Goal: Task Accomplishment & Management: Use online tool/utility

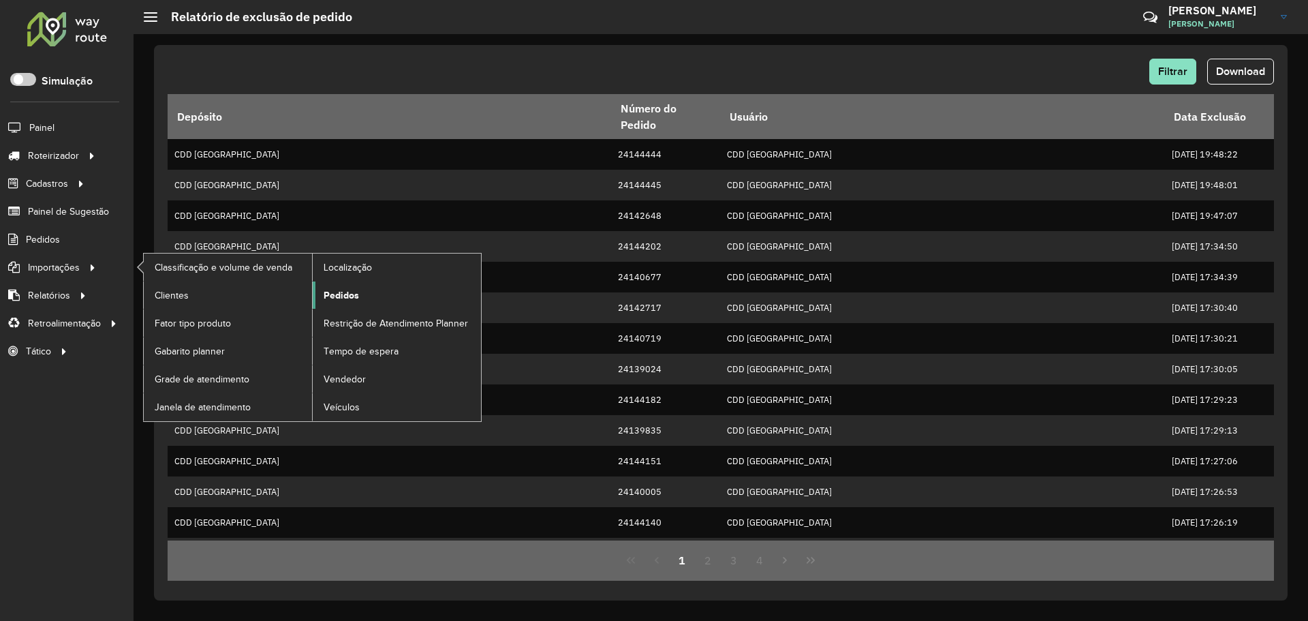
click at [365, 292] on link "Pedidos" at bounding box center [397, 294] width 168 height 27
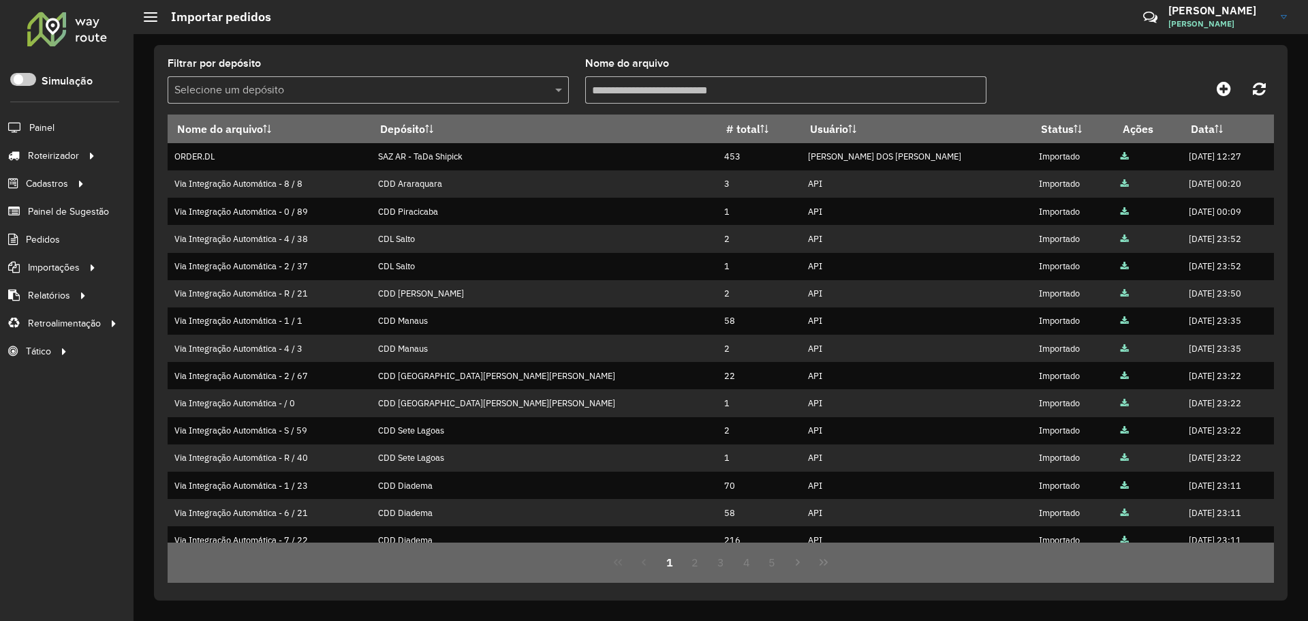
click at [493, 43] on div "Filtrar por depósito Selecione um depósito Nome do arquivo Nome do arquivo Depó…" at bounding box center [721, 327] width 1175 height 587
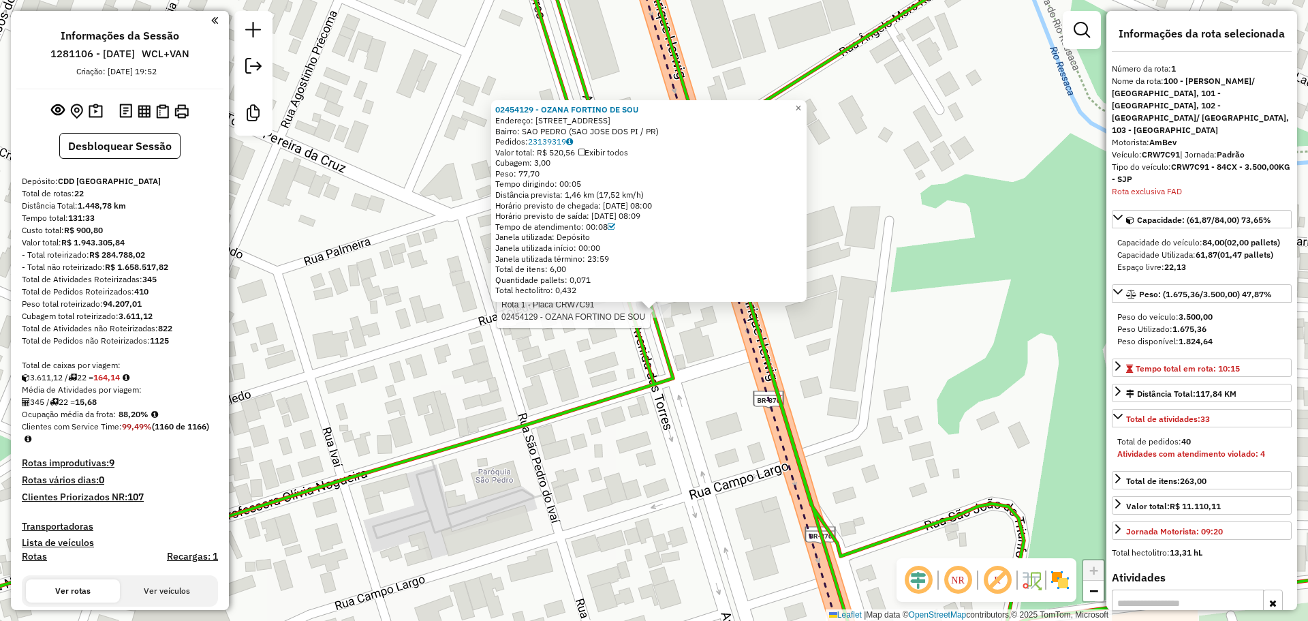
select select "**********"
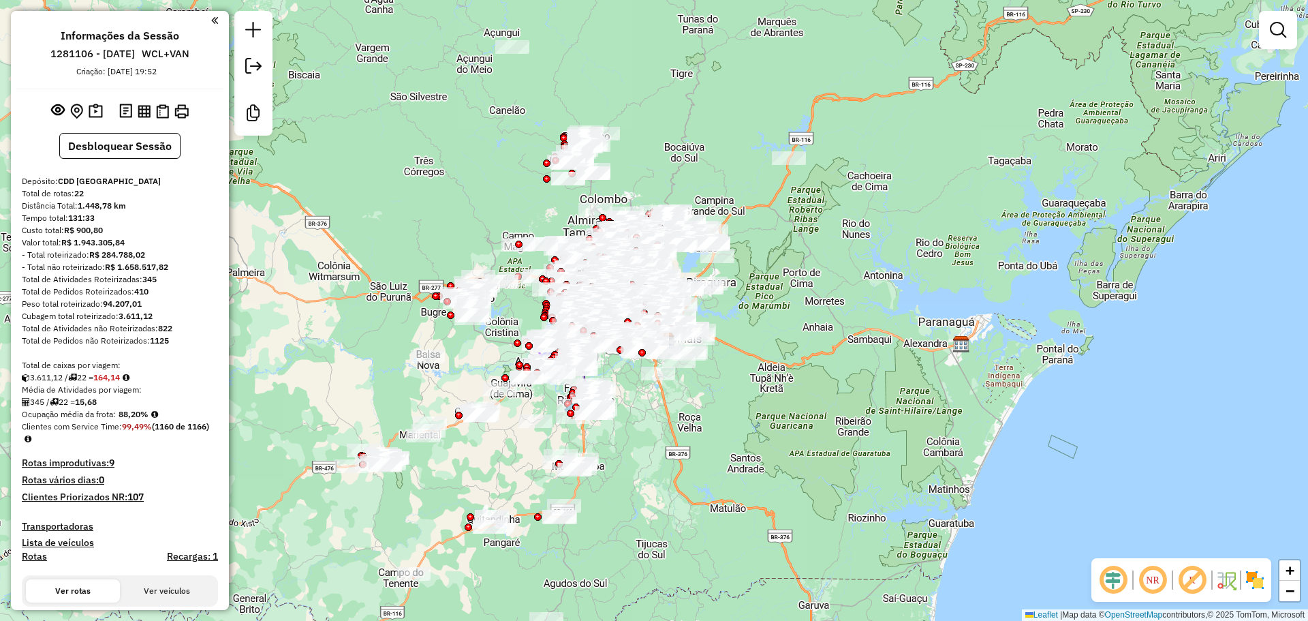
click at [846, 128] on div "Janela de atendimento Grade de atendimento Capacidade Transportadoras Veículos …" at bounding box center [654, 310] width 1308 height 621
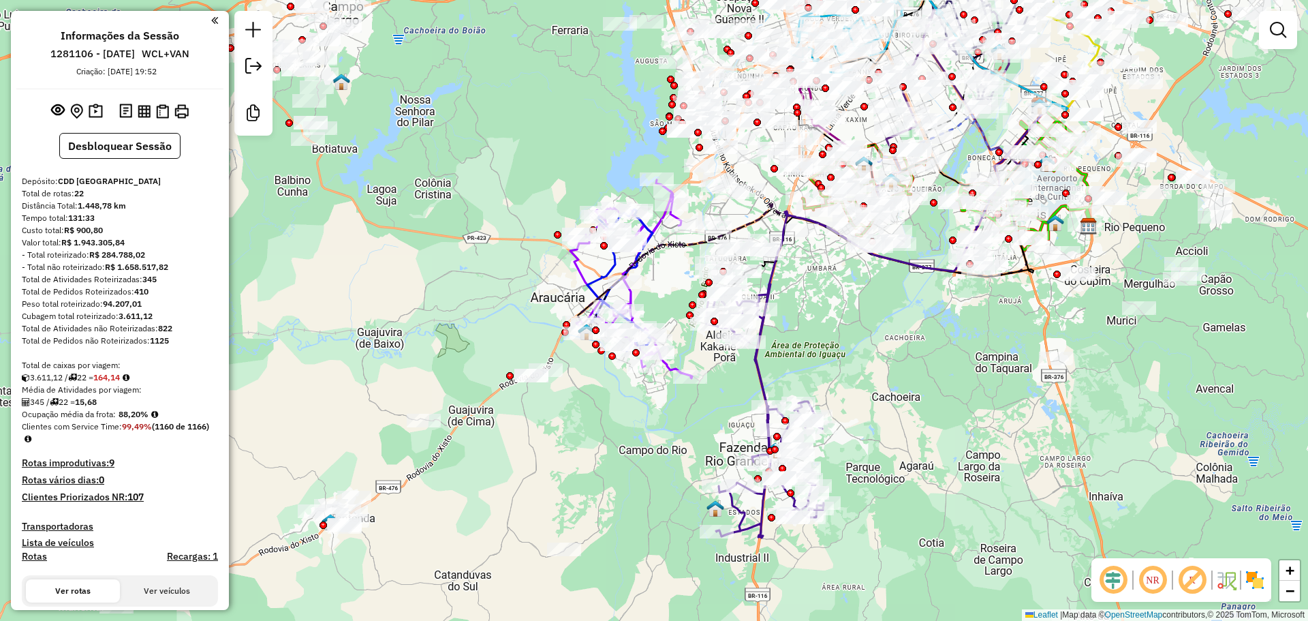
select select "**********"
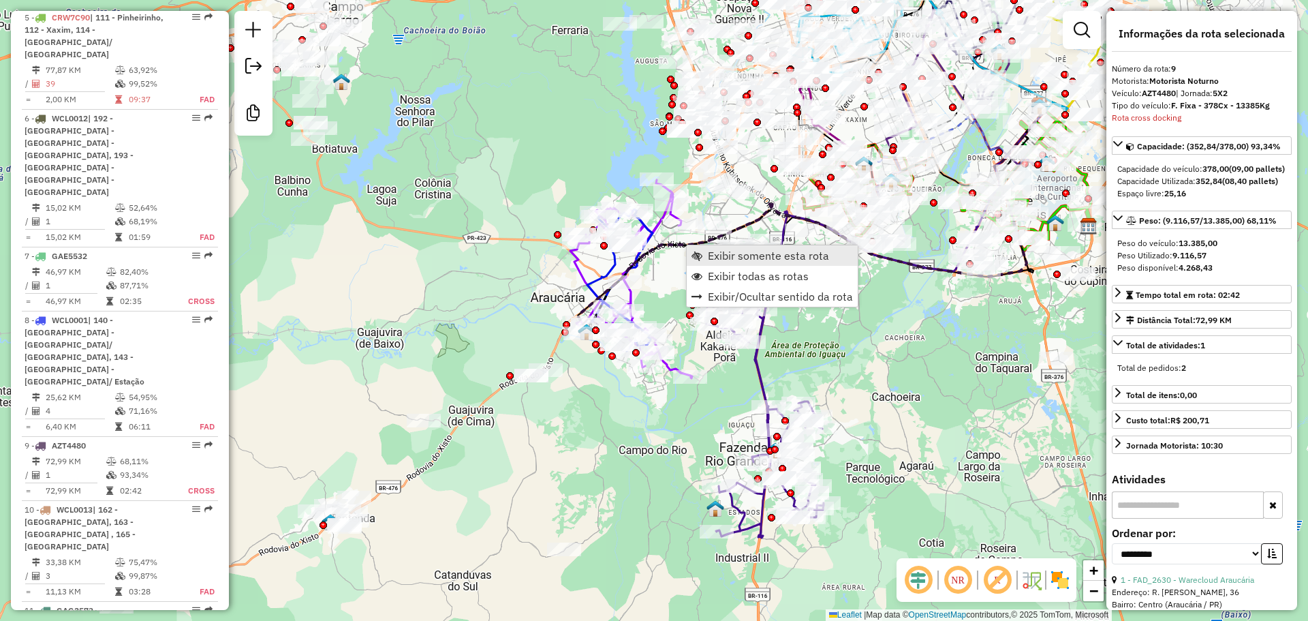
scroll to position [1365, 0]
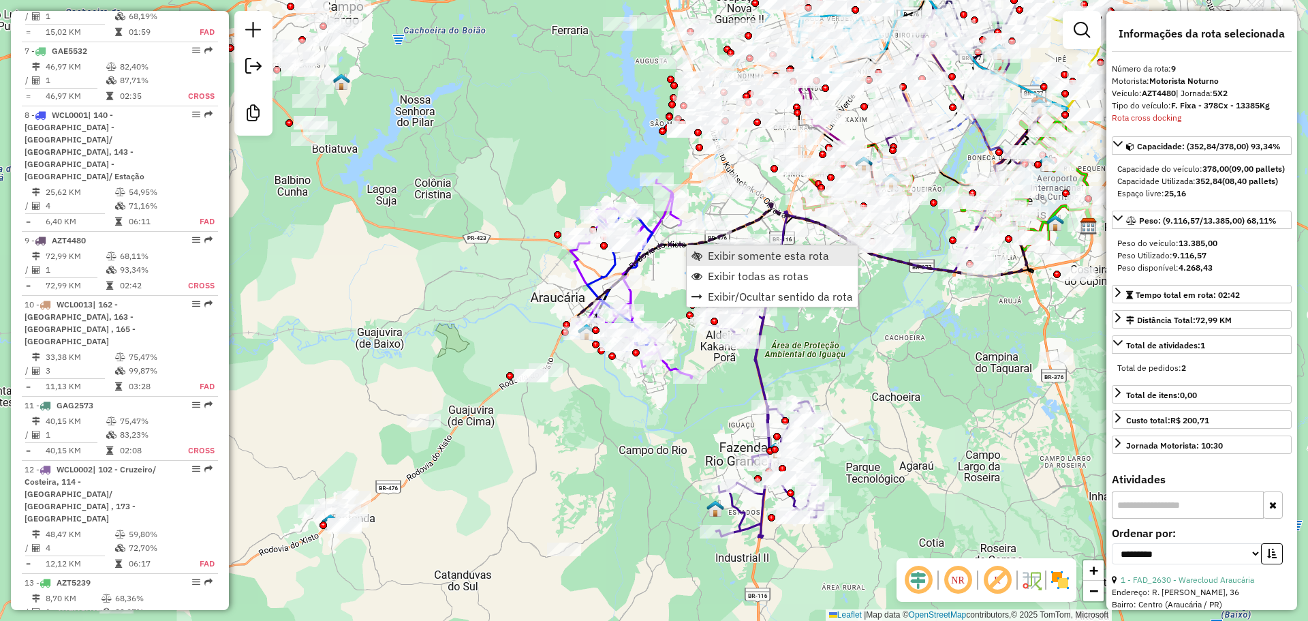
click at [719, 250] on span "Exibir somente esta rota" at bounding box center [768, 255] width 121 height 11
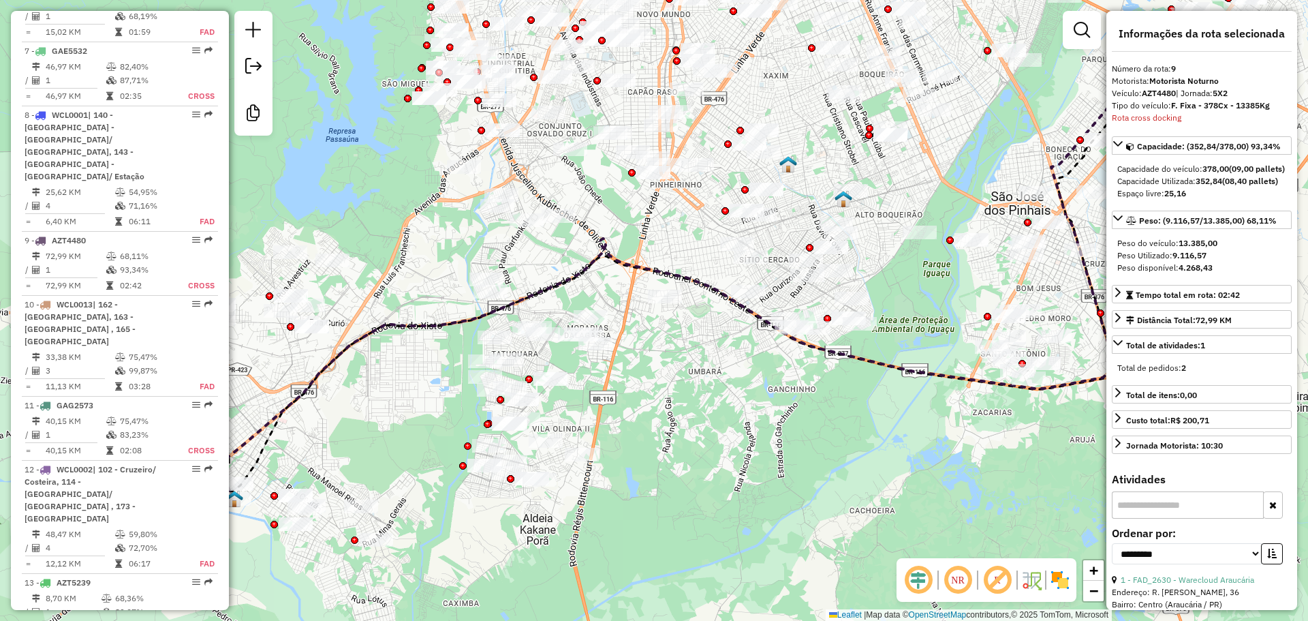
drag, startPoint x: 701, startPoint y: 255, endPoint x: 714, endPoint y: 192, distance: 64.0
click at [730, 204] on div at bounding box center [747, 211] width 34 height 14
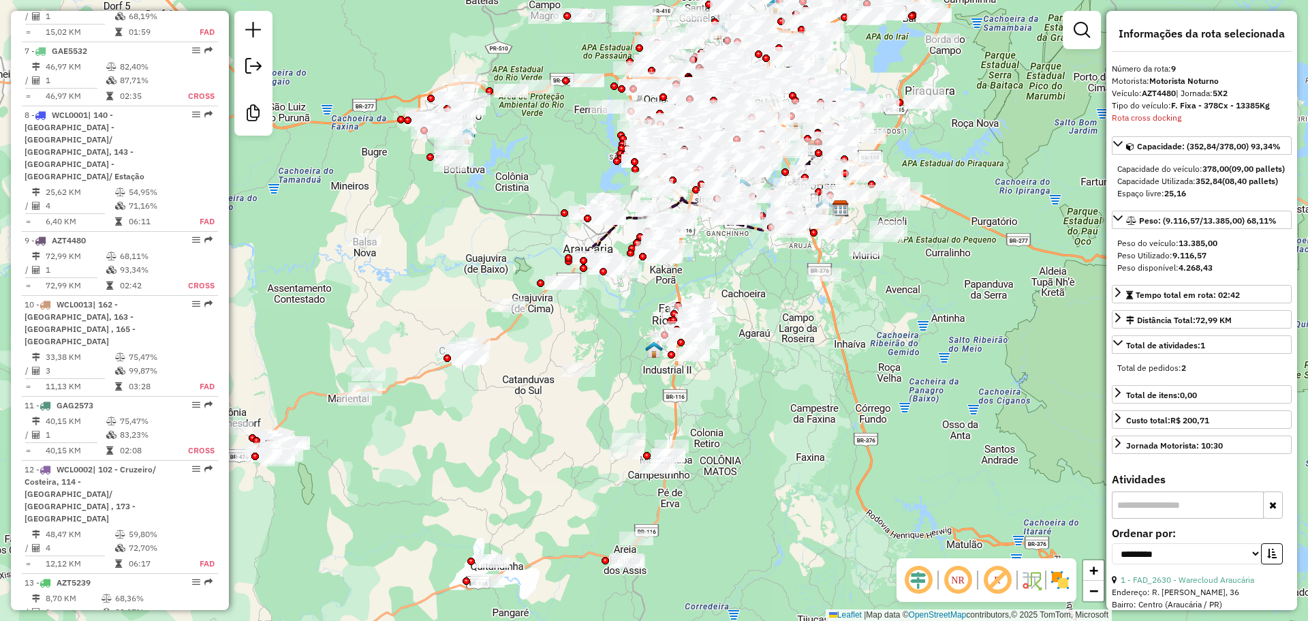
click at [777, 298] on div "Janela de atendimento Grade de atendimento Capacidade Transportadoras Veículos …" at bounding box center [654, 310] width 1308 height 621
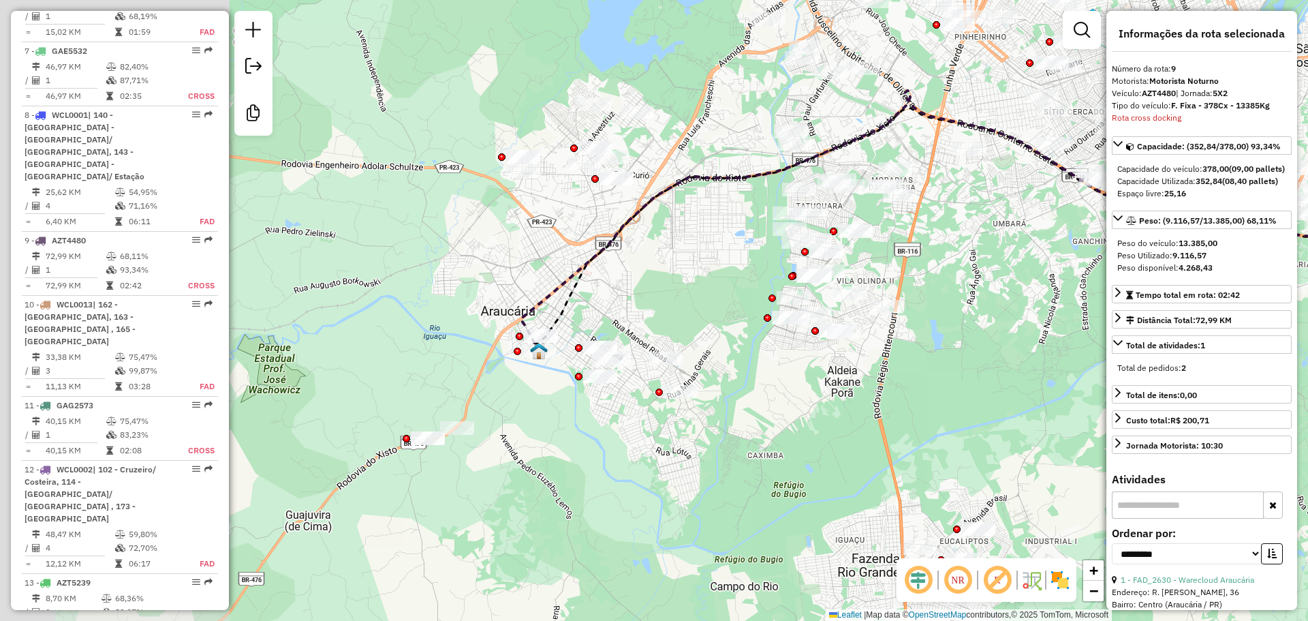
drag, startPoint x: 420, startPoint y: 324, endPoint x: 661, endPoint y: 253, distance: 250.5
click at [661, 253] on div "Janela de atendimento Grade de atendimento Capacidade Transportadoras Veículos …" at bounding box center [654, 310] width 1308 height 621
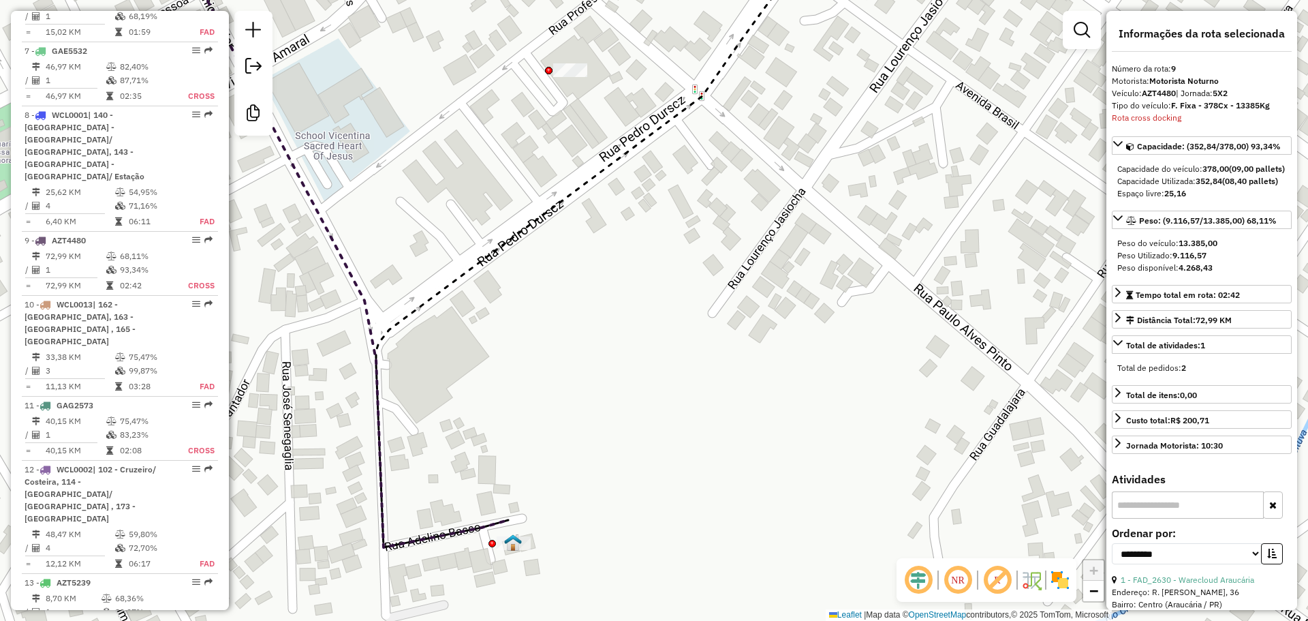
click at [388, 320] on icon at bounding box center [595, 242] width 439 height 609
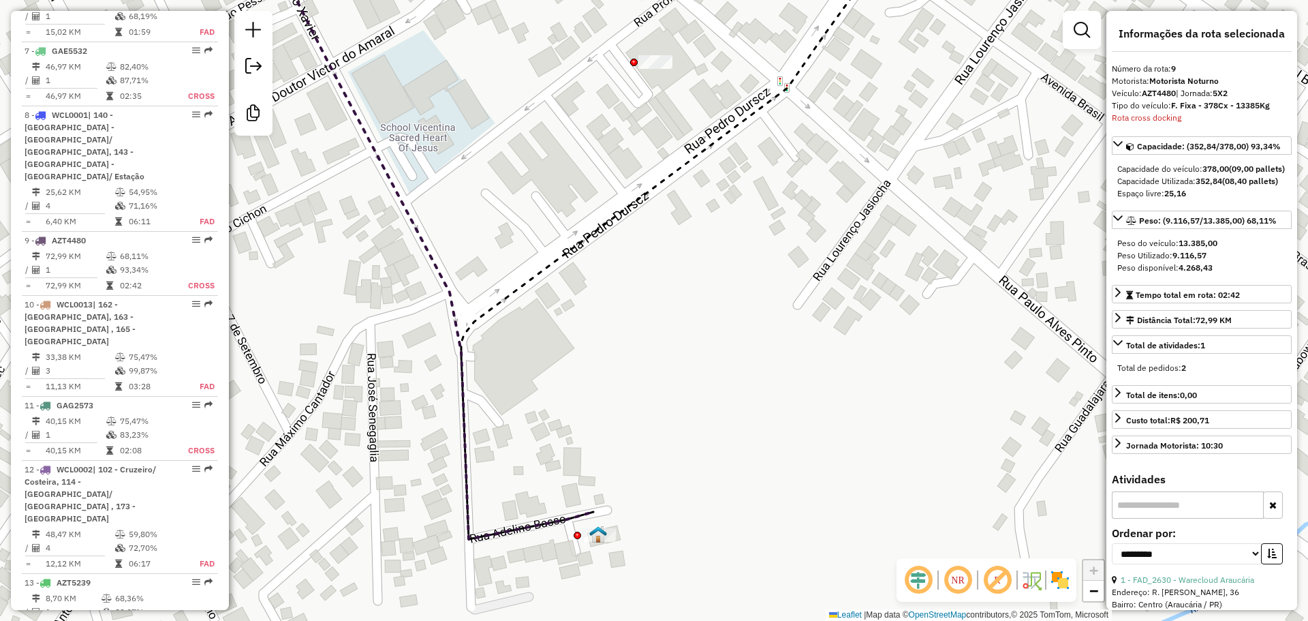
drag, startPoint x: 647, startPoint y: 336, endPoint x: 662, endPoint y: 332, distance: 15.4
click at [662, 332] on div "Janela de atendimento Grade de atendimento Capacidade Transportadoras Veículos …" at bounding box center [654, 310] width 1308 height 621
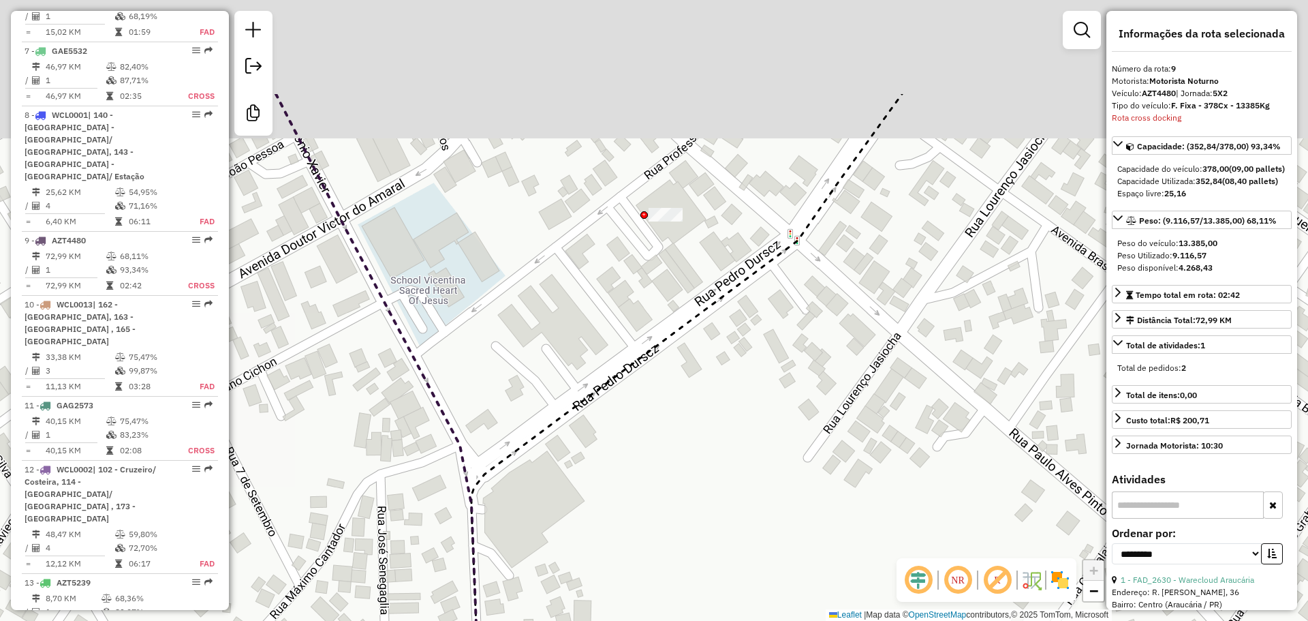
drag, startPoint x: 531, startPoint y: 197, endPoint x: 516, endPoint y: 314, distance: 118.1
click at [530, 369] on div "Janela de atendimento Grade de atendimento Capacidade Transportadoras Veículos …" at bounding box center [654, 310] width 1308 height 621
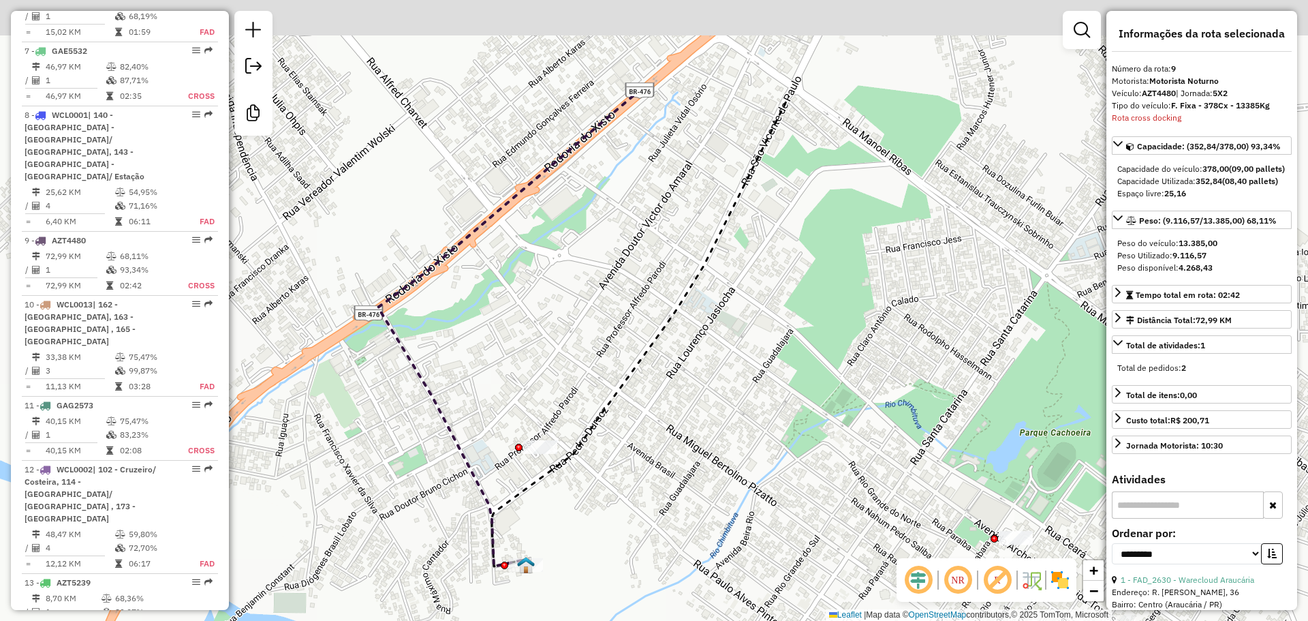
drag, startPoint x: 506, startPoint y: 346, endPoint x: 518, endPoint y: 351, distance: 13.2
click at [492, 408] on div "Janela de atendimento Grade de atendimento Capacidade Transportadoras Veículos …" at bounding box center [654, 310] width 1308 height 621
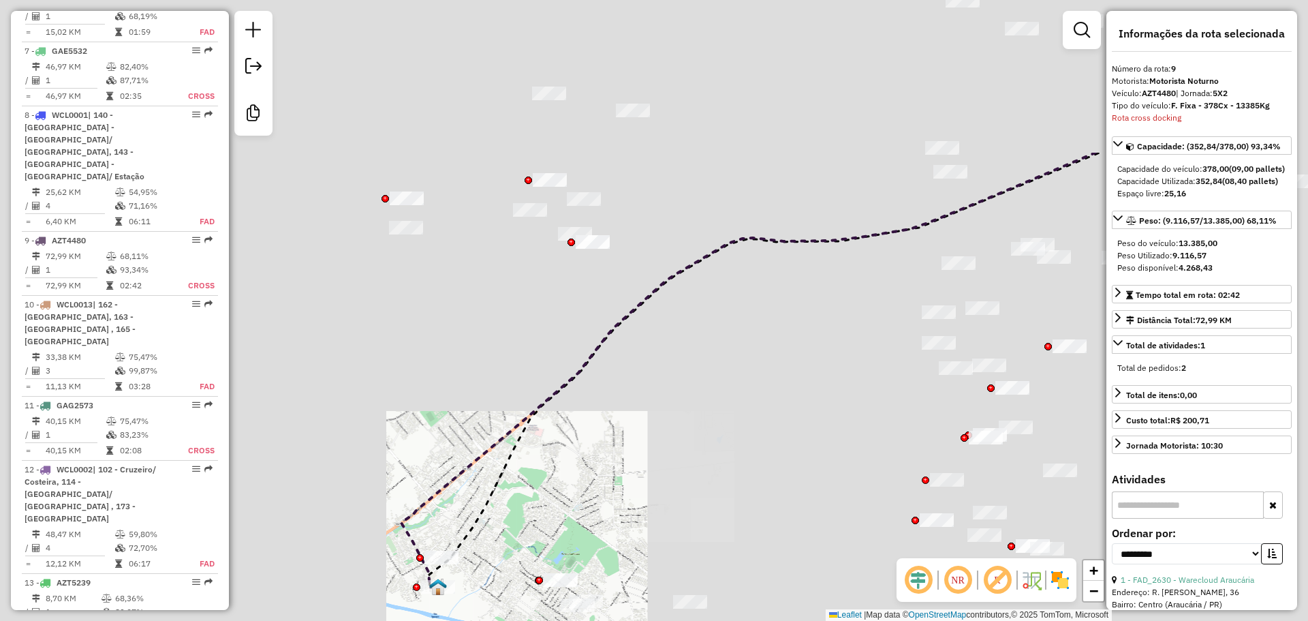
drag, startPoint x: 572, startPoint y: 168, endPoint x: 656, endPoint y: 330, distance: 182.8
click at [463, 394] on div "Janela de atendimento Grade de atendimento Capacidade Transportadoras Veículos …" at bounding box center [654, 310] width 1308 height 621
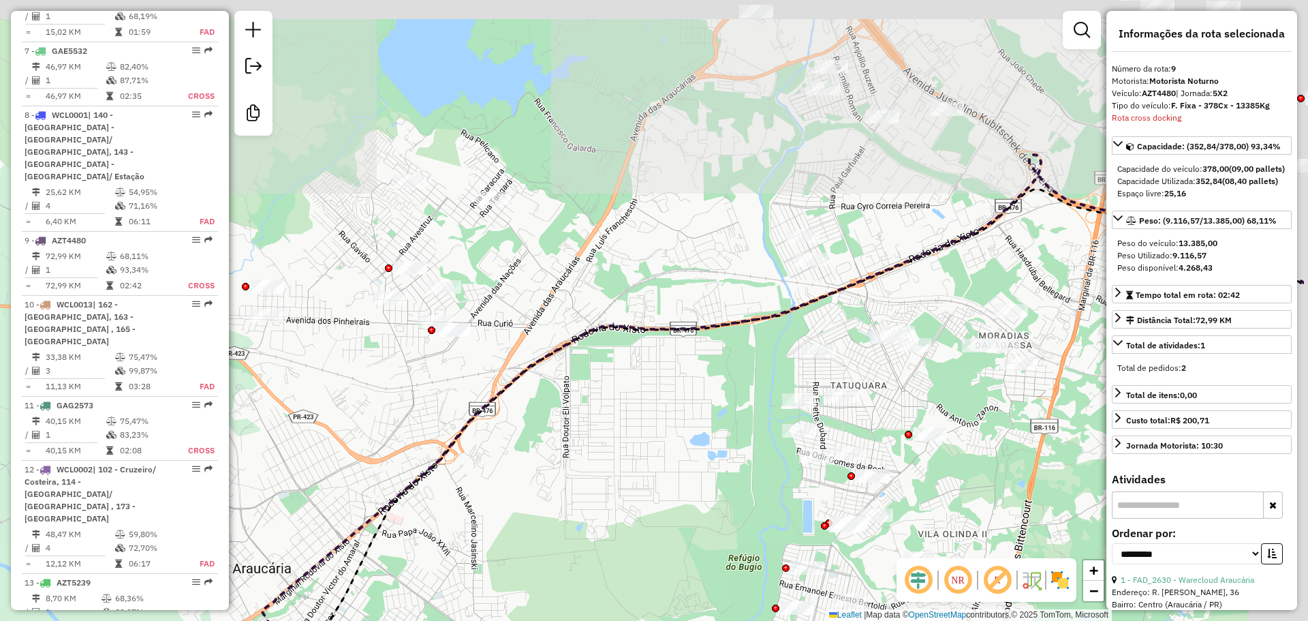
click at [648, 254] on div "Janela de atendimento Grade de atendimento Capacidade Transportadoras Veículos …" at bounding box center [654, 310] width 1308 height 621
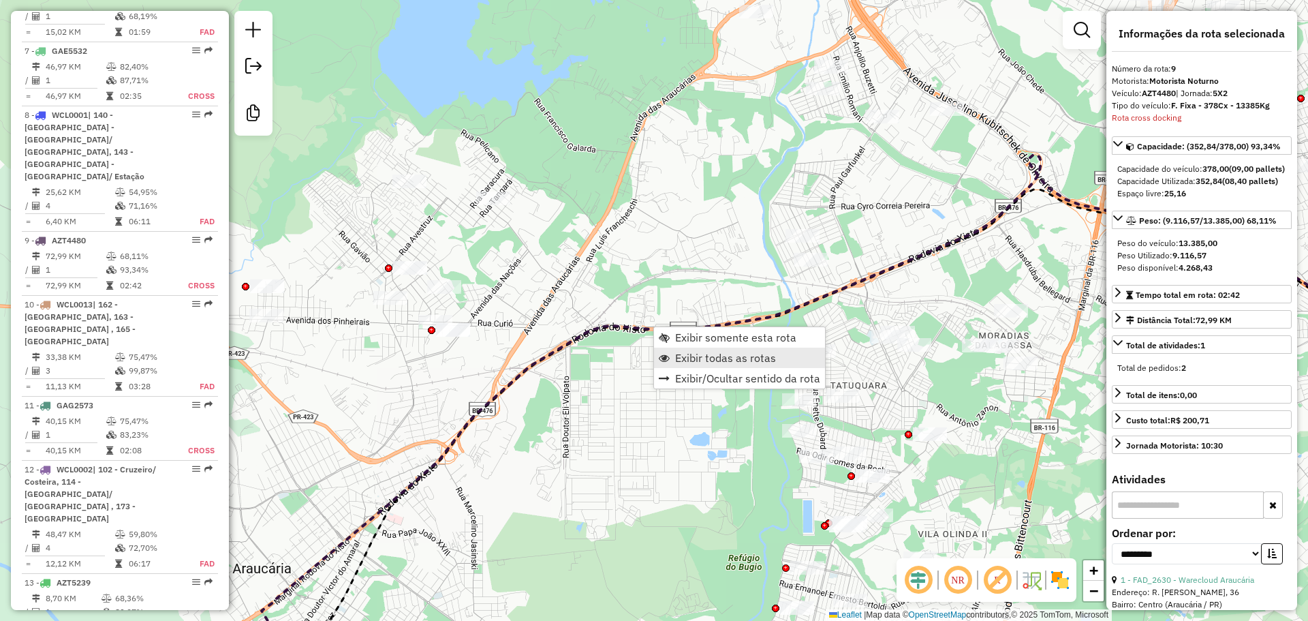
click at [685, 352] on span "Exibir todas as rotas" at bounding box center [725, 357] width 101 height 11
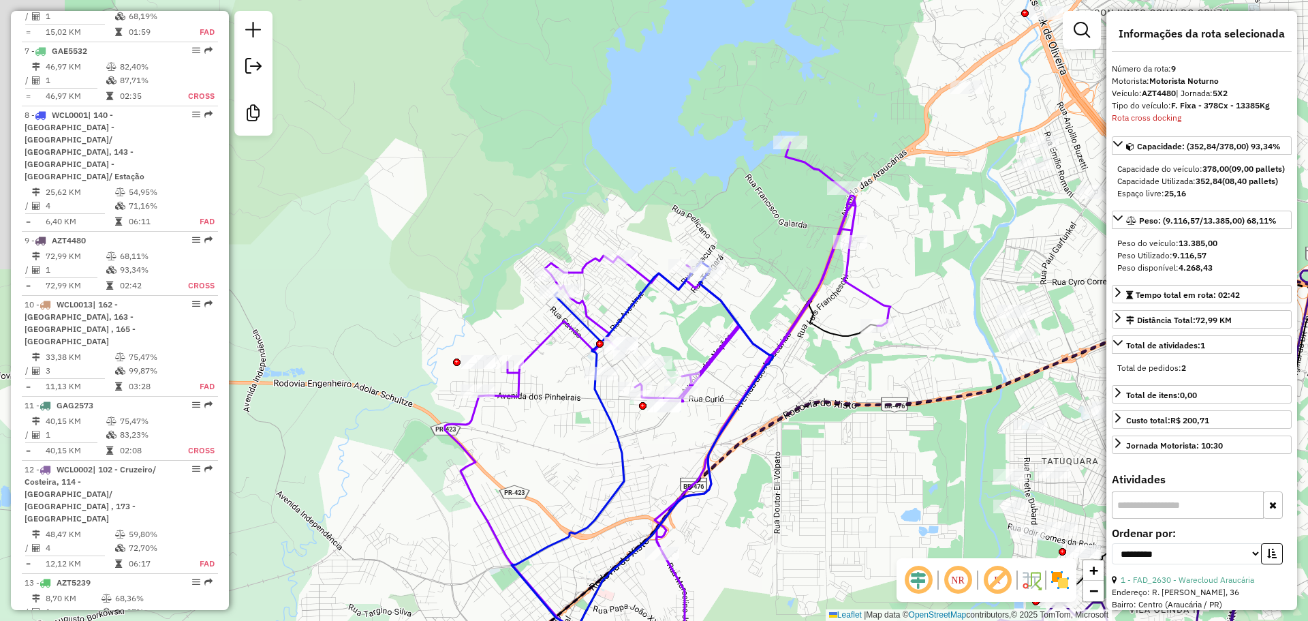
drag, startPoint x: 912, startPoint y: 213, endPoint x: 672, endPoint y: 179, distance: 241.7
click at [933, 208] on div "Janela de atendimento Grade de atendimento Capacidade Transportadoras Veículos …" at bounding box center [654, 310] width 1308 height 621
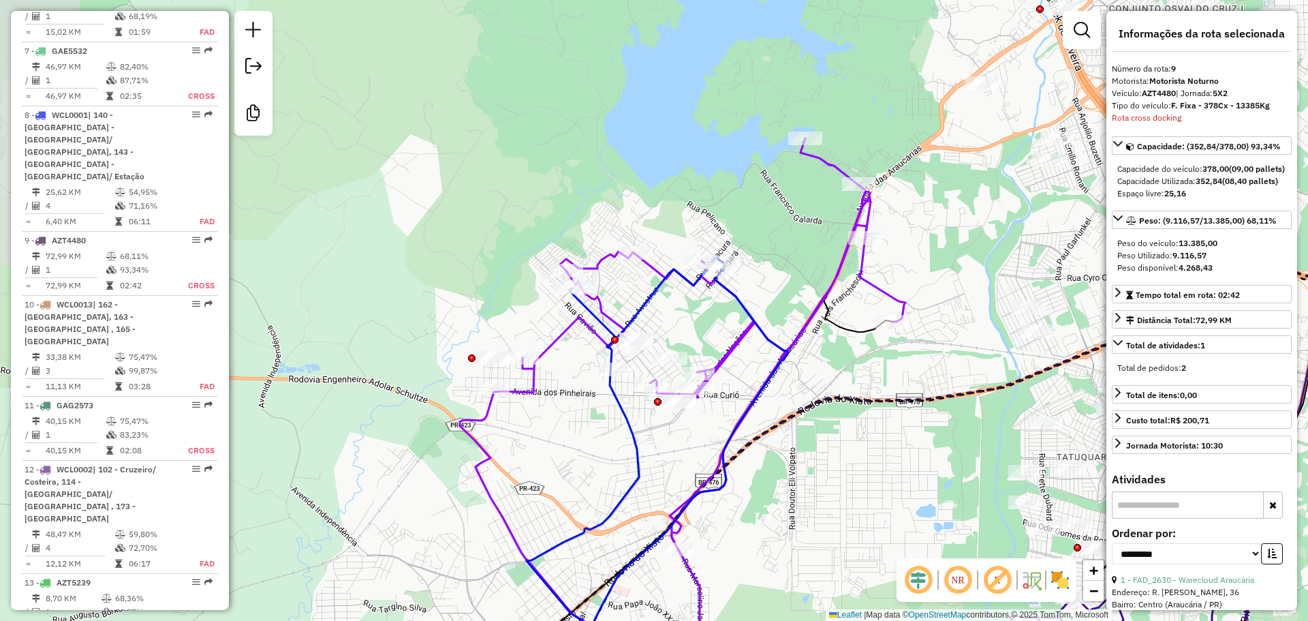
click at [721, 193] on div "Janela de atendimento Grade de atendimento Capacidade Transportadoras Veículos …" at bounding box center [654, 310] width 1308 height 621
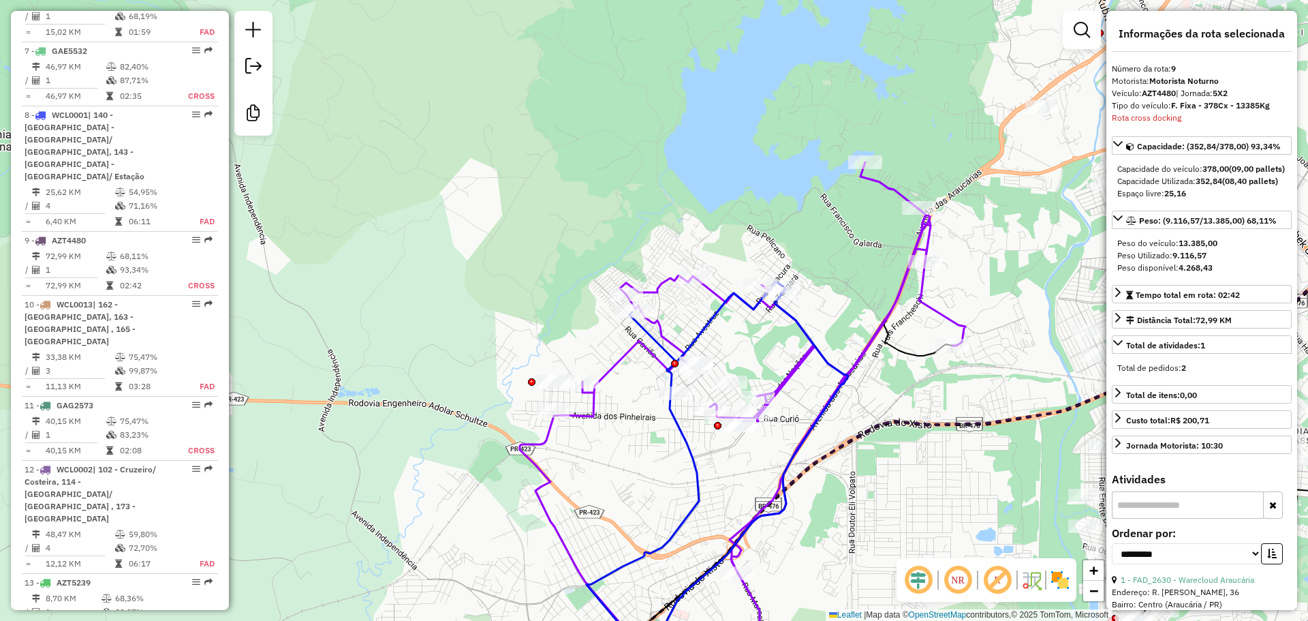
click at [525, 101] on div "Janela de atendimento Grade de atendimento Capacidade Transportadoras Veículos …" at bounding box center [654, 310] width 1308 height 621
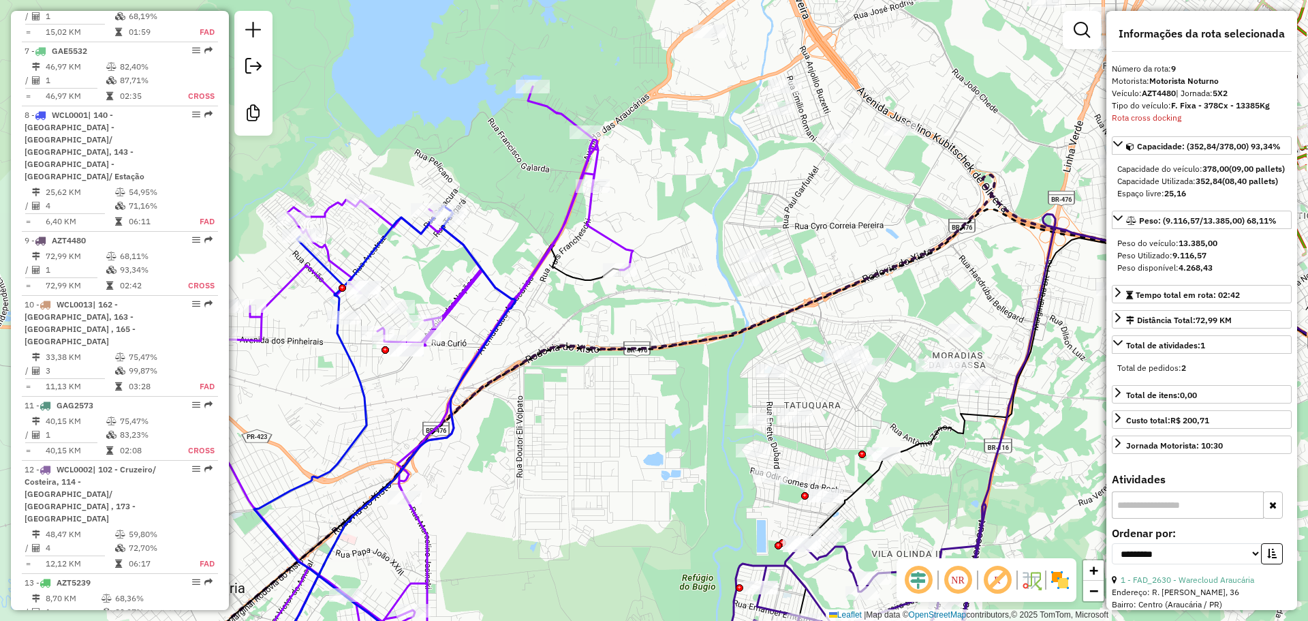
drag, startPoint x: 475, startPoint y: 146, endPoint x: 460, endPoint y: 181, distance: 38.5
click at [448, 157] on div "Janela de atendimento Grade de atendimento Capacidade Transportadoras Veículos …" at bounding box center [654, 310] width 1308 height 621
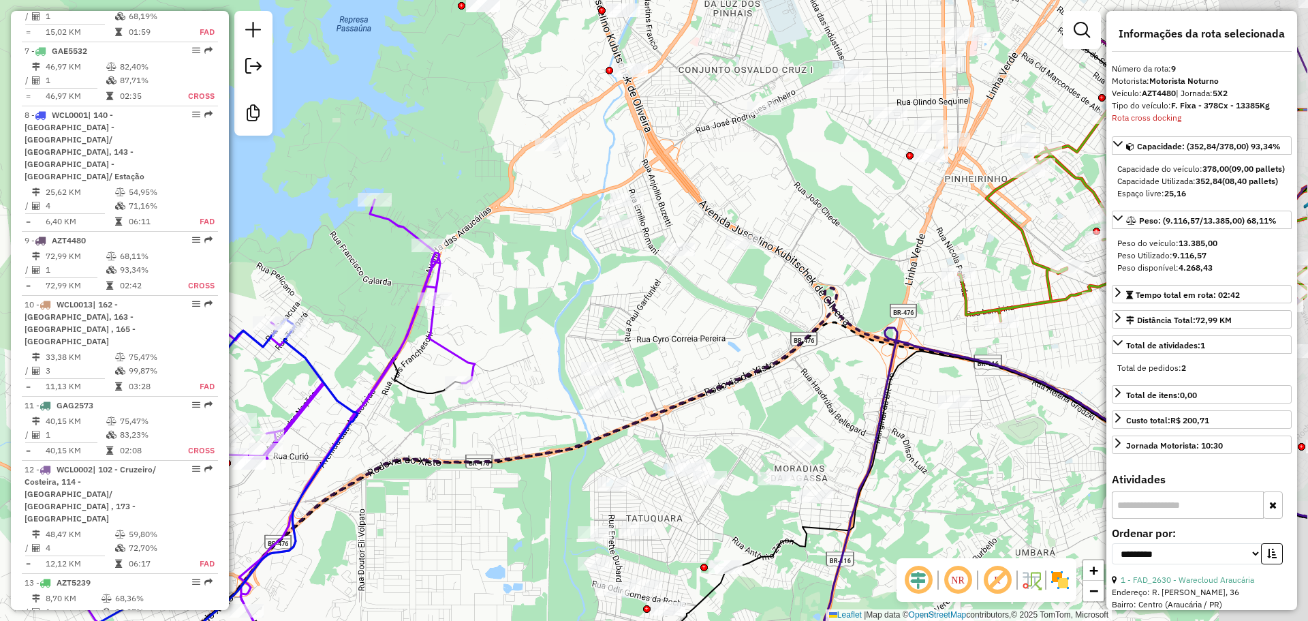
drag, startPoint x: 460, startPoint y: 181, endPoint x: 409, endPoint y: 232, distance: 72.3
click at [406, 233] on div "Janela de atendimento Grade de atendimento Capacidade Transportadoras Veículos …" at bounding box center [654, 310] width 1308 height 621
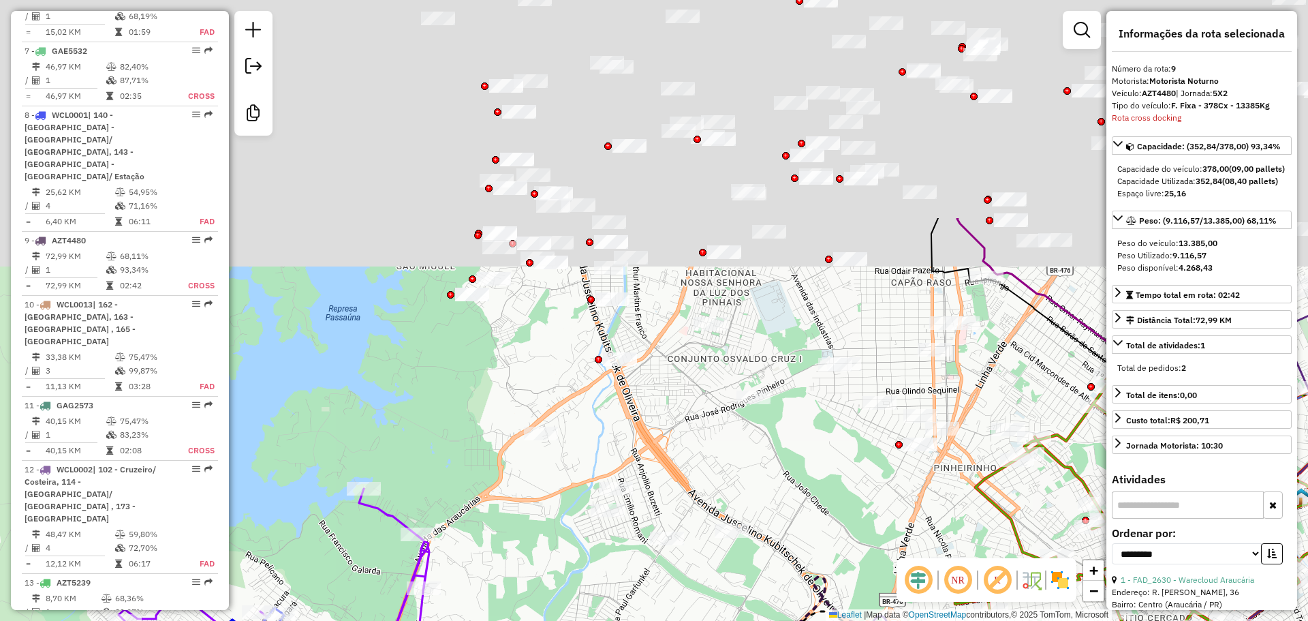
drag, startPoint x: 528, startPoint y: 97, endPoint x: 530, endPoint y: 377, distance: 280.0
click at [530, 377] on div "Janela de atendimento Grade de atendimento Capacidade Transportadoras Veículos …" at bounding box center [654, 310] width 1308 height 621
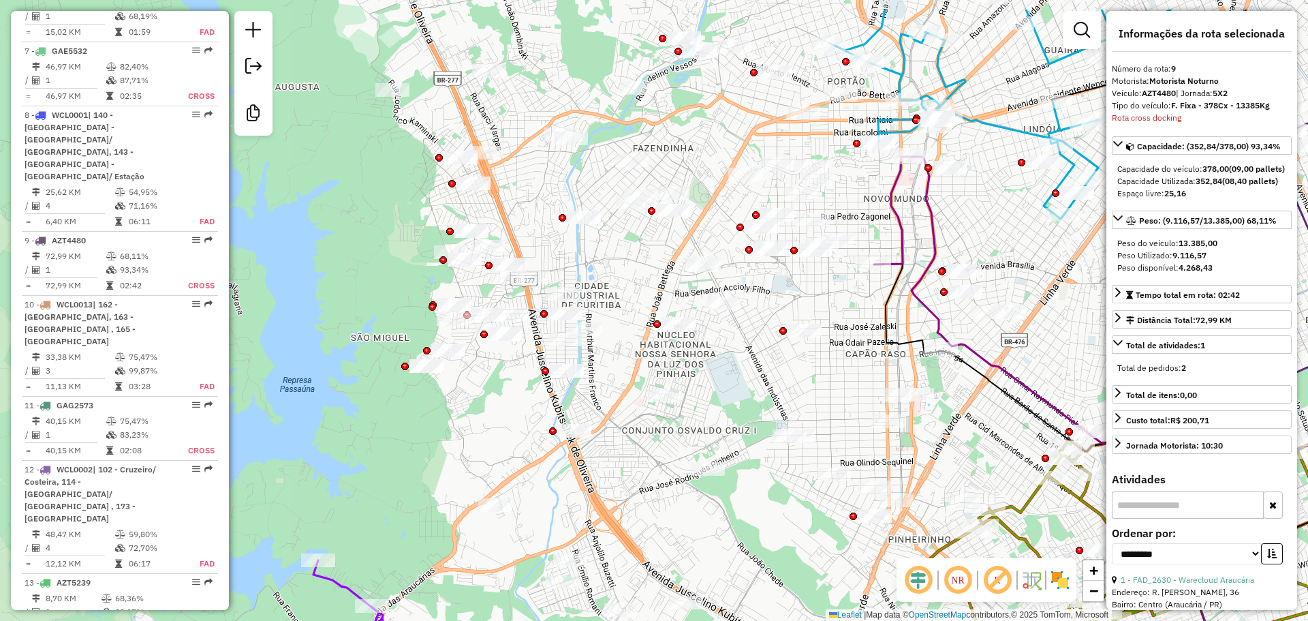
drag, startPoint x: 670, startPoint y: 184, endPoint x: 471, endPoint y: 236, distance: 205.8
click at [471, 236] on div "Janela de atendimento Grade de atendimento Capacidade Transportadoras Veículos …" at bounding box center [654, 310] width 1308 height 621
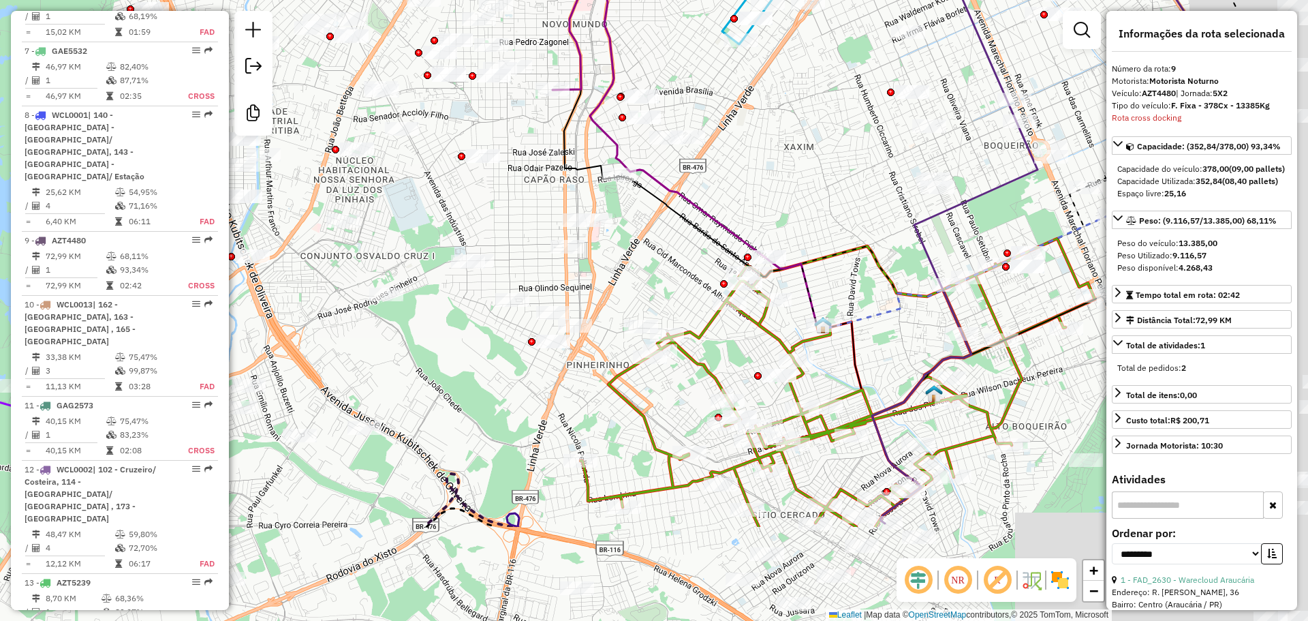
drag, startPoint x: 773, startPoint y: 167, endPoint x: 792, endPoint y: 200, distance: 38.8
click at [749, 157] on div "Janela de atendimento Grade de atendimento Capacidade Transportadoras Veículos …" at bounding box center [654, 310] width 1308 height 621
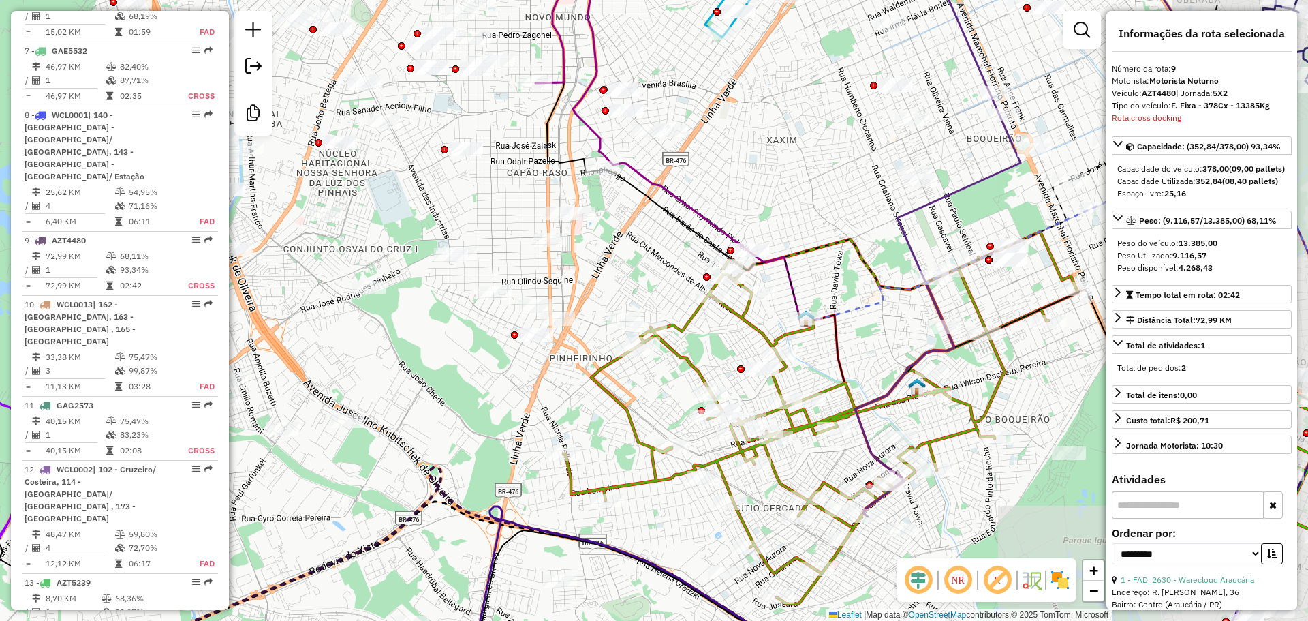
click at [524, 82] on div "Janela de atendimento Grade de atendimento Capacidade Transportadoras Veículos …" at bounding box center [654, 310] width 1308 height 621
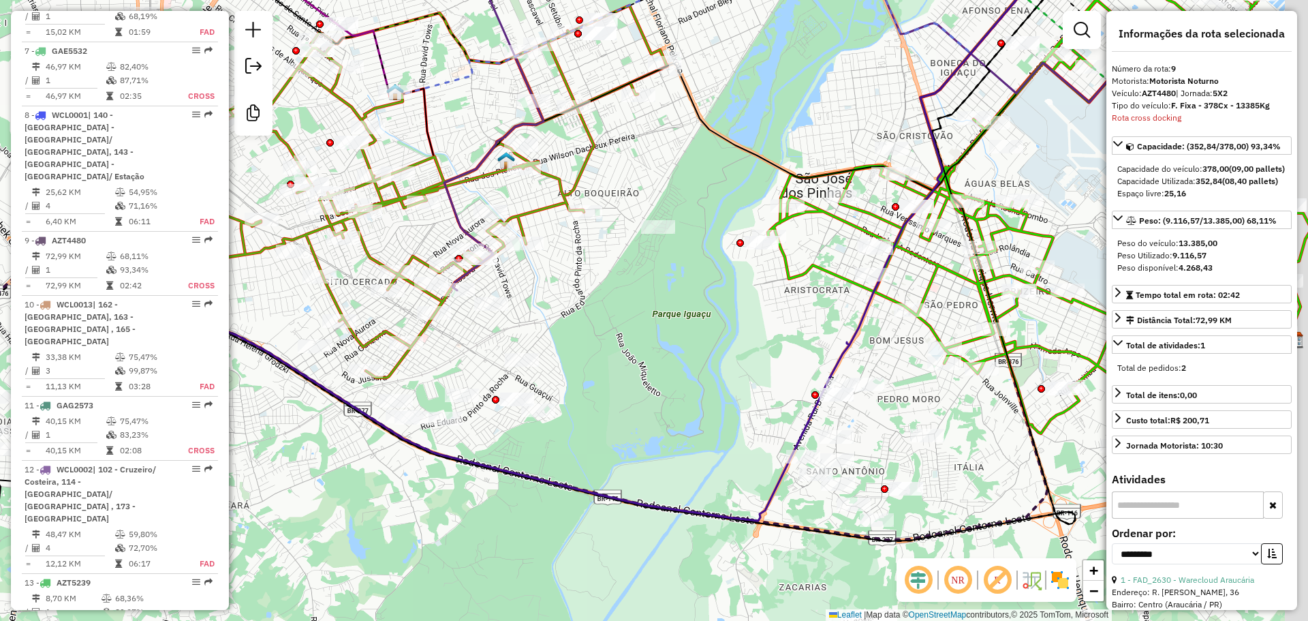
drag, startPoint x: 708, startPoint y: 198, endPoint x: 683, endPoint y: 158, distance: 46.9
click at [683, 158] on div "Janela de atendimento Grade de atendimento Capacidade Transportadoras Veículos …" at bounding box center [654, 310] width 1308 height 621
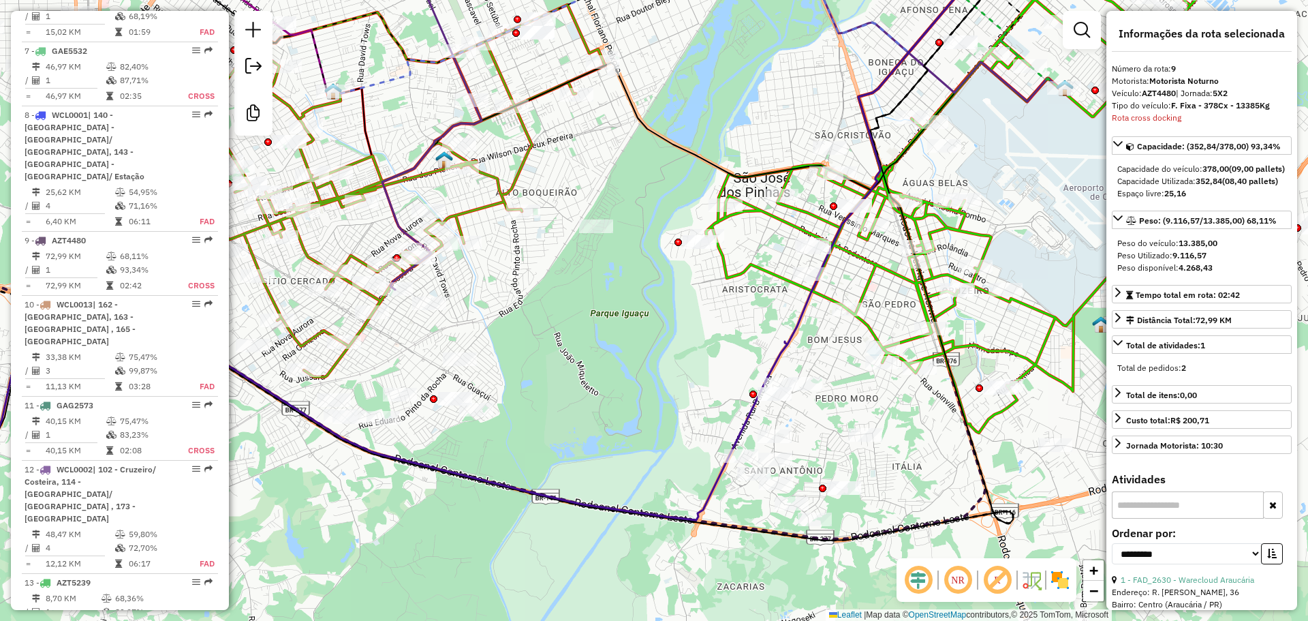
drag, startPoint x: 684, startPoint y: 354, endPoint x: 680, endPoint y: 435, distance: 81.2
click at [593, 535] on div "Janela de atendimento Grade de atendimento Capacidade Transportadoras Veículos …" at bounding box center [654, 310] width 1308 height 621
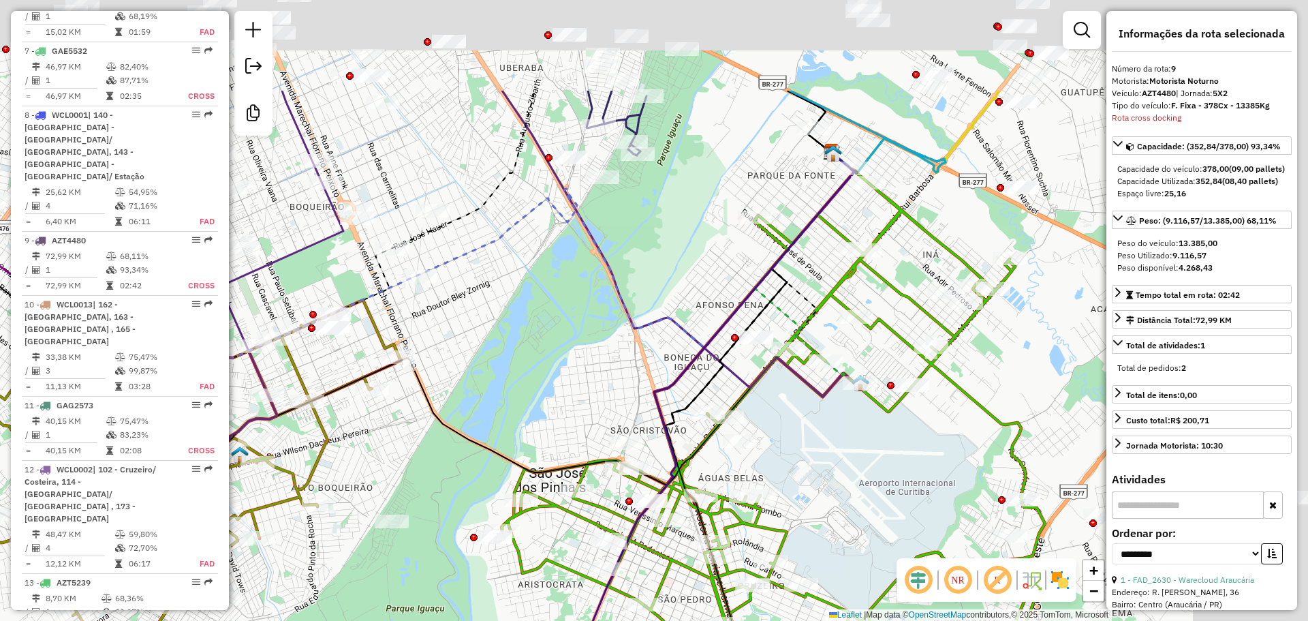
drag, startPoint x: 609, startPoint y: 380, endPoint x: 705, endPoint y: 189, distance: 213.6
click at [586, 396] on div "Janela de atendimento Grade de atendimento Capacidade Transportadoras Veículos …" at bounding box center [654, 310] width 1308 height 621
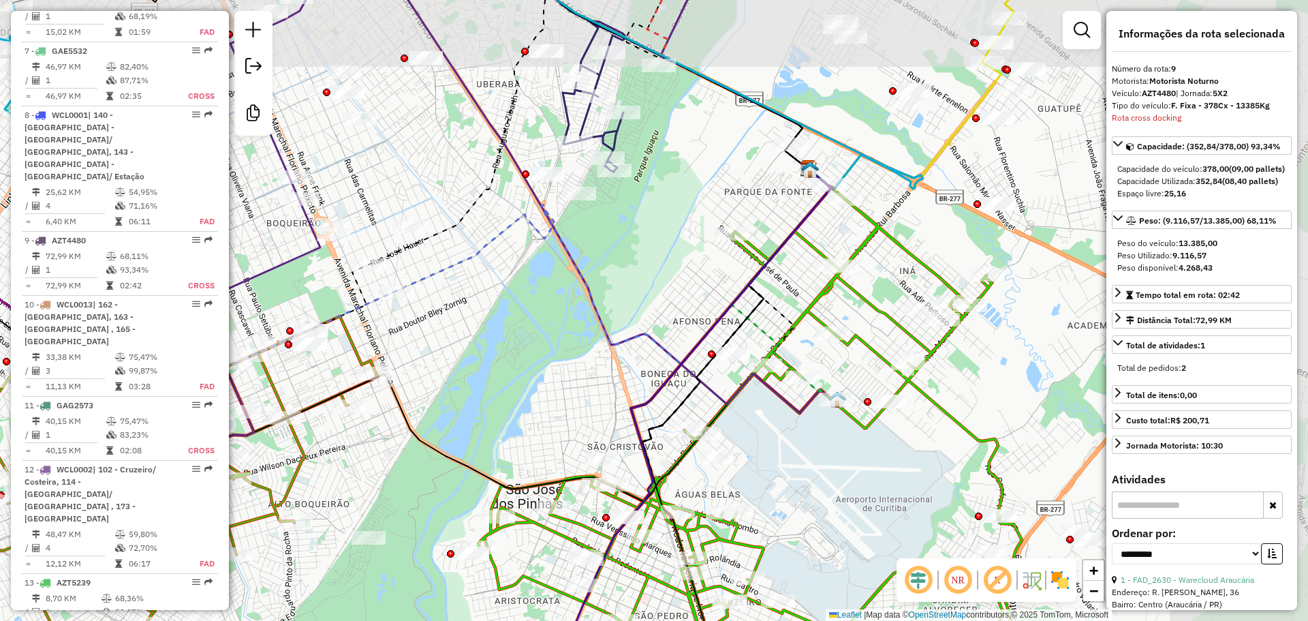
drag, startPoint x: 705, startPoint y: 189, endPoint x: 699, endPoint y: 193, distance: 7.8
click at [602, 382] on div "Janela de atendimento Grade de atendimento Capacidade Transportadoras Veículos …" at bounding box center [654, 310] width 1308 height 621
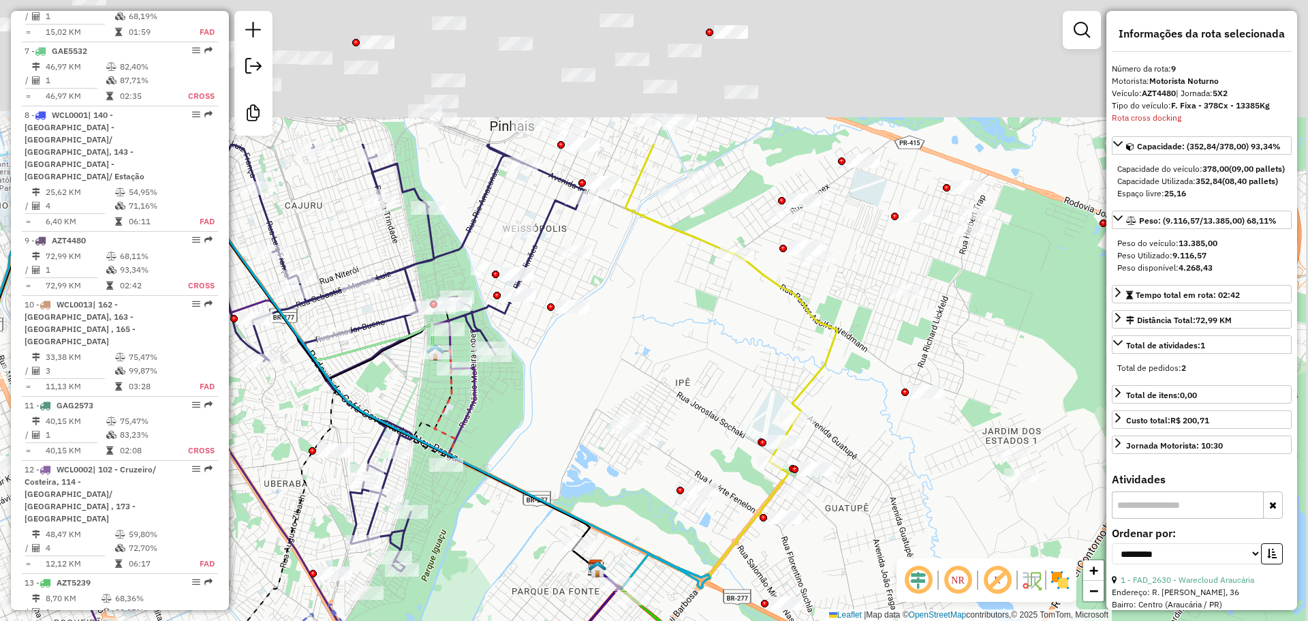
drag, startPoint x: 706, startPoint y: 155, endPoint x: 596, endPoint y: 361, distance: 233.2
click at [596, 361] on div "Janela de atendimento Grade de atendimento Capacidade Transportadoras Veículos …" at bounding box center [654, 310] width 1308 height 621
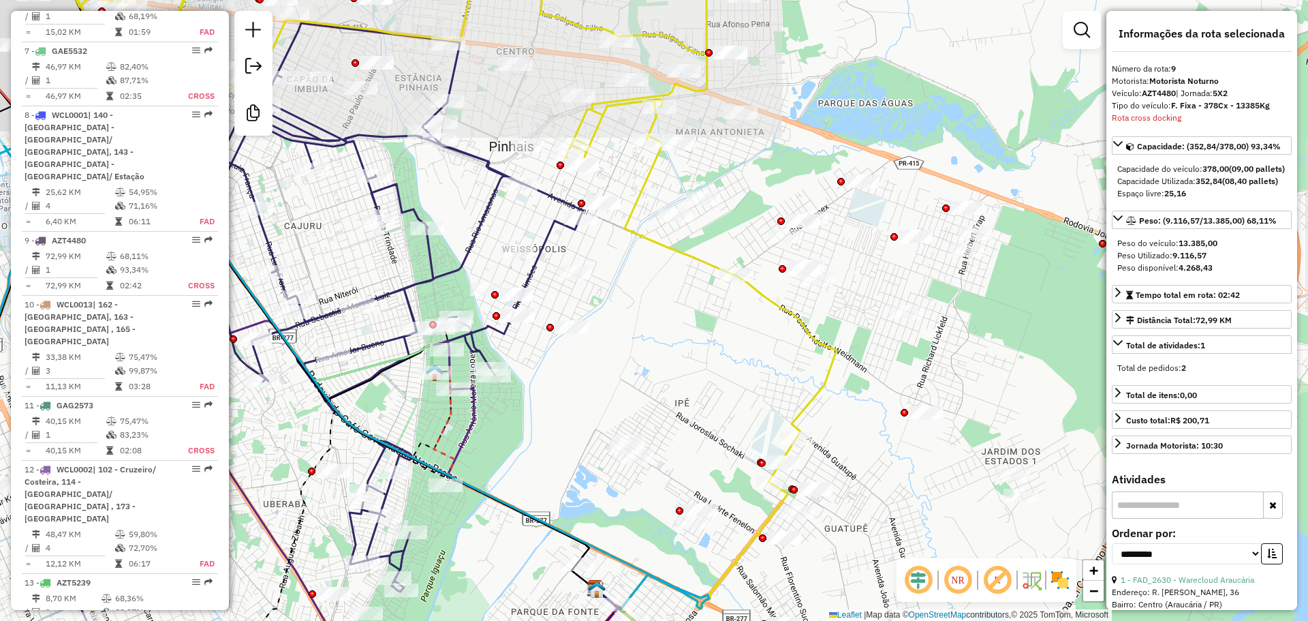
drag, startPoint x: 650, startPoint y: 280, endPoint x: 649, endPoint y: 300, distance: 20.5
click at [649, 300] on div "Janela de atendimento Grade de atendimento Capacidade Transportadoras Veículos …" at bounding box center [654, 310] width 1308 height 621
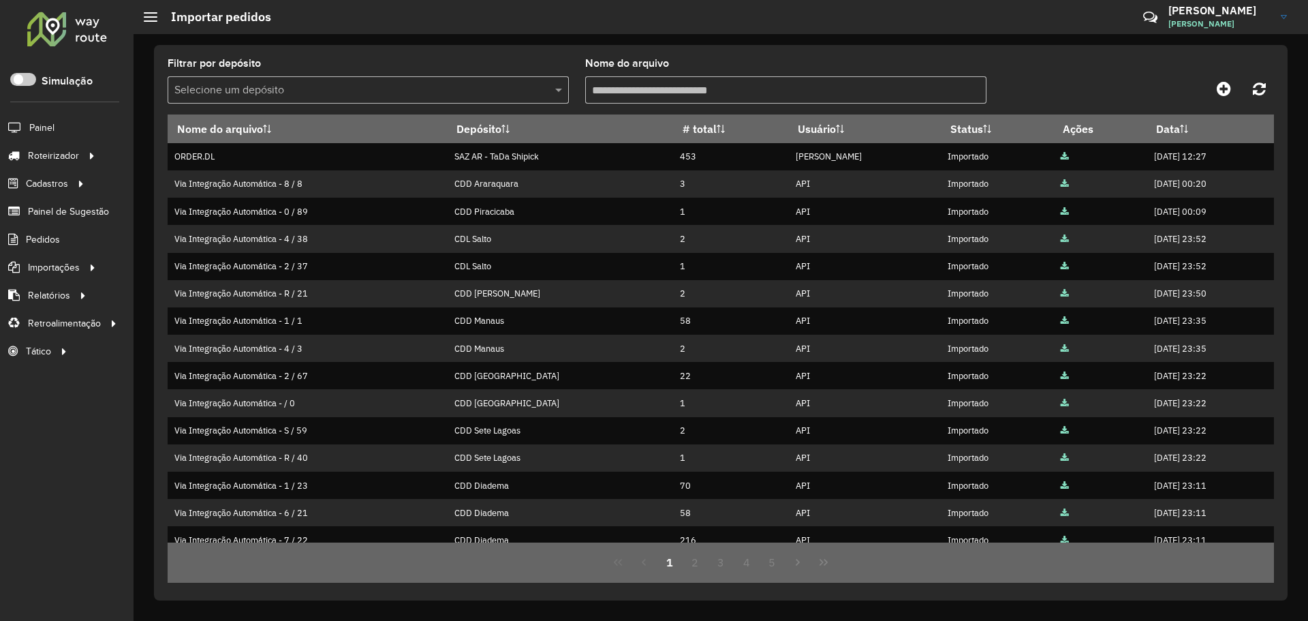
click at [1031, 18] on div "Críticas? Dúvidas? Elogios? Sugestões? Entre em contato conosco!" at bounding box center [1051, 22] width 142 height 37
click at [911, 23] on hb-header "Importar pedidos Críticas? Dúvidas? Elogios? Sugestões? Entre em contato conosc…" at bounding box center [721, 17] width 1175 height 34
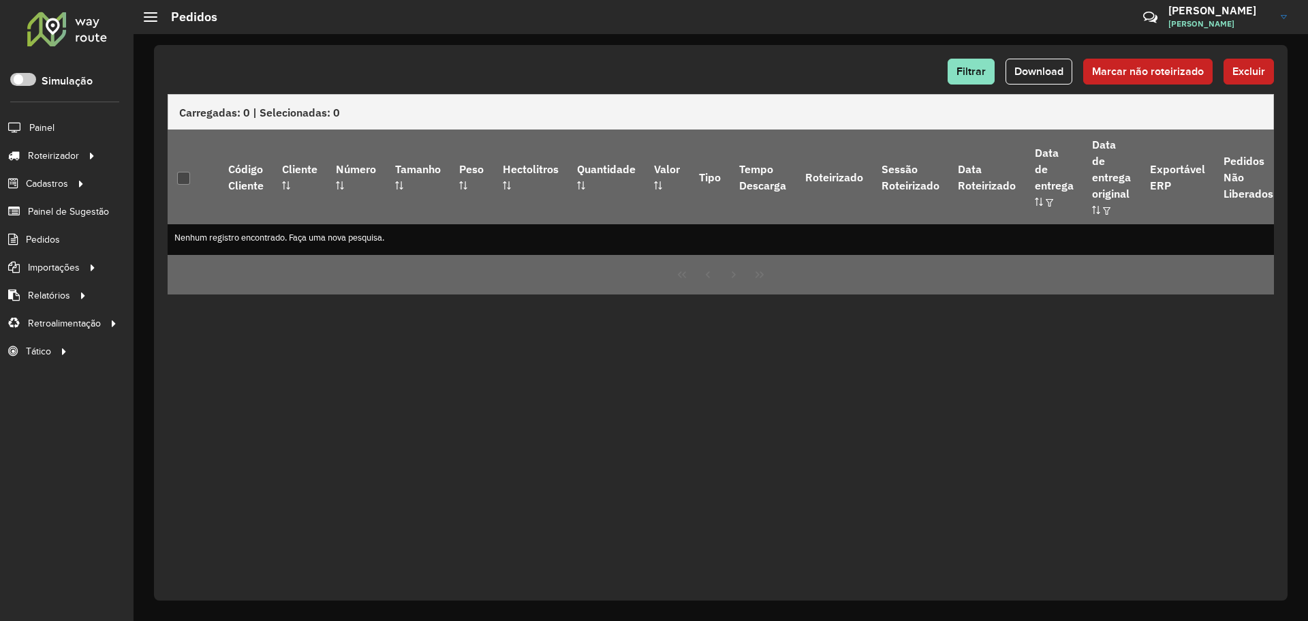
drag, startPoint x: 720, startPoint y: 395, endPoint x: 655, endPoint y: 361, distance: 73.7
click at [720, 395] on div "Filtrar Download Marcar não roteirizado Excluir Carregadas: 0 | Selecionadas: 0…" at bounding box center [721, 322] width 1134 height 555
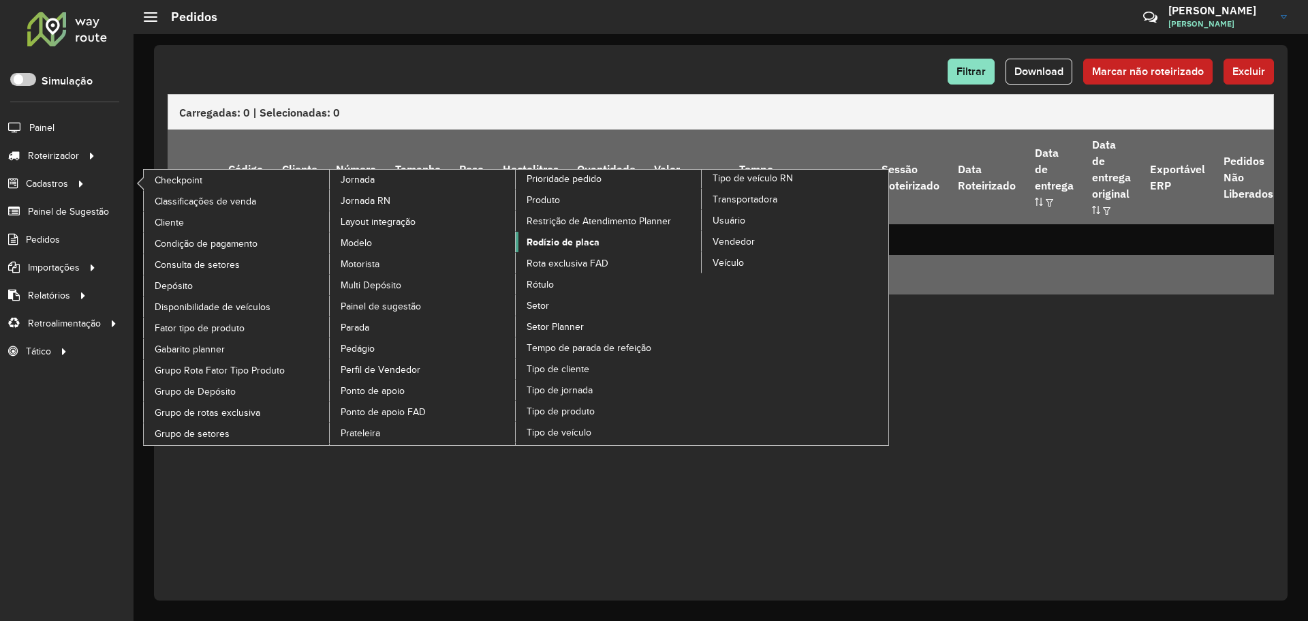
click at [570, 236] on span "Rodízio de placa" at bounding box center [563, 242] width 73 height 14
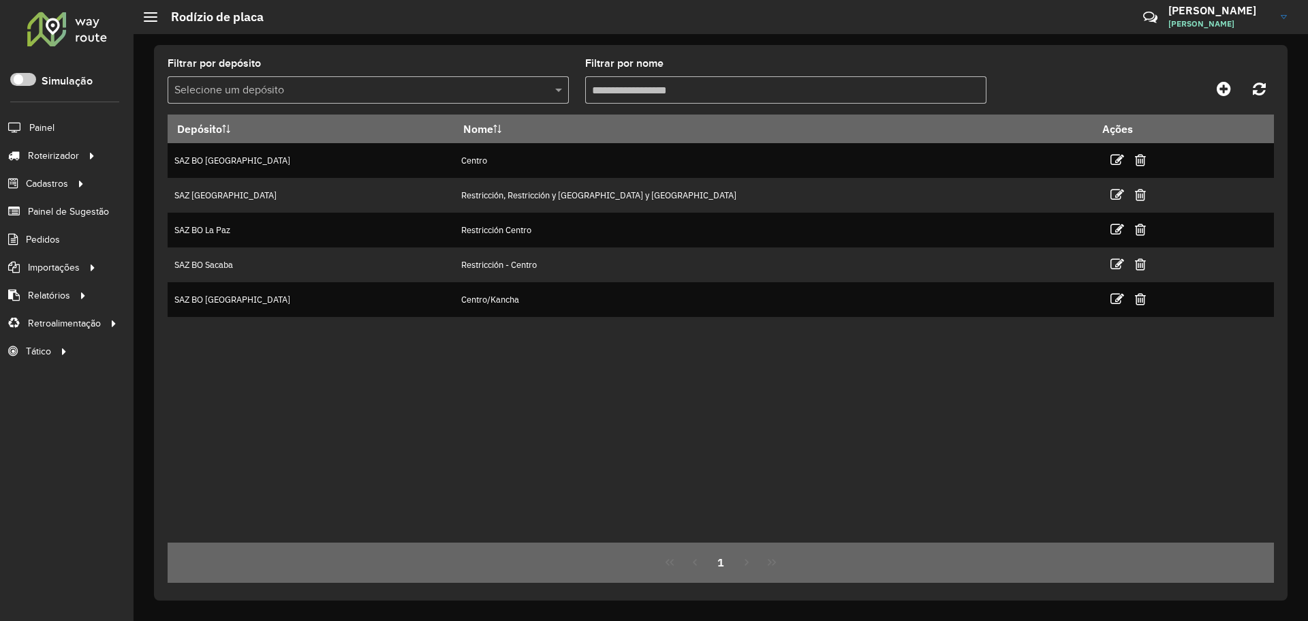
click at [740, 448] on div "Depósito Nome Ações SAZ BO El Alto Centro SAZ BO Potosí Restricción, Restricció…" at bounding box center [721, 328] width 1106 height 428
click at [781, 375] on div "Depósito Nome Ações SAZ BO El Alto Centro SAZ BO Potosí Restricción, Restricció…" at bounding box center [721, 328] width 1106 height 428
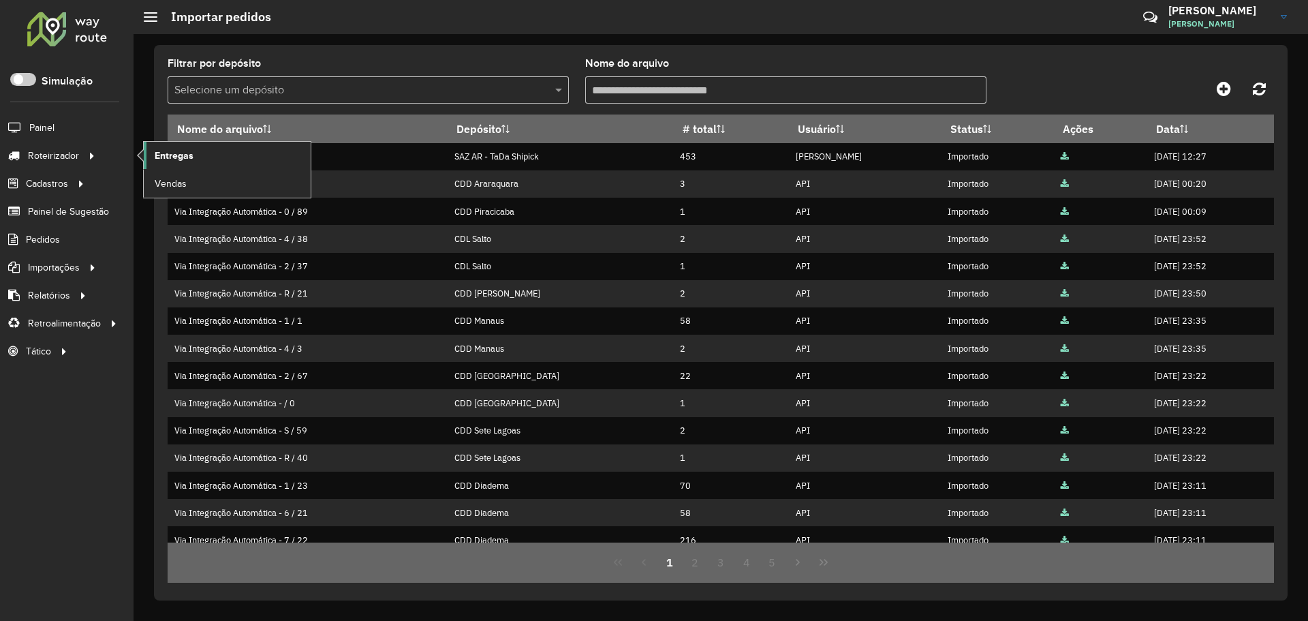
click at [195, 156] on link "Entregas" at bounding box center [227, 155] width 167 height 27
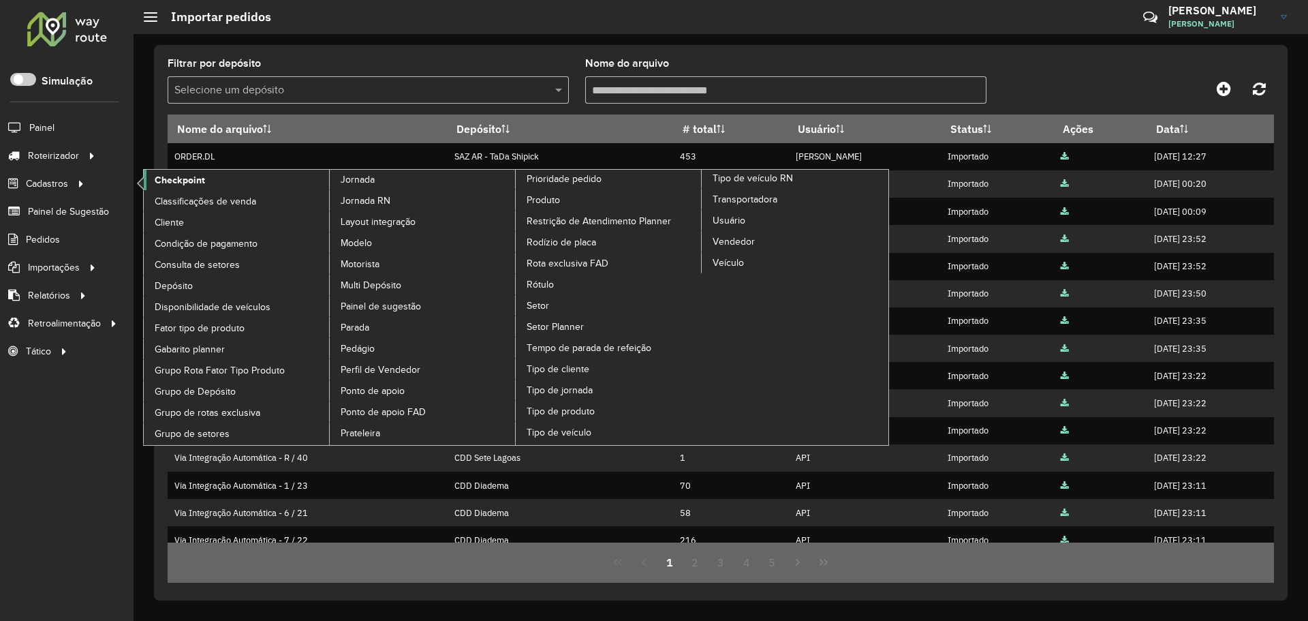
click at [196, 187] on span "Checkpoint" at bounding box center [180, 180] width 50 height 14
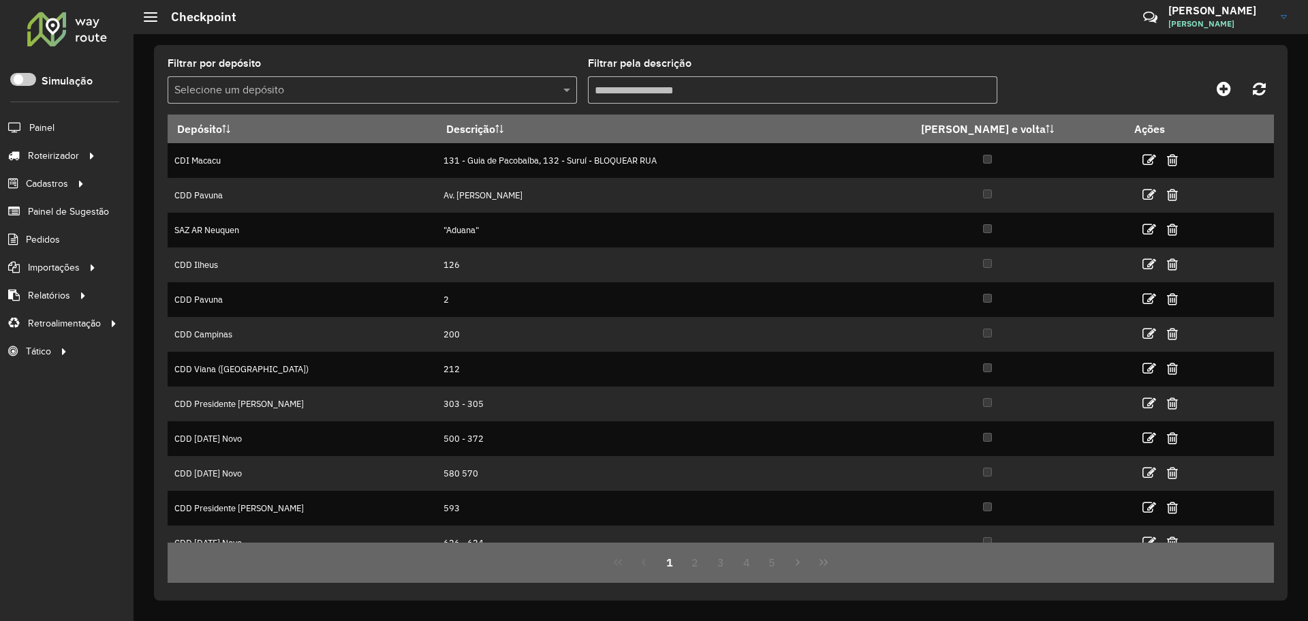
click at [465, 82] on input "text" at bounding box center [358, 90] width 369 height 16
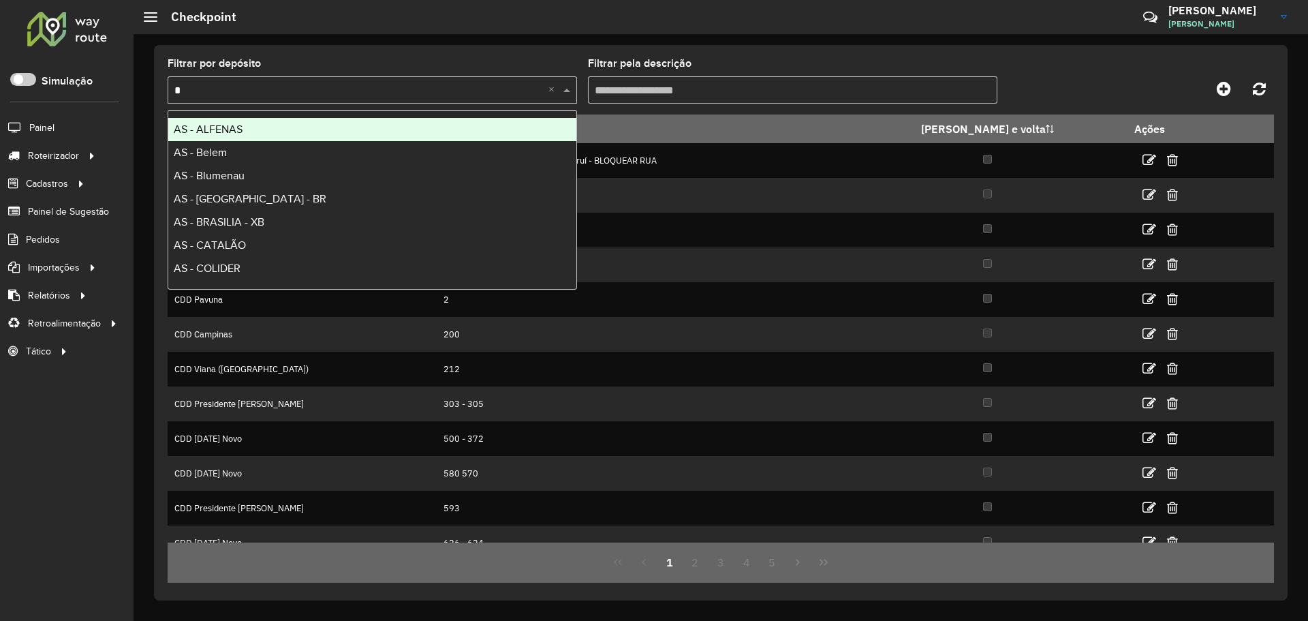
type input "**"
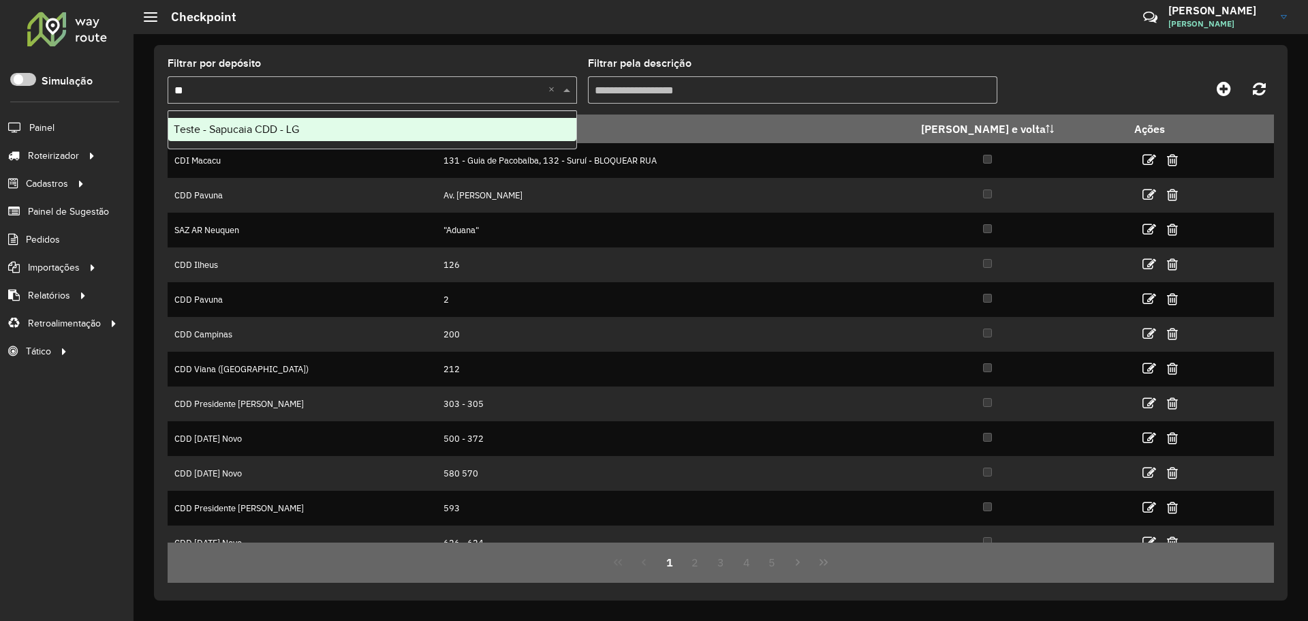
click at [281, 127] on span "Teste - Sapucaia CDD - LG" at bounding box center [236, 129] width 125 height 12
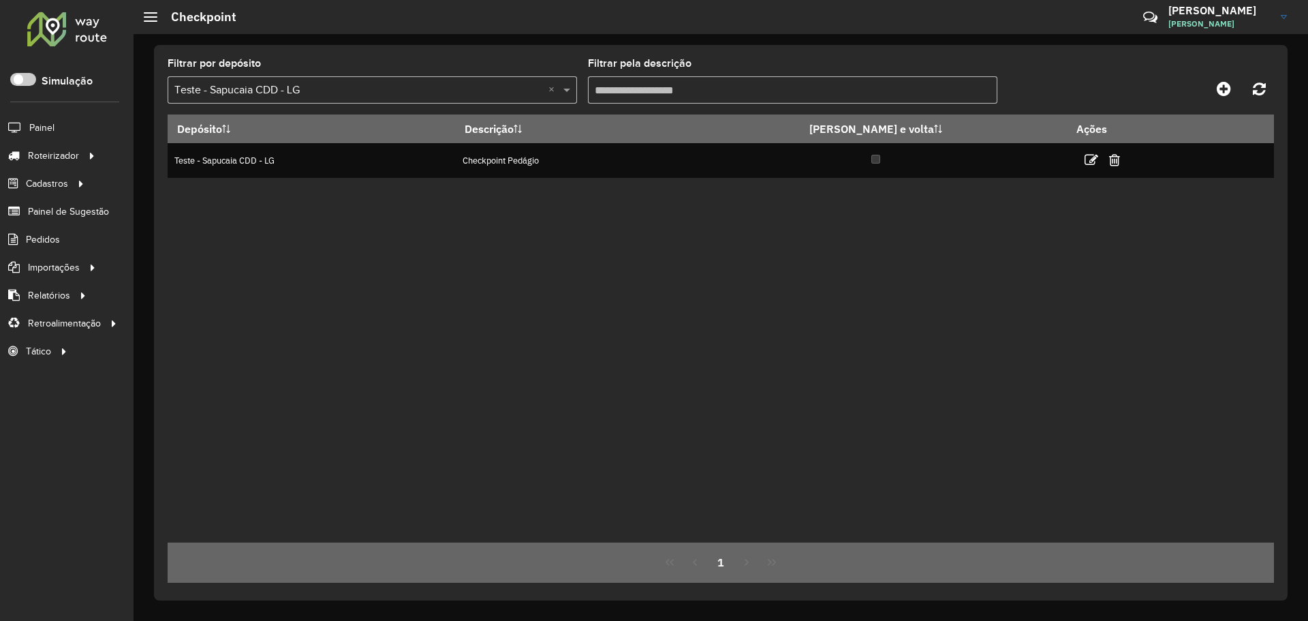
click at [523, 249] on div "Depósito Descrição Ida e volta Ações Teste - Sapucaia CDD - LG Checkpoint Pedág…" at bounding box center [721, 328] width 1106 height 428
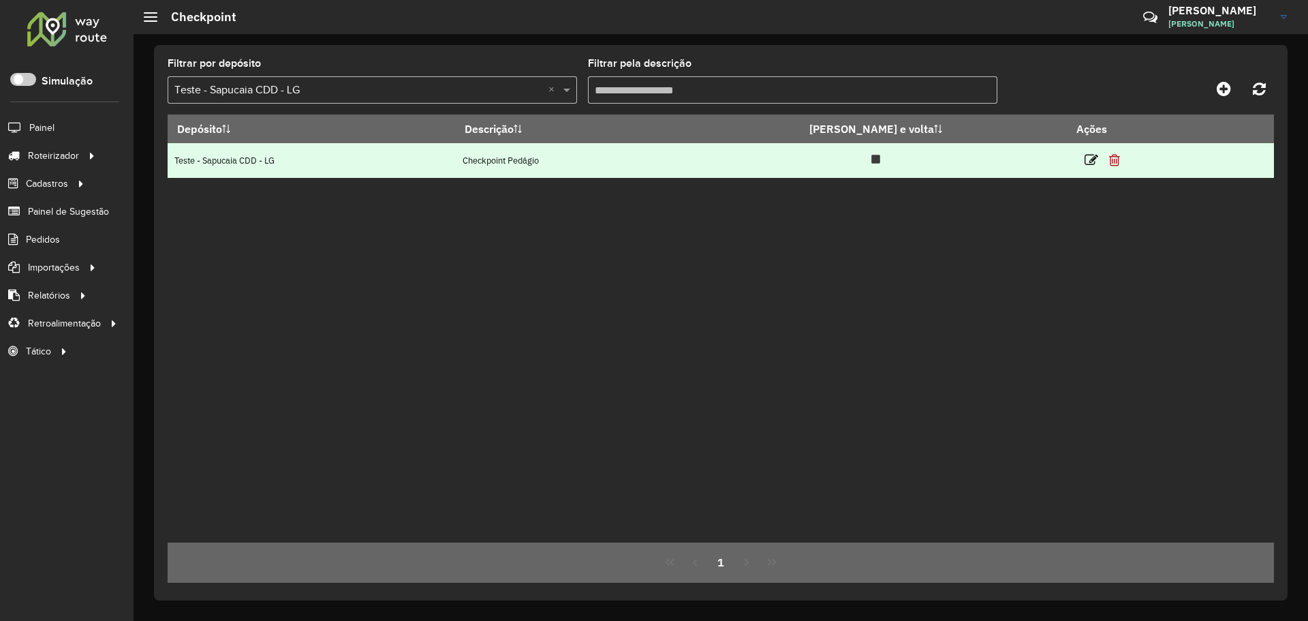
click at [1109, 156] on icon at bounding box center [1114, 160] width 11 height 14
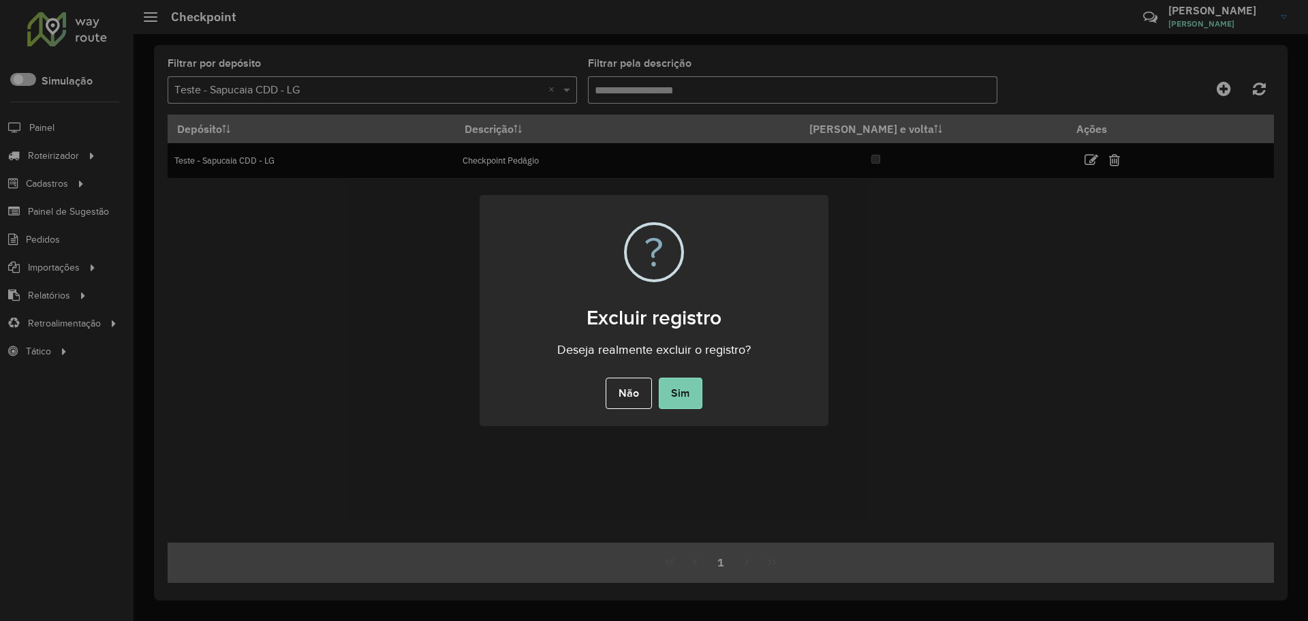
click at [689, 394] on button "Sim" at bounding box center [681, 392] width 44 height 31
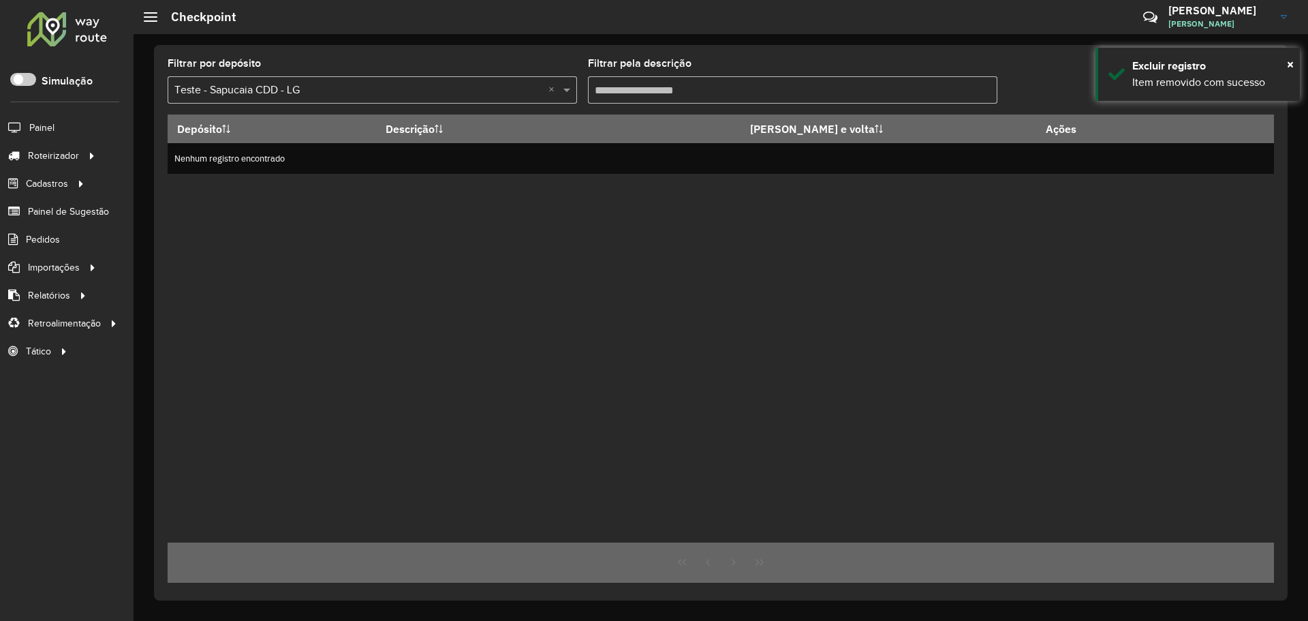
drag, startPoint x: 1104, startPoint y: 246, endPoint x: 1129, endPoint y: 232, distance: 28.1
click at [1111, 243] on div "Depósito Descrição Ida e volta Ações Nenhum registro encontrado" at bounding box center [721, 328] width 1106 height 428
click at [1290, 61] on span "×" at bounding box center [1290, 64] width 7 height 15
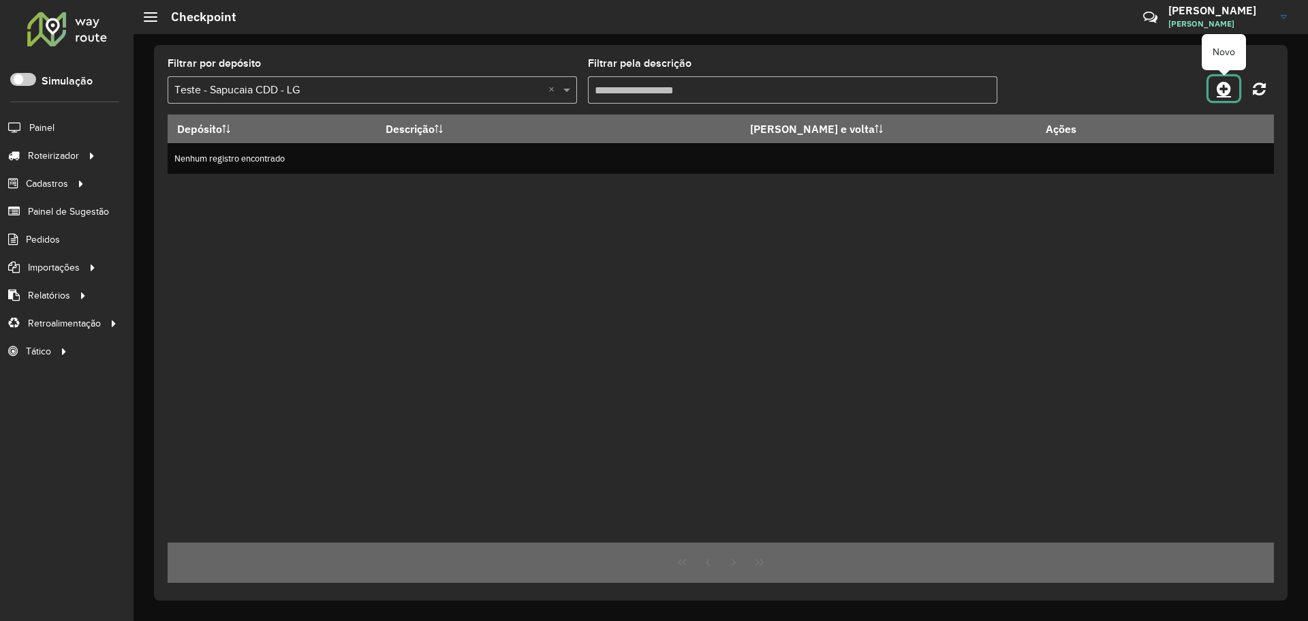
click at [1220, 87] on icon at bounding box center [1224, 88] width 14 height 16
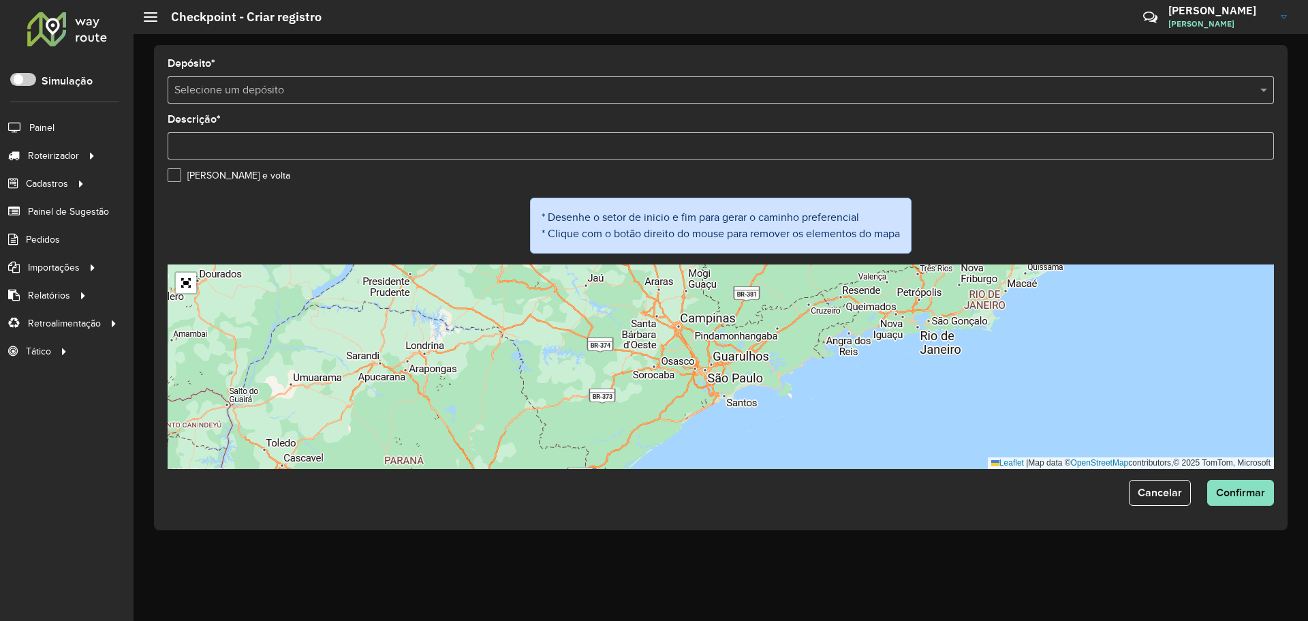
click at [373, 94] on input "text" at bounding box center [707, 90] width 1066 height 16
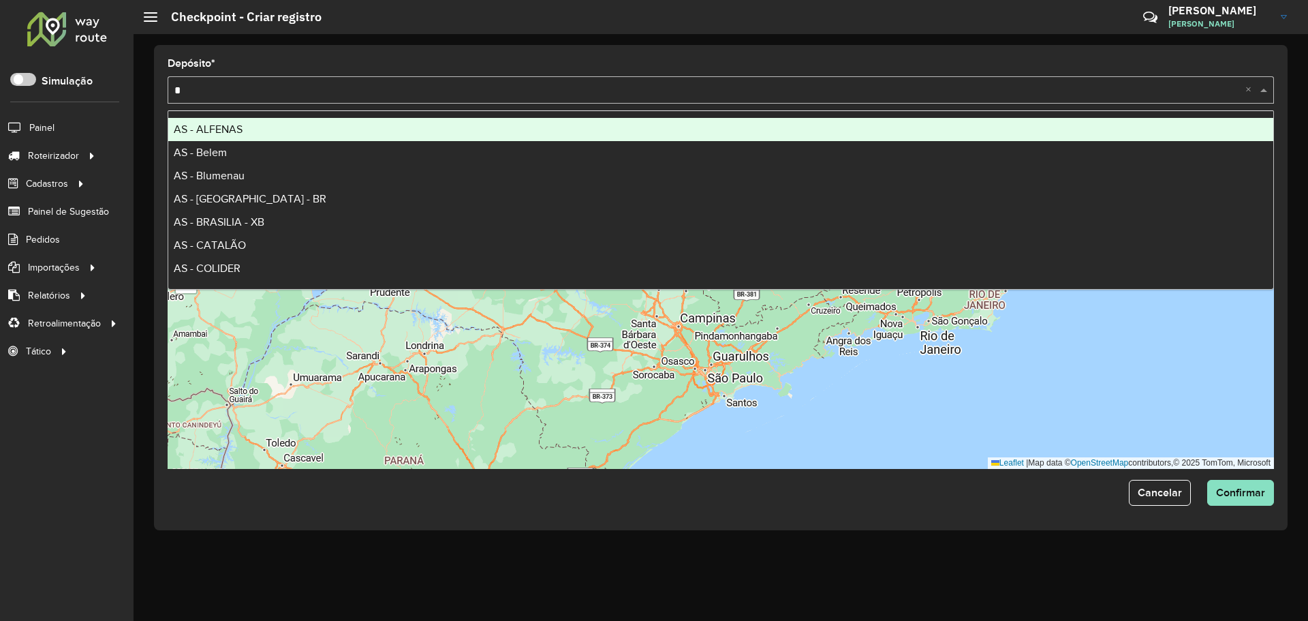
type input "**"
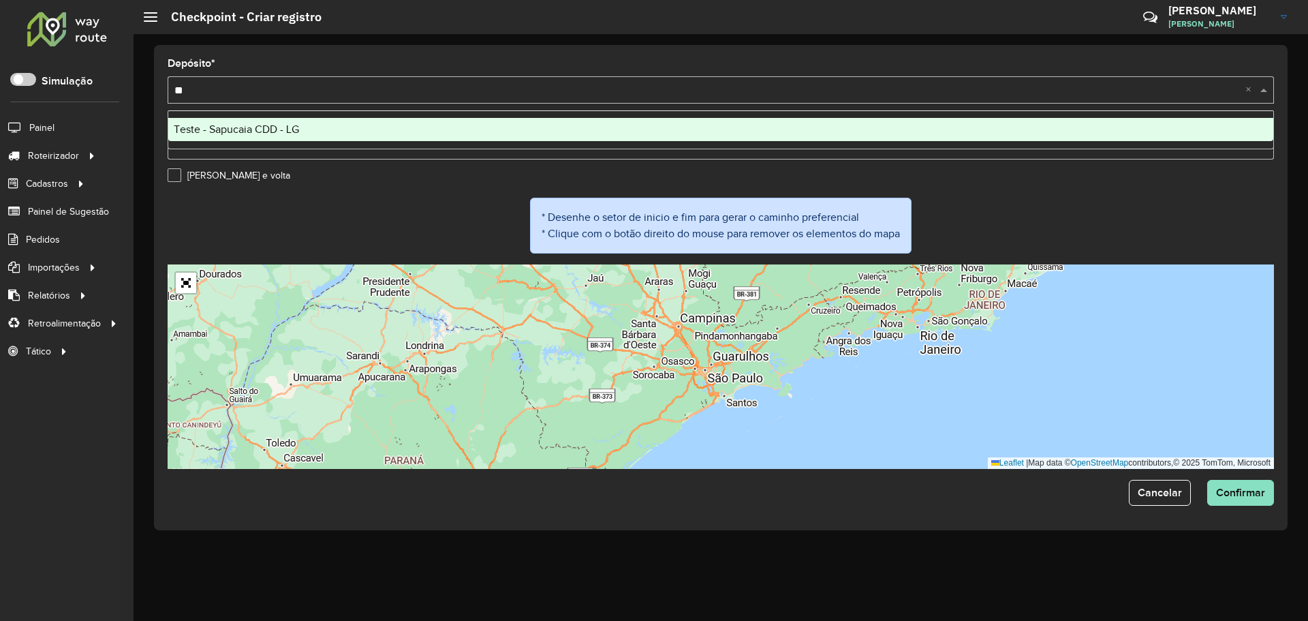
click at [274, 129] on span "Teste - Sapucaia CDD - LG" at bounding box center [236, 129] width 125 height 12
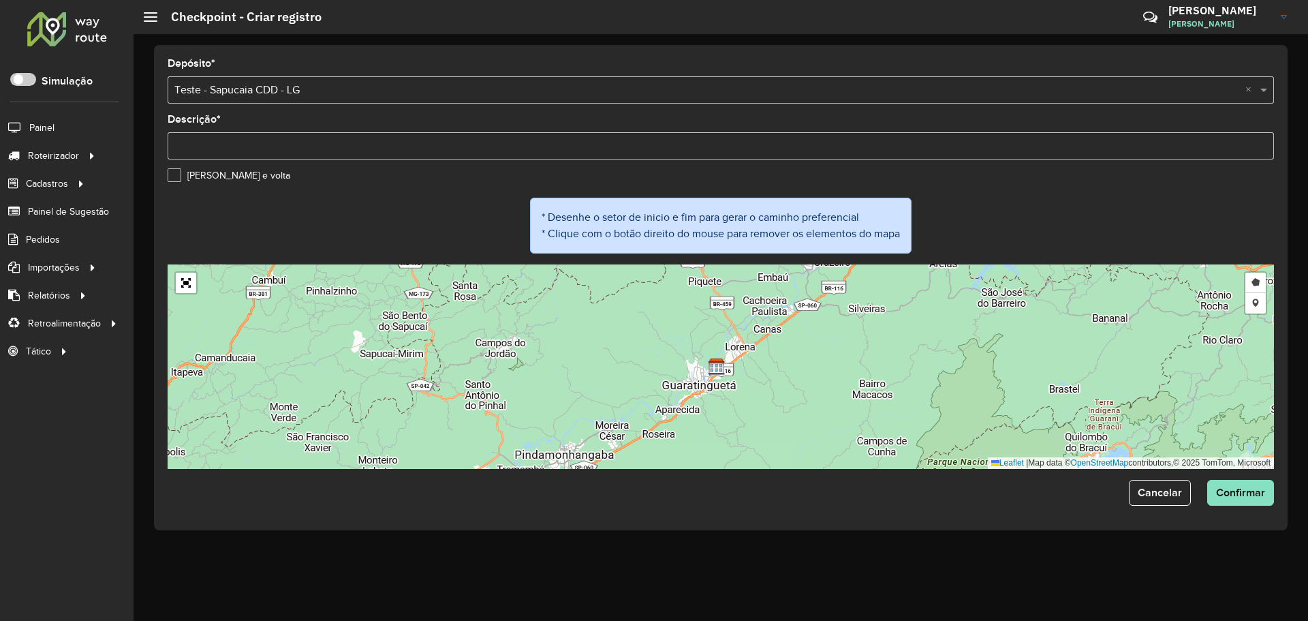
click at [332, 150] on input "Descrição *" at bounding box center [721, 145] width 1106 height 27
type input "*****"
click at [185, 283] on link "Abrir mapa em tela cheia" at bounding box center [186, 283] width 20 height 20
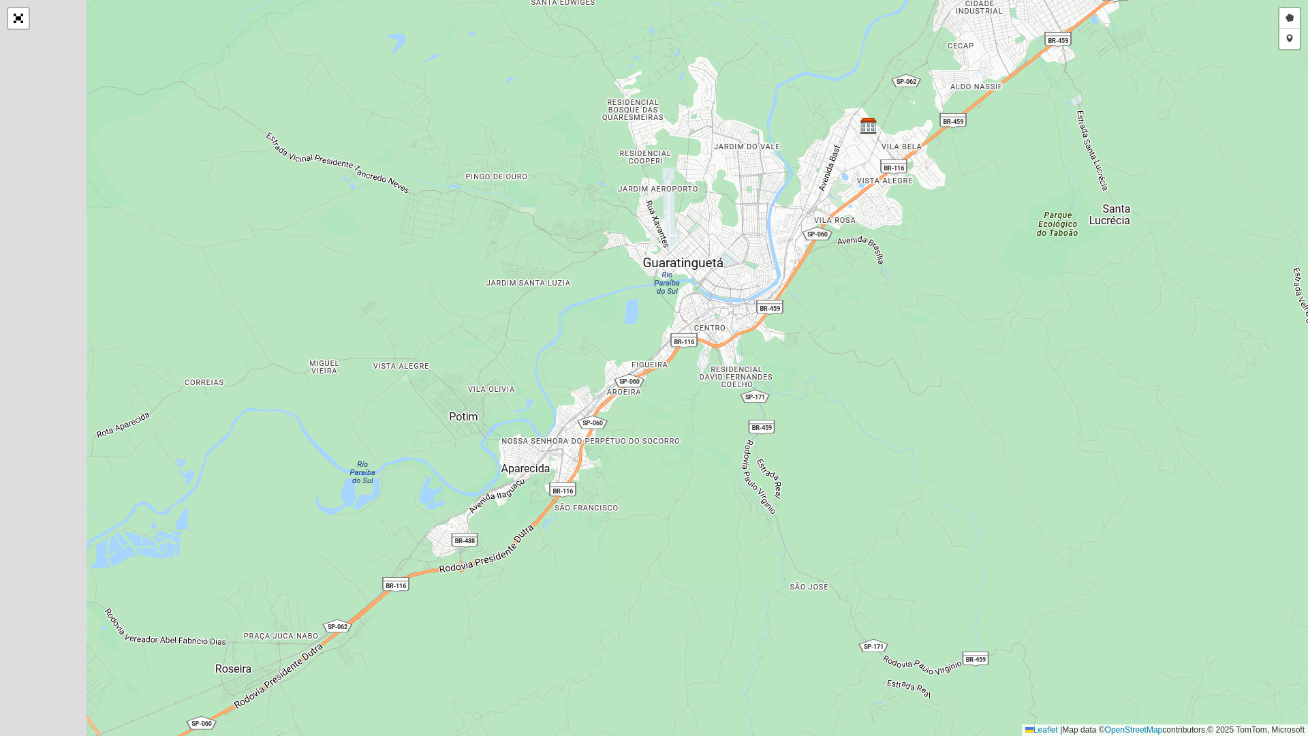
drag, startPoint x: 471, startPoint y: 365, endPoint x: 518, endPoint y: 342, distance: 52.1
click at [638, 265] on div "Desenhar setor Adicionar checkpoint Leaflet | Map data © OpenStreetMap contribu…" at bounding box center [654, 368] width 1308 height 736
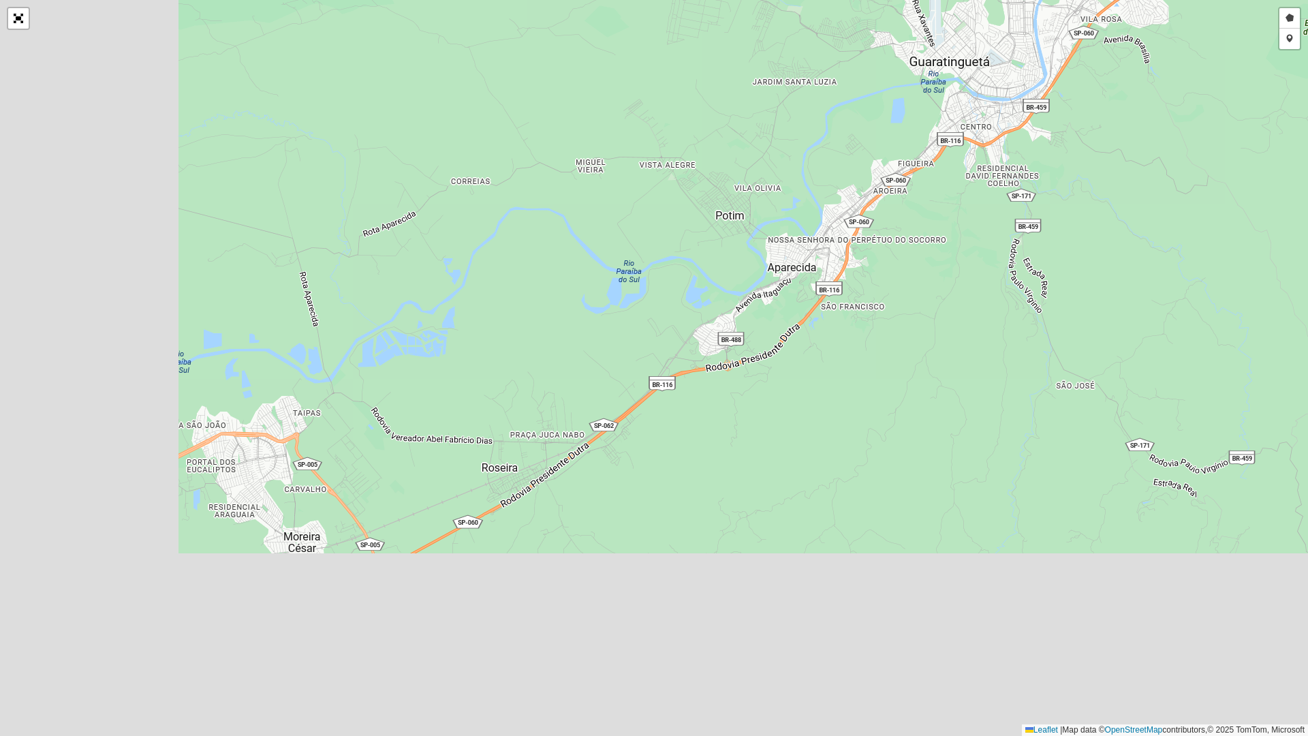
drag, startPoint x: 441, startPoint y: 394, endPoint x: 706, endPoint y: 193, distance: 332.2
click at [706, 193] on div "Desenhar setor Adicionar checkpoint Leaflet | Map data © OpenStreetMap contribu…" at bounding box center [654, 368] width 1308 height 736
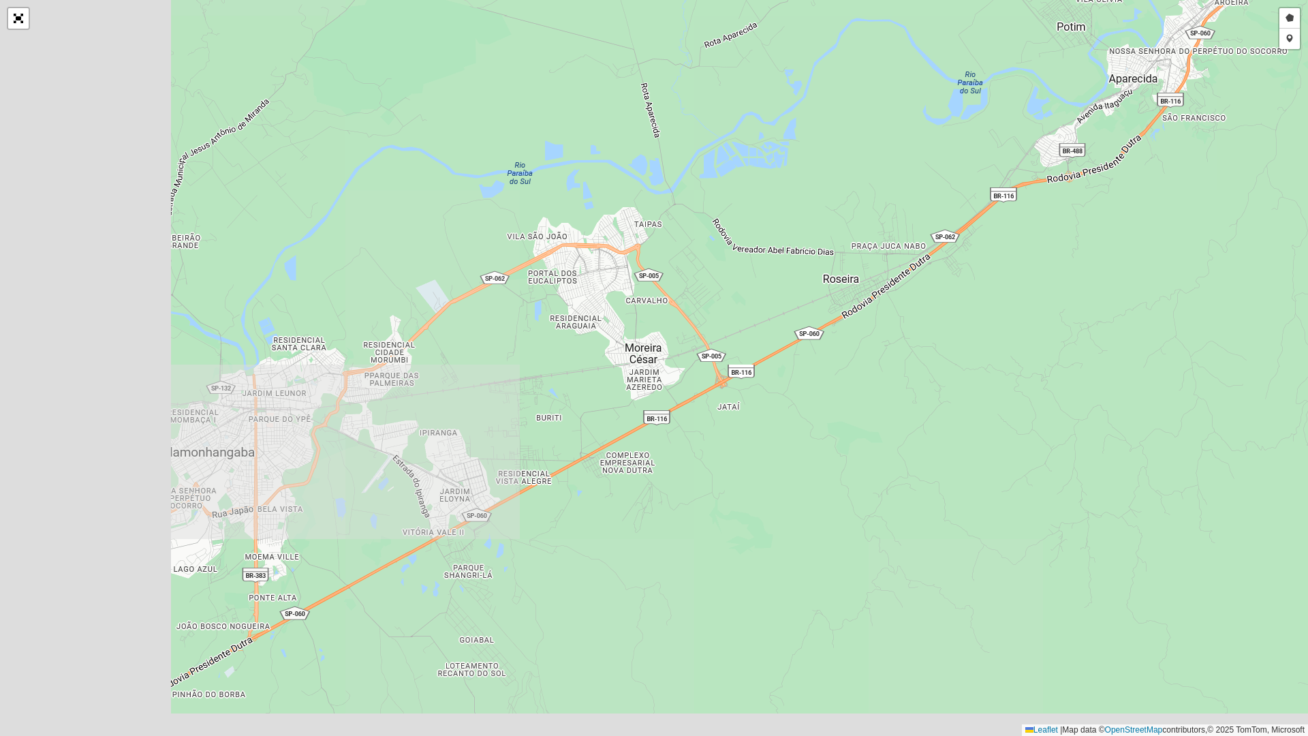
drag, startPoint x: 424, startPoint y: 377, endPoint x: 766, endPoint y: 189, distance: 390.0
click at [766, 189] on div "Desenhar setor Adicionar checkpoint Leaflet | Map data © OpenStreetMap contribu…" at bounding box center [654, 368] width 1308 height 736
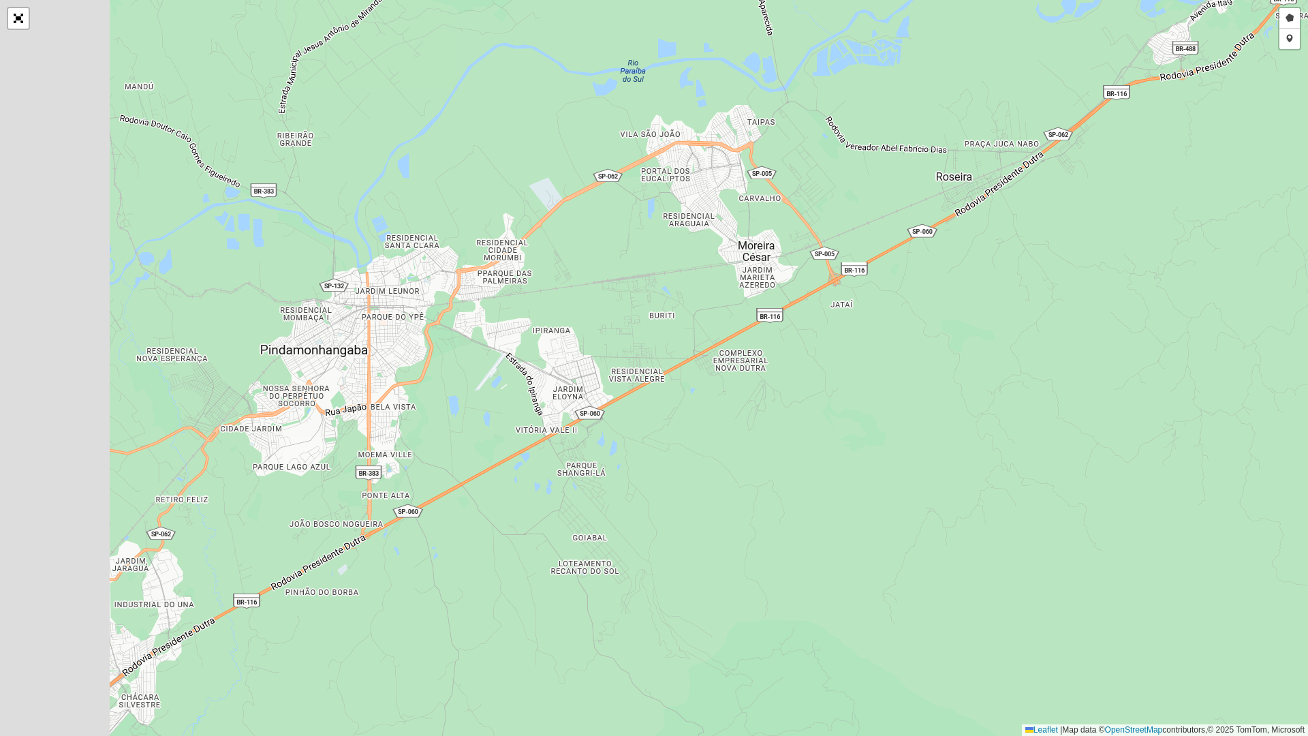
drag, startPoint x: 529, startPoint y: 368, endPoint x: 647, endPoint y: 262, distance: 157.8
click at [647, 262] on div "Desenhar setor Adicionar checkpoint Leaflet | Map data © OpenStreetMap contribu…" at bounding box center [654, 368] width 1308 height 736
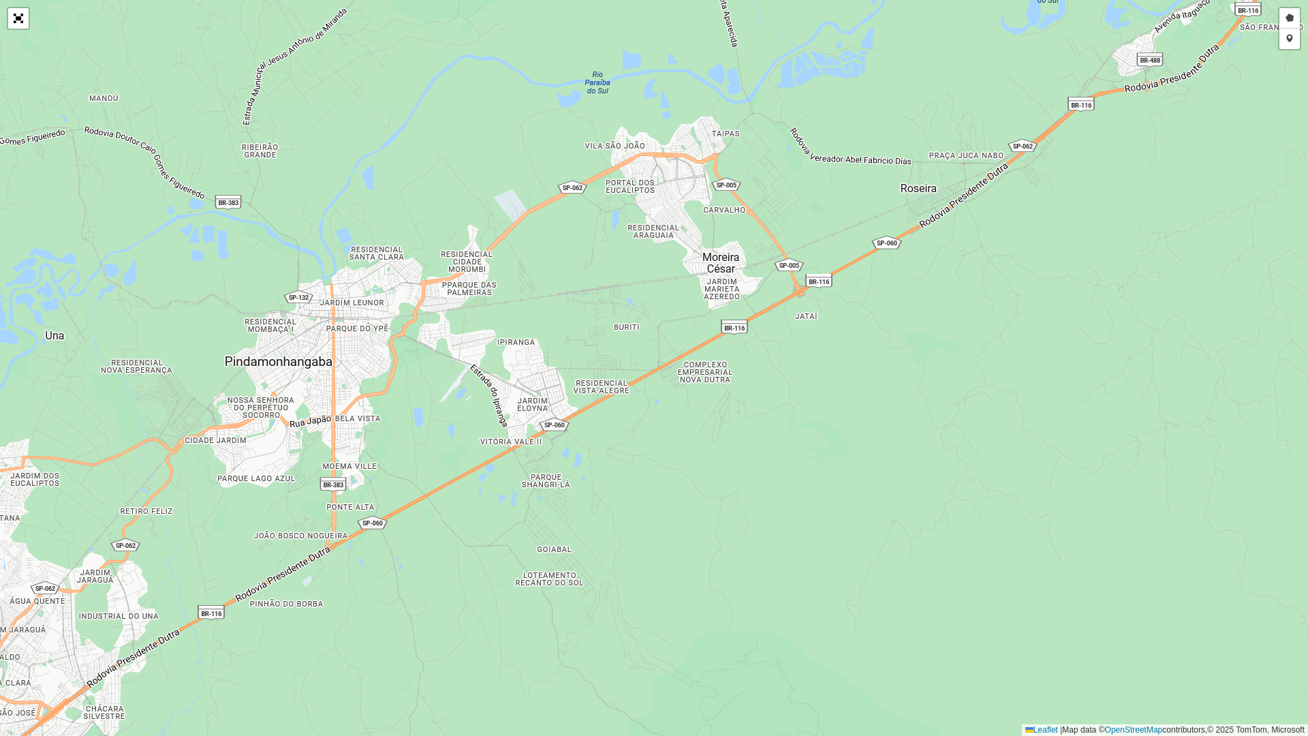
drag, startPoint x: 625, startPoint y: 307, endPoint x: 586, endPoint y: 322, distance: 42.3
click at [586, 322] on div "Desenhar setor Adicionar checkpoint Leaflet | Map data © OpenStreetMap contribu…" at bounding box center [654, 368] width 1308 height 736
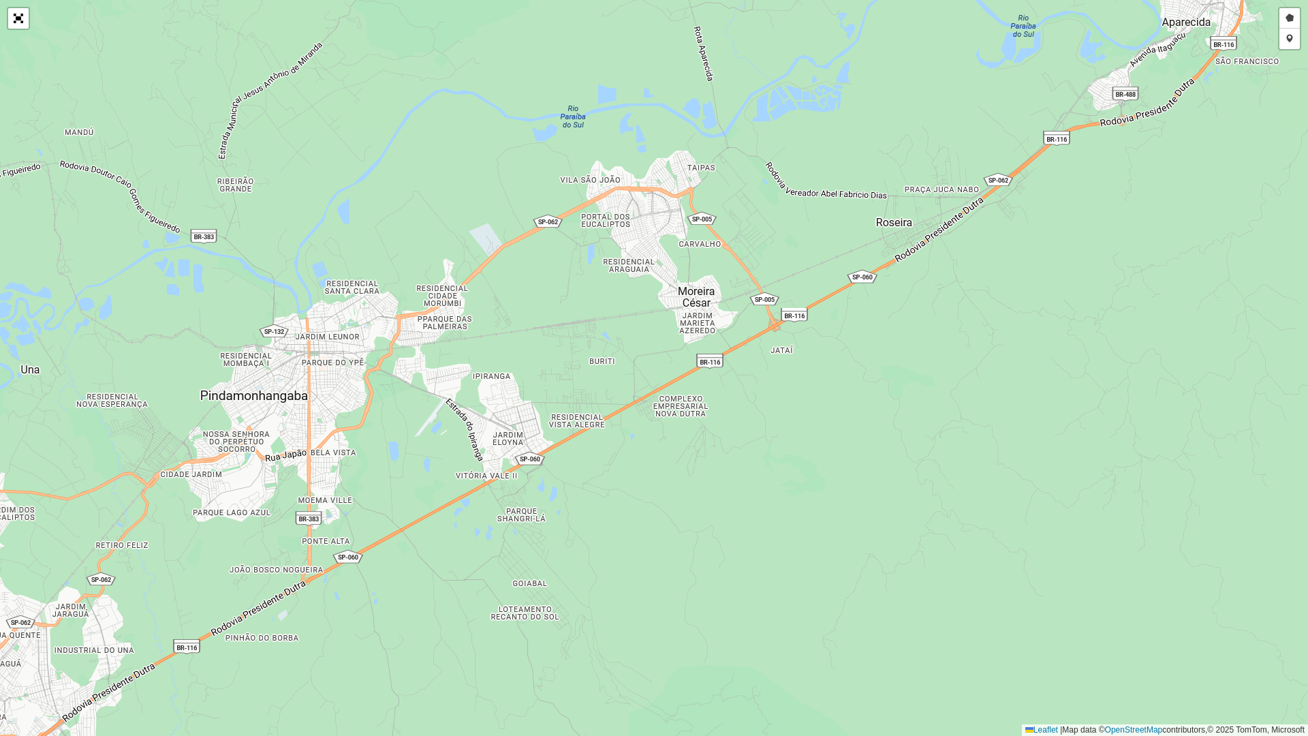
drag, startPoint x: 583, startPoint y: 306, endPoint x: 559, endPoint y: 340, distance: 42.0
click at [559, 340] on div "Desenhar setor Adicionar checkpoint Leaflet | Map data © OpenStreetMap contribu…" at bounding box center [654, 368] width 1308 height 736
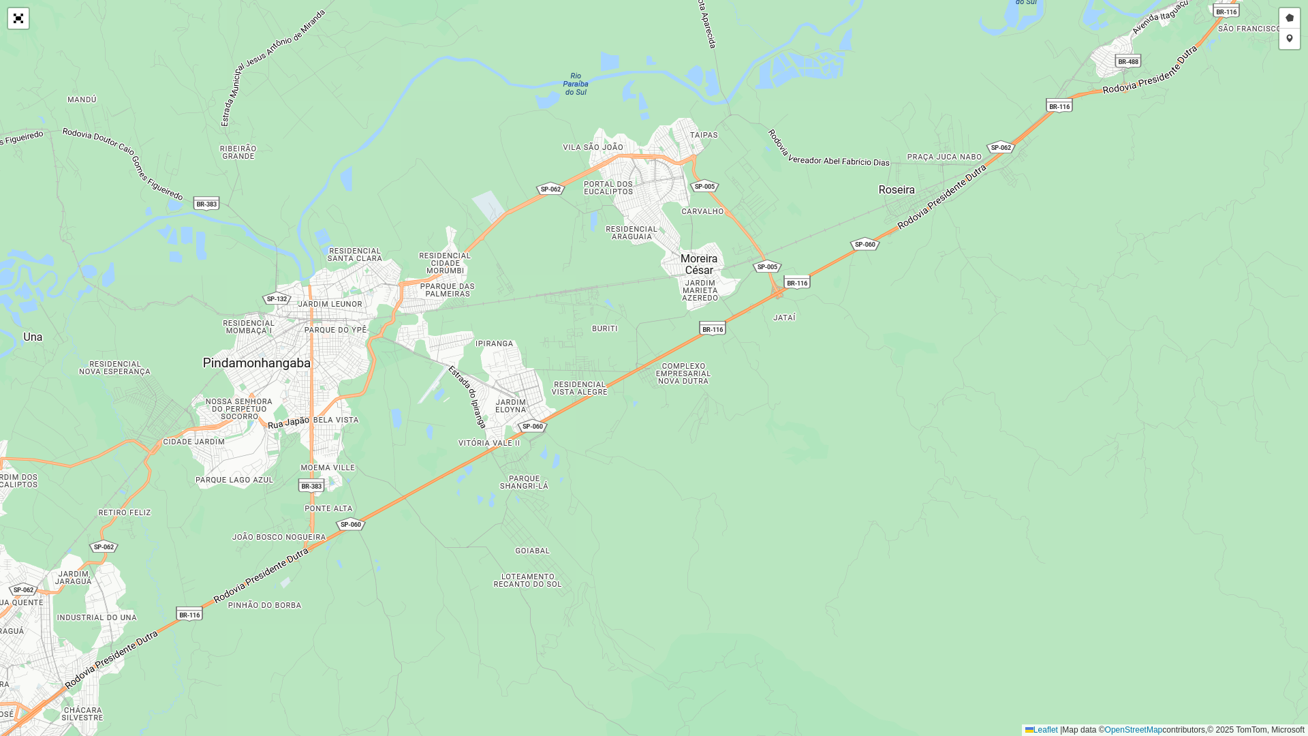
drag, startPoint x: 560, startPoint y: 338, endPoint x: 562, endPoint y: 307, distance: 31.4
click at [562, 307] on div "Desenhar setor Adicionar checkpoint Leaflet | Map data © OpenStreetMap contribu…" at bounding box center [654, 368] width 1308 height 736
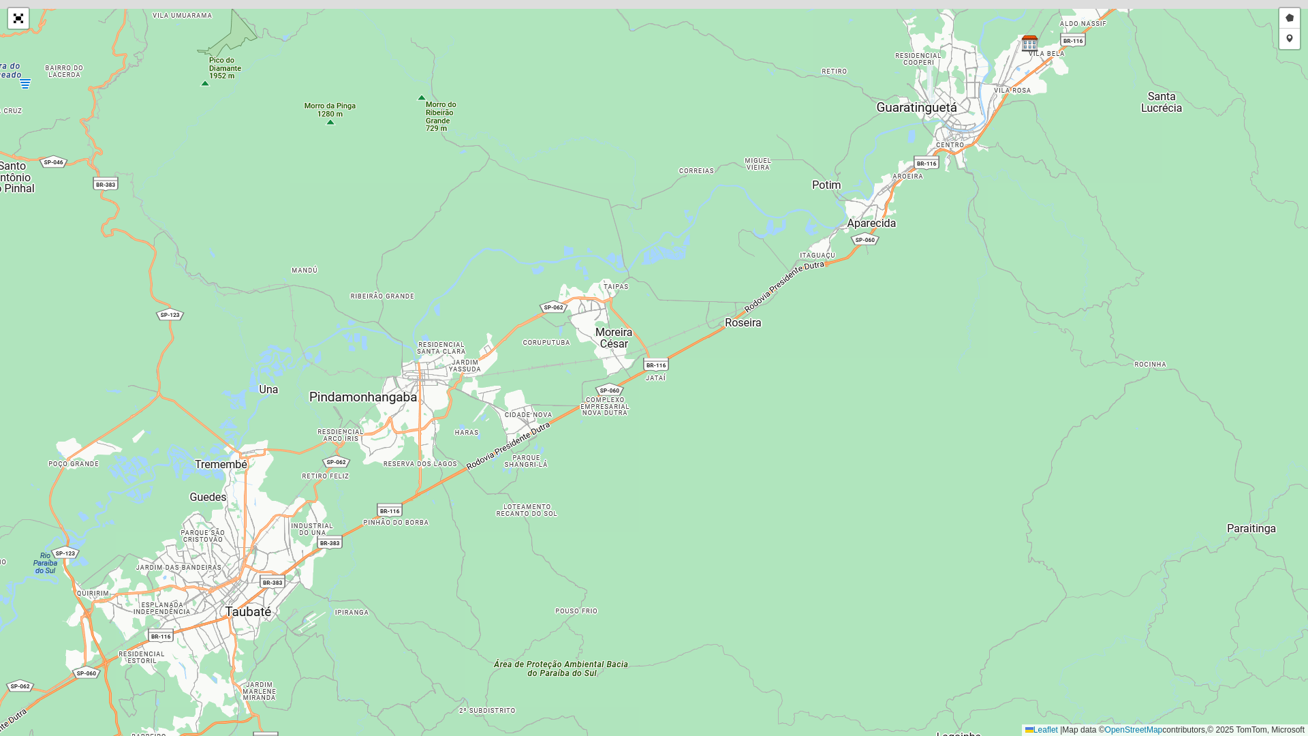
drag, startPoint x: 565, startPoint y: 303, endPoint x: 547, endPoint y: 371, distance: 71.1
click at [547, 371] on div "Desenhar setor Adicionar checkpoint Leaflet | Map data © OpenStreetMap contribu…" at bounding box center [654, 368] width 1308 height 736
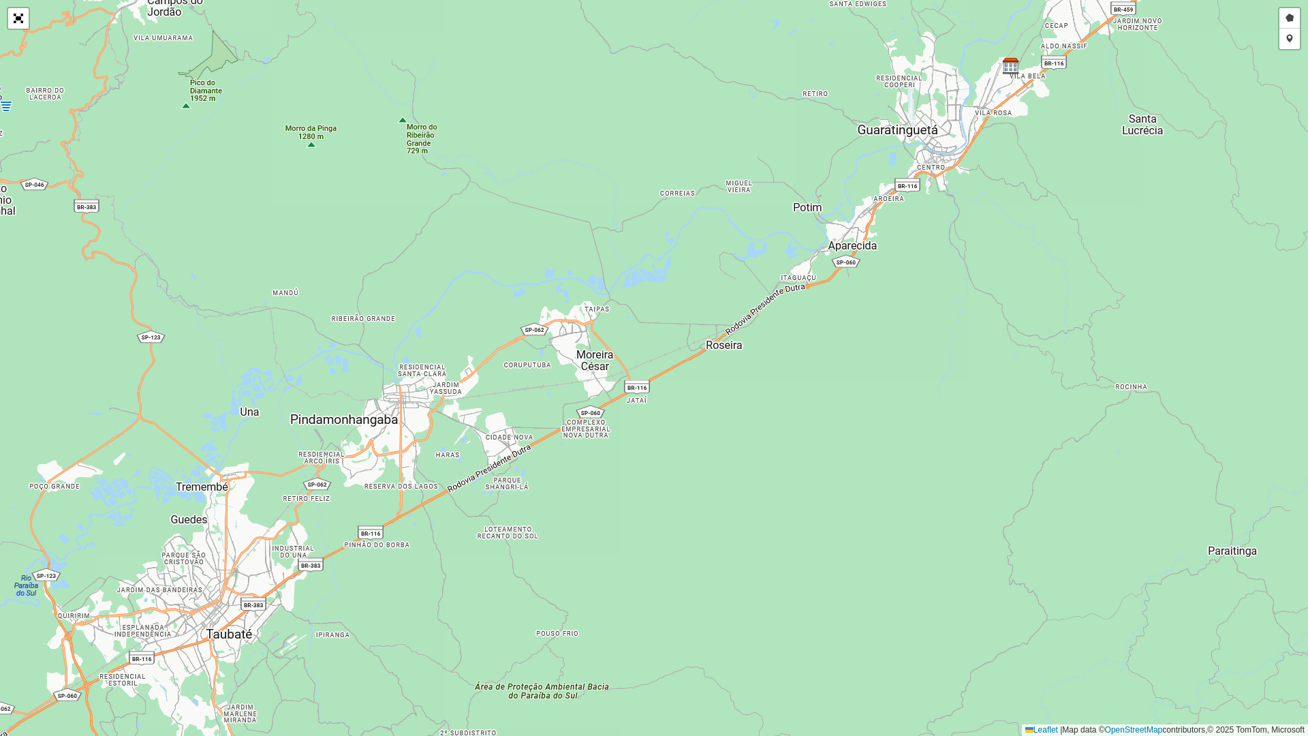
drag, startPoint x: 662, startPoint y: 195, endPoint x: 463, endPoint y: 407, distance: 290.2
click at [448, 418] on div "Desenhar setor Adicionar checkpoint Leaflet | Map data © OpenStreetMap contribu…" at bounding box center [654, 368] width 1308 height 736
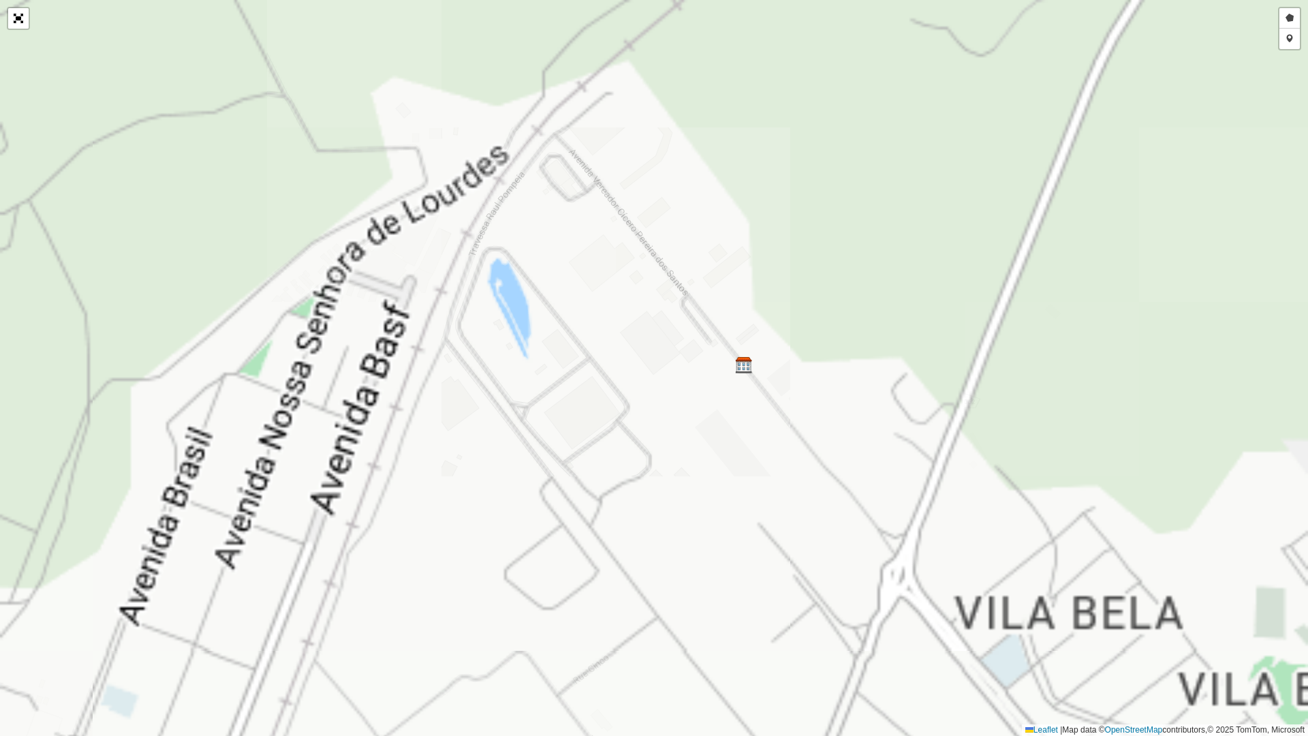
drag, startPoint x: 707, startPoint y: 282, endPoint x: 499, endPoint y: 282, distance: 207.1
click at [499, 282] on div "Desenhar setor Adicionar checkpoint Leaflet | Map data © OpenStreetMap contribu…" at bounding box center [654, 368] width 1308 height 736
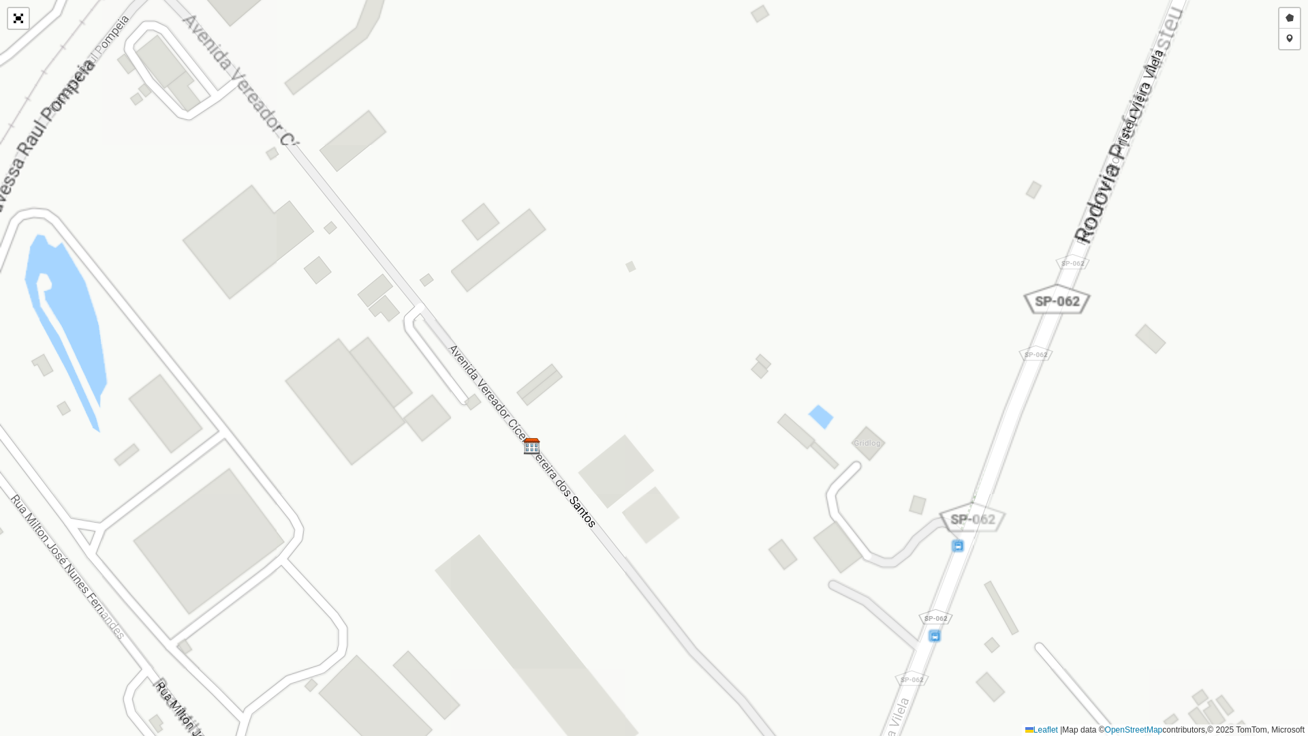
drag, startPoint x: 530, startPoint y: 292, endPoint x: 642, endPoint y: 283, distance: 112.8
click at [642, 283] on div "Desenhar setor Adicionar checkpoint Leaflet | Map data © OpenStreetMap contribu…" at bounding box center [654, 368] width 1308 height 736
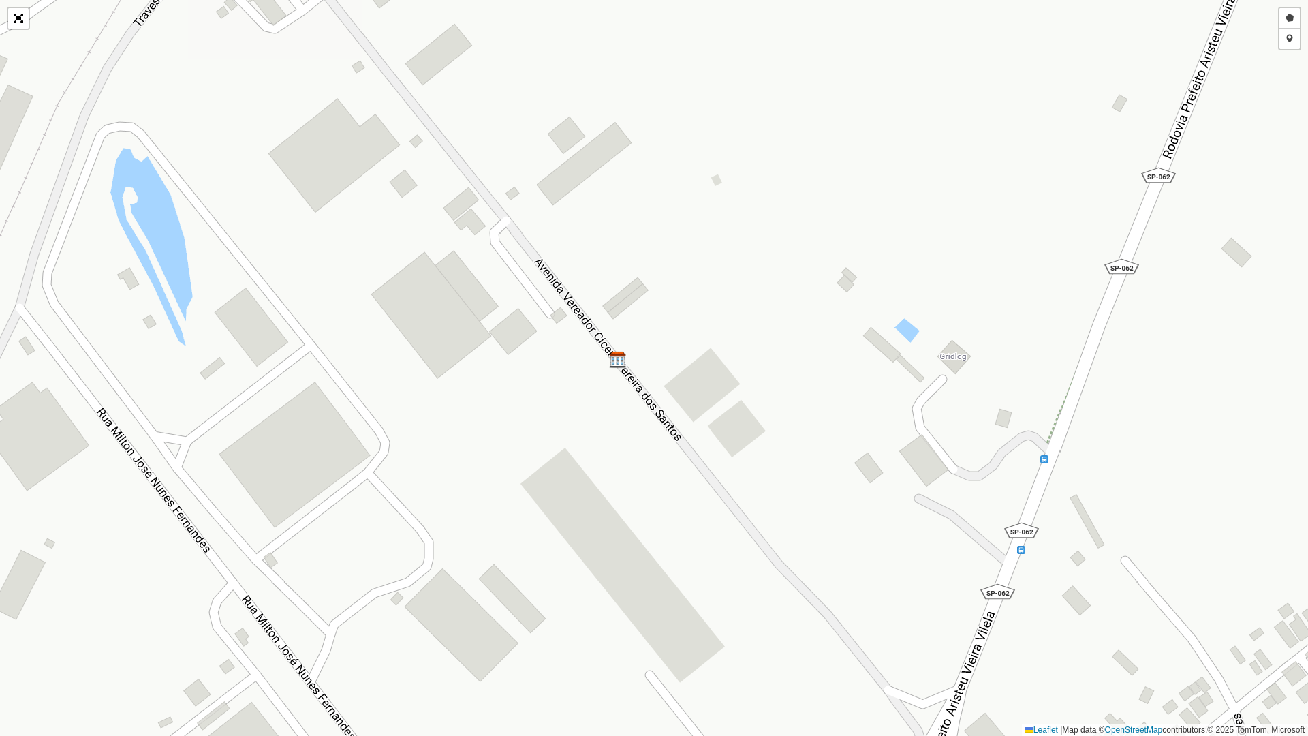
drag, startPoint x: 610, startPoint y: 406, endPoint x: 585, endPoint y: 329, distance: 80.8
click at [585, 329] on div "Desenhar setor Adicionar checkpoint Leaflet | Map data © OpenStreetMap contribu…" at bounding box center [654, 368] width 1308 height 736
click at [1290, 20] on link "Desenhar setor" at bounding box center [1290, 18] width 20 height 20
click at [533, 330] on div at bounding box center [532, 329] width 27 height 27
click at [613, 294] on div at bounding box center [612, 294] width 27 height 27
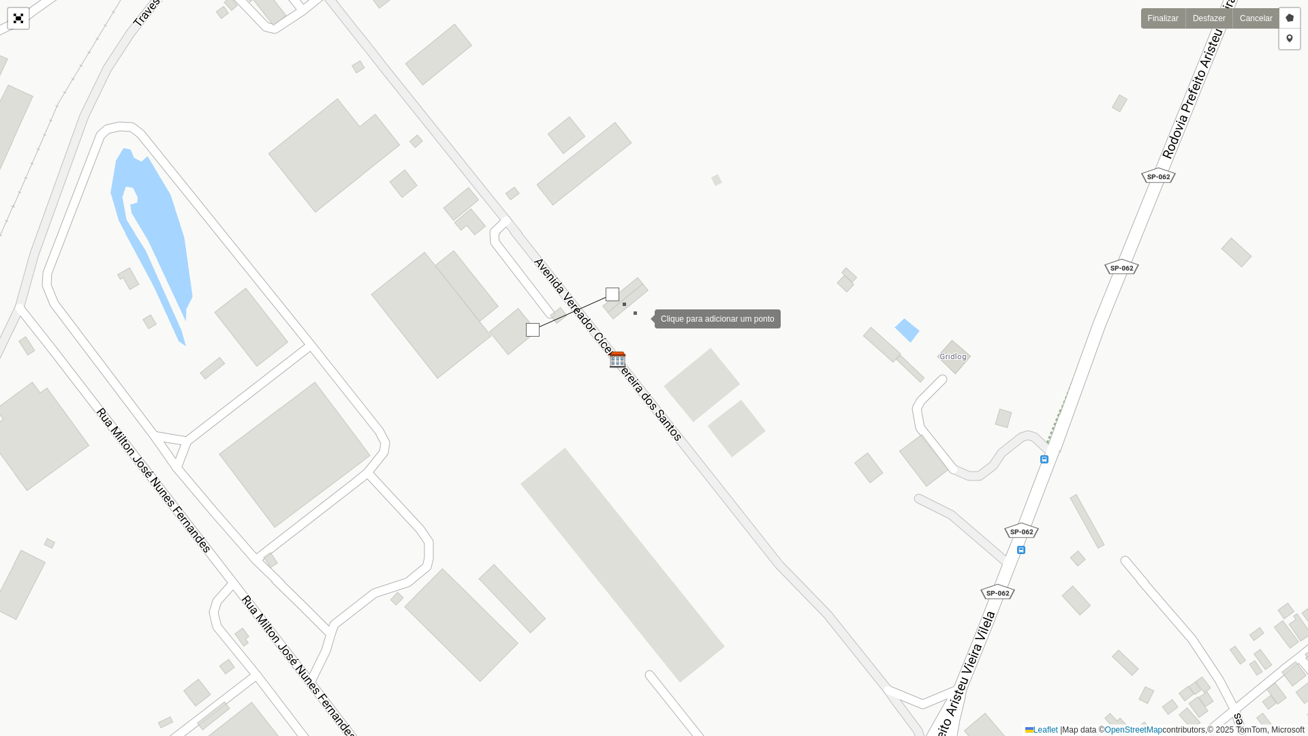
click at [641, 318] on div at bounding box center [641, 317] width 27 height 27
click at [692, 355] on div at bounding box center [688, 348] width 27 height 27
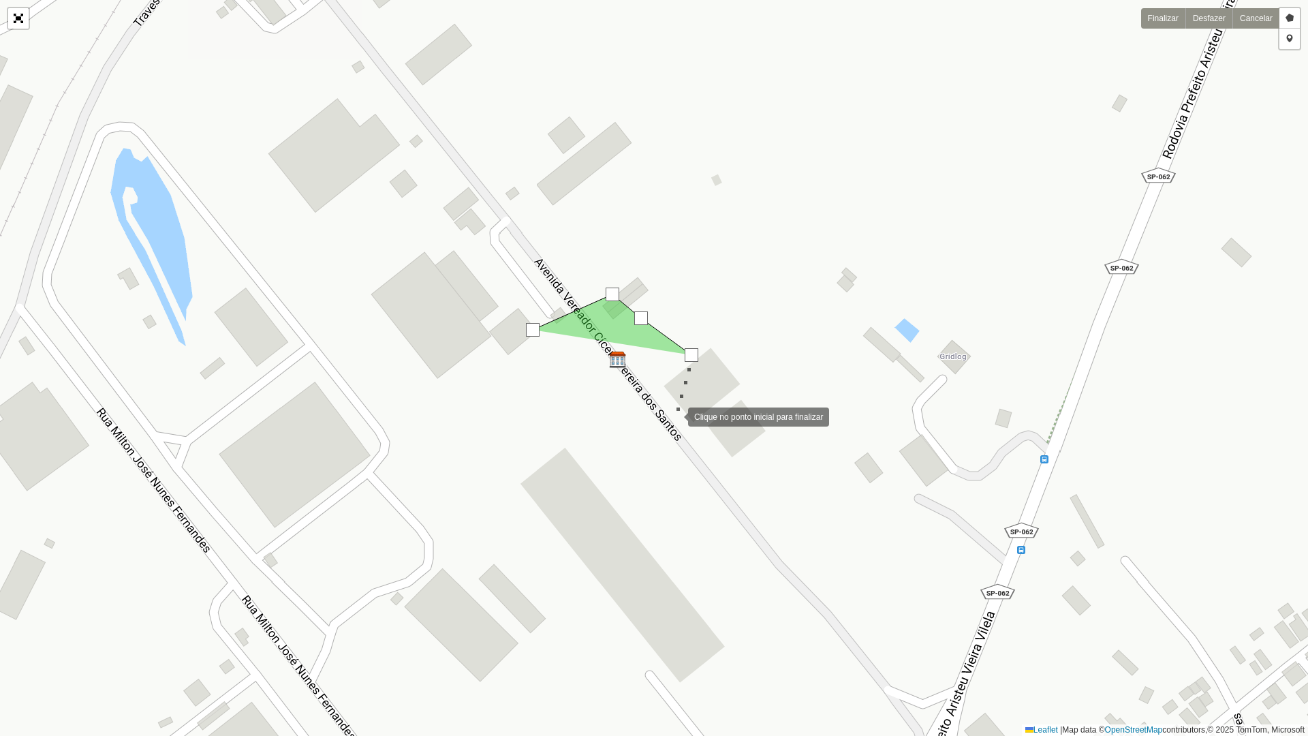
click at [675, 416] on div at bounding box center [674, 415] width 27 height 27
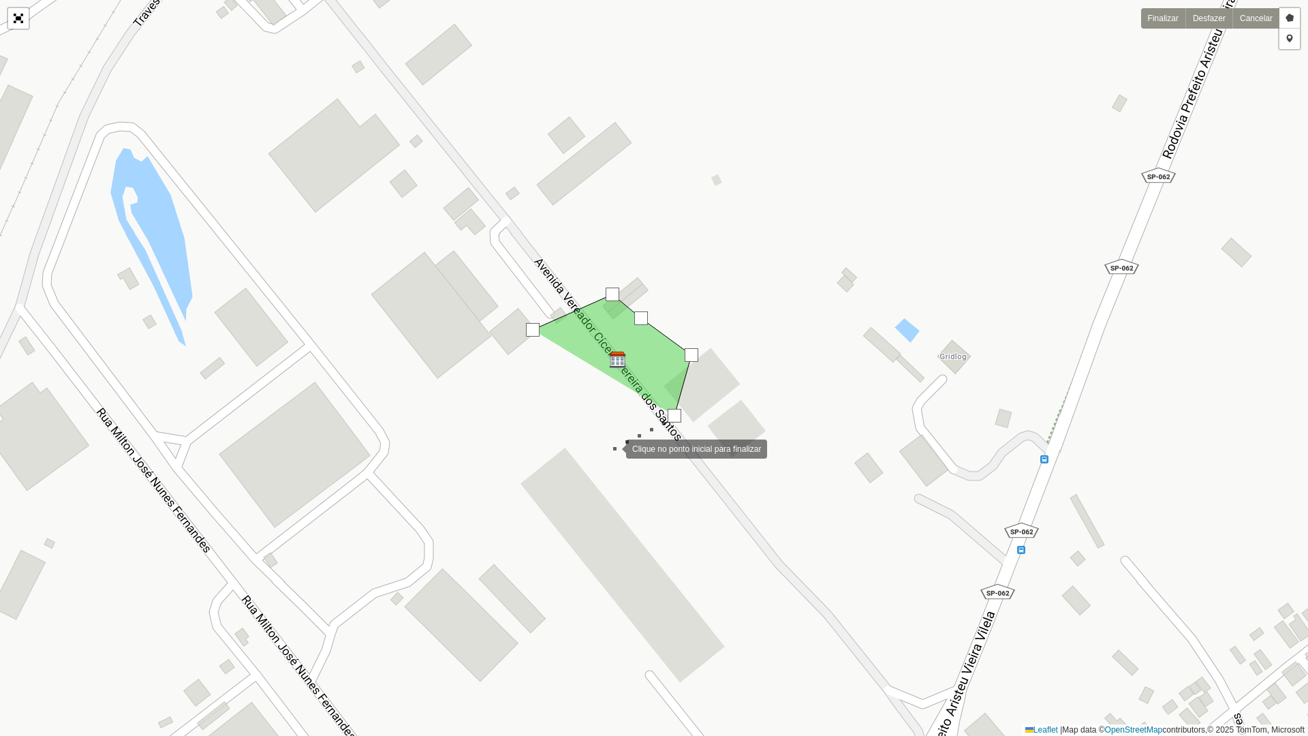
click at [612, 448] on div at bounding box center [612, 447] width 27 height 27
click at [584, 437] on div at bounding box center [597, 440] width 27 height 27
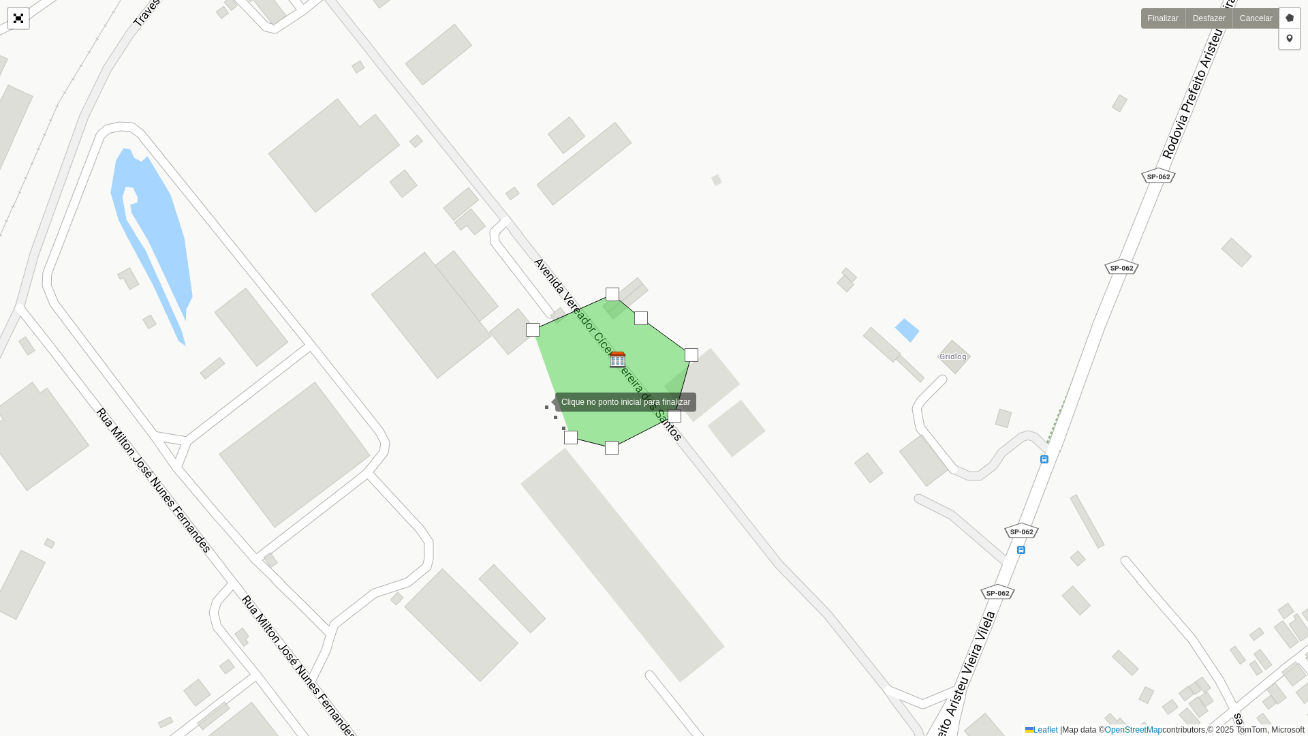
click at [542, 401] on div at bounding box center [541, 400] width 27 height 27
click at [527, 330] on div at bounding box center [533, 330] width 14 height 14
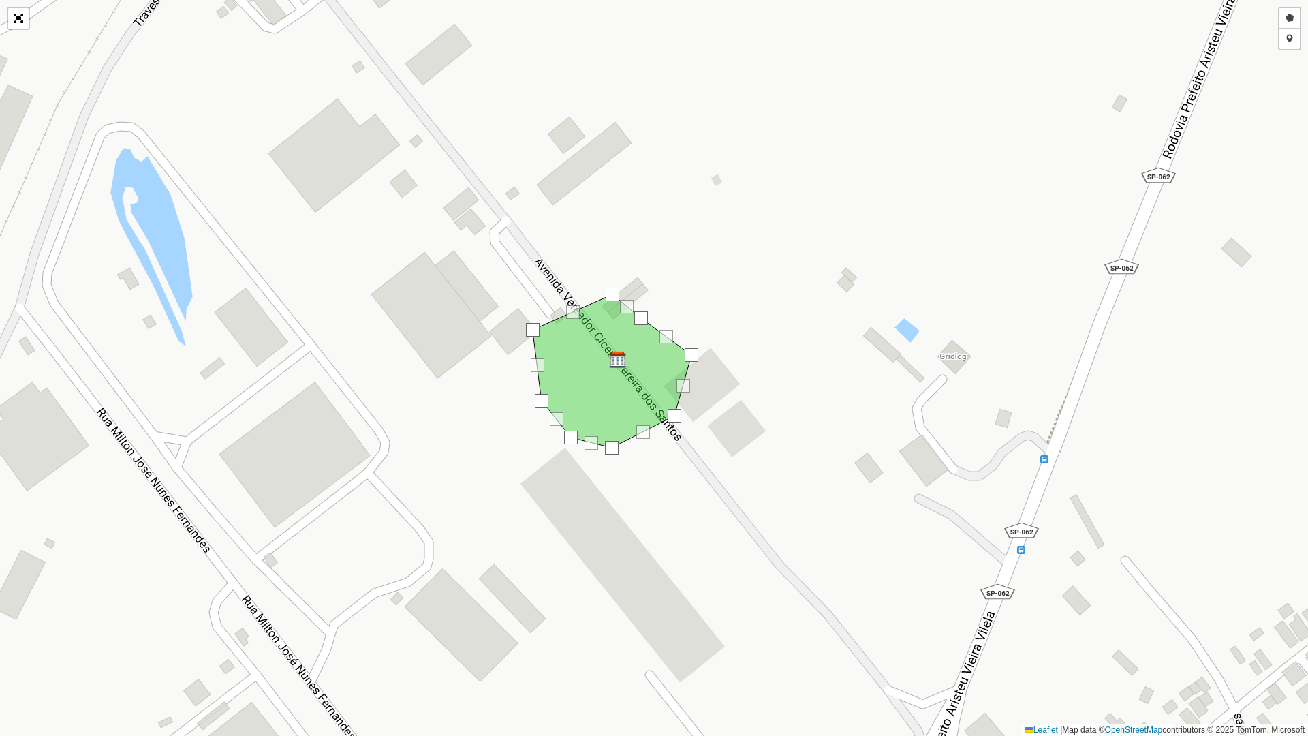
drag, startPoint x: 444, startPoint y: 309, endPoint x: 640, endPoint y: 175, distance: 237.4
click at [639, 176] on div "Desenhar setor Adicionar checkpoint Finalizar Desfazer Cancelar Leaflet | Map d…" at bounding box center [654, 368] width 1308 height 736
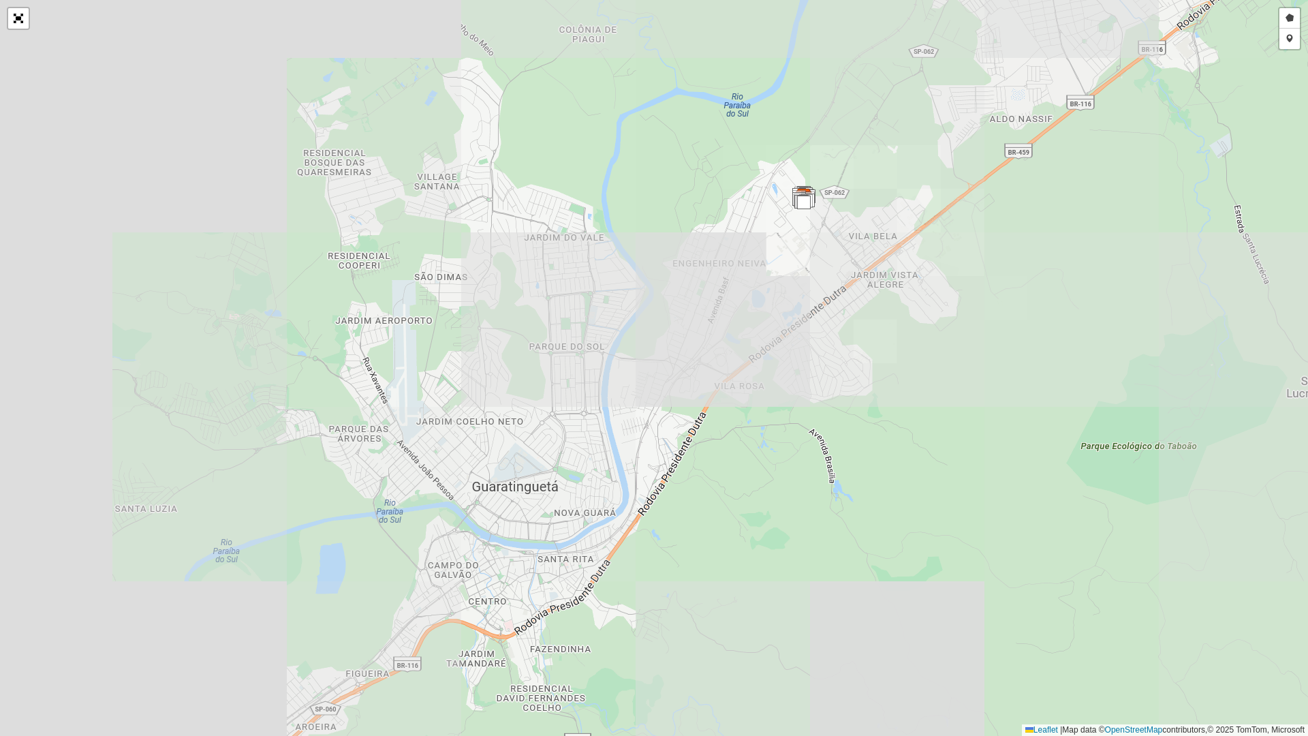
drag, startPoint x: 431, startPoint y: 377, endPoint x: 694, endPoint y: 279, distance: 280.7
click at [721, 262] on div "Desenhar setor Adicionar checkpoint Finalizar Desfazer Cancelar Leaflet | Map d…" at bounding box center [654, 368] width 1308 height 736
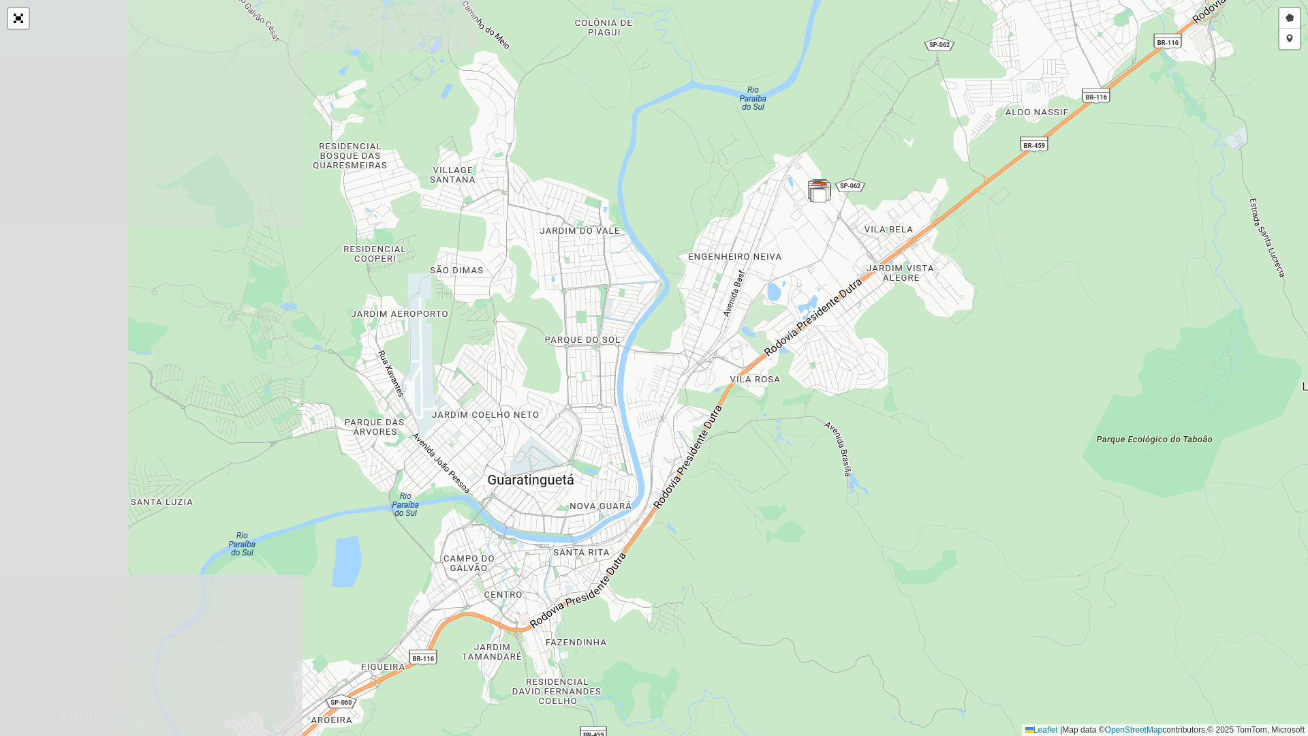
drag, startPoint x: 521, startPoint y: 371, endPoint x: 760, endPoint y: 217, distance: 283.5
click at [760, 217] on div "Desenhar setor Adicionar checkpoint Finalizar Desfazer Cancelar Leaflet | Map d…" at bounding box center [654, 368] width 1308 height 736
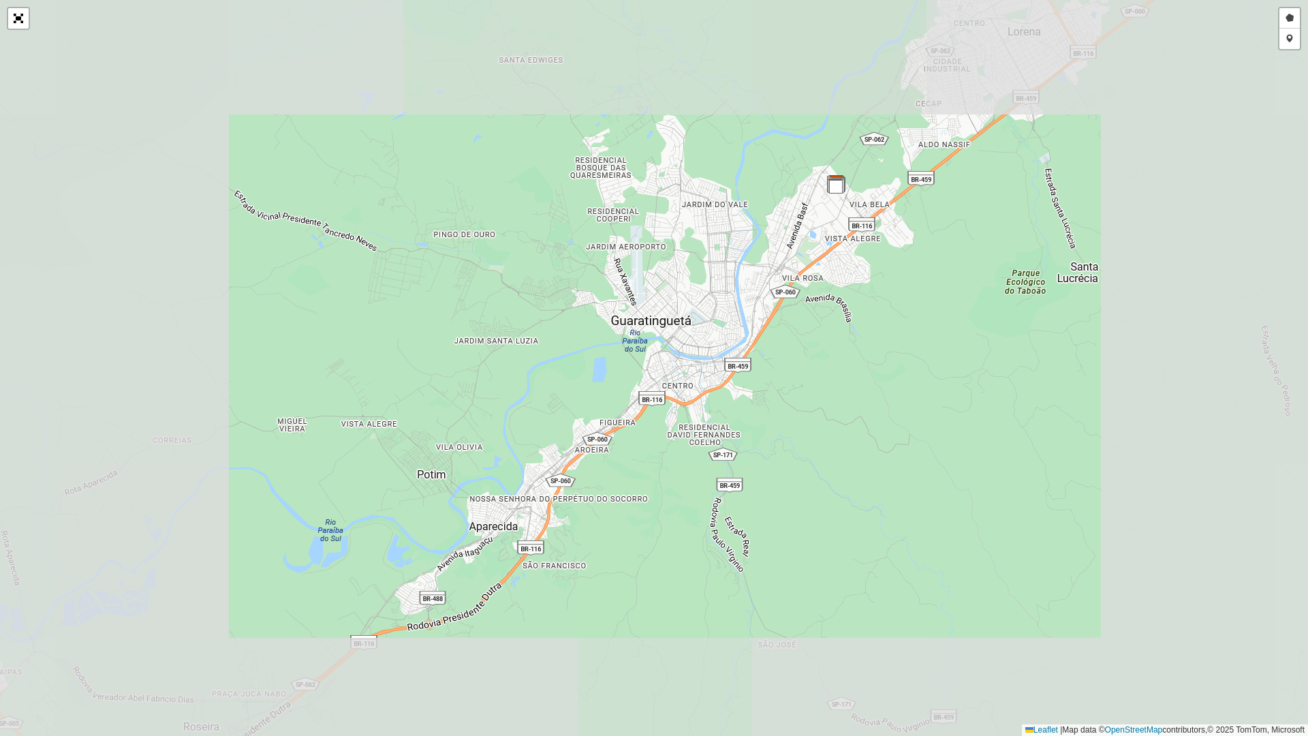
drag, startPoint x: 564, startPoint y: 392, endPoint x: 728, endPoint y: 253, distance: 215.6
click at [728, 253] on div "Desenhar setor Adicionar checkpoint Finalizar Desfazer Cancelar Leaflet | Map d…" at bounding box center [654, 368] width 1308 height 736
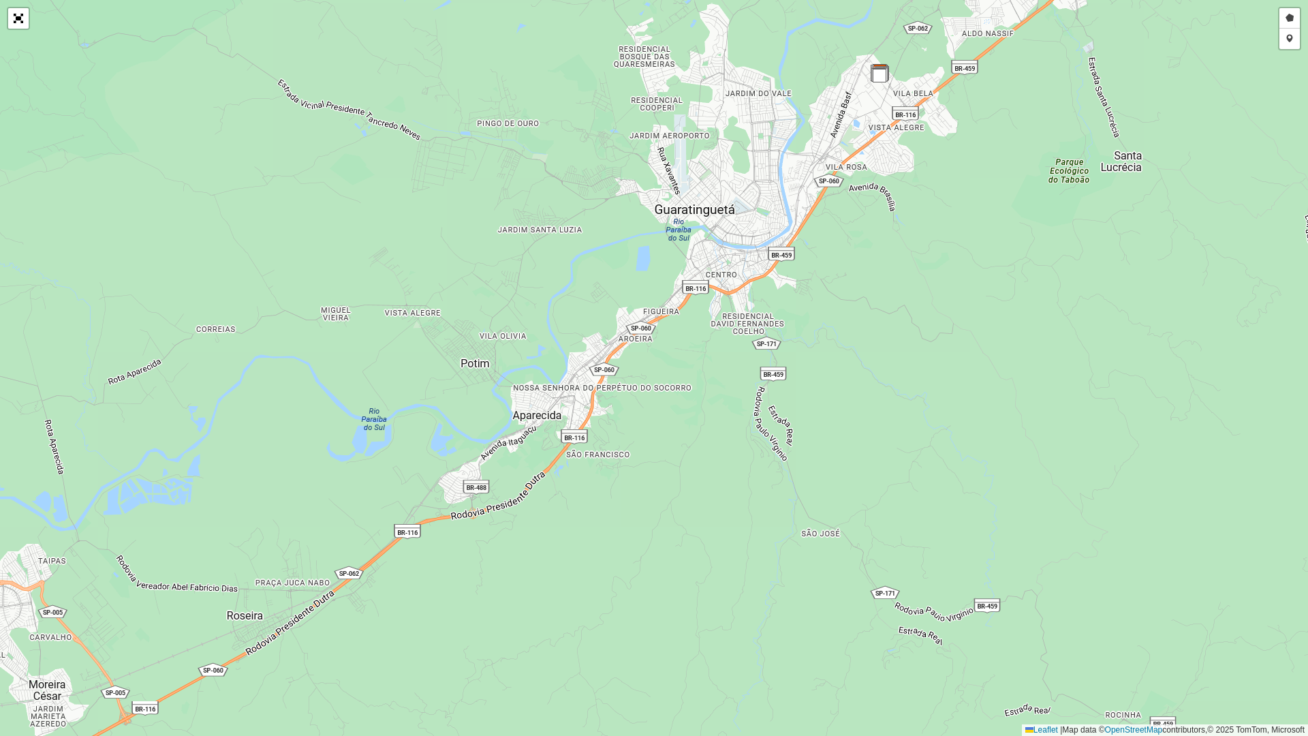
drag, startPoint x: 525, startPoint y: 375, endPoint x: 454, endPoint y: 431, distance: 89.8
click at [454, 431] on div "Desenhar setor Adicionar checkpoint Finalizar Desfazer Cancelar Leaflet | Map d…" at bounding box center [654, 368] width 1308 height 736
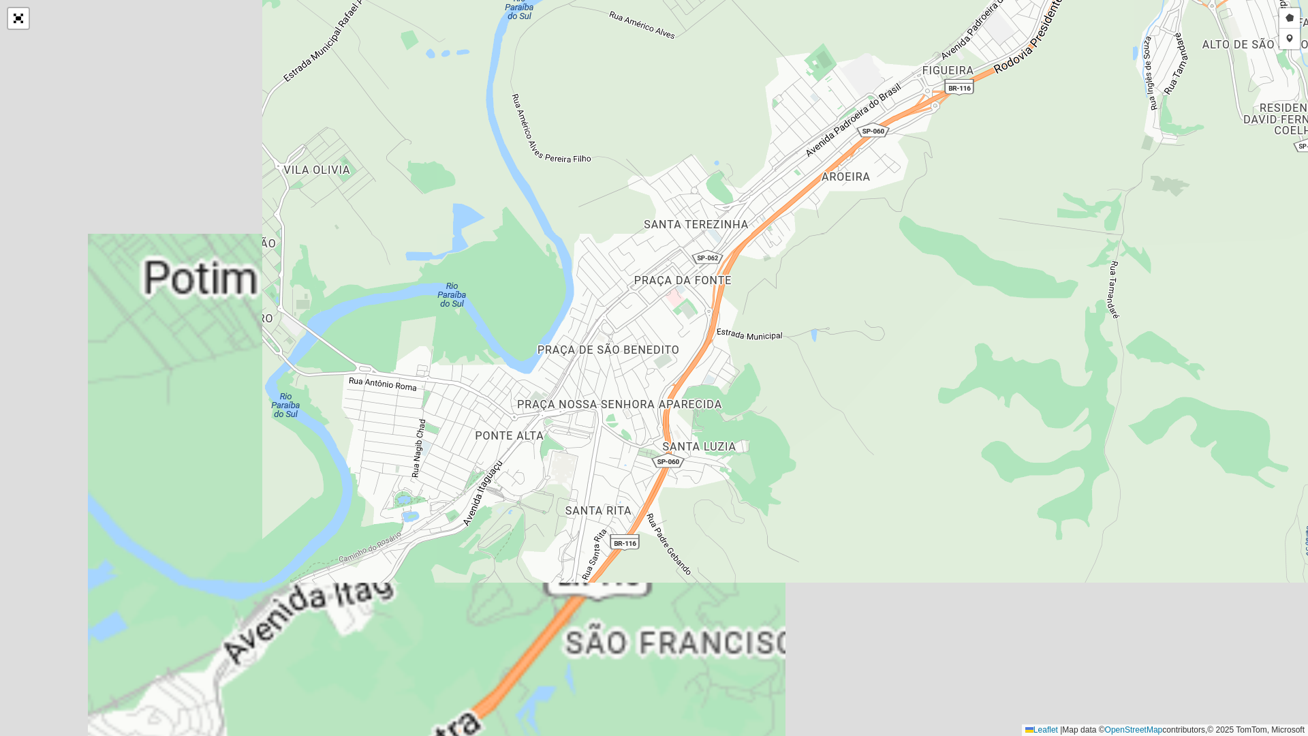
drag, startPoint x: 345, startPoint y: 519, endPoint x: 603, endPoint y: 318, distance: 327.1
click at [603, 318] on div "Desenhar setor Adicionar checkpoint Finalizar Desfazer Cancelar Leaflet | Map d…" at bounding box center [654, 368] width 1308 height 736
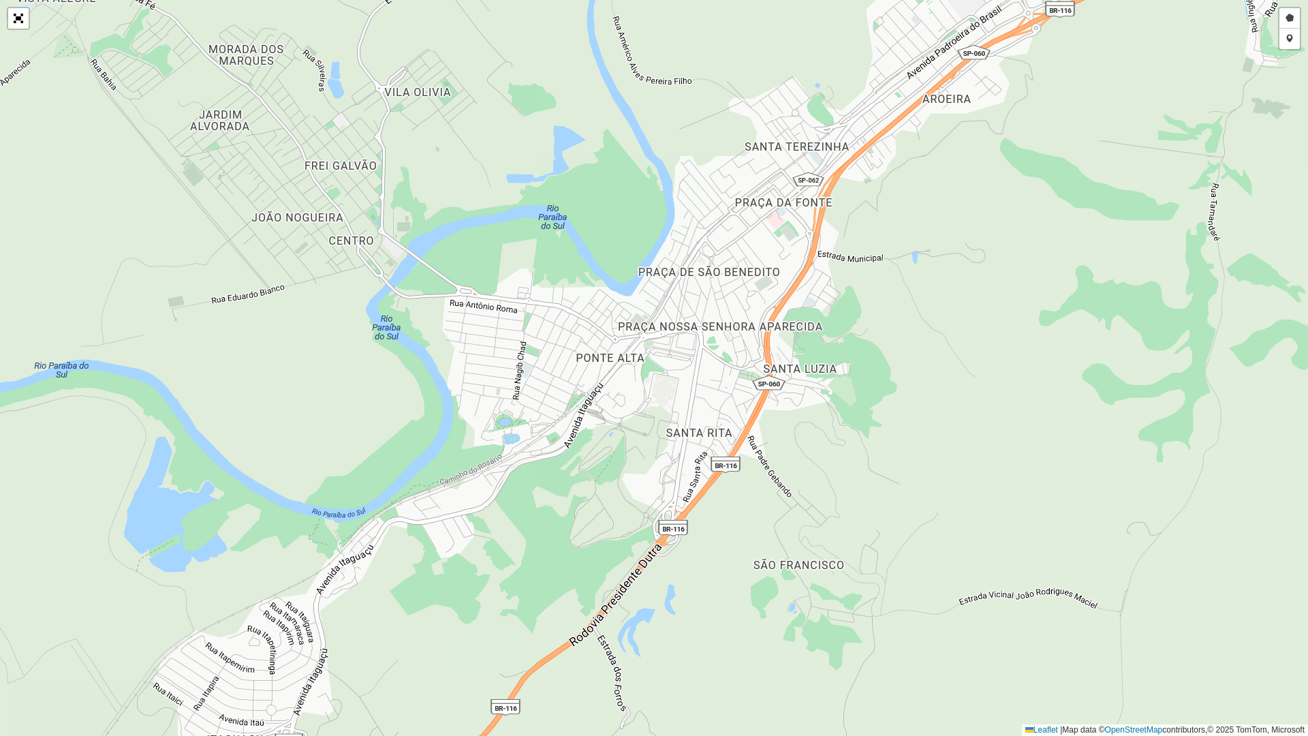
drag, startPoint x: 554, startPoint y: 308, endPoint x: 538, endPoint y: 324, distance: 22.6
click at [538, 324] on div "Desenhar setor Adicionar checkpoint Finalizar Desfazer Cancelar Leaflet | Map d…" at bounding box center [654, 368] width 1308 height 736
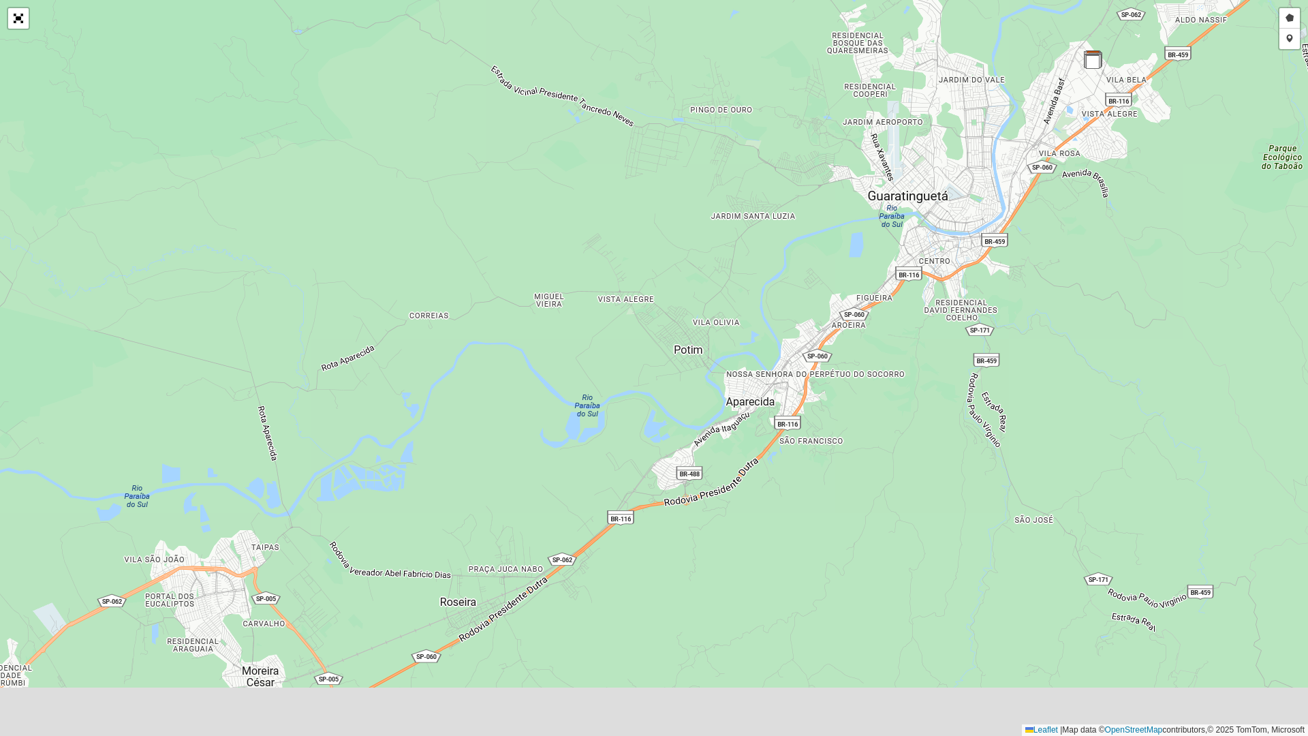
drag, startPoint x: 617, startPoint y: 416, endPoint x: 785, endPoint y: 268, distance: 224.0
click at [785, 268] on div "Desenhar setor Adicionar checkpoint Finalizar Desfazer Cancelar Leaflet | Map d…" at bounding box center [654, 368] width 1308 height 736
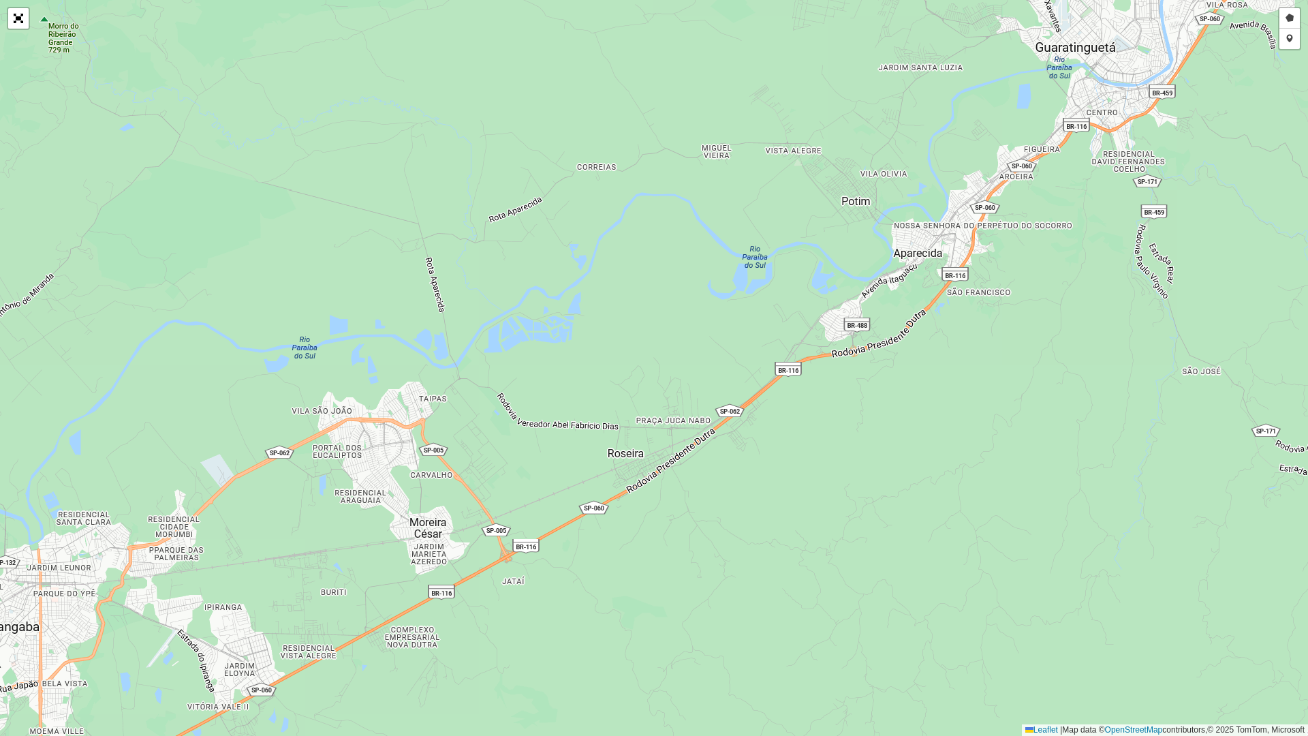
drag, startPoint x: 575, startPoint y: 347, endPoint x: 683, endPoint y: 223, distance: 164.2
click at [683, 223] on div "Desenhar setor Adicionar checkpoint Finalizar Desfazer Cancelar Leaflet | Map d…" at bounding box center [654, 368] width 1308 height 736
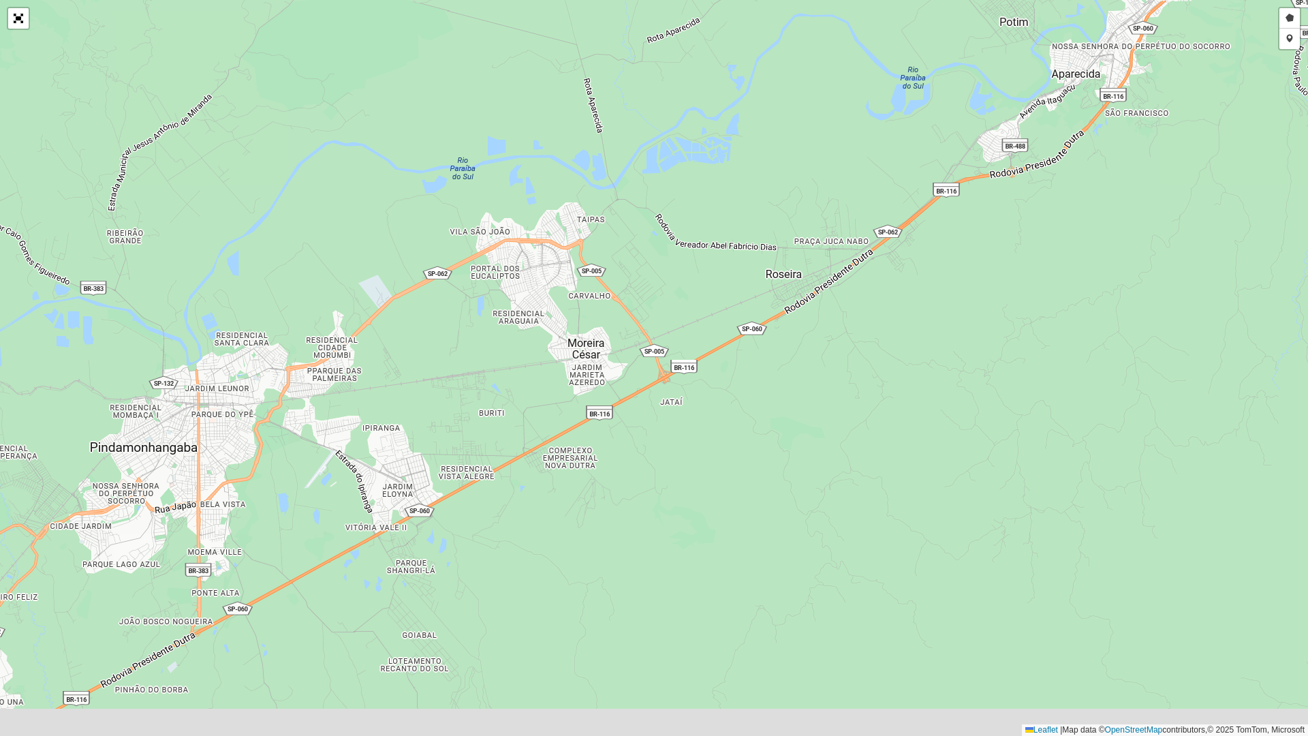
drag, startPoint x: 446, startPoint y: 345, endPoint x: 615, endPoint y: 182, distance: 235.1
click at [615, 182] on div "Desenhar setor Adicionar checkpoint Finalizar Desfazer Cancelar Leaflet | Map d…" at bounding box center [654, 368] width 1308 height 736
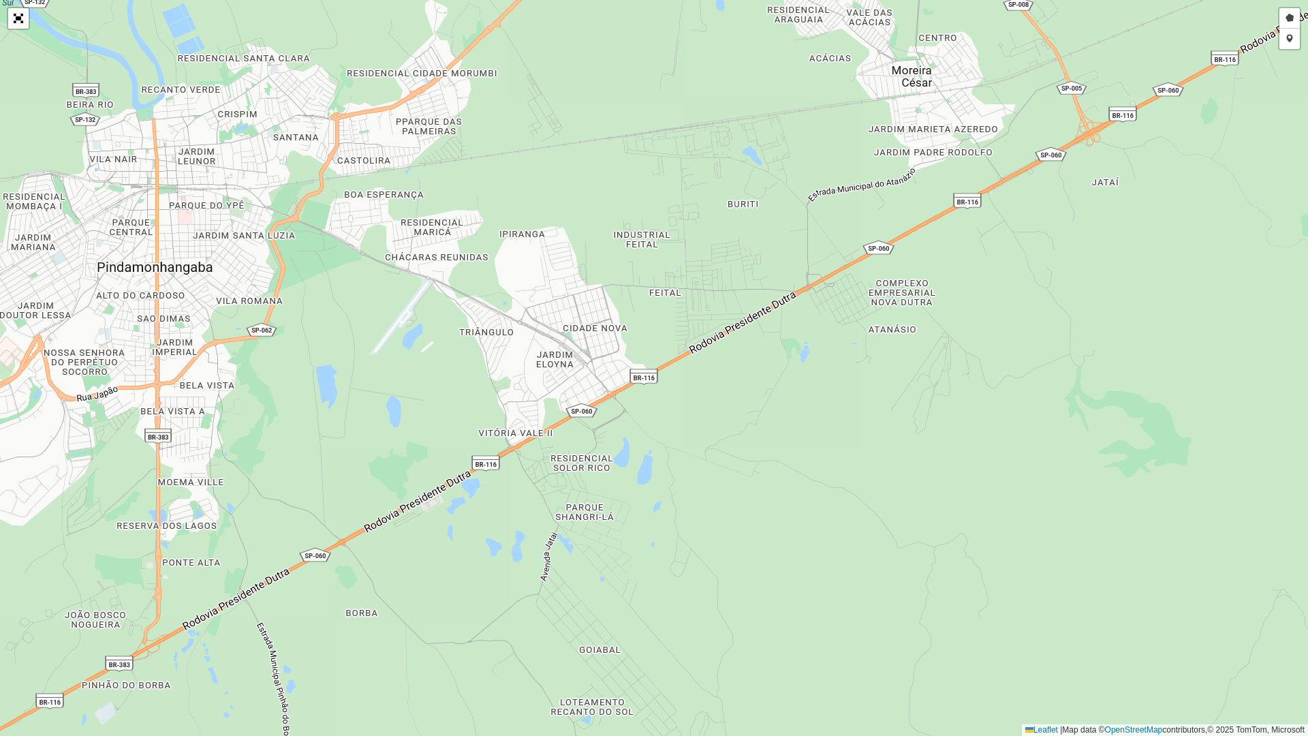
drag, startPoint x: 578, startPoint y: 320, endPoint x: 585, endPoint y: 251, distance: 69.8
click at [585, 251] on div "Desenhar setor Adicionar checkpoint Finalizar Desfazer Cancelar Leaflet | Map d…" at bounding box center [654, 368] width 1308 height 736
click at [1291, 22] on link "Desenhar setor" at bounding box center [1290, 18] width 20 height 20
click at [379, 368] on div at bounding box center [380, 367] width 27 height 27
click at [296, 290] on div at bounding box center [296, 289] width 27 height 27
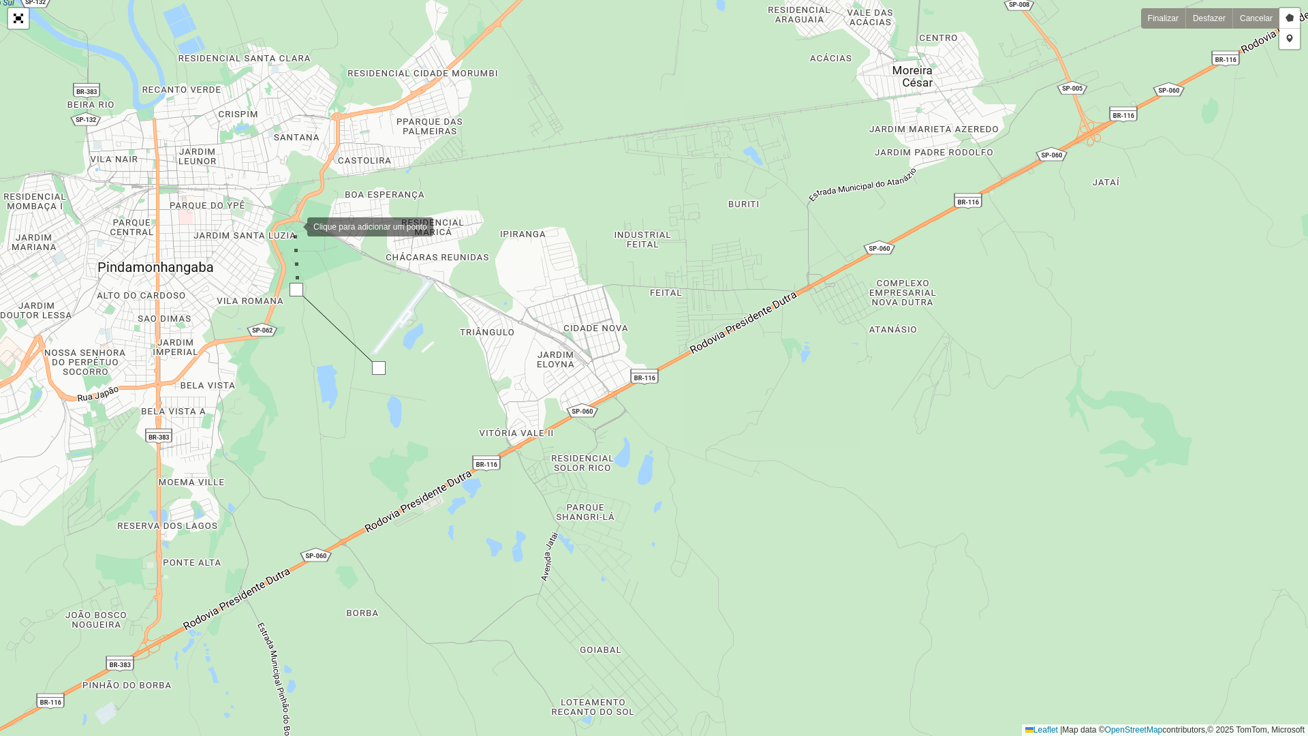
click at [292, 215] on div at bounding box center [293, 225] width 27 height 27
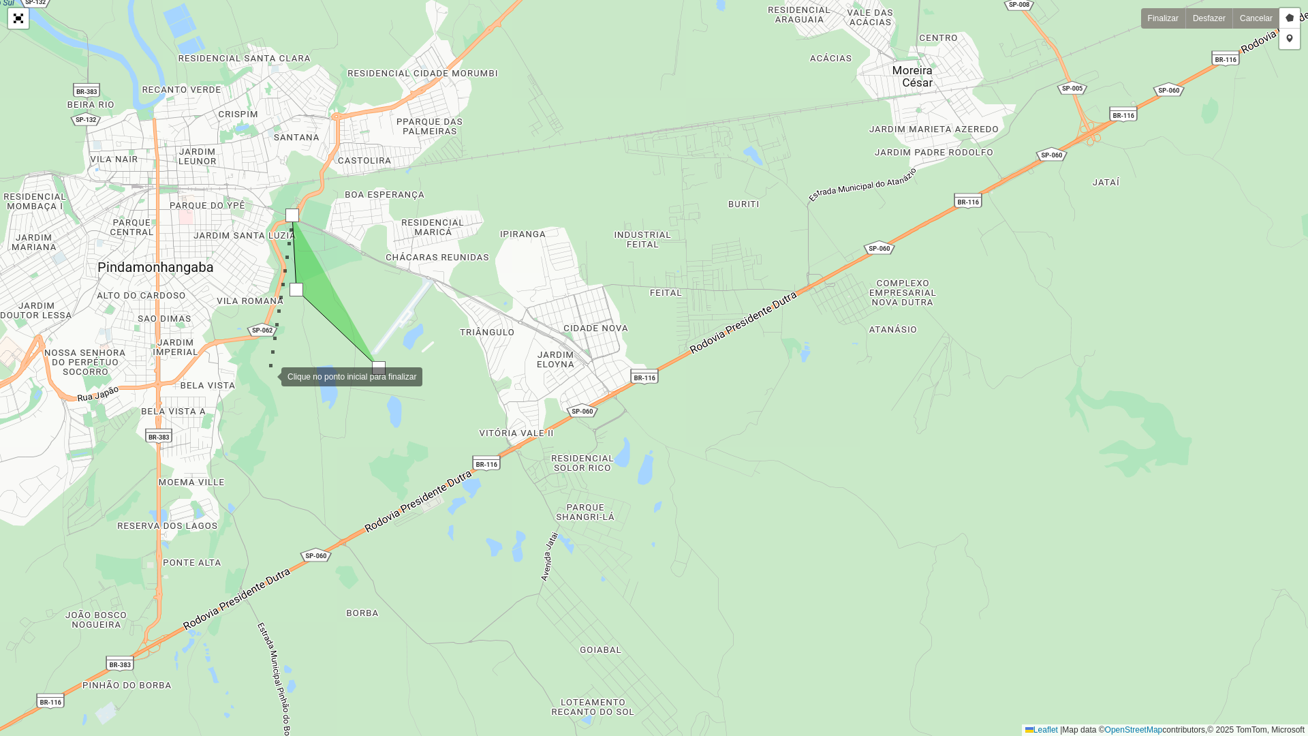
click at [268, 375] on div at bounding box center [267, 375] width 27 height 27
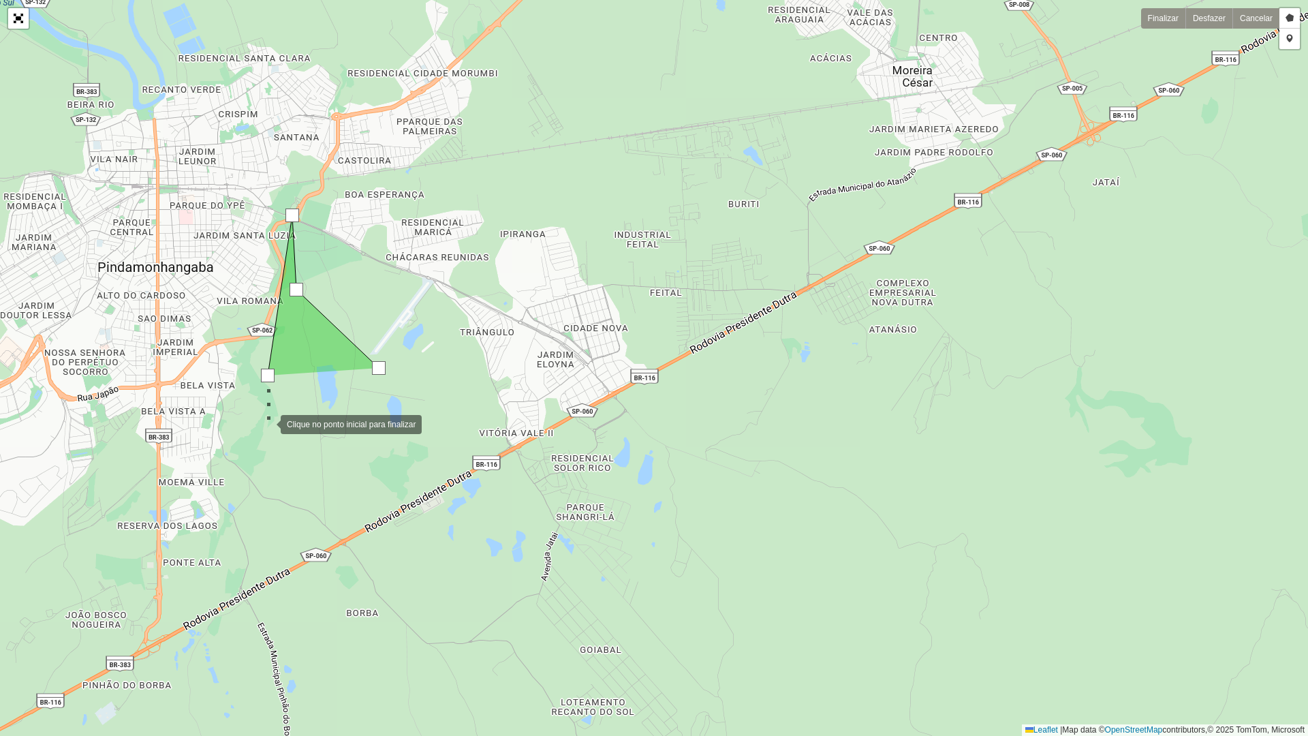
click at [256, 437] on div at bounding box center [266, 422] width 27 height 27
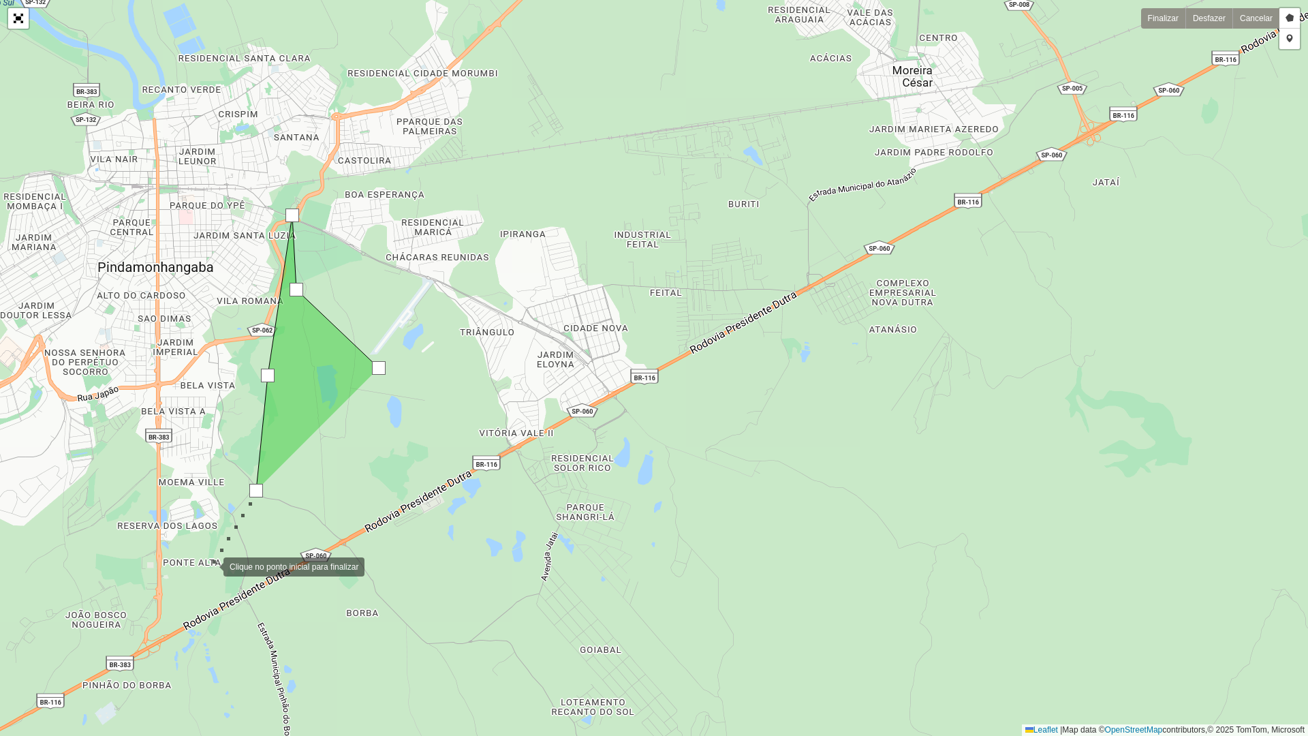
drag, startPoint x: 210, startPoint y: 566, endPoint x: 136, endPoint y: 559, distance: 74.5
click at [205, 564] on div at bounding box center [209, 565] width 27 height 27
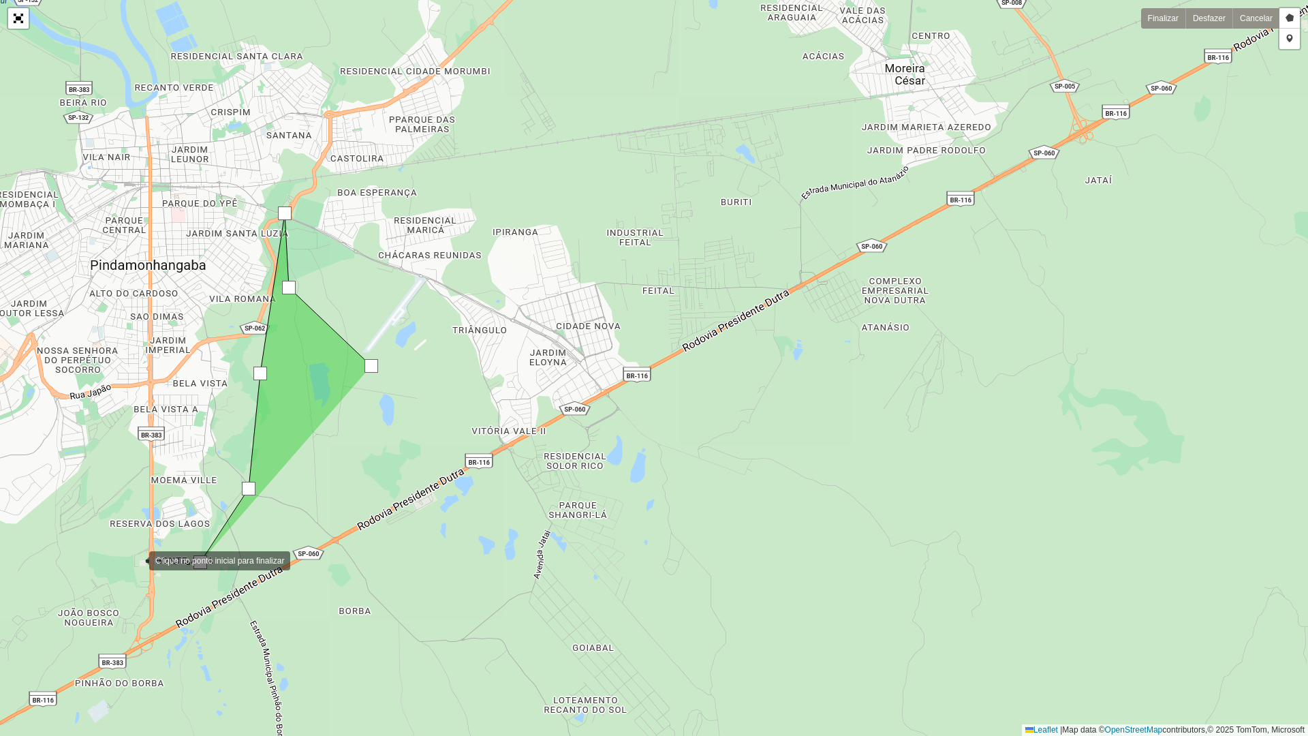
click at [122, 559] on div at bounding box center [135, 559] width 27 height 27
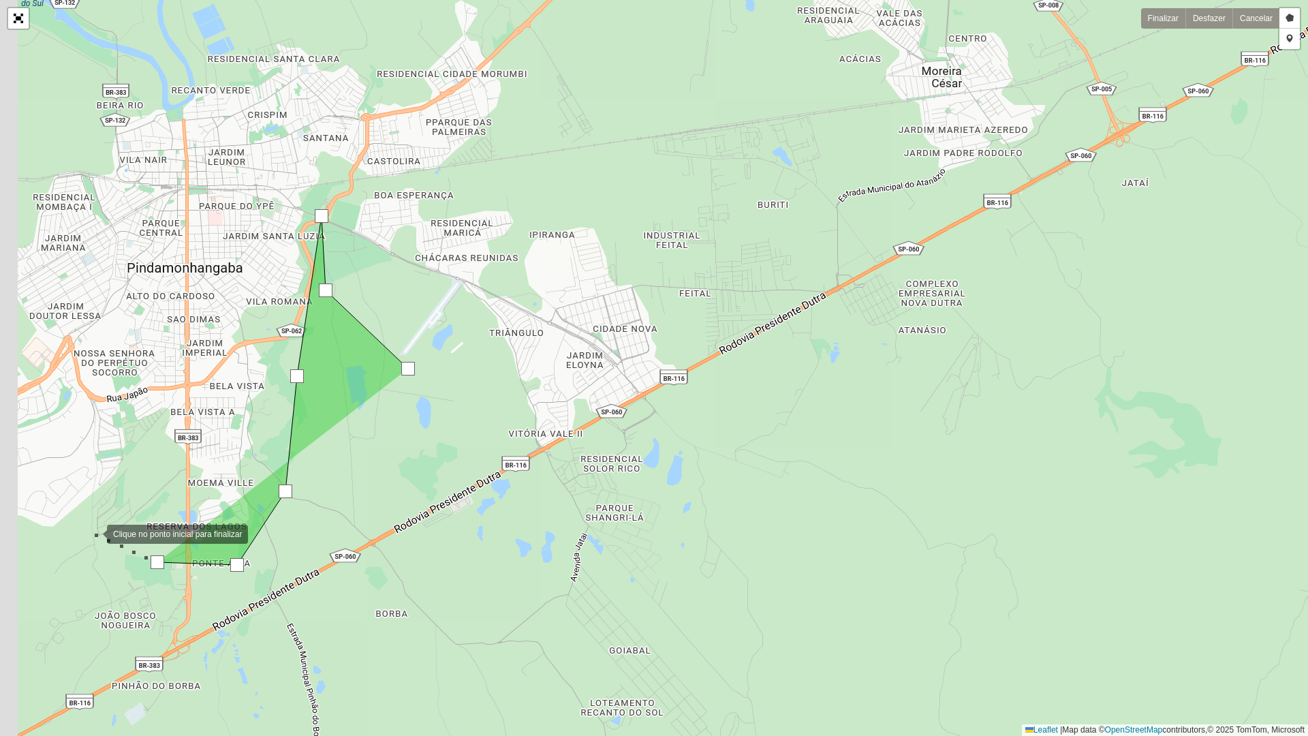
drag, startPoint x: 55, startPoint y: 530, endPoint x: 371, endPoint y: 541, distance: 316.3
click at [107, 541] on div at bounding box center [93, 532] width 27 height 27
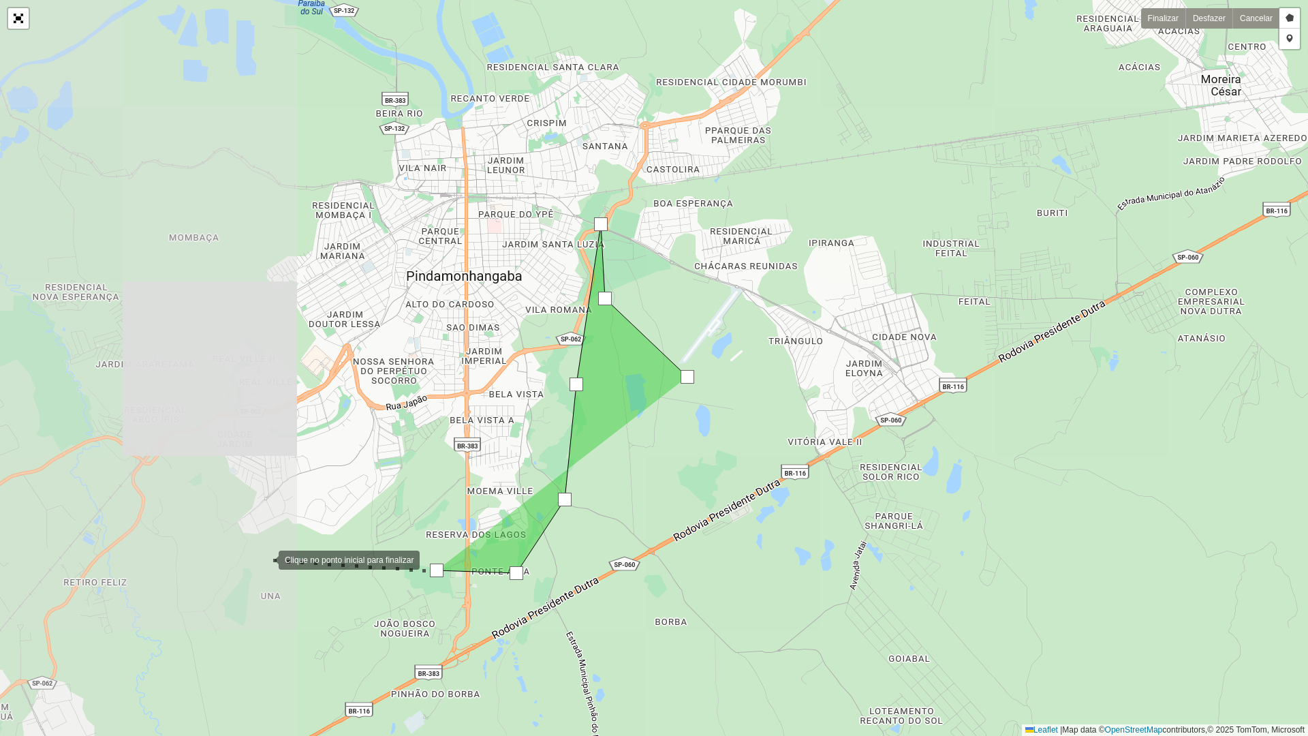
click at [264, 559] on div at bounding box center [264, 558] width 27 height 27
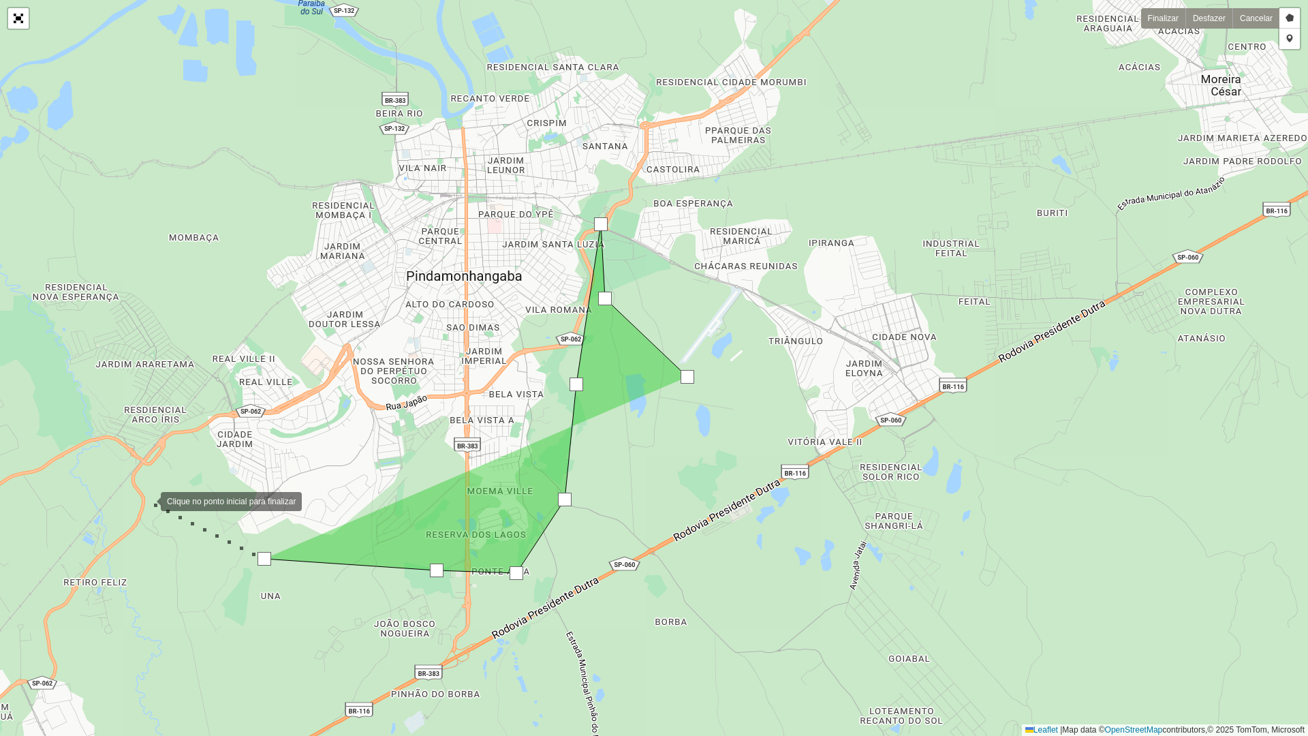
click at [148, 499] on div at bounding box center [147, 499] width 27 height 27
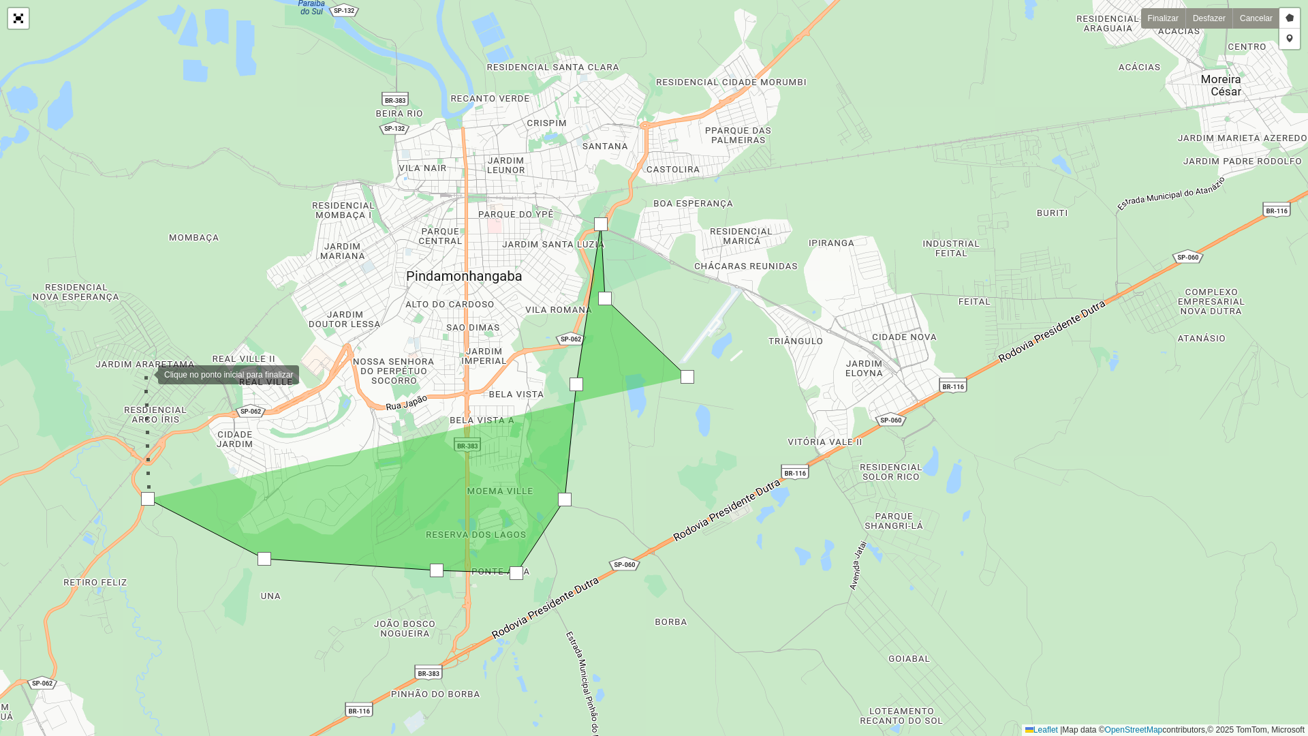
drag, startPoint x: 144, startPoint y: 365, endPoint x: 215, endPoint y: 229, distance: 153.9
click at [144, 360] on div at bounding box center [144, 373] width 27 height 27
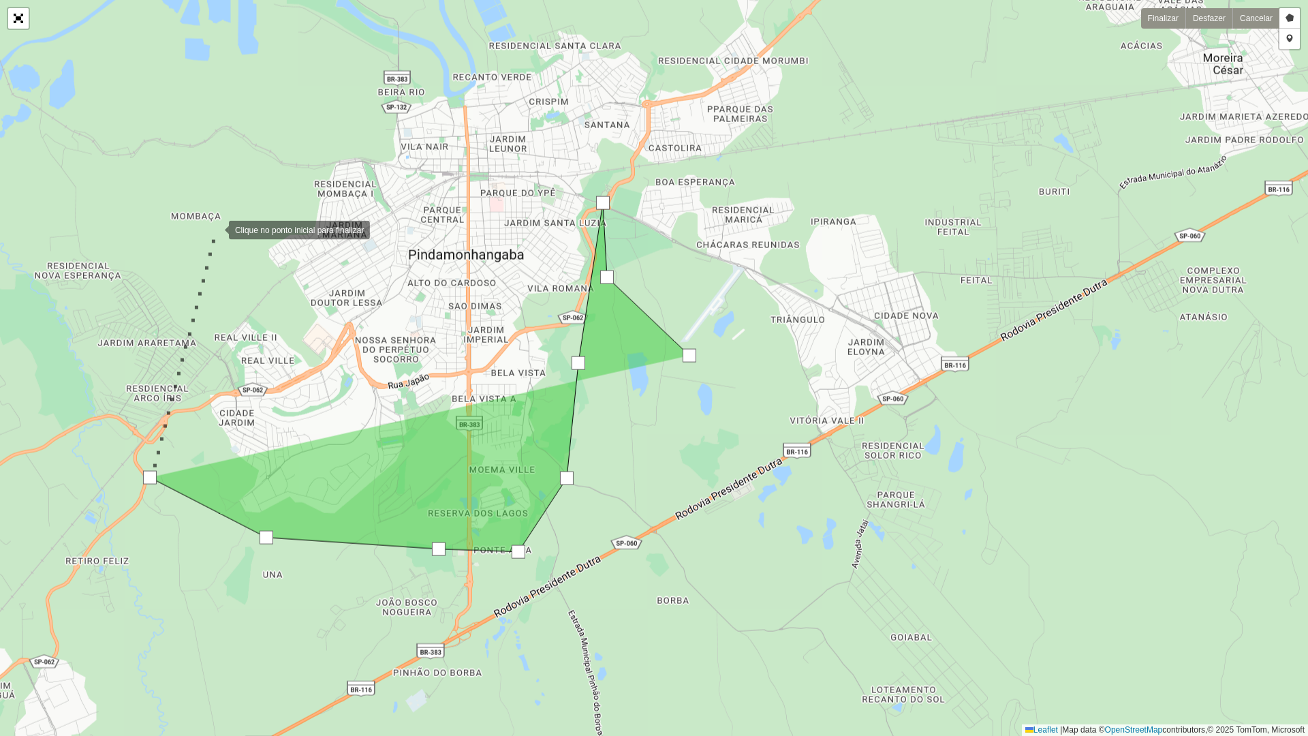
click at [229, 215] on div at bounding box center [215, 228] width 27 height 27
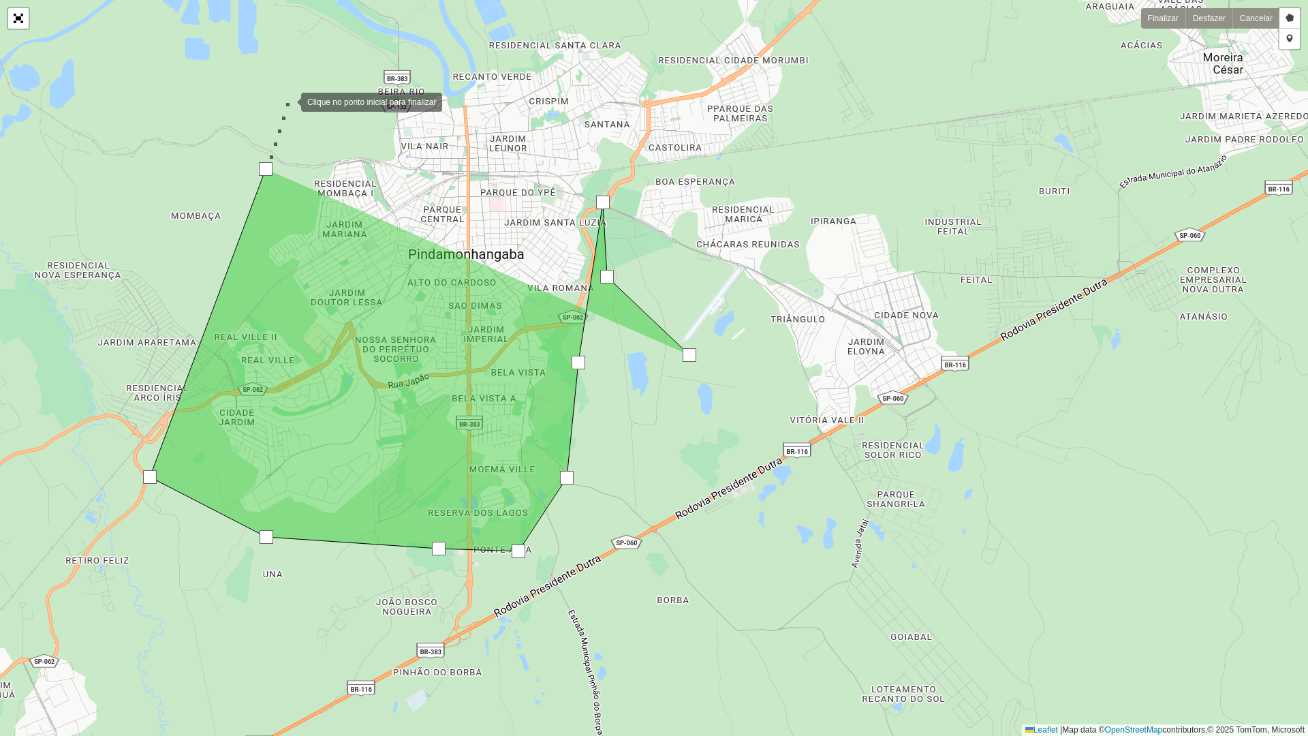
click at [296, 95] on div at bounding box center [287, 100] width 27 height 27
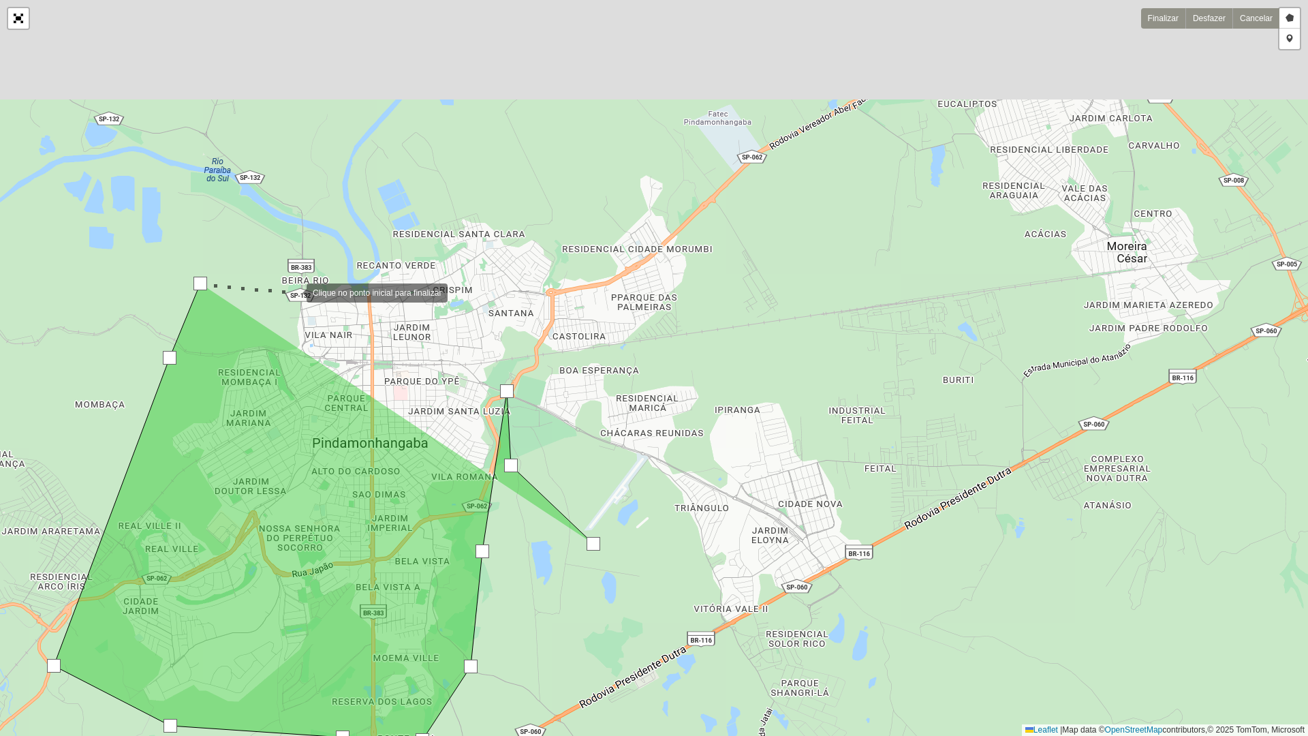
drag, startPoint x: 347, startPoint y: 174, endPoint x: 290, endPoint y: 303, distance: 140.6
click at [290, 303] on div at bounding box center [292, 291] width 27 height 27
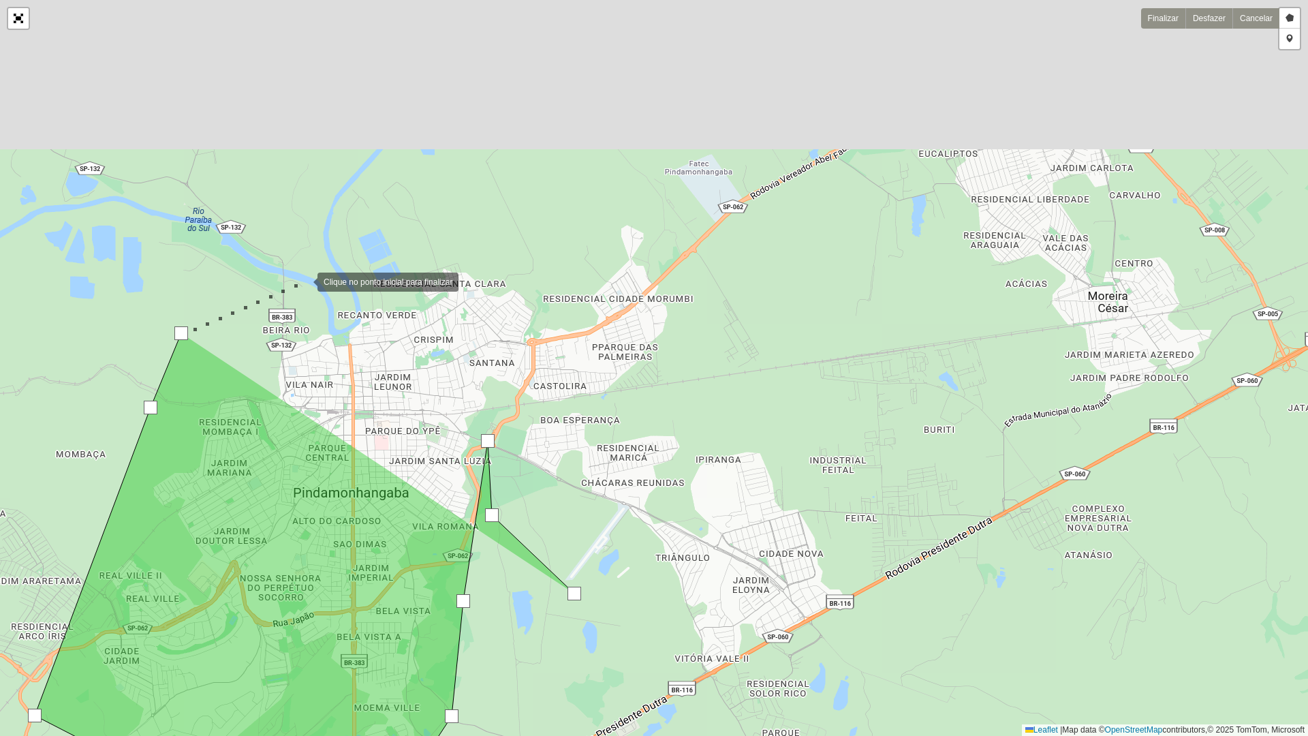
click at [318, 267] on div at bounding box center [303, 280] width 27 height 27
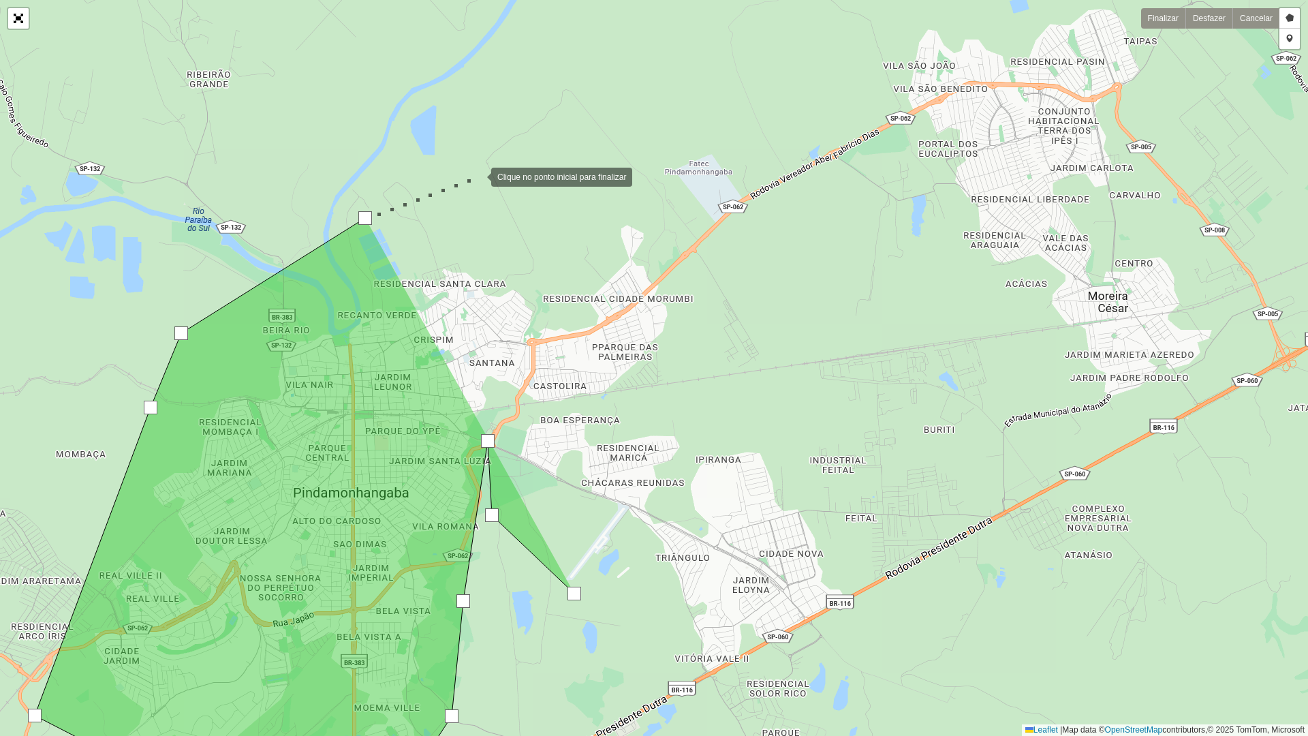
click at [478, 176] on div at bounding box center [477, 175] width 27 height 27
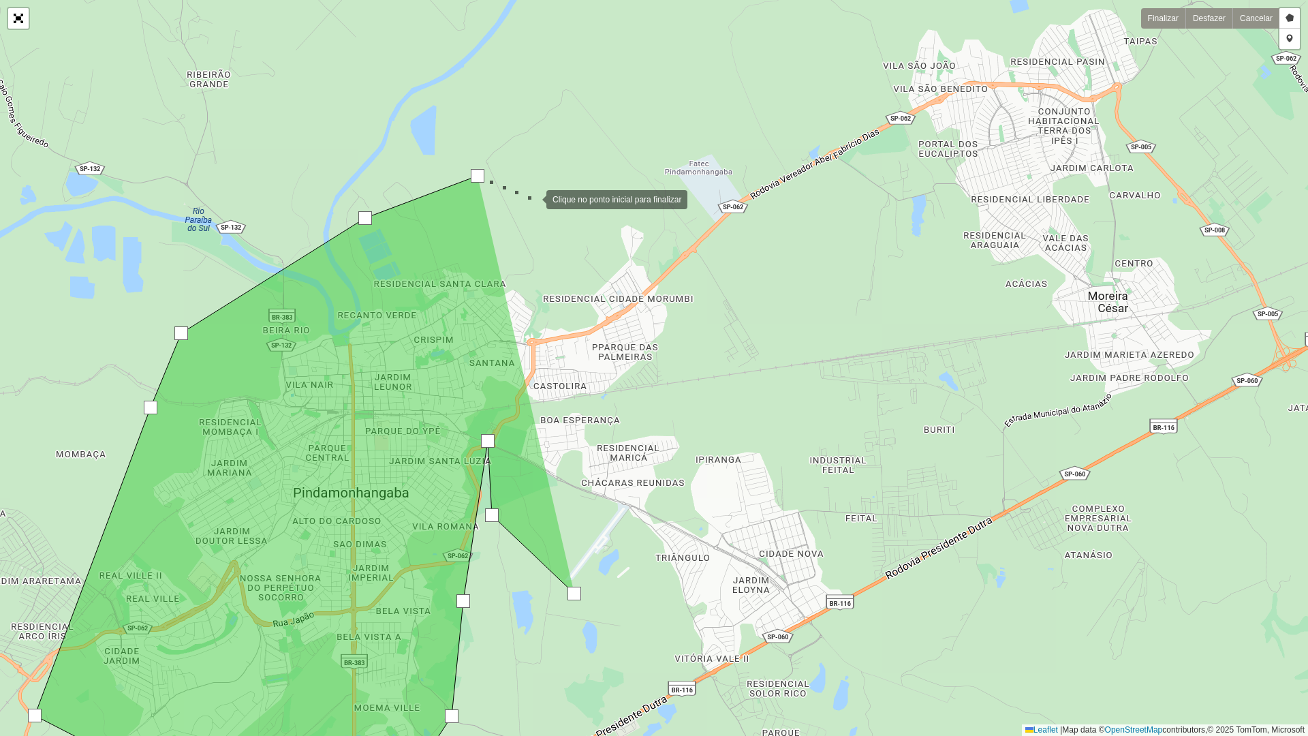
click at [533, 198] on div at bounding box center [532, 198] width 27 height 27
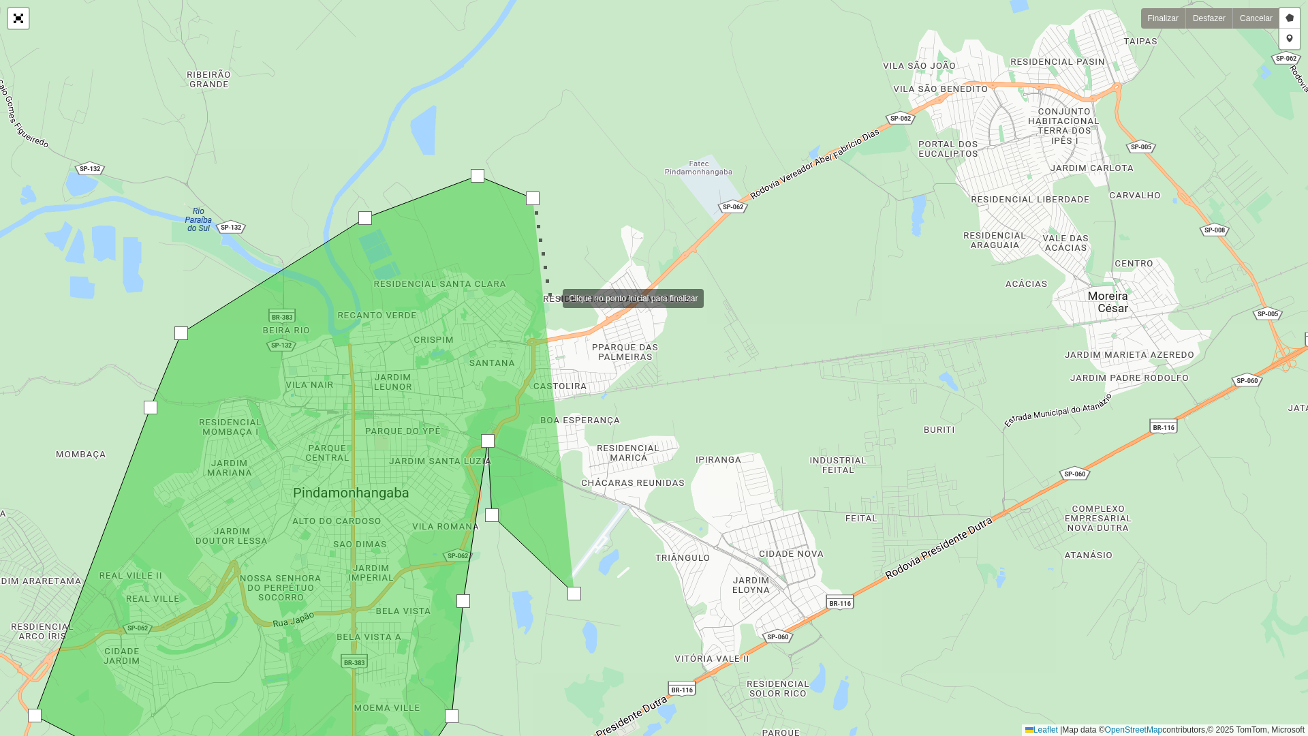
click at [550, 297] on div at bounding box center [549, 296] width 27 height 27
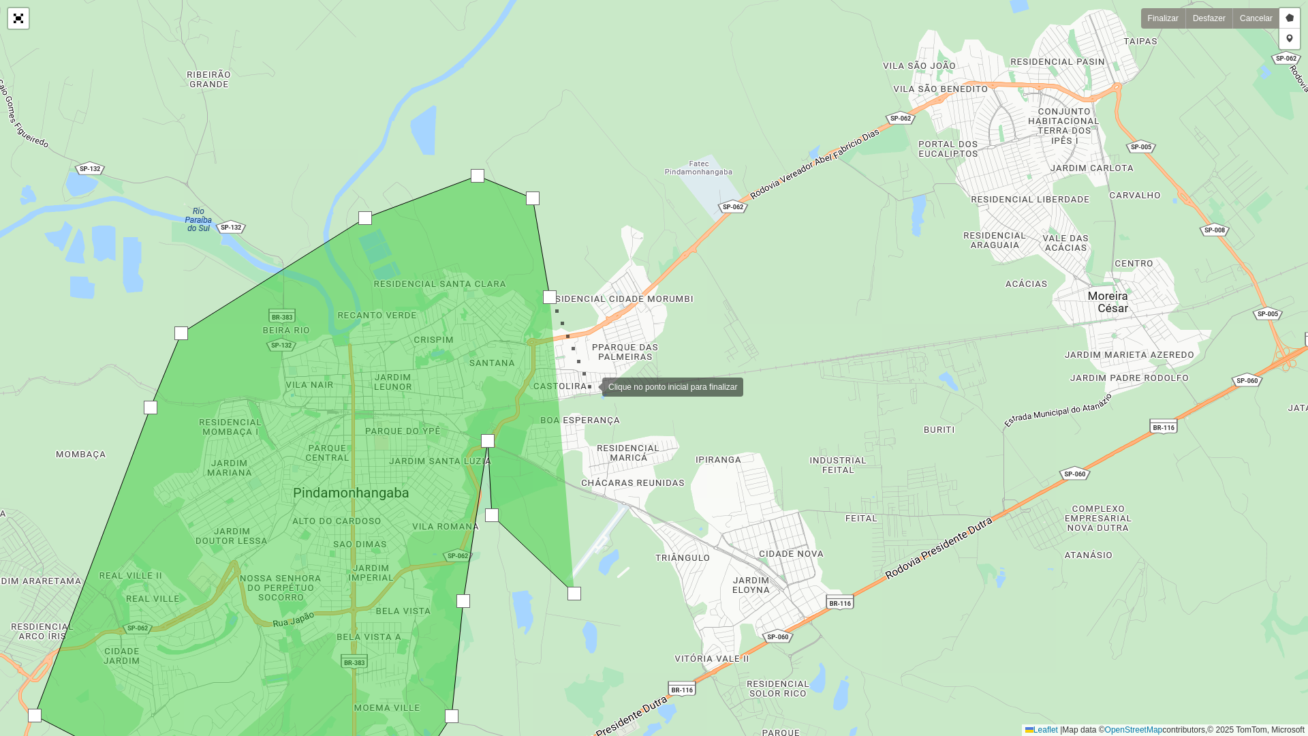
click at [589, 386] on div at bounding box center [588, 385] width 27 height 27
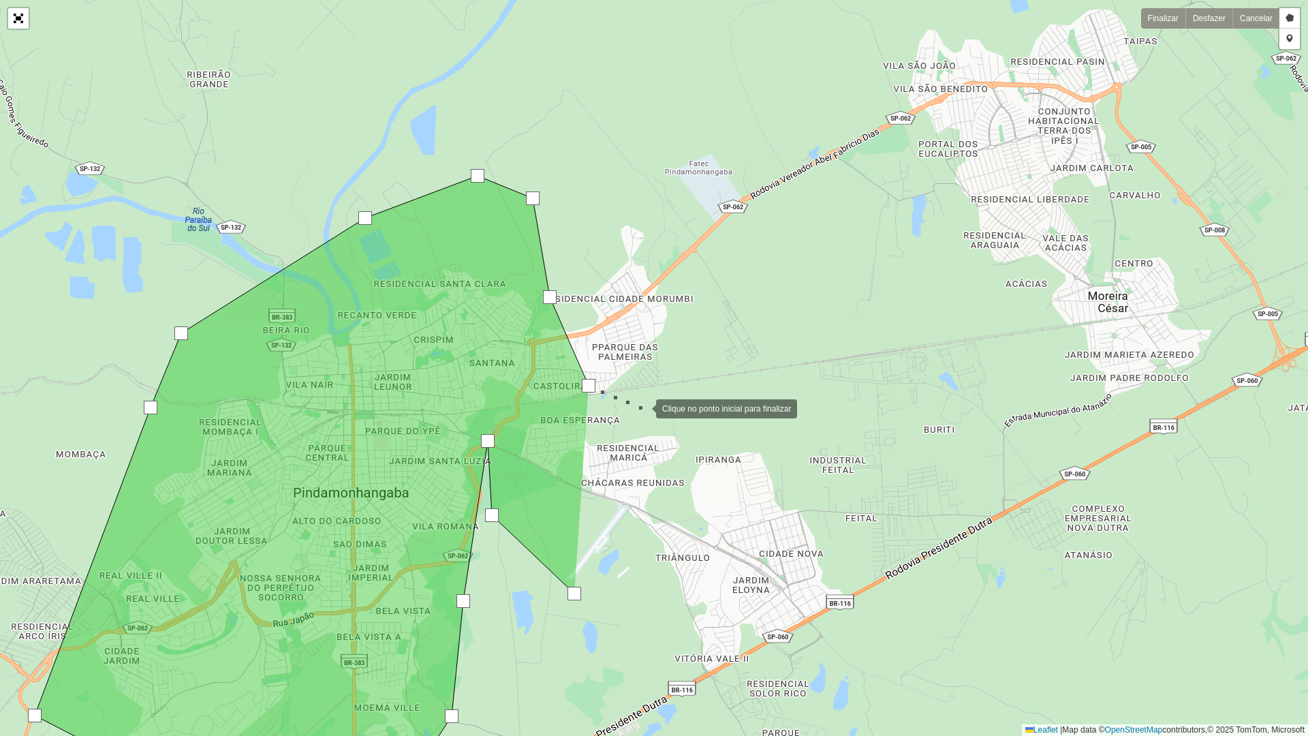
drag, startPoint x: 642, startPoint y: 407, endPoint x: 728, endPoint y: 430, distance: 88.7
click at [649, 410] on div at bounding box center [642, 407] width 27 height 27
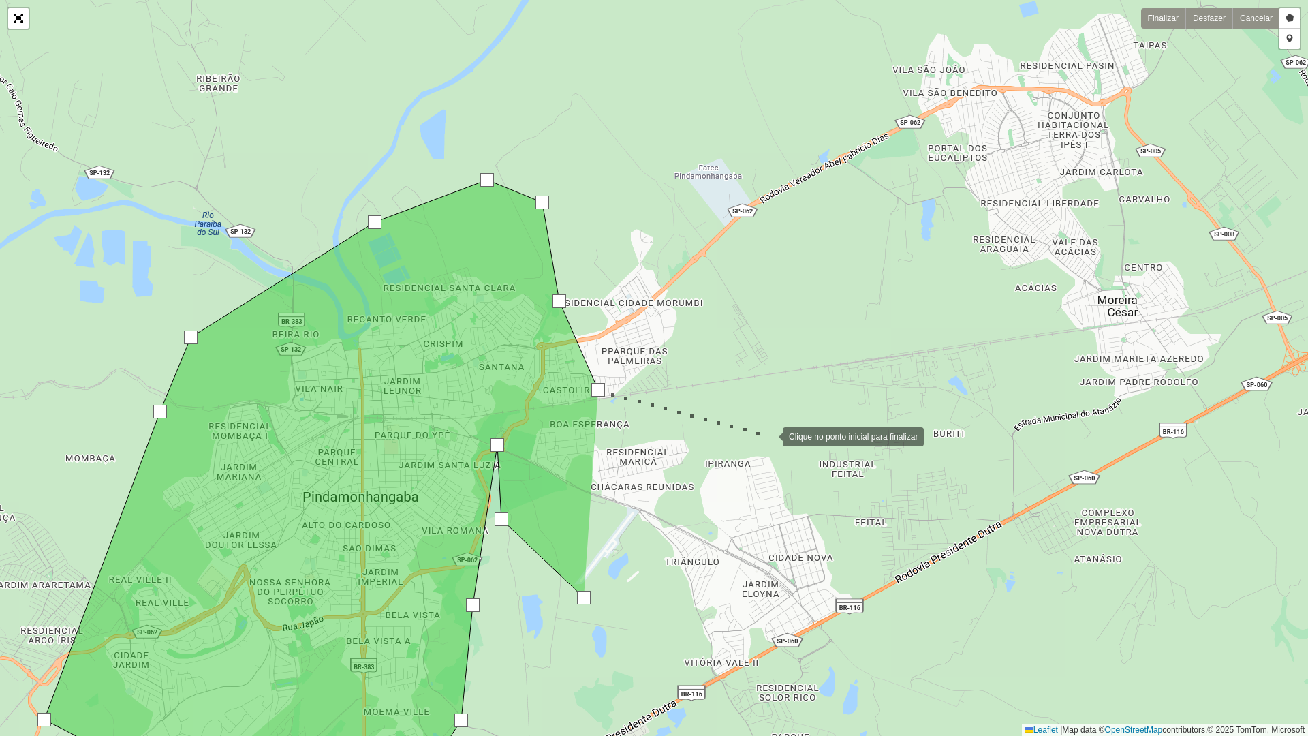
click at [771, 435] on div at bounding box center [769, 435] width 27 height 27
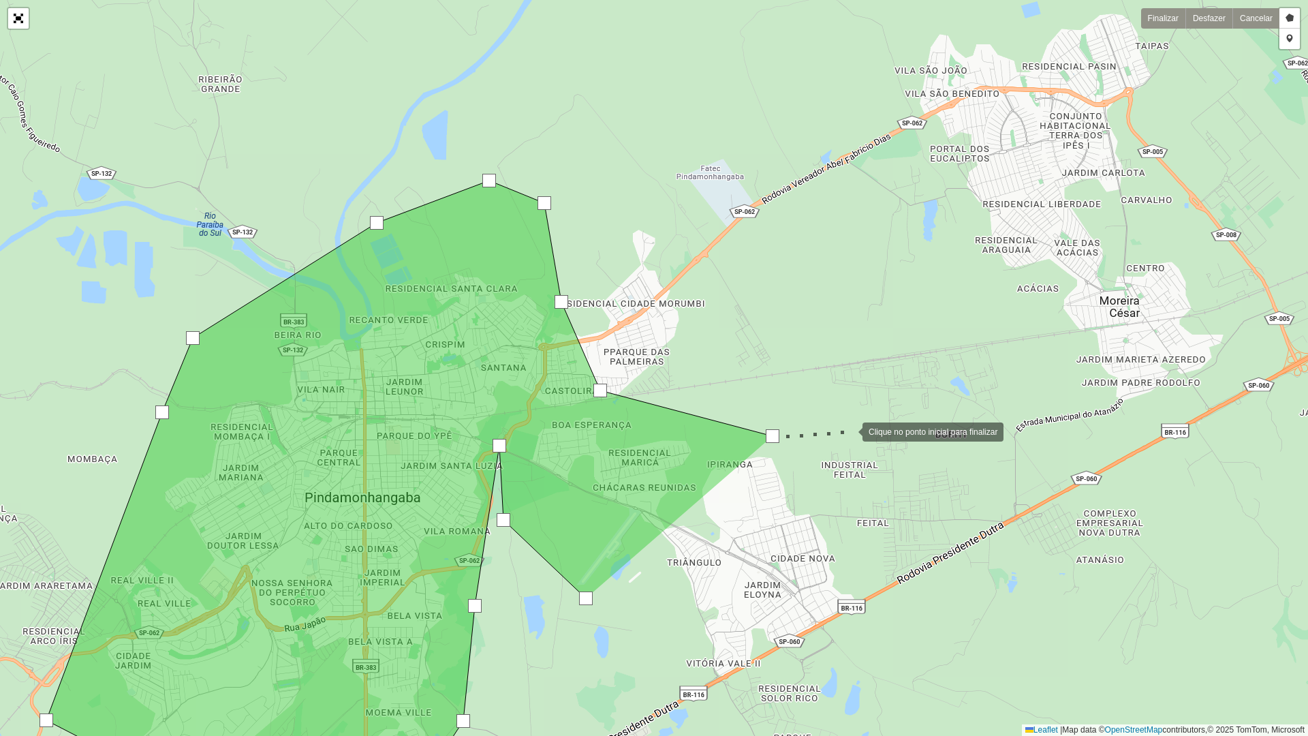
click at [850, 431] on div at bounding box center [848, 430] width 27 height 27
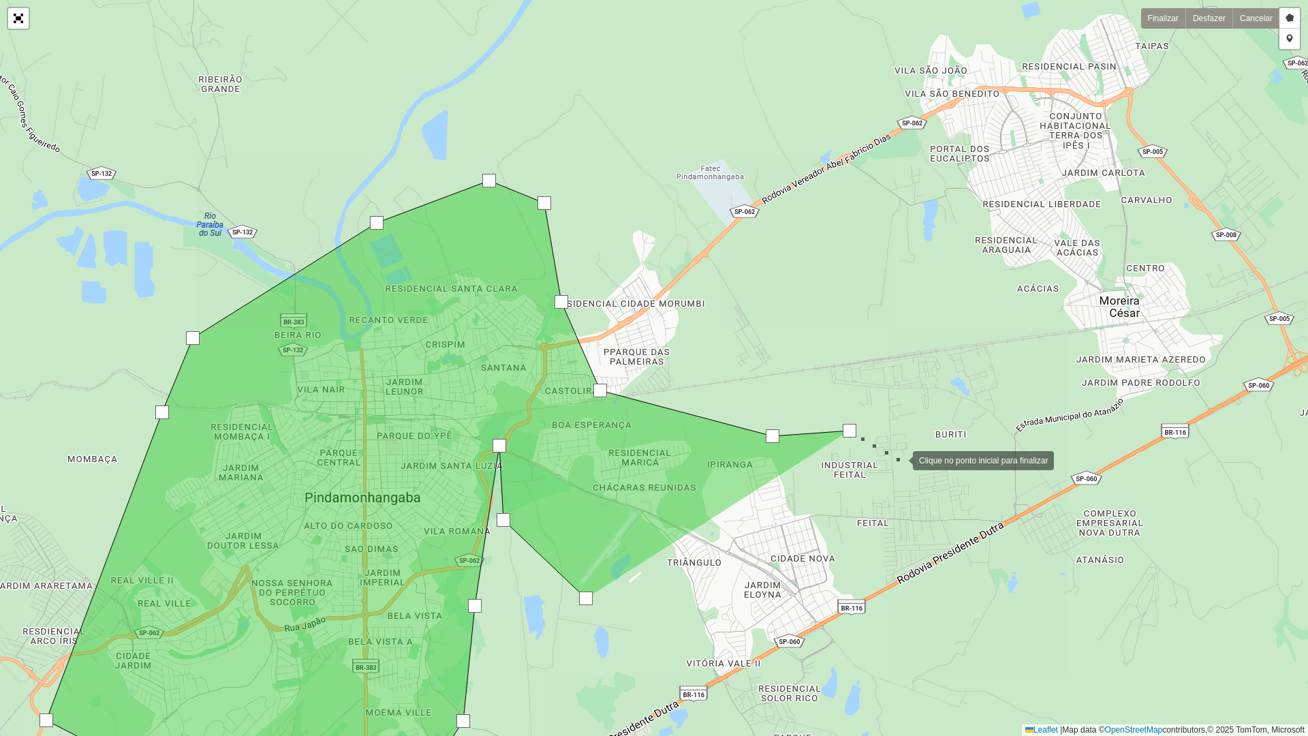
click at [913, 473] on div at bounding box center [899, 459] width 27 height 27
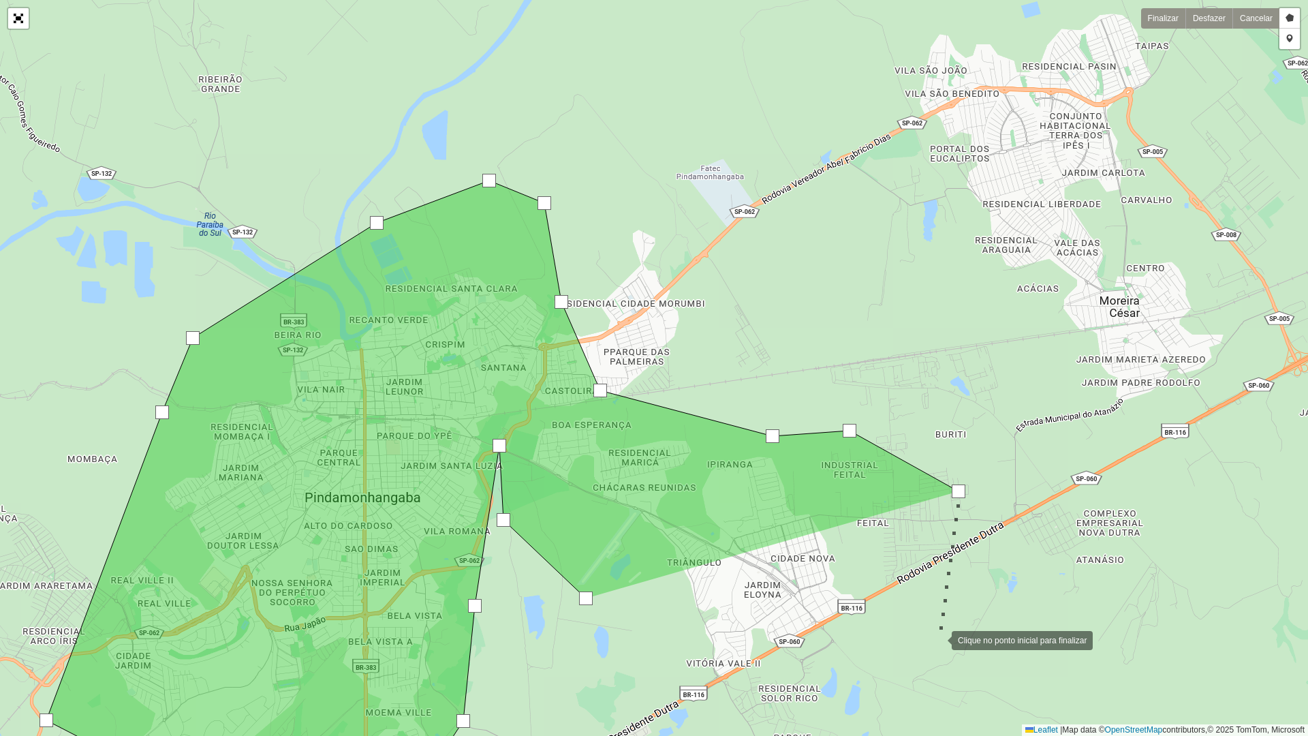
click at [938, 620] on div at bounding box center [938, 638] width 27 height 27
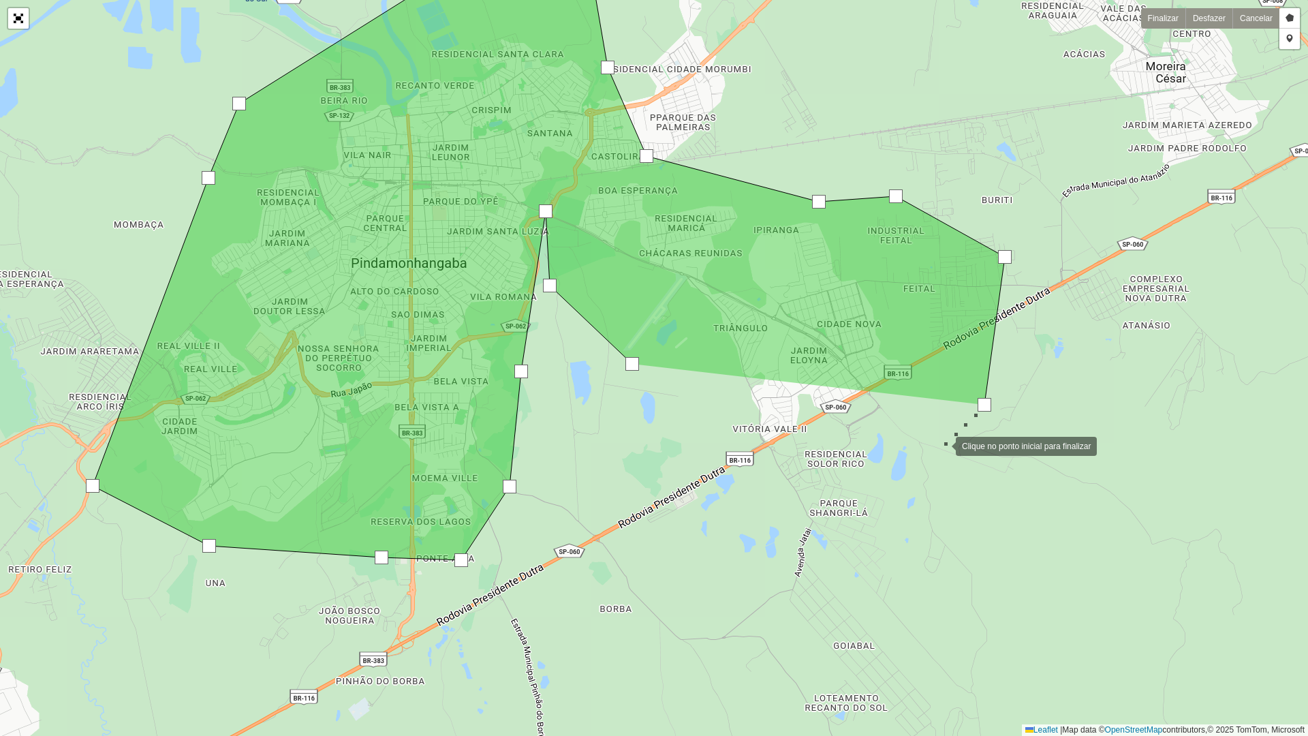
drag, startPoint x: 909, startPoint y: 632, endPoint x: 942, endPoint y: 446, distance: 189.0
click at [942, 446] on div at bounding box center [942, 444] width 27 height 27
click at [899, 508] on div at bounding box center [899, 508] width 27 height 27
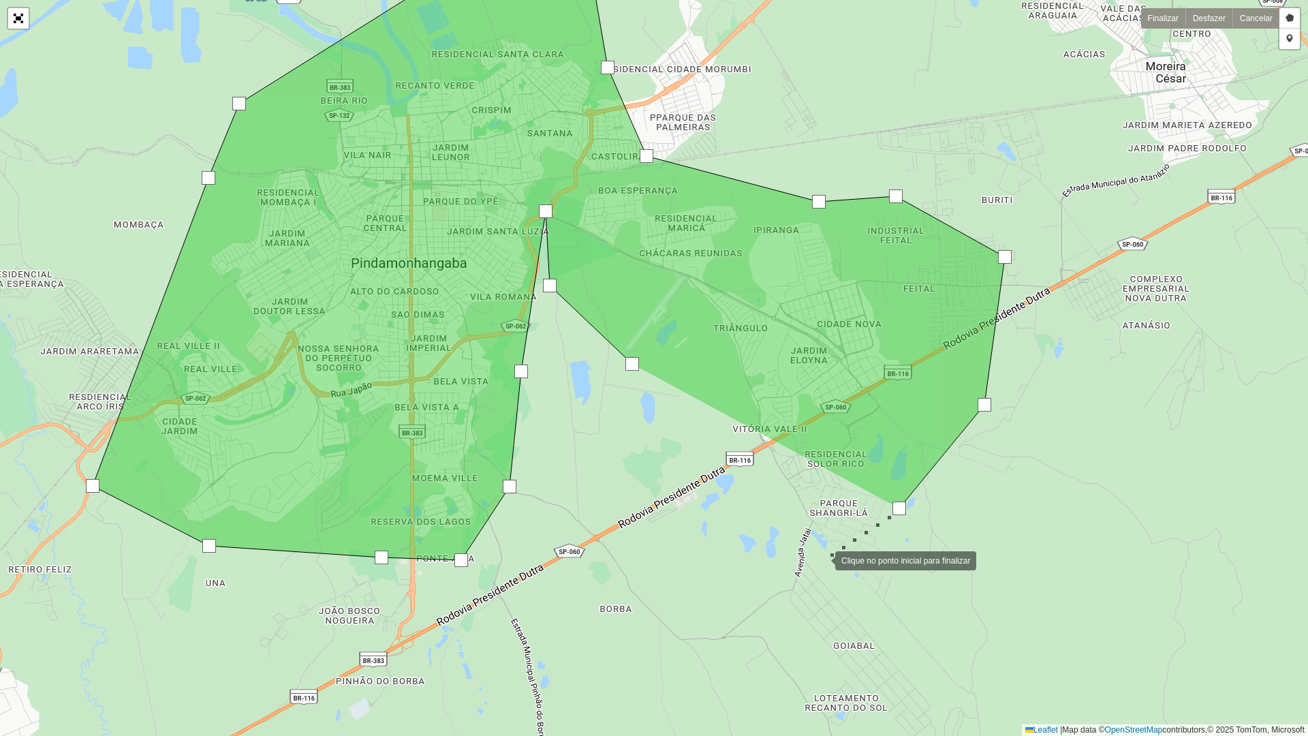
click at [822, 559] on div at bounding box center [821, 559] width 27 height 27
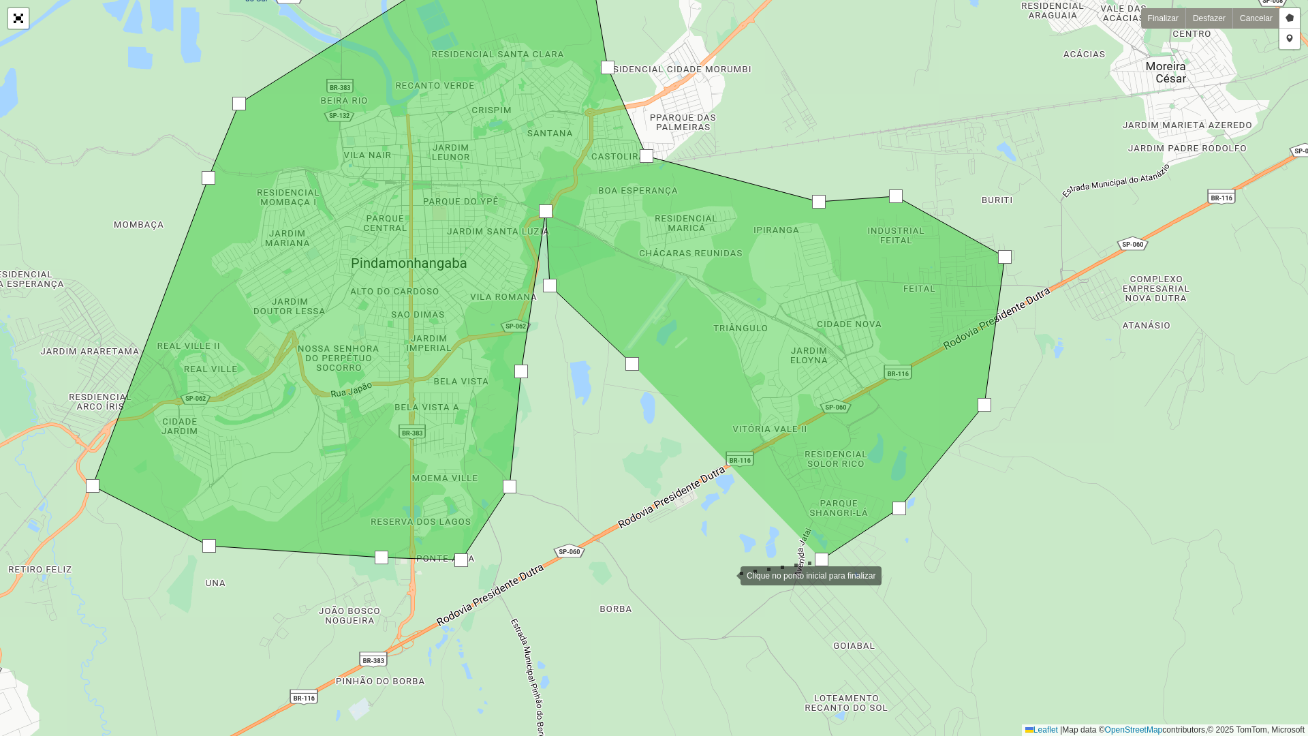
click at [726, 574] on div at bounding box center [726, 574] width 27 height 27
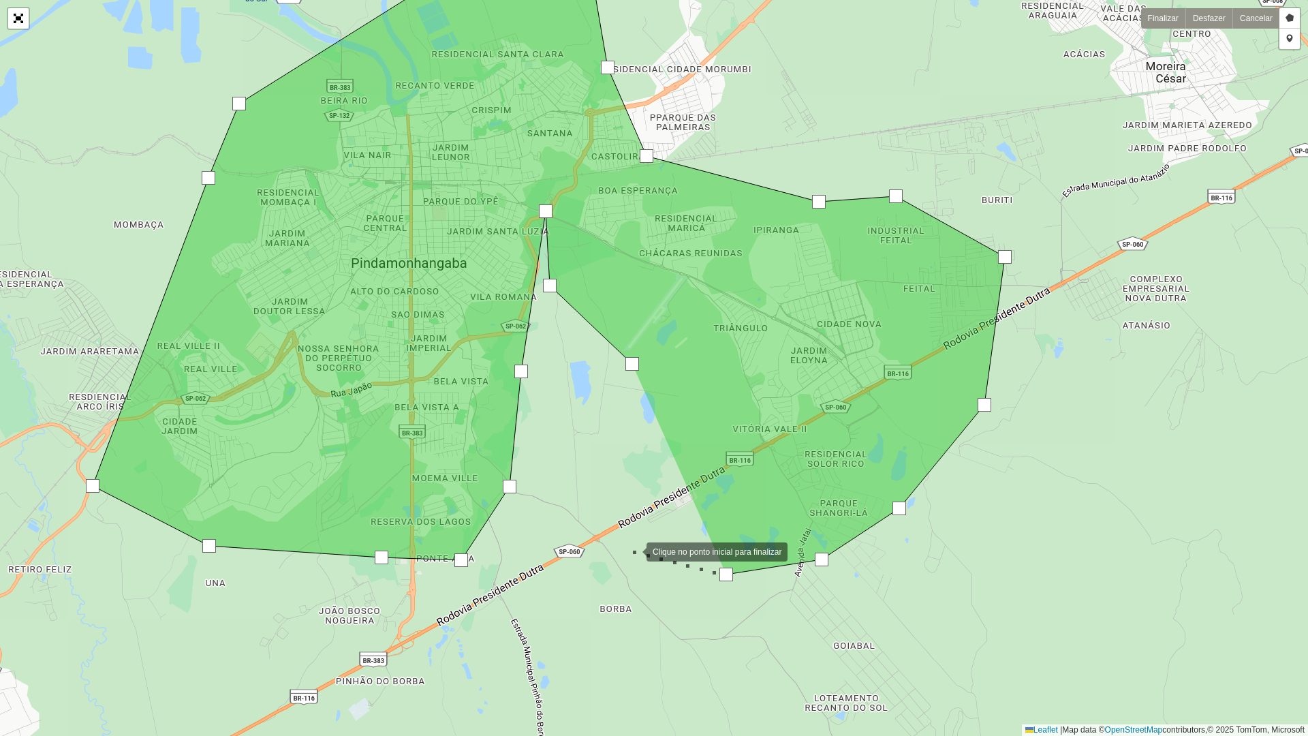
drag, startPoint x: 632, startPoint y: 551, endPoint x: 647, endPoint y: 497, distance: 55.9
click at [632, 548] on div at bounding box center [632, 550] width 27 height 27
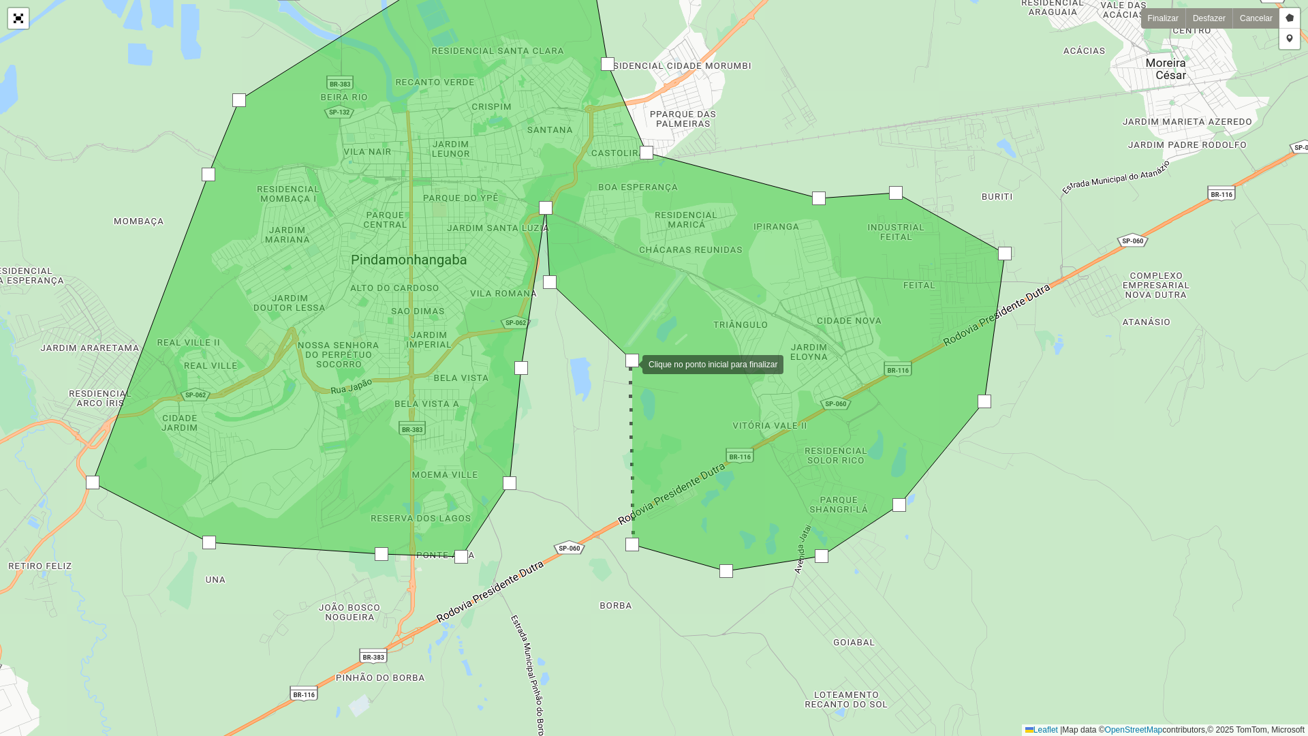
click at [629, 363] on div at bounding box center [632, 361] width 14 height 14
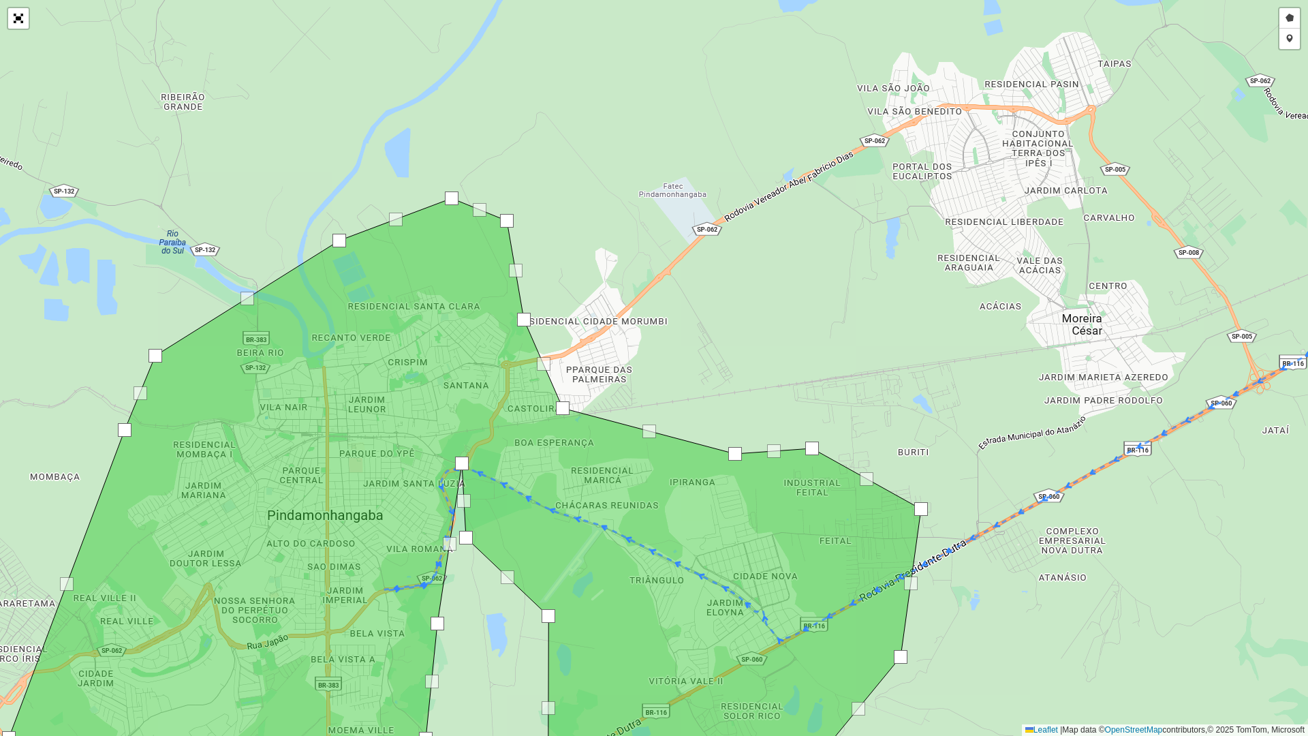
drag
click at [865, 369] on div "Desenhar setor Adicionar checkpoint Finalizar Desfazer Cancelar Leaflet | Map d…" at bounding box center [654, 368] width 1308 height 736
click at [1286, 47] on link "Adicionar checkpoint" at bounding box center [1290, 39] width 20 height 20
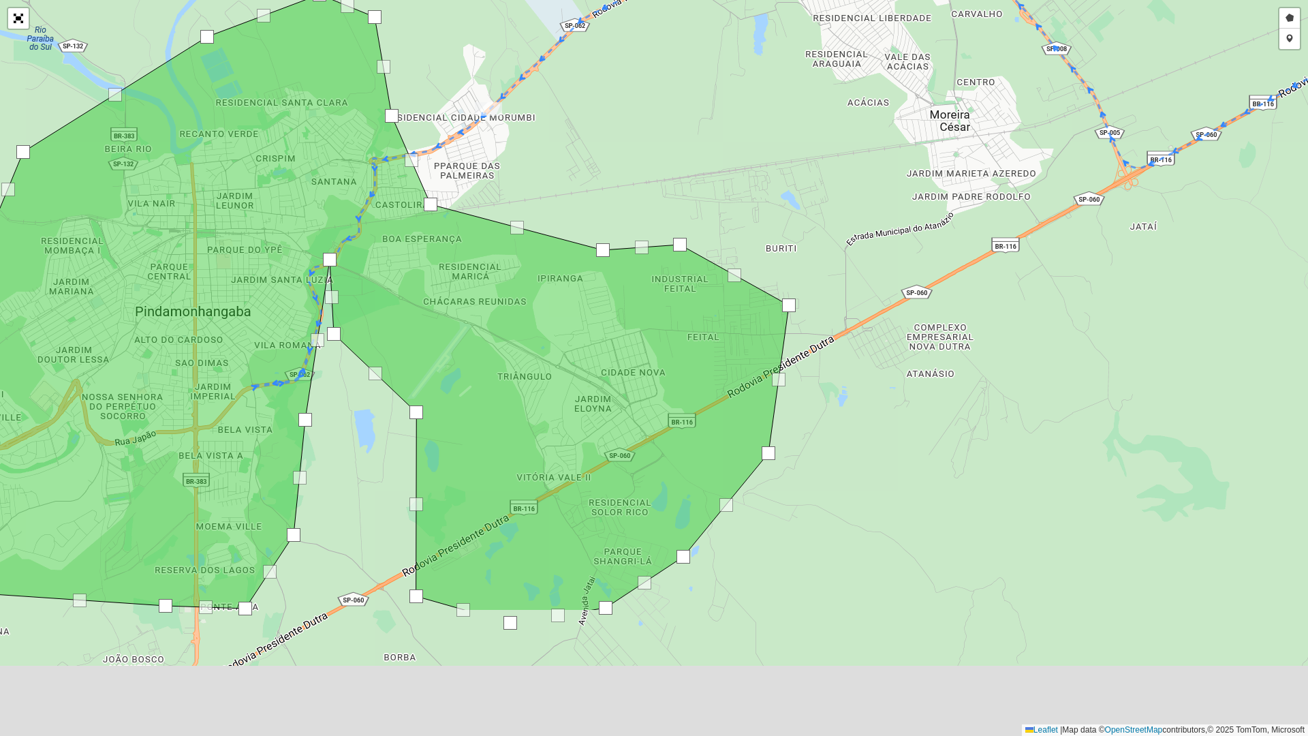
drag, startPoint x: 615, startPoint y: 370, endPoint x: 597, endPoint y: 164, distance: 207.2
click at [597, 164] on div "Desenhar setor Adicionar checkpoint Cancelar Leaflet | Map data © OpenStreetMap…" at bounding box center [654, 368] width 1308 height 736
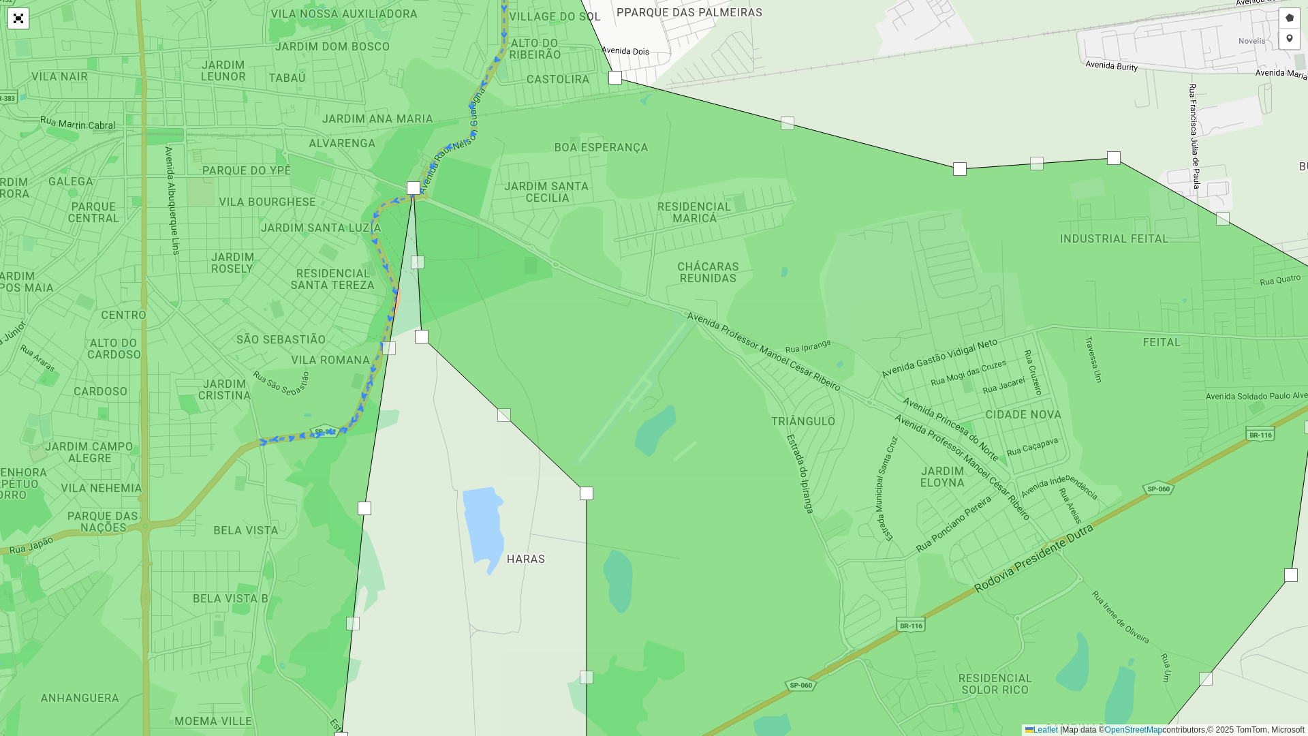
click at [416, 189] on div at bounding box center [414, 188] width 14 height 14
click at [418, 332] on div at bounding box center [422, 337] width 14 height 14
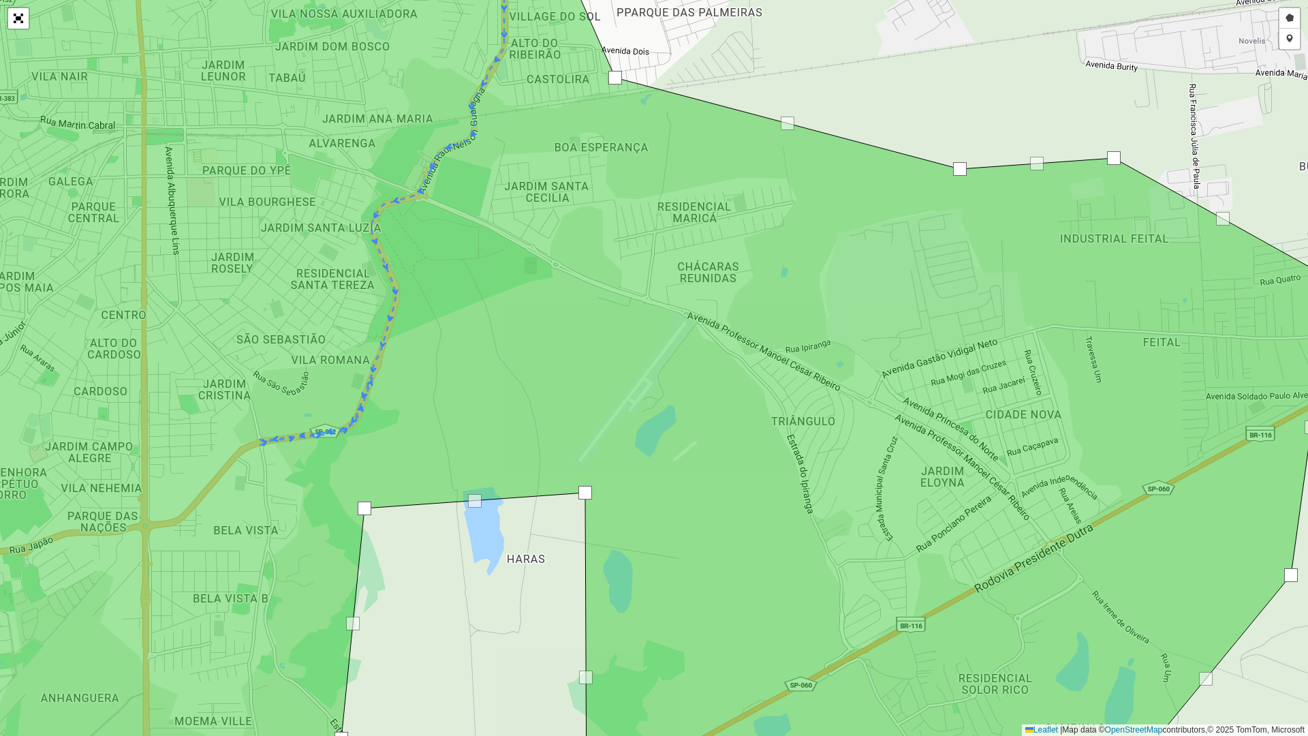
click at [586, 495] on div at bounding box center [585, 493] width 14 height 14
click at [365, 514] on div at bounding box center [365, 508] width 14 height 14
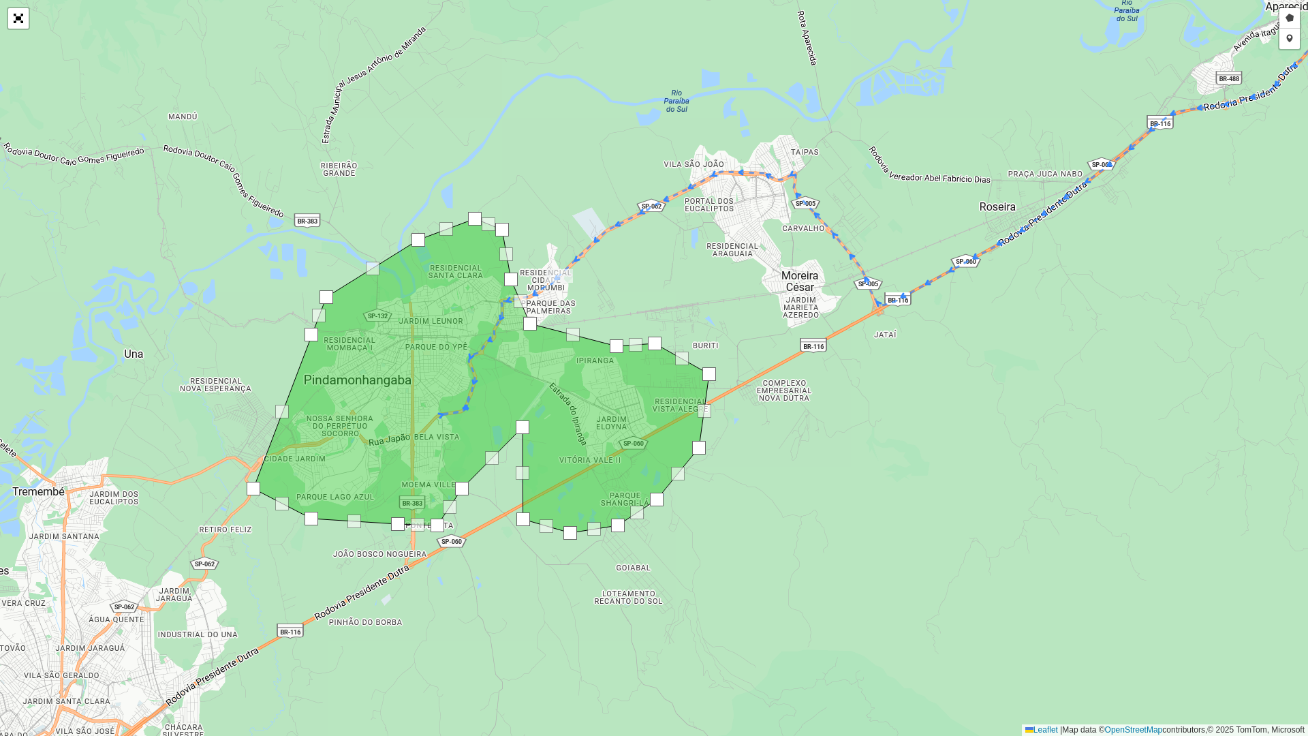
click at [516, 429] on div at bounding box center [523, 427] width 14 height 14
click at [460, 484] on div at bounding box center [462, 489] width 14 height 14
click at [525, 514] on div at bounding box center [523, 519] width 14 height 14
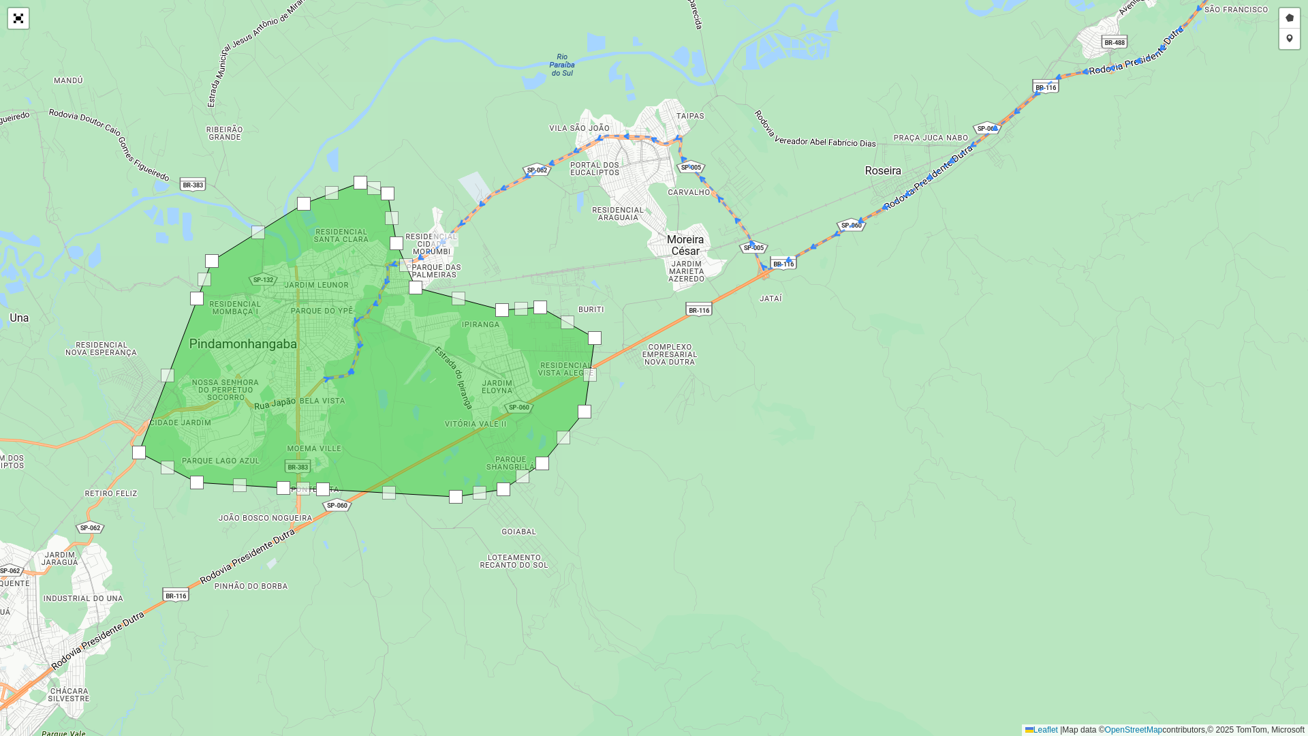
drag, startPoint x: 835, startPoint y: 456, endPoint x: 725, endPoint y: 461, distance: 109.8
click at [726, 461] on div "Desenhar setor Adicionar checkpoint Cancelar Leaflet | Map data © OpenStreetMap…" at bounding box center [654, 368] width 1308 height 736
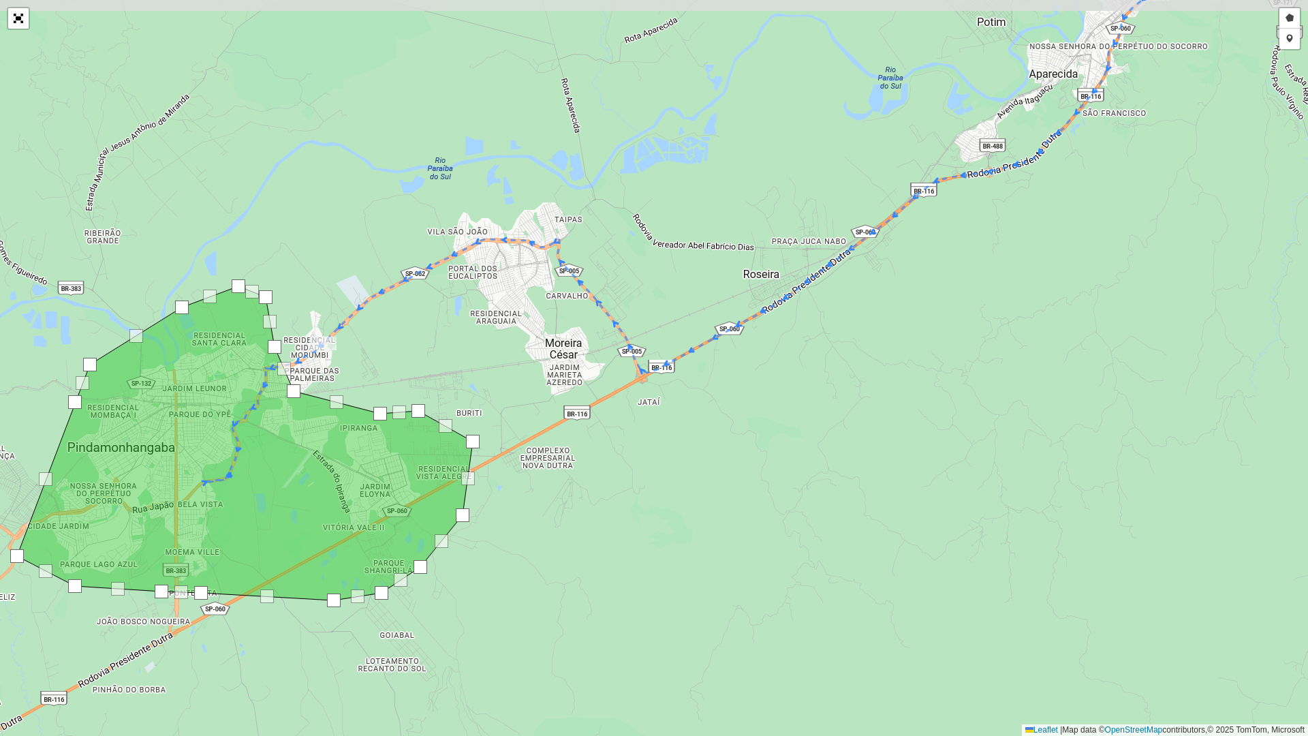
drag, startPoint x: 775, startPoint y: 437, endPoint x: 654, endPoint y: 492, distance: 132.3
click at [654, 492] on div "Desenhar setor Adicionar checkpoint Cancelar Leaflet | Map data © OpenStreetMap…" at bounding box center [654, 368] width 1308 height 736
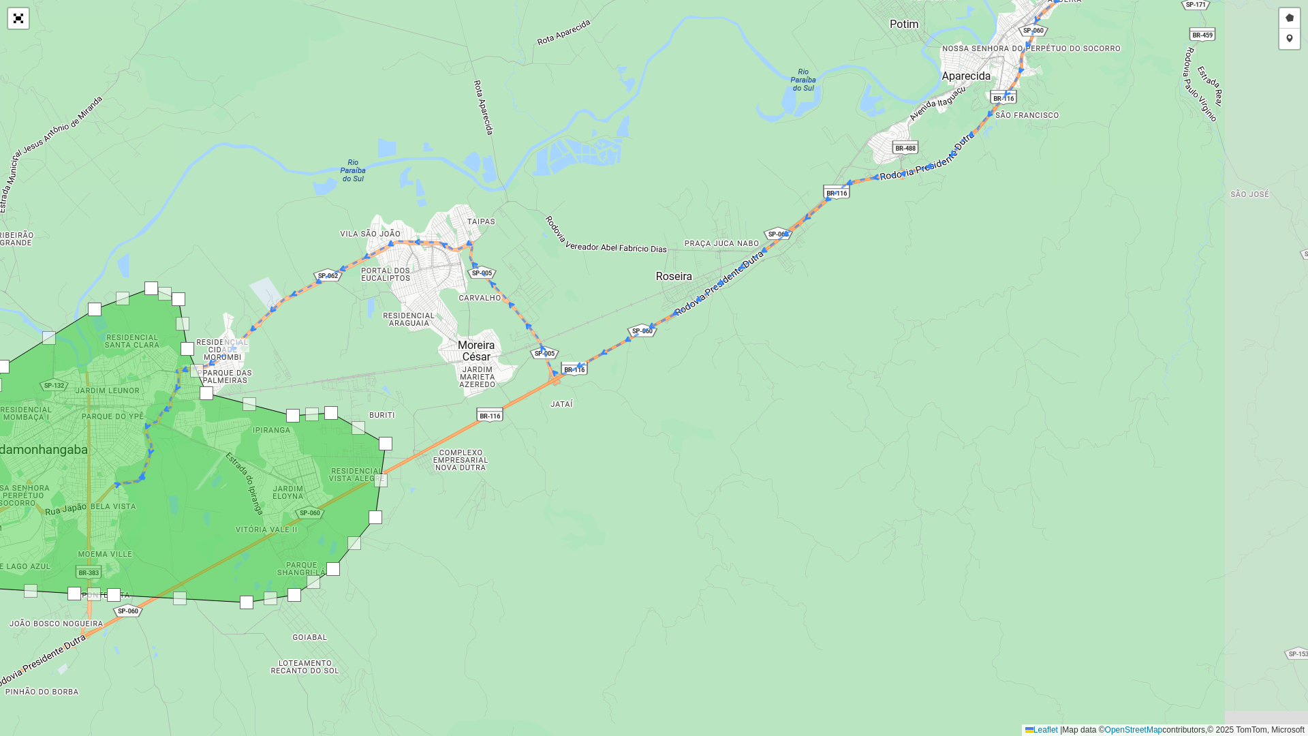
drag, startPoint x: 792, startPoint y: 499, endPoint x: 704, endPoint y: 501, distance: 87.2
click at [704, 501] on div "Desenhar setor Adicionar checkpoint Cancelar Leaflet | Map data © OpenStreetMap…" at bounding box center [654, 368] width 1308 height 736
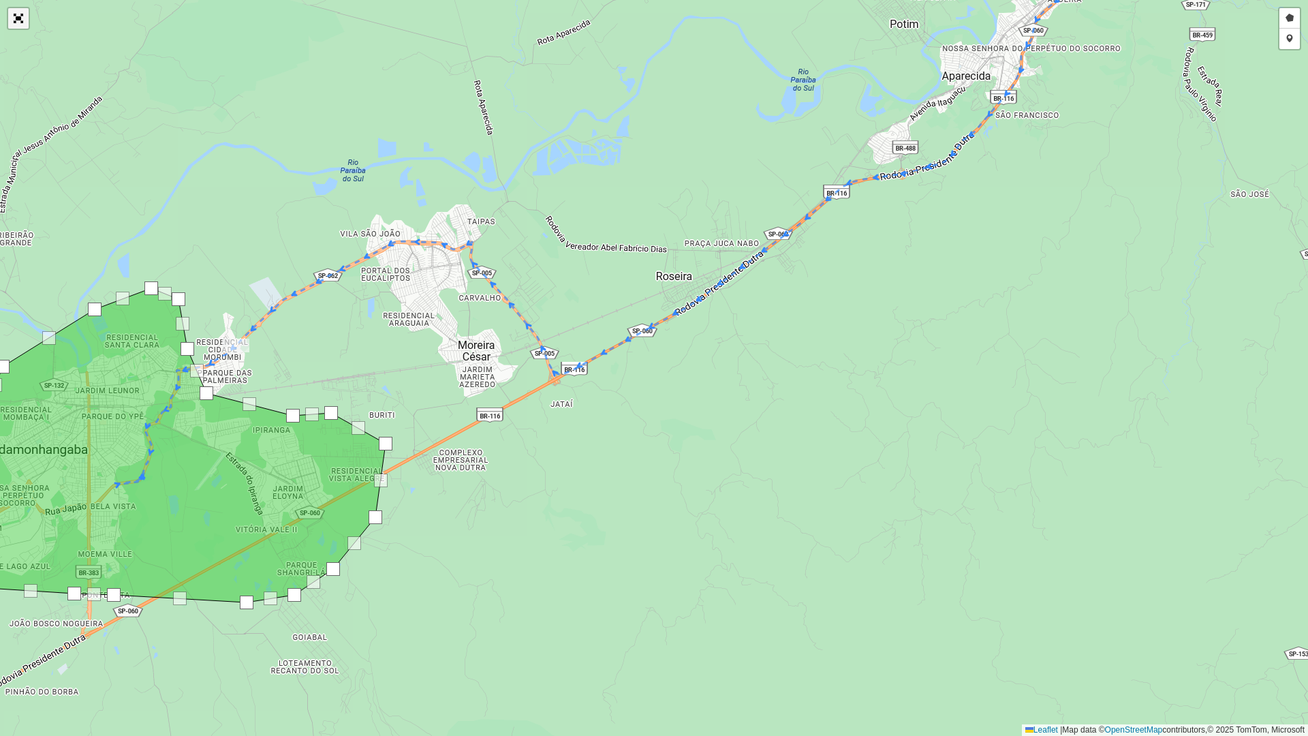
click at [24, 18] on link "Abrir mapa em tela cheia" at bounding box center [18, 18] width 20 height 20
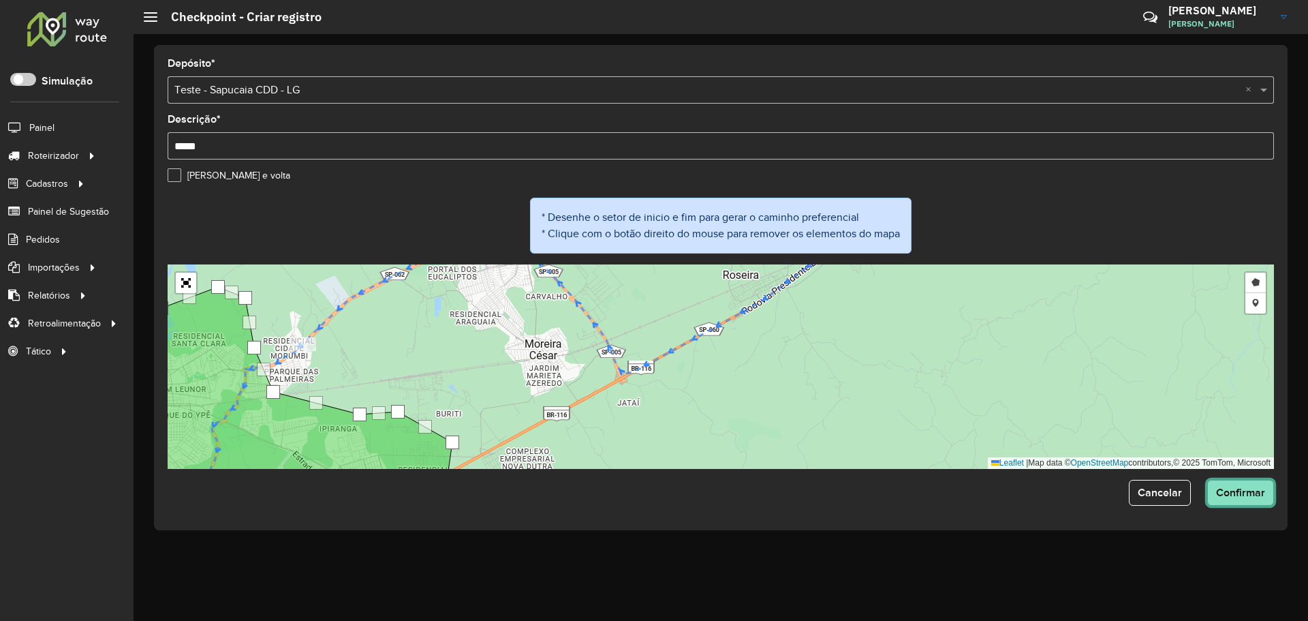
click at [1248, 485] on button "Confirmar" at bounding box center [1240, 493] width 67 height 26
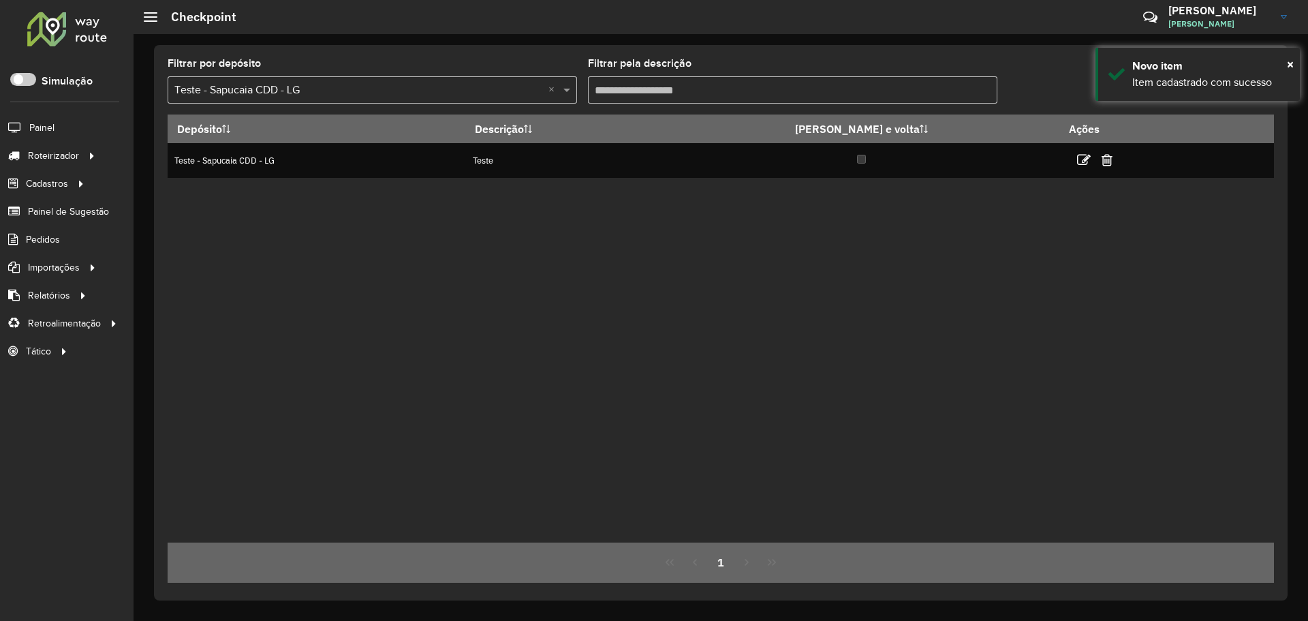
click at [825, 268] on div "Depósito Descrição Ida e volta Ações Teste - Sapucaia CDD - LG Teste" at bounding box center [721, 328] width 1106 height 428
click at [863, 223] on div "Depósito Descrição Ida e volta Ações Teste - Sapucaia CDD - LG Teste" at bounding box center [721, 328] width 1106 height 428
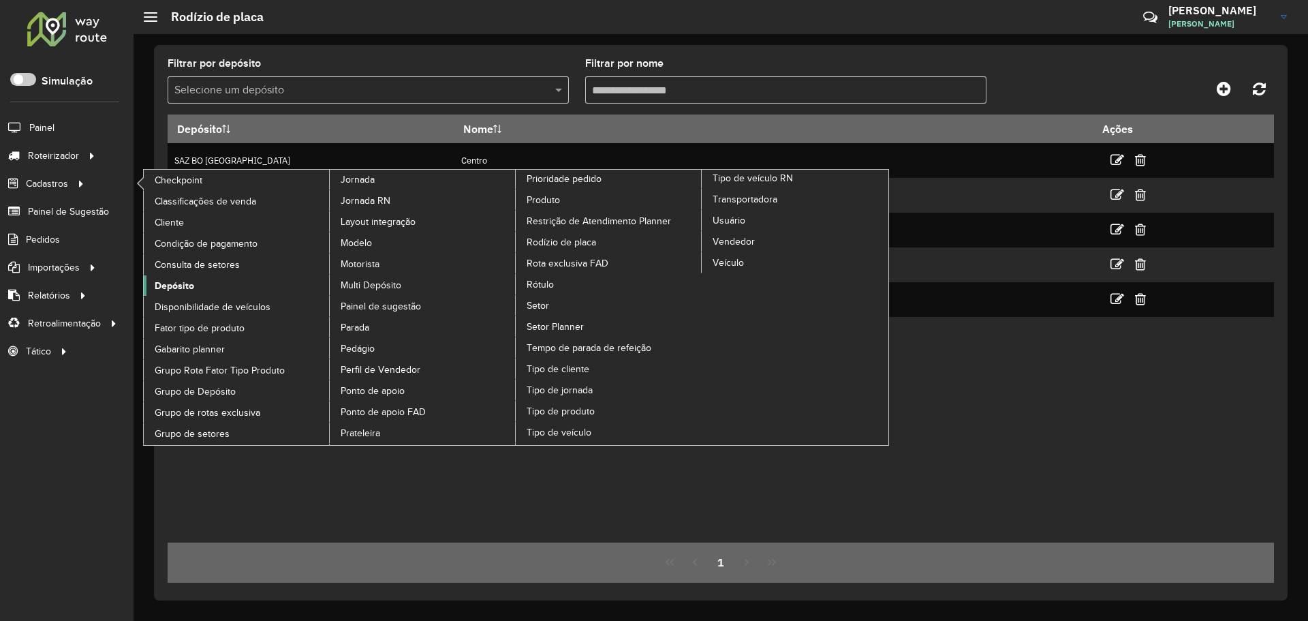
click at [186, 288] on span "Depósito" at bounding box center [175, 286] width 40 height 14
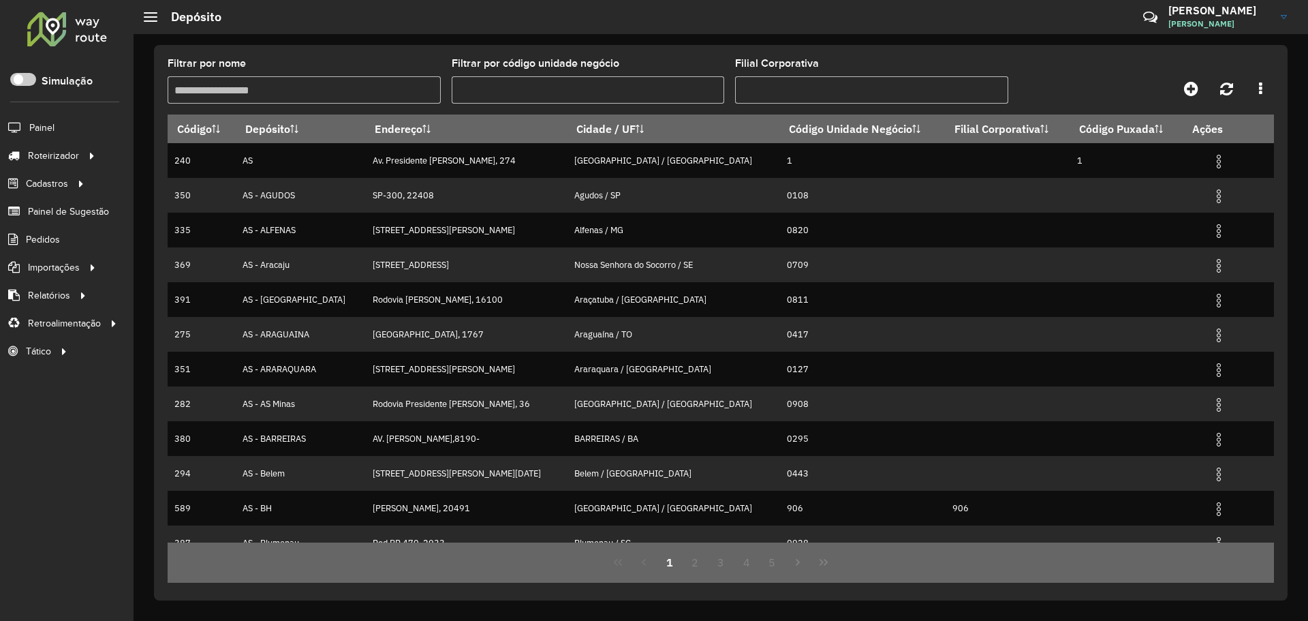
click at [347, 75] on div "Filtrar por nome" at bounding box center [304, 81] width 273 height 45
click at [328, 85] on input "Filtrar por nome" at bounding box center [304, 89] width 273 height 27
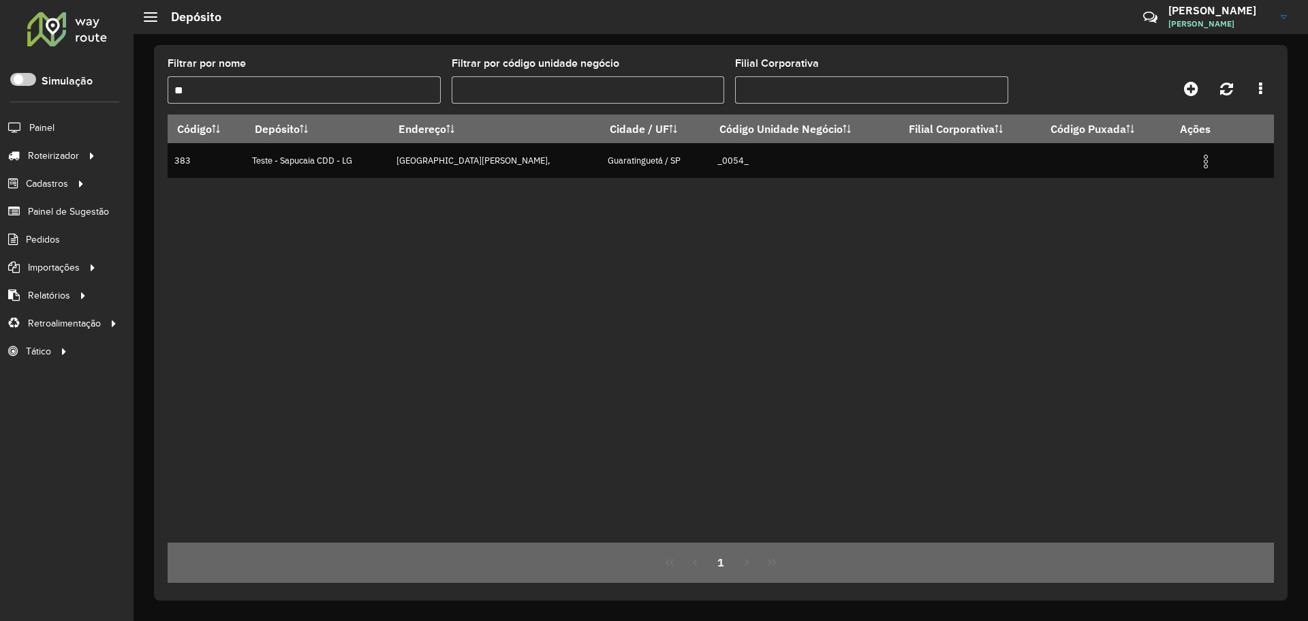
type input "**"
drag, startPoint x: 595, startPoint y: 236, endPoint x: 613, endPoint y: 238, distance: 17.9
click at [609, 238] on div "Código Depósito Endereço Cidade / UF Código Unidade Negócio Filial Corporativa …" at bounding box center [721, 328] width 1106 height 428
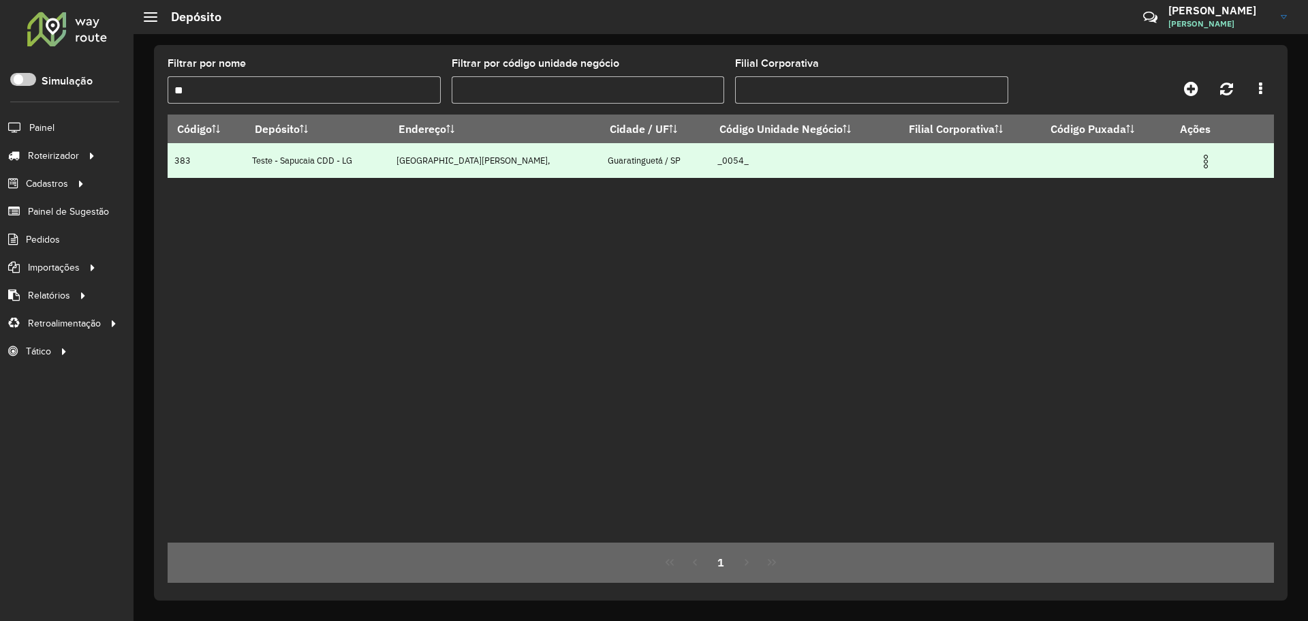
click at [1211, 165] on img at bounding box center [1206, 161] width 16 height 16
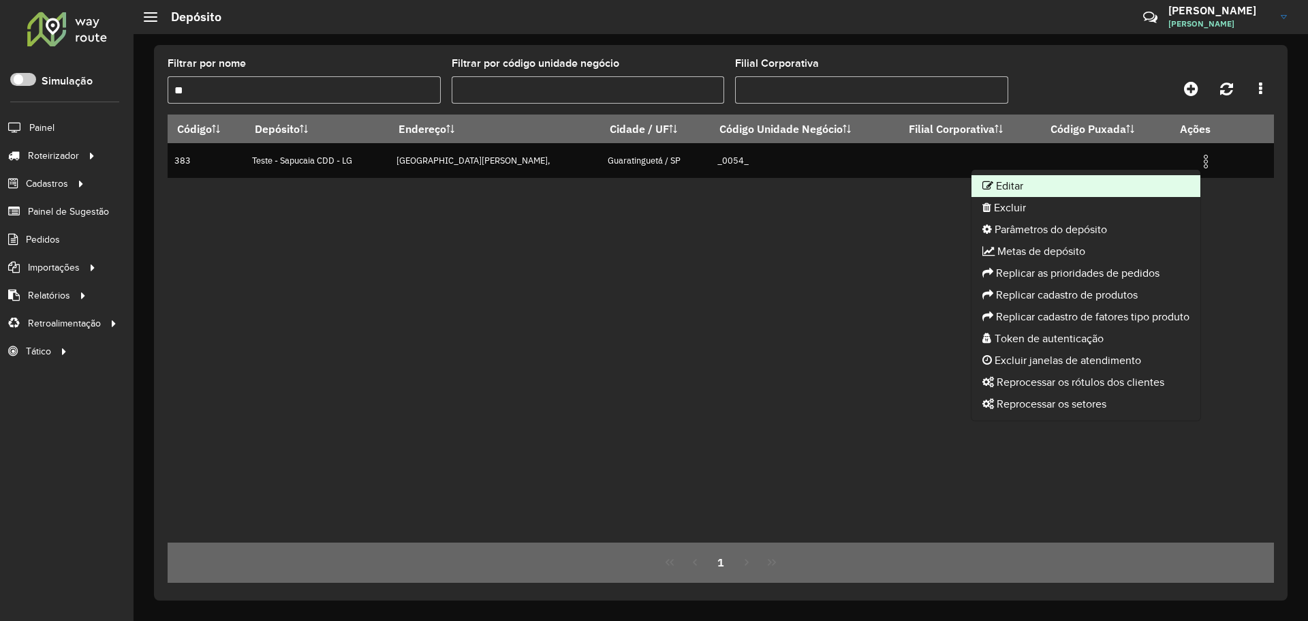
click at [1084, 193] on li "Editar" at bounding box center [1086, 186] width 229 height 22
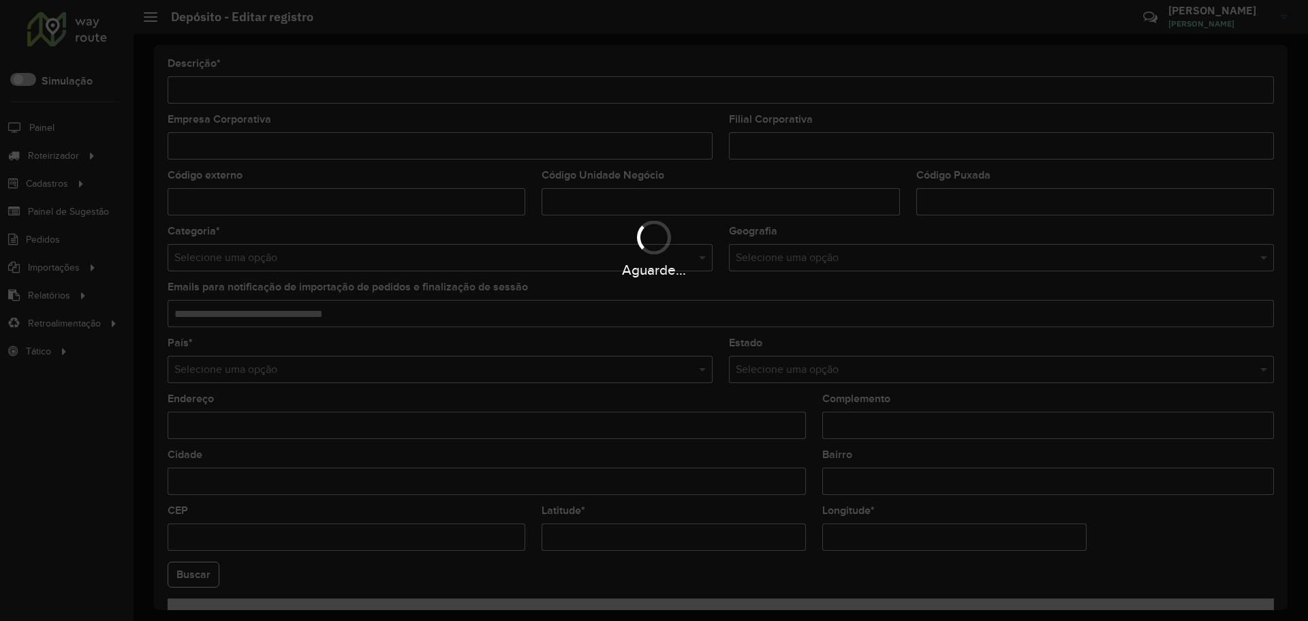
type input "**********"
type input "******"
type input "**********"
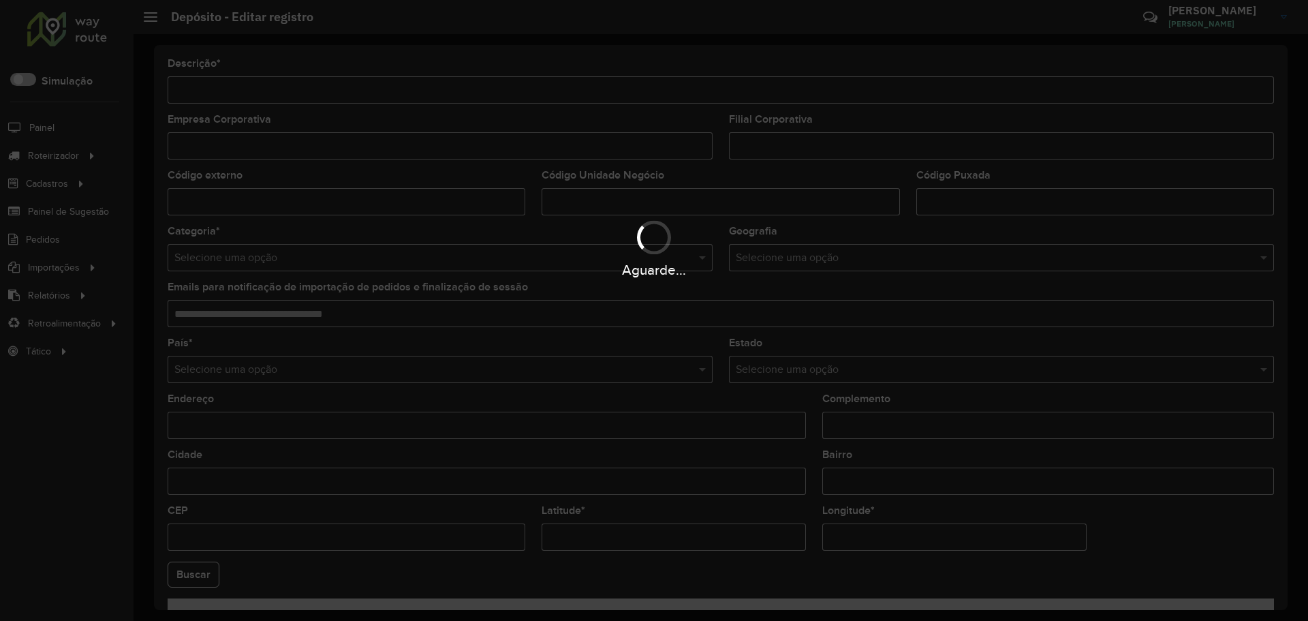
type input "**********"
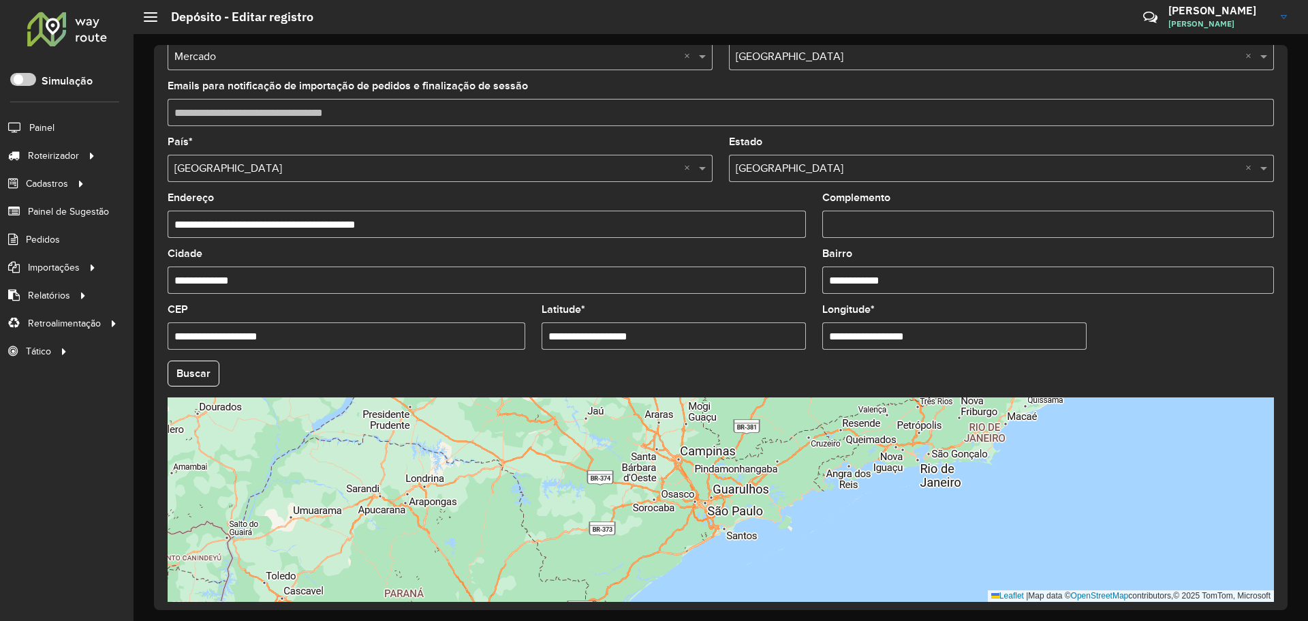
scroll to position [204, 0]
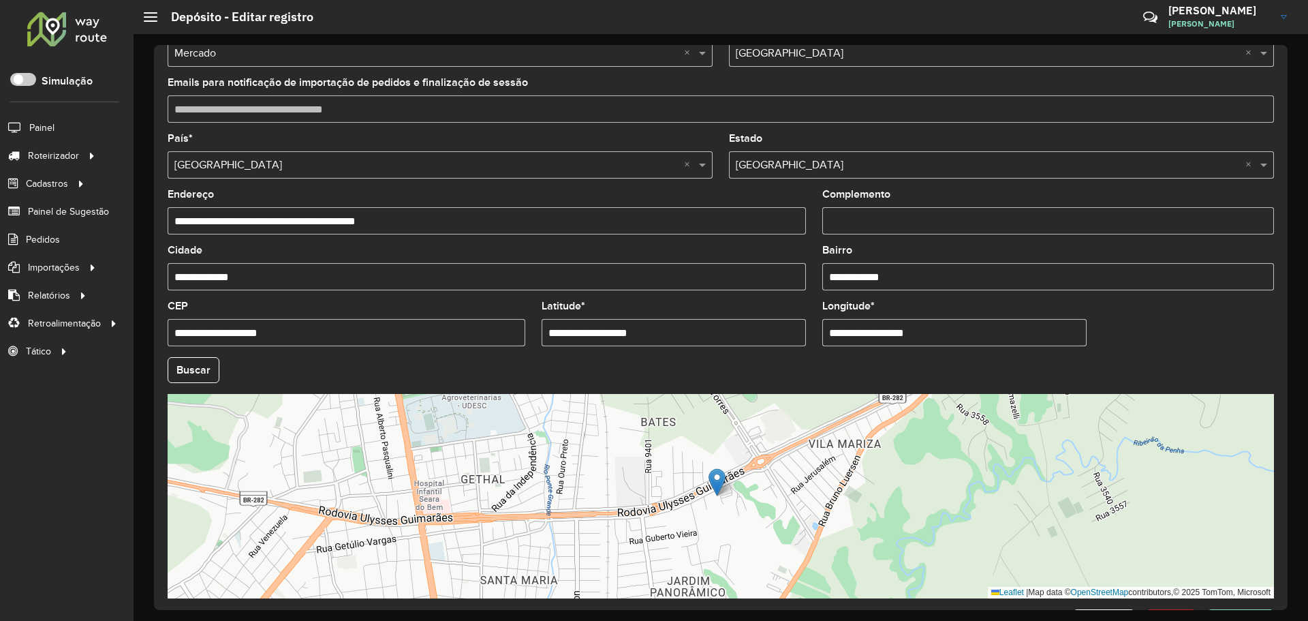
drag, startPoint x: 668, startPoint y: 326, endPoint x: 698, endPoint y: 333, distance: 30.2
click at [668, 326] on input "**********" at bounding box center [674, 332] width 264 height 27
drag, startPoint x: 684, startPoint y: 338, endPoint x: 531, endPoint y: 333, distance: 153.4
click at [465, 328] on formly-group "**********" at bounding box center [720, 366] width 1123 height 465
paste input "text"
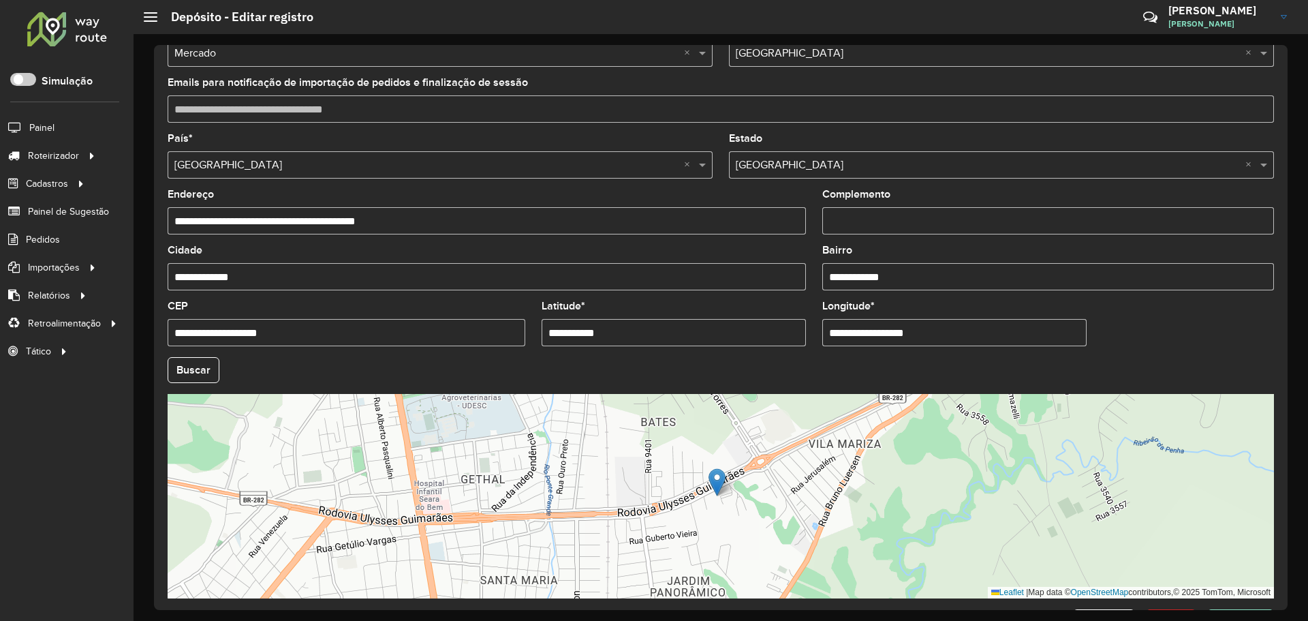
type input "**********"
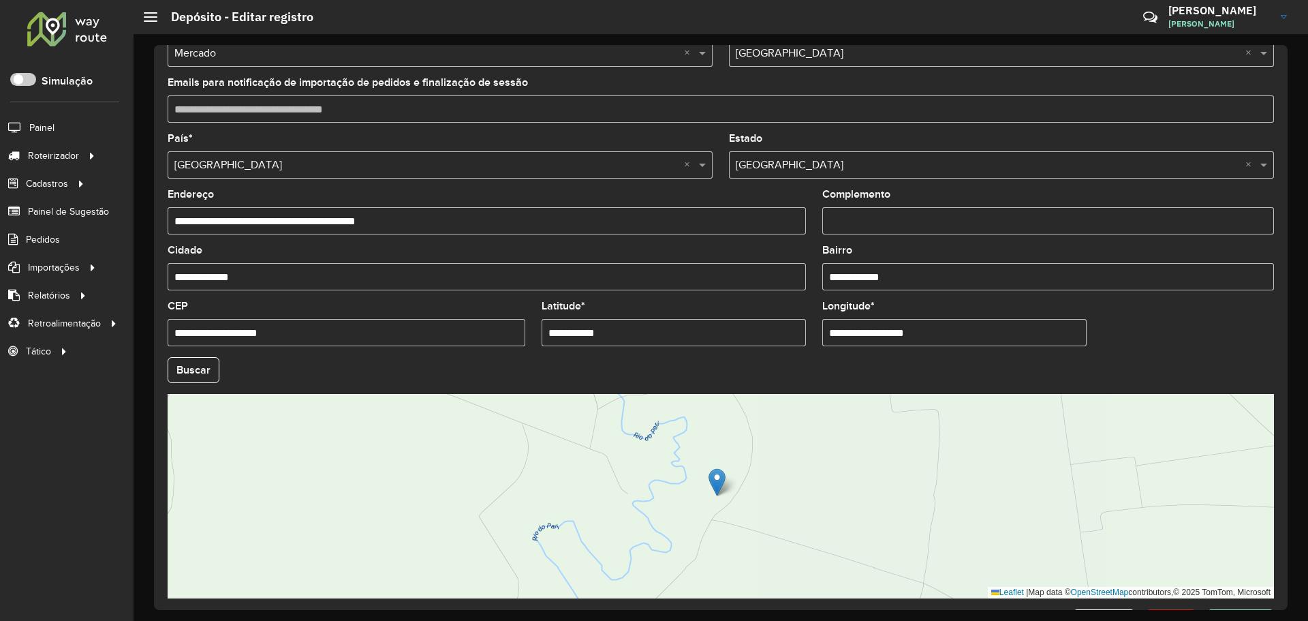
drag, startPoint x: 963, startPoint y: 332, endPoint x: 673, endPoint y: 312, distance: 291.0
click at [673, 312] on formly-group "**********" at bounding box center [720, 366] width 1123 height 465
paste input "text"
type input "**********"
click at [1155, 324] on formly-group "**********" at bounding box center [720, 366] width 1123 height 465
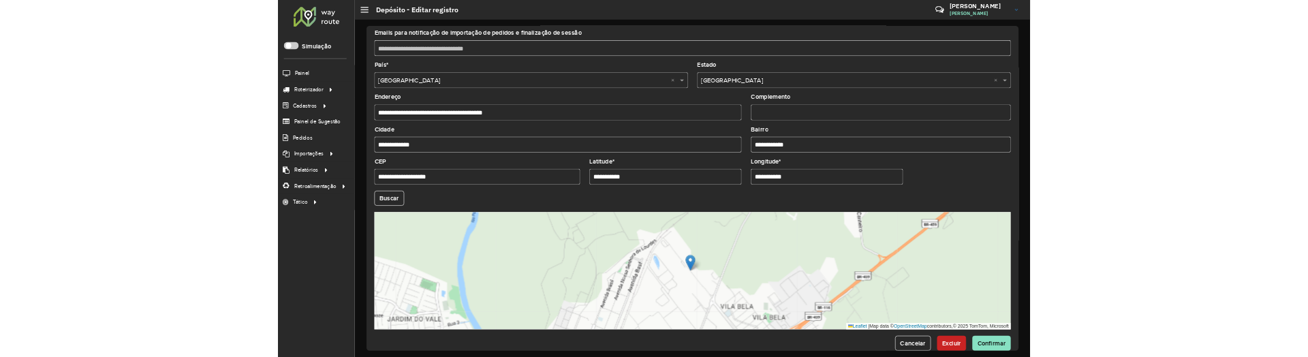
scroll to position [254, 0]
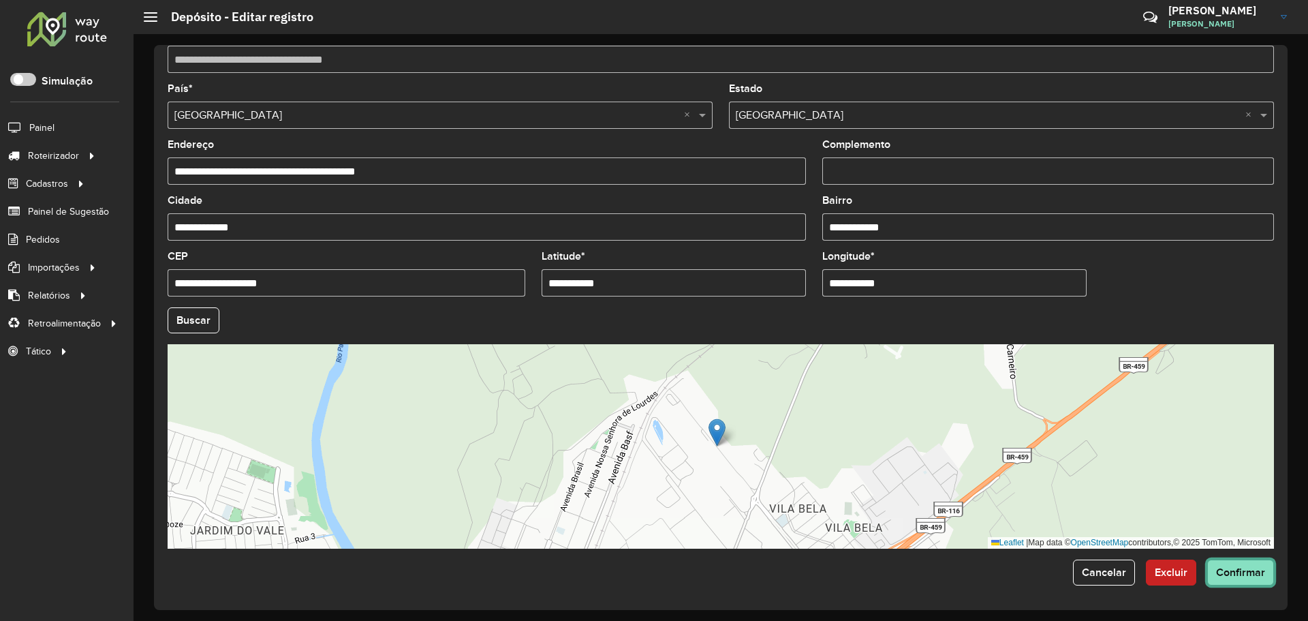
click at [1243, 583] on button "Confirmar" at bounding box center [1240, 572] width 67 height 26
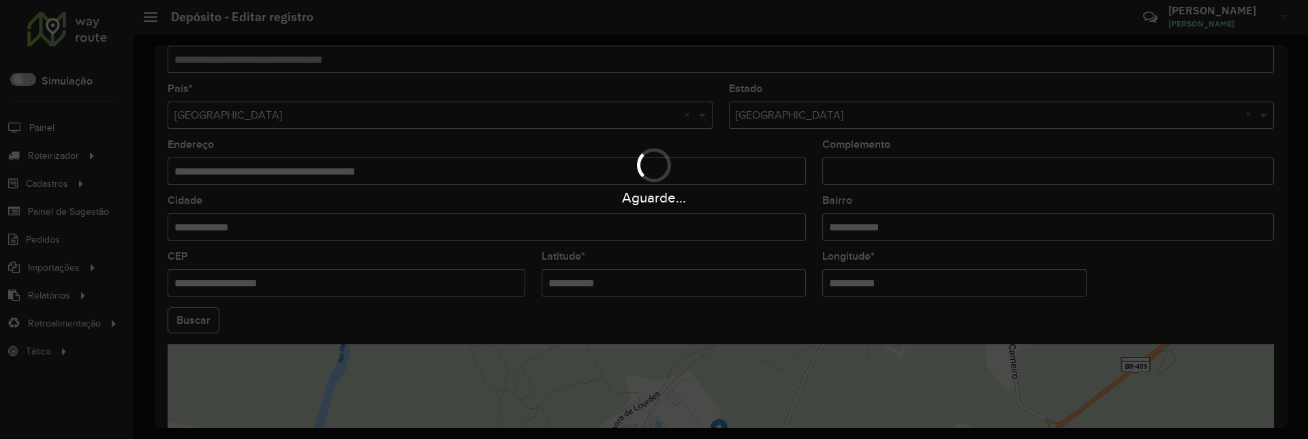
click at [616, 437] on div "Aguarde..." at bounding box center [654, 219] width 1308 height 439
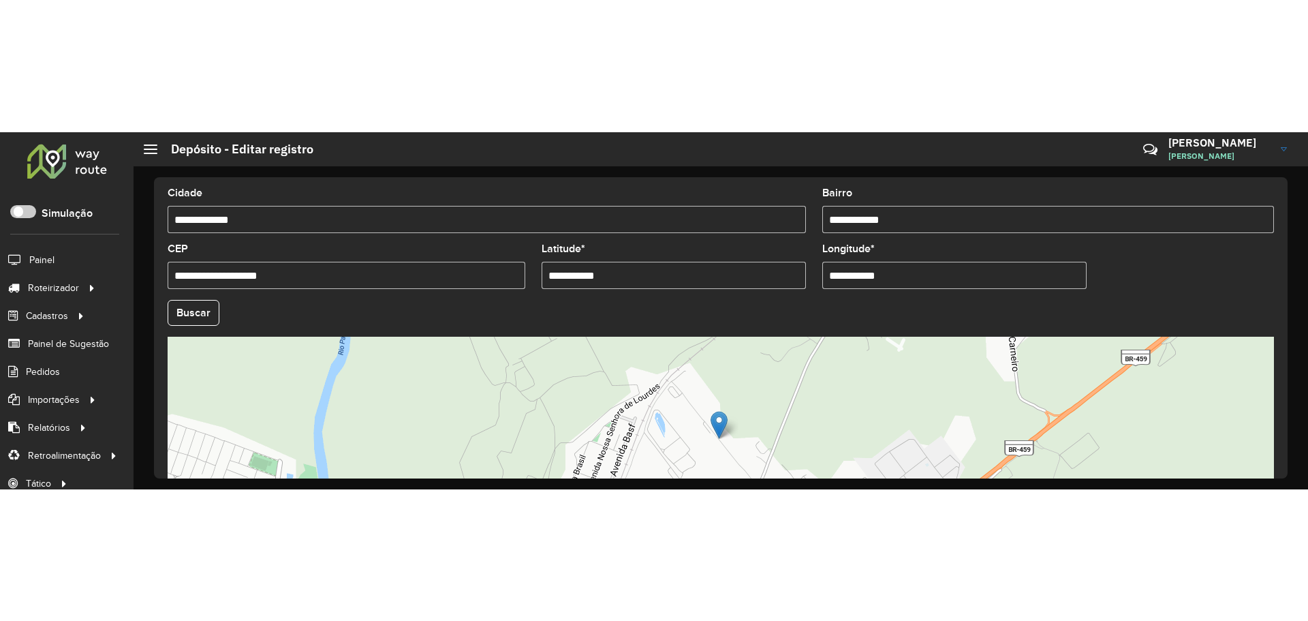
scroll to position [518, 0]
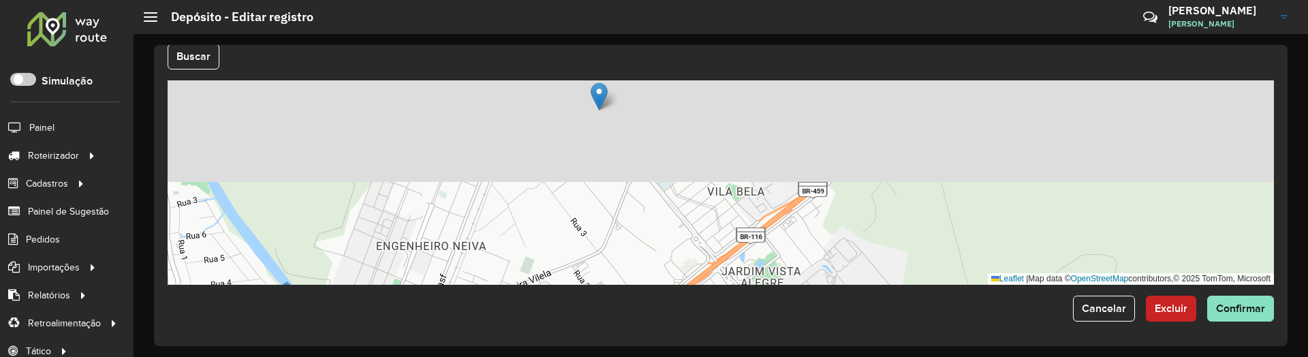
drag, startPoint x: 775, startPoint y: 122, endPoint x: 790, endPoint y: 266, distance: 144.5
click at [790, 266] on div "Leaflet | Map data © OpenStreetMap contributors,© 2025 TomTom, Microsoft" at bounding box center [721, 182] width 1106 height 204
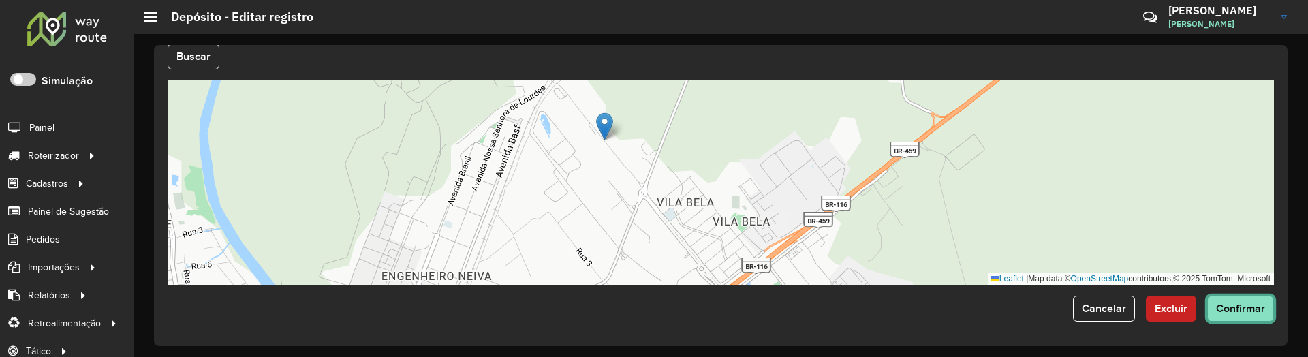
click at [1258, 307] on span "Confirmar" at bounding box center [1240, 309] width 49 height 12
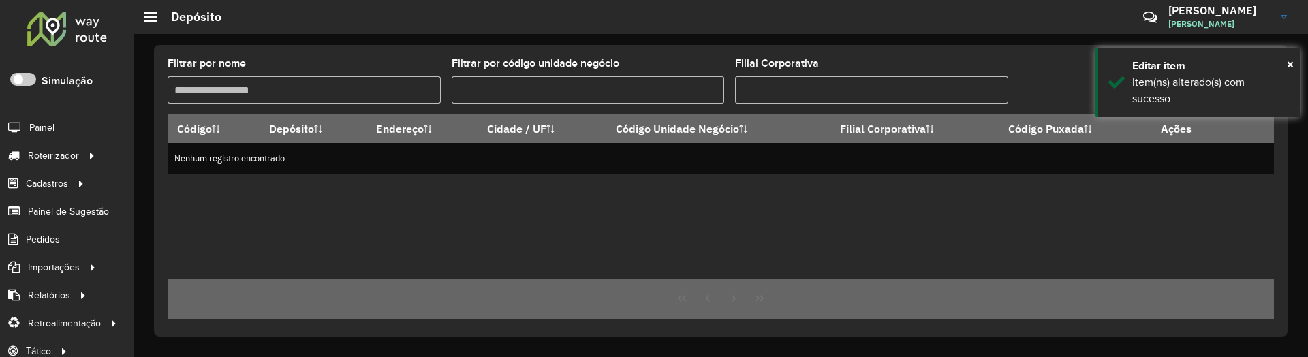
type input "**"
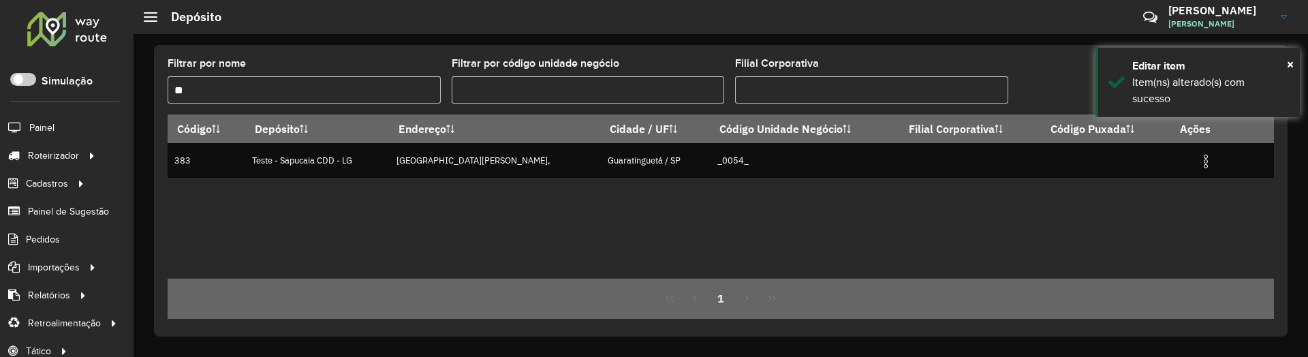
click at [719, 238] on div "Código Depósito Endereço Cidade / UF Código Unidade Negócio Filial Corporativa …" at bounding box center [721, 196] width 1106 height 164
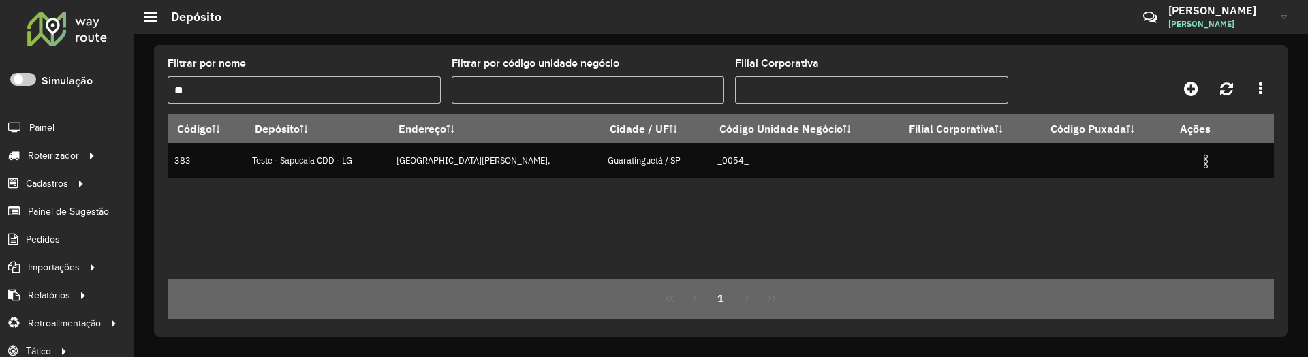
click at [473, 213] on div "Código Depósito Endereço Cidade / UF Código Unidade Negócio Filial Corporativa …" at bounding box center [721, 196] width 1106 height 164
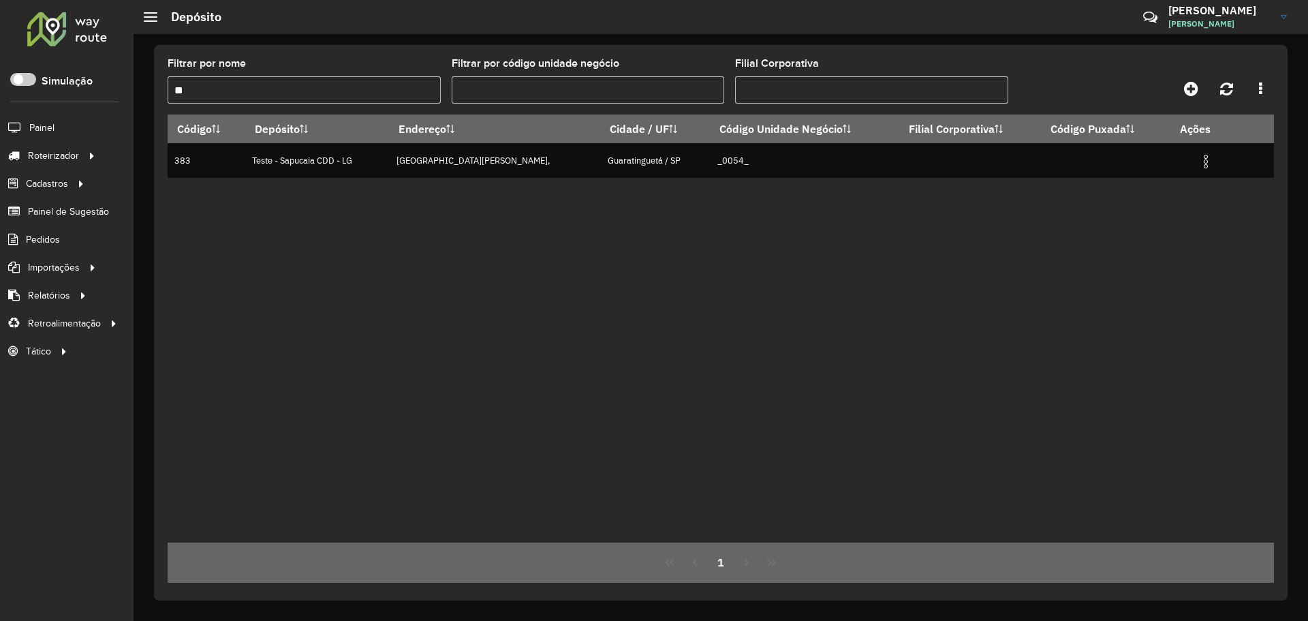
click at [637, 354] on div "Código Depósito Endereço Cidade / UF Código Unidade Negócio Filial Corporativa …" at bounding box center [721, 328] width 1106 height 428
click at [444, 231] on div "Código Depósito Endereço Cidade / UF Código Unidade Negócio Filial Corporativa …" at bounding box center [721, 328] width 1106 height 428
click at [665, 179] on div "Código Depósito Endereço Cidade / UF Código Unidade Negócio Filial Corporativa …" at bounding box center [721, 328] width 1106 height 428
click at [780, 370] on div "Código Depósito Endereço Cidade / UF Código Unidade Negócio Filial Corporativa …" at bounding box center [721, 328] width 1106 height 428
click at [473, 314] on div "Código Depósito Endereço Cidade / UF Código Unidade Negócio Filial Corporativa …" at bounding box center [721, 328] width 1106 height 428
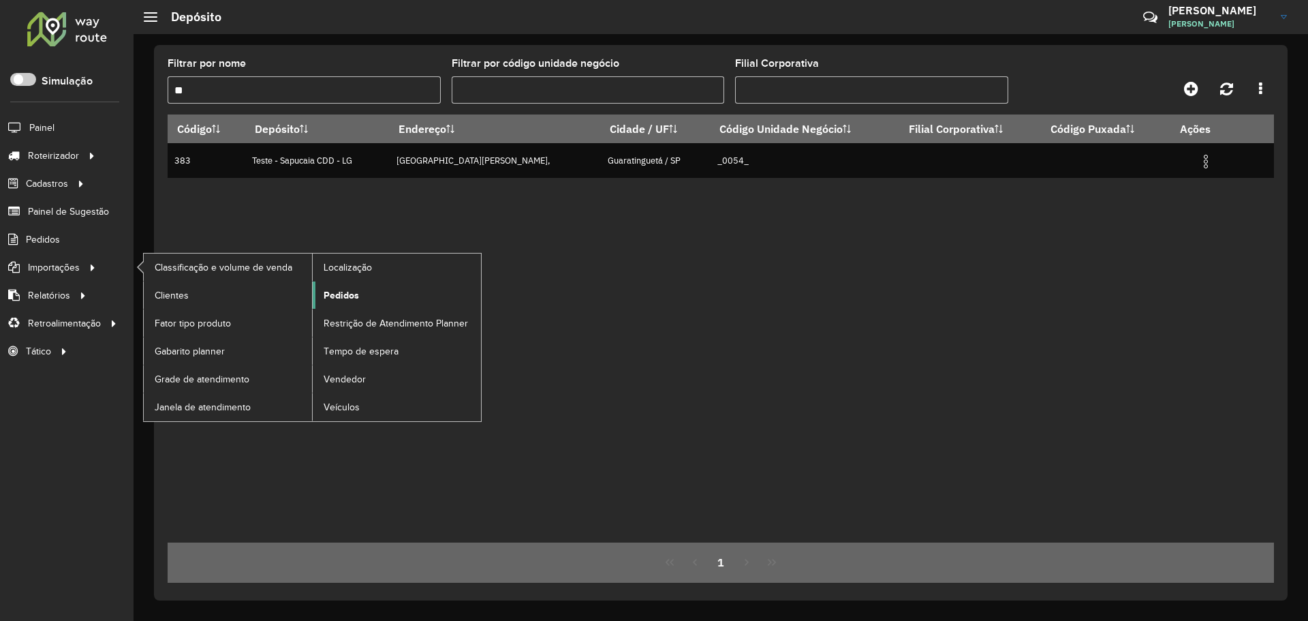
click at [344, 298] on span "Pedidos" at bounding box center [341, 295] width 35 height 14
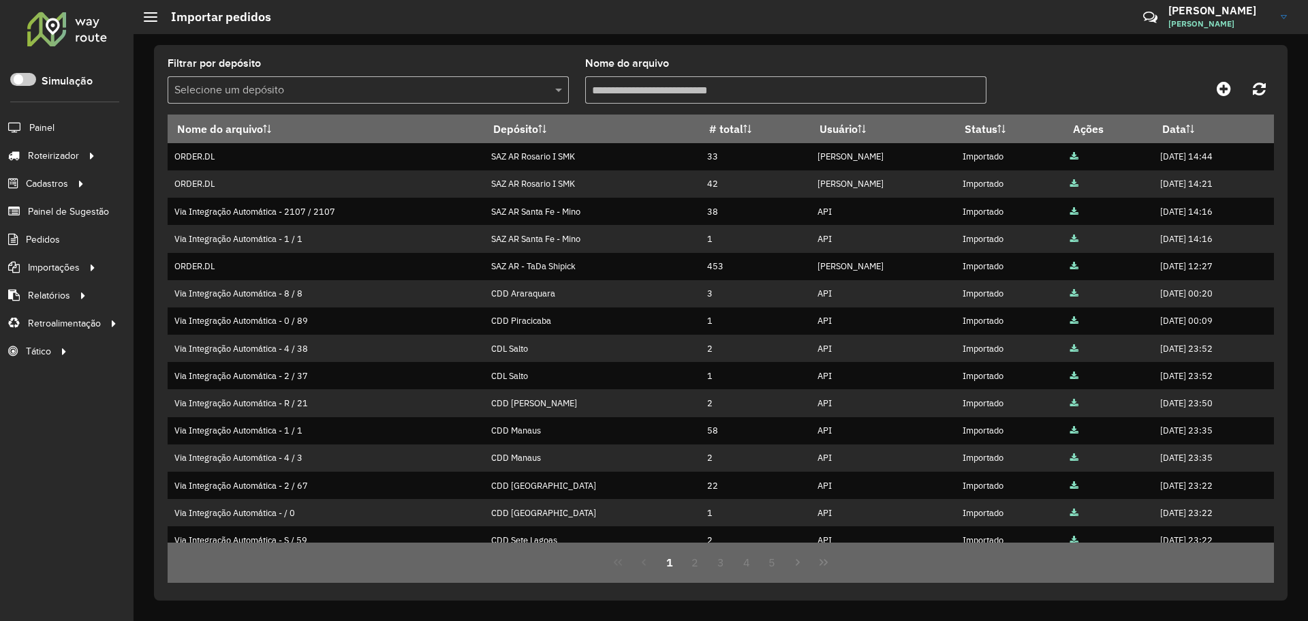
click at [465, 86] on input "text" at bounding box center [354, 90] width 360 height 16
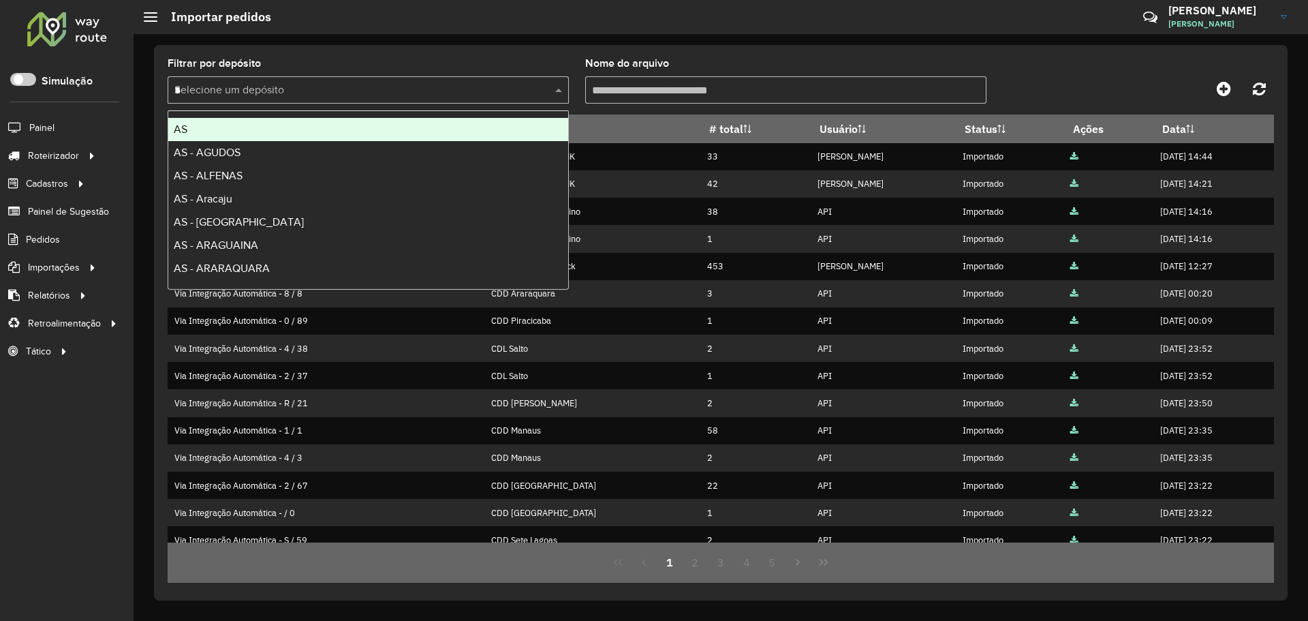
type input "**"
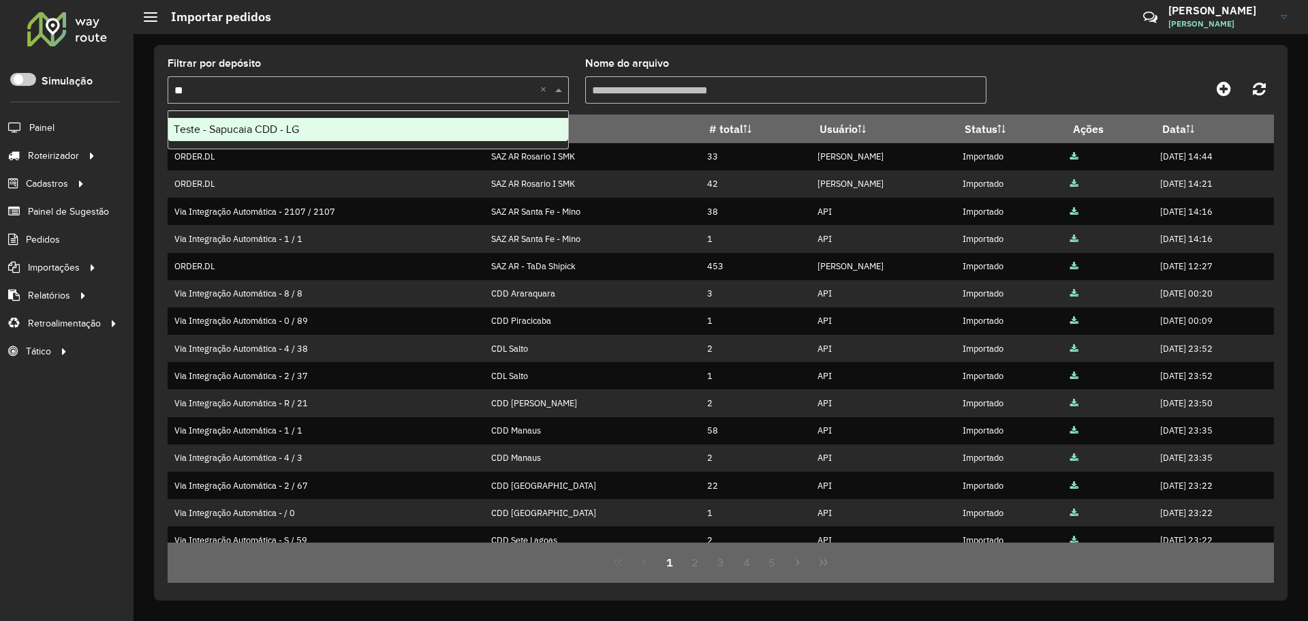
click at [435, 128] on div "Teste - Sapucaia CDD - LG" at bounding box center [368, 129] width 400 height 23
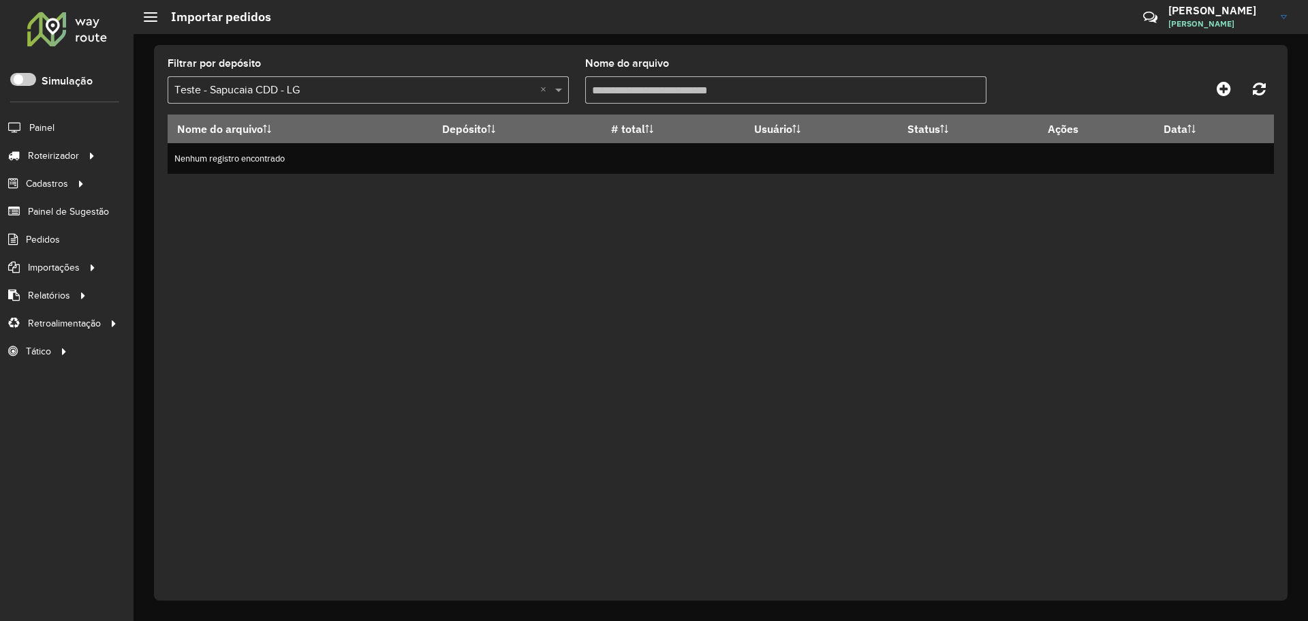
click at [709, 260] on div "Nome do arquivo Depósito # total Usuário Status Ações Data Nenhum registro enco…" at bounding box center [721, 348] width 1106 height 468
drag, startPoint x: 178, startPoint y: 163, endPoint x: 262, endPoint y: 183, distance: 86.1
click at [360, 166] on td "Nenhum registro encontrado" at bounding box center [721, 158] width 1106 height 31
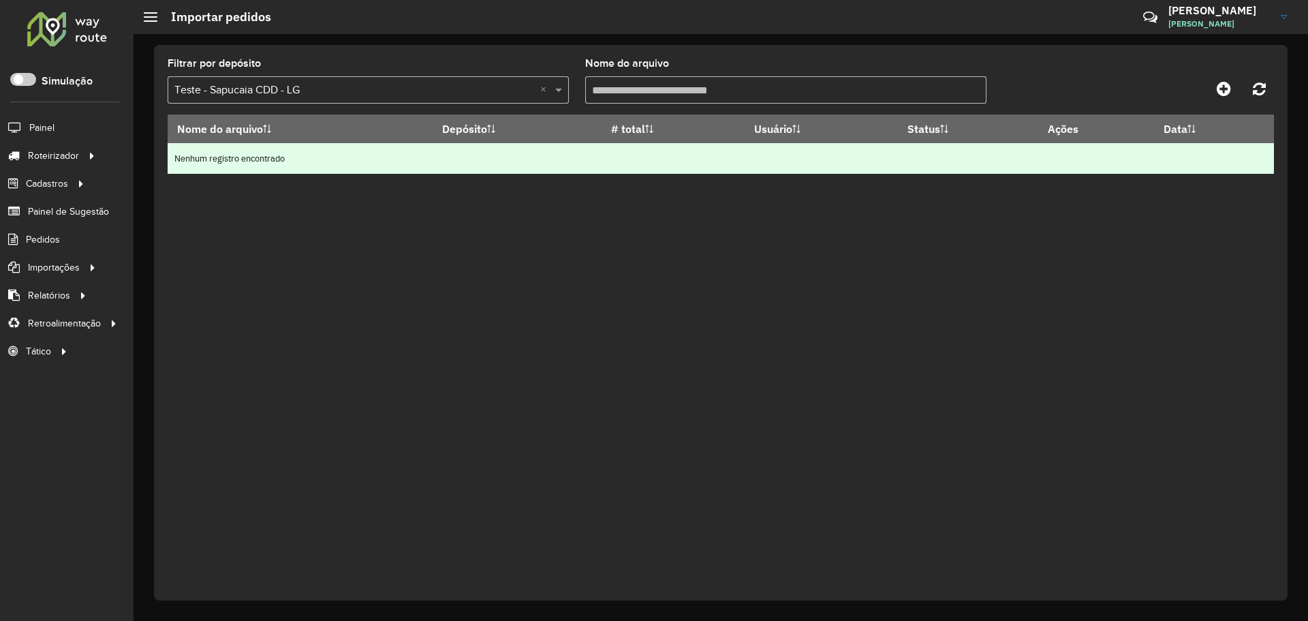
drag, startPoint x: 191, startPoint y: 185, endPoint x: 206, endPoint y: 164, distance: 26.1
click at [193, 184] on div "Nome do arquivo Depósito # total Usuário Status Ações Data Nenhum registro enco…" at bounding box center [721, 348] width 1106 height 468
click at [181, 146] on td "Nenhum registro encontrado" at bounding box center [721, 158] width 1106 height 31
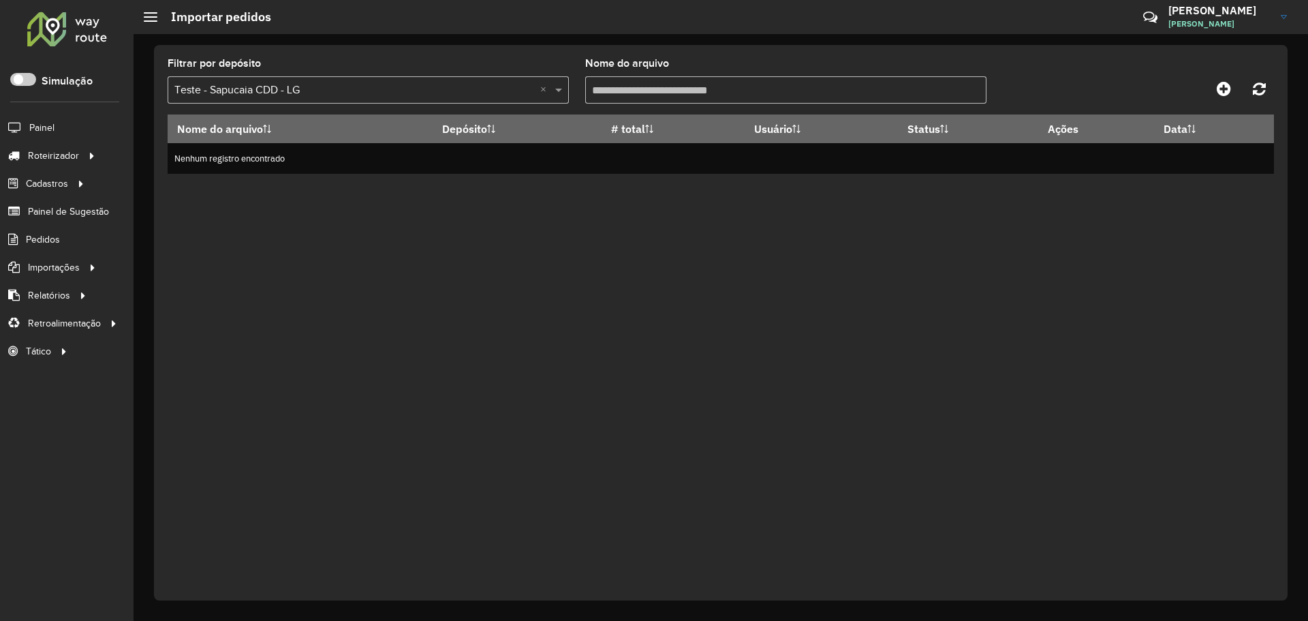
click at [356, 213] on div "Nome do arquivo Depósito # total Usuário Status Ações Data Nenhum registro enco…" at bounding box center [721, 348] width 1106 height 468
click at [552, 289] on div "Nome do arquivo Depósito # total Usuário Status Ações Data Nenhum registro enco…" at bounding box center [721, 348] width 1106 height 468
click at [722, 245] on div "Nome do arquivo Depósito # total Usuário Status Ações Data Nenhum registro enco…" at bounding box center [721, 348] width 1106 height 468
click at [765, 300] on div "Nome do arquivo Depósito # total Usuário Status Ações Data Nenhum registro enco…" at bounding box center [721, 348] width 1106 height 468
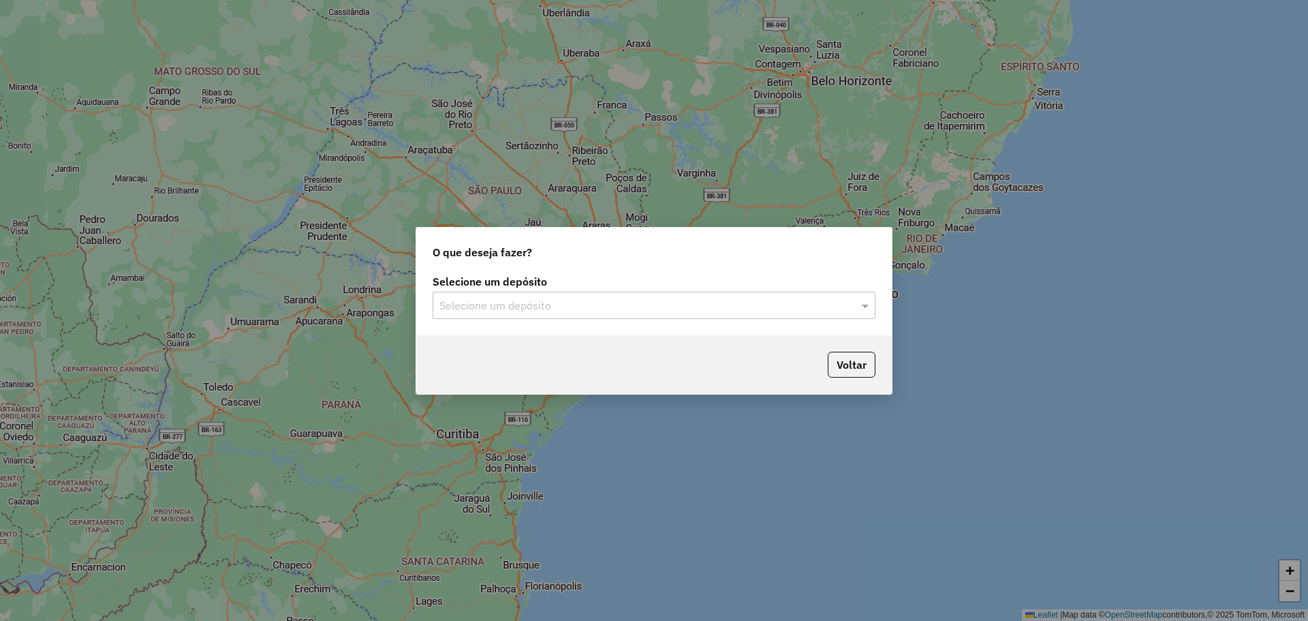
click at [573, 320] on div "Selecione um depósito Selecione um depósito" at bounding box center [654, 303] width 476 height 64
click at [572, 307] on input "text" at bounding box center [640, 306] width 402 height 16
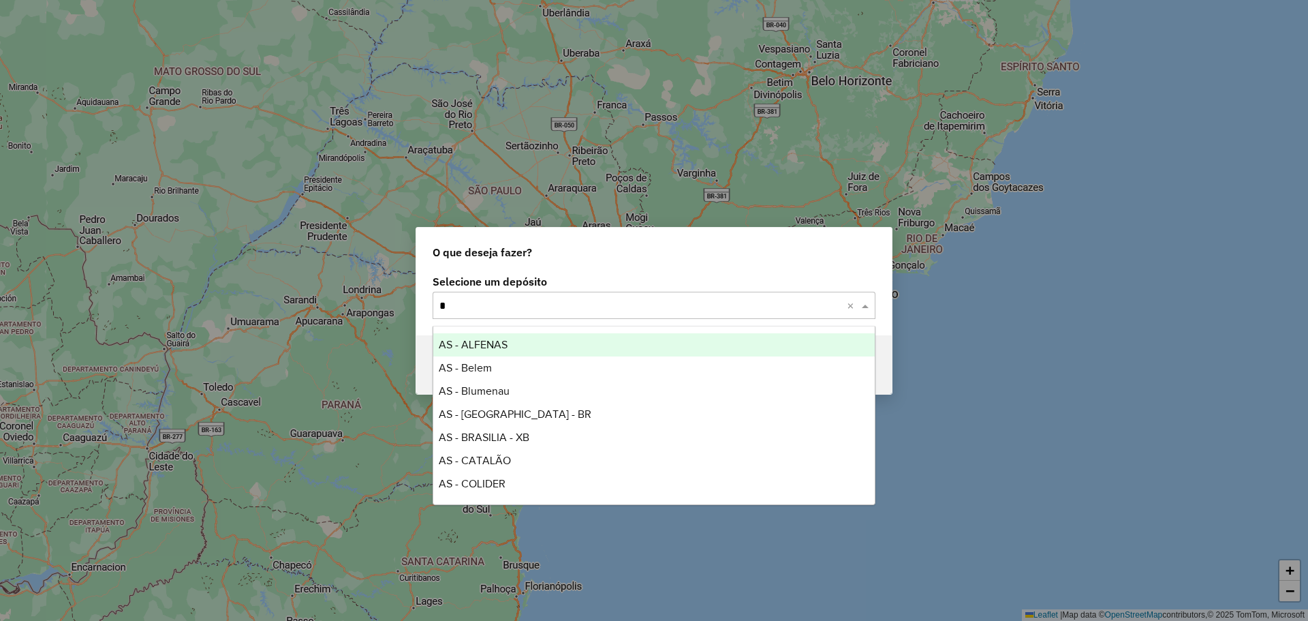
type input "**"
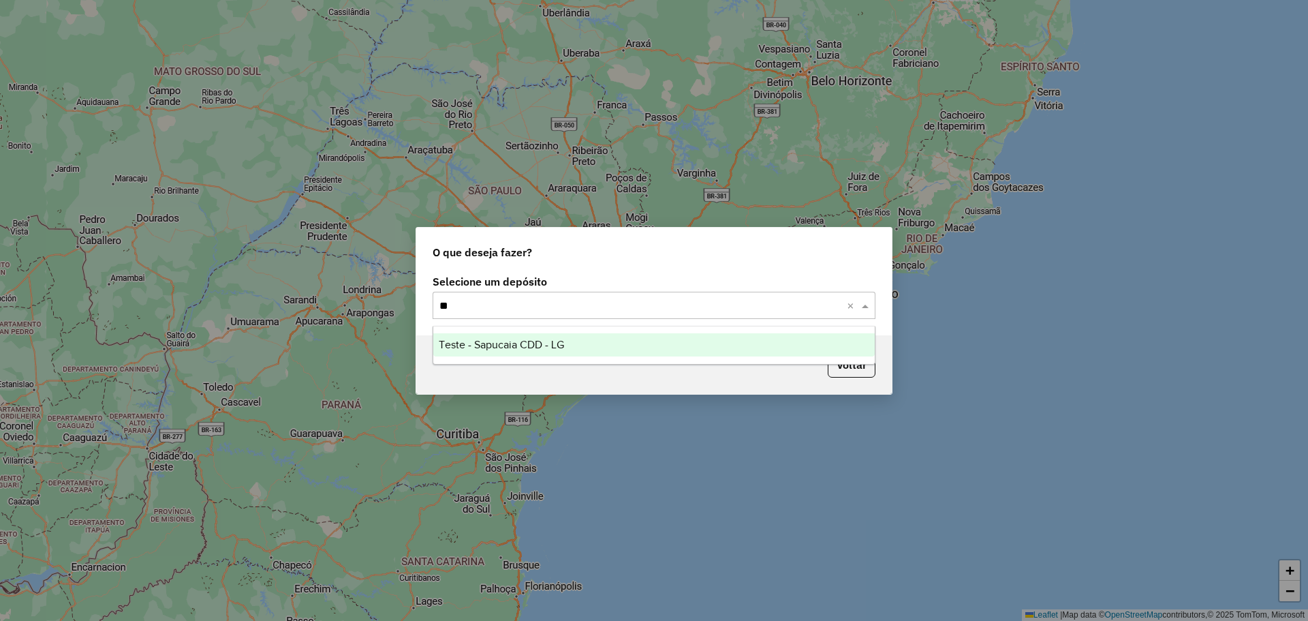
click at [568, 347] on div "Teste - Sapucaia CDD - LG" at bounding box center [654, 344] width 442 height 23
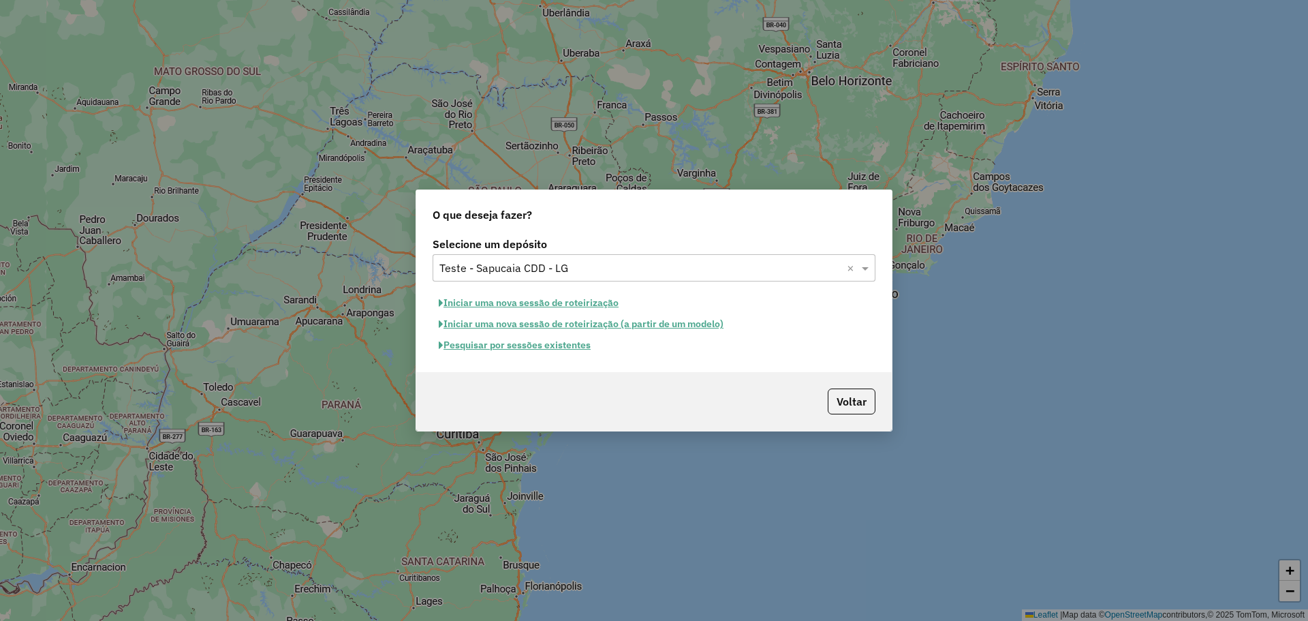
click at [568, 298] on button "Iniciar uma nova sessão de roteirização" at bounding box center [529, 302] width 192 height 21
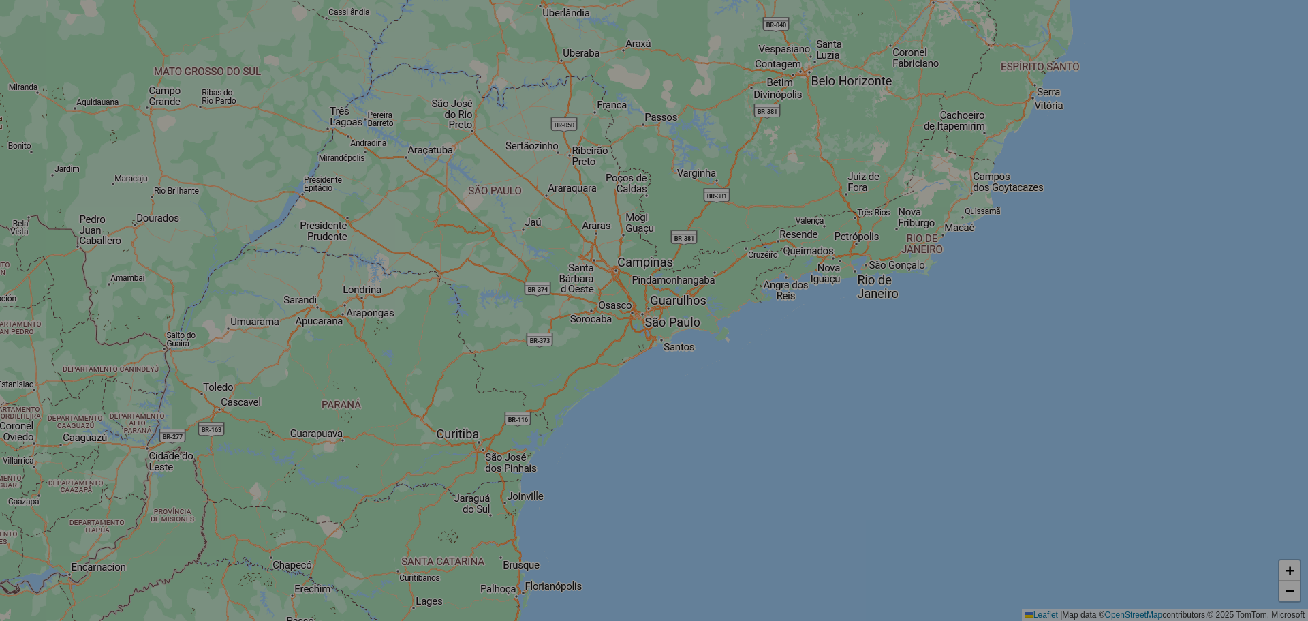
select select "*"
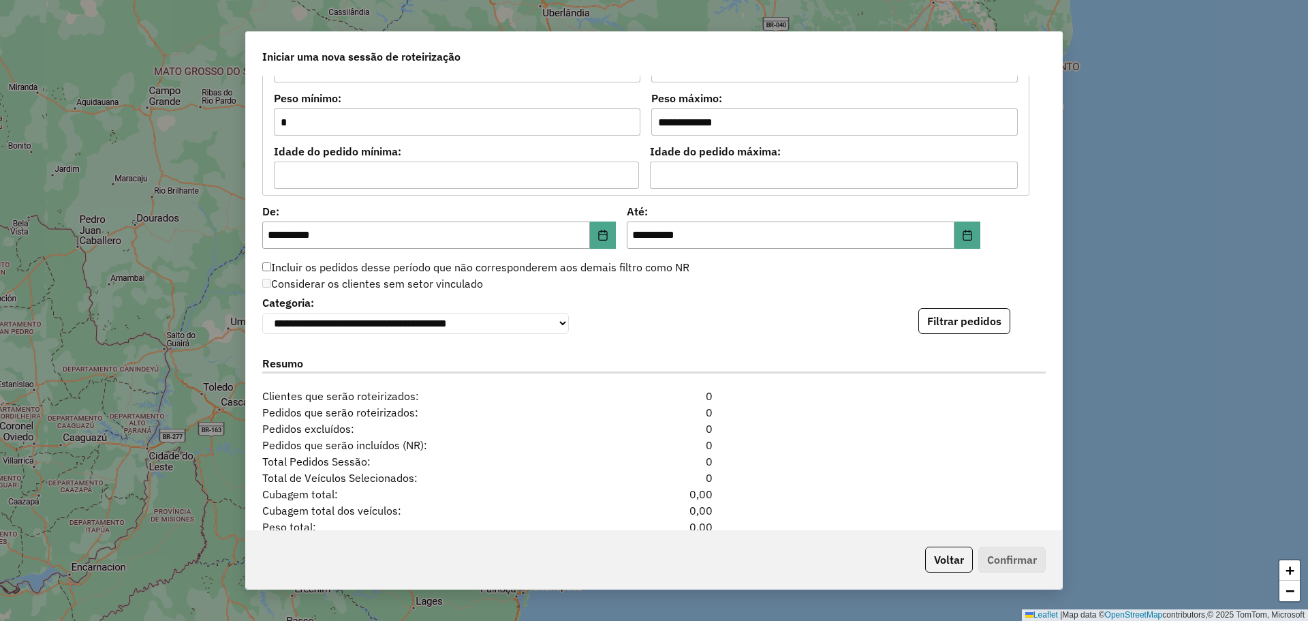
scroll to position [1295, 0]
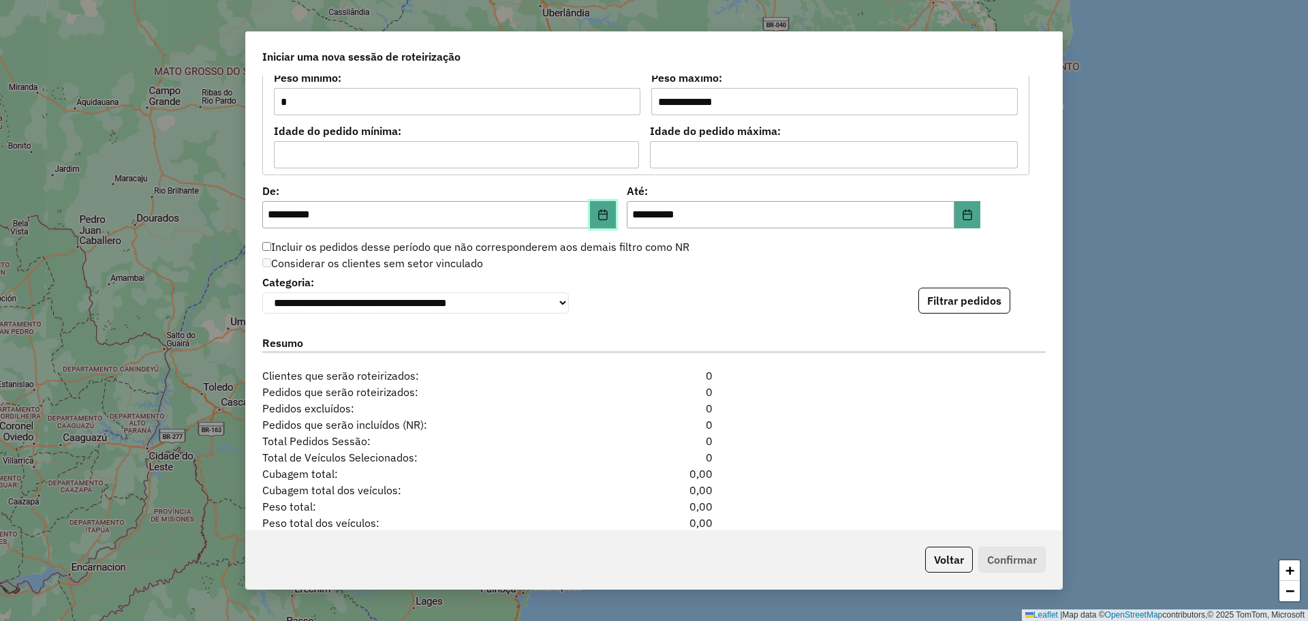
click at [603, 214] on icon "Choose Date" at bounding box center [603, 214] width 9 height 11
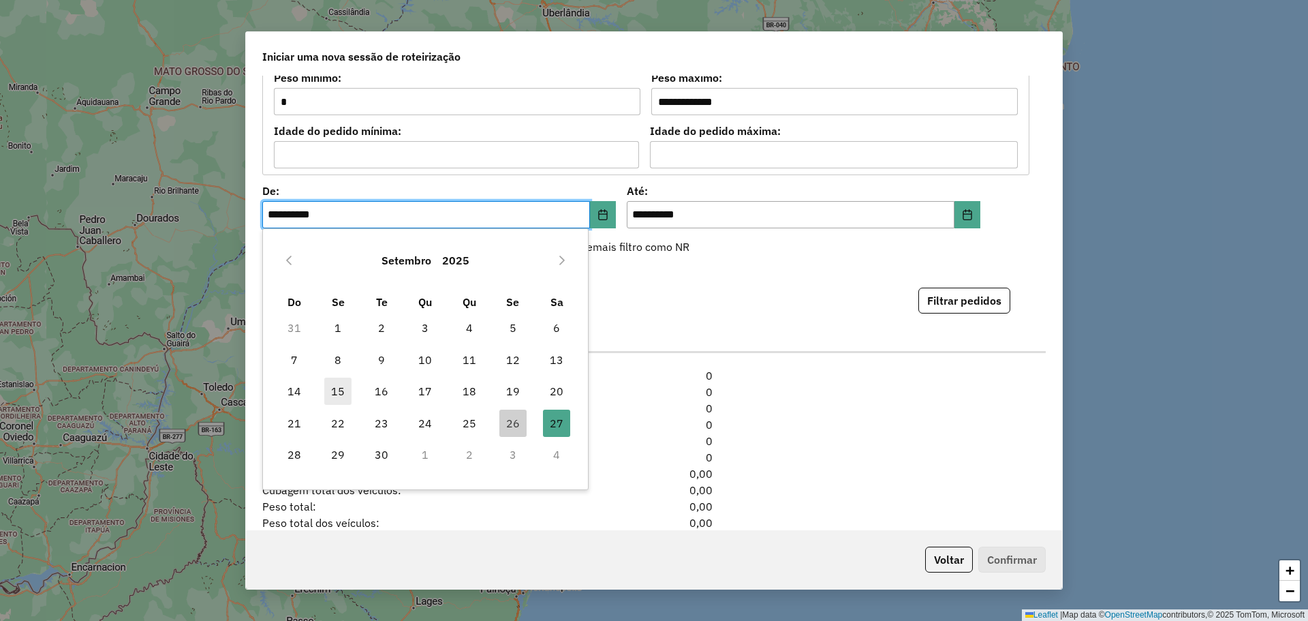
click at [329, 390] on span "15" at bounding box center [337, 390] width 27 height 27
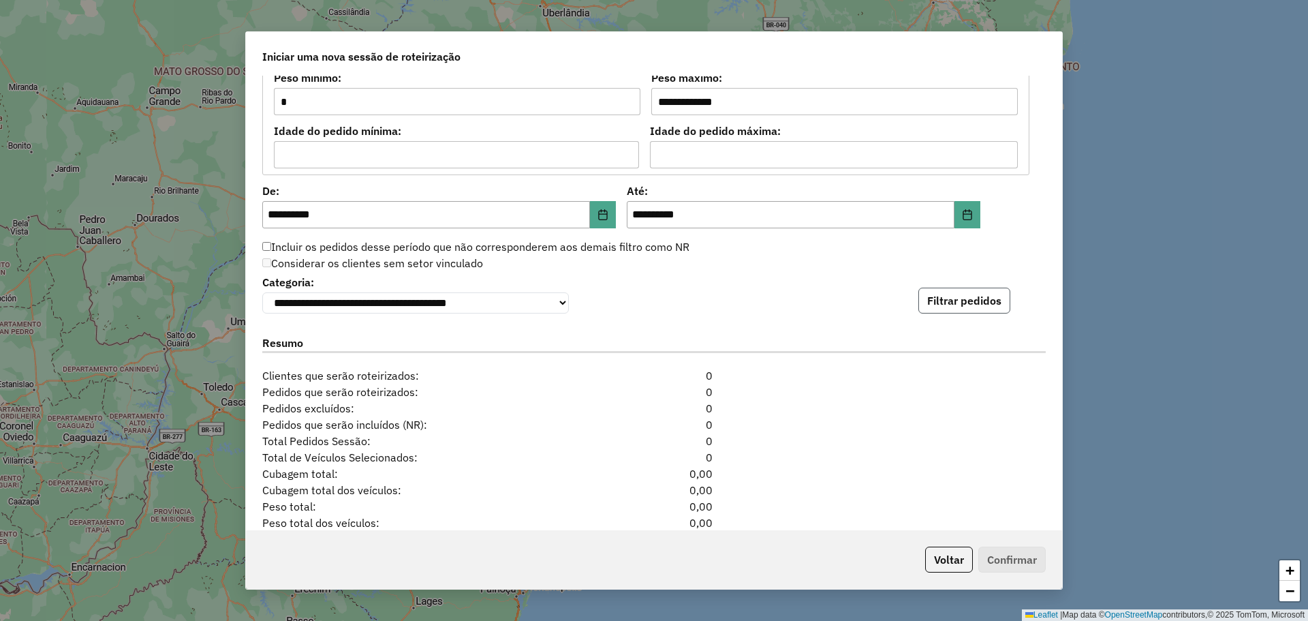
click at [948, 294] on button "Filtrar pedidos" at bounding box center [964, 301] width 92 height 26
click at [599, 213] on icon "Choose Date" at bounding box center [603, 214] width 11 height 11
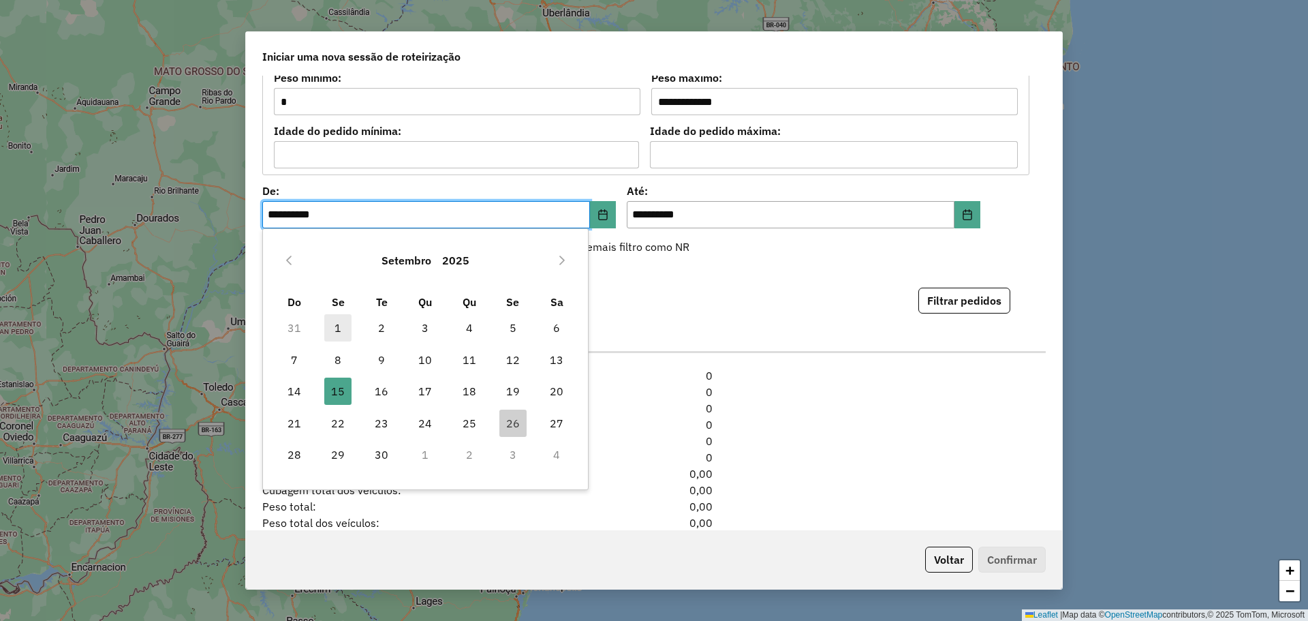
click at [344, 330] on span "1" at bounding box center [337, 327] width 27 height 27
type input "**********"
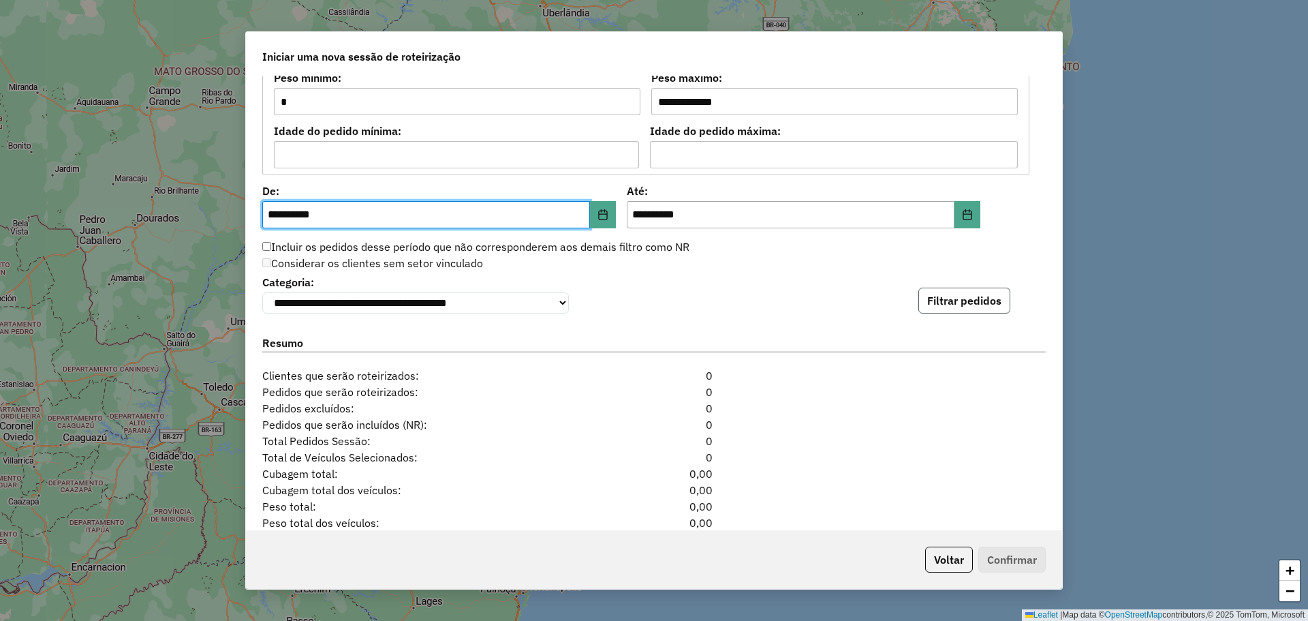
click at [944, 311] on button "Filtrar pedidos" at bounding box center [964, 301] width 92 height 26
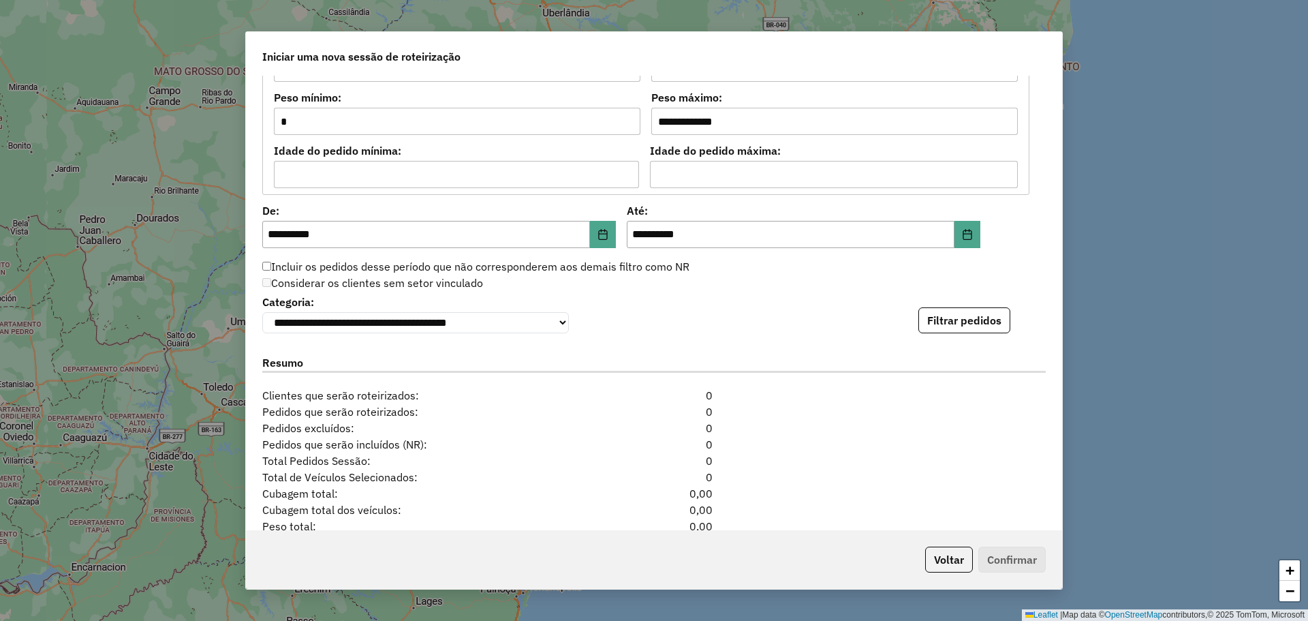
scroll to position [1360, 0]
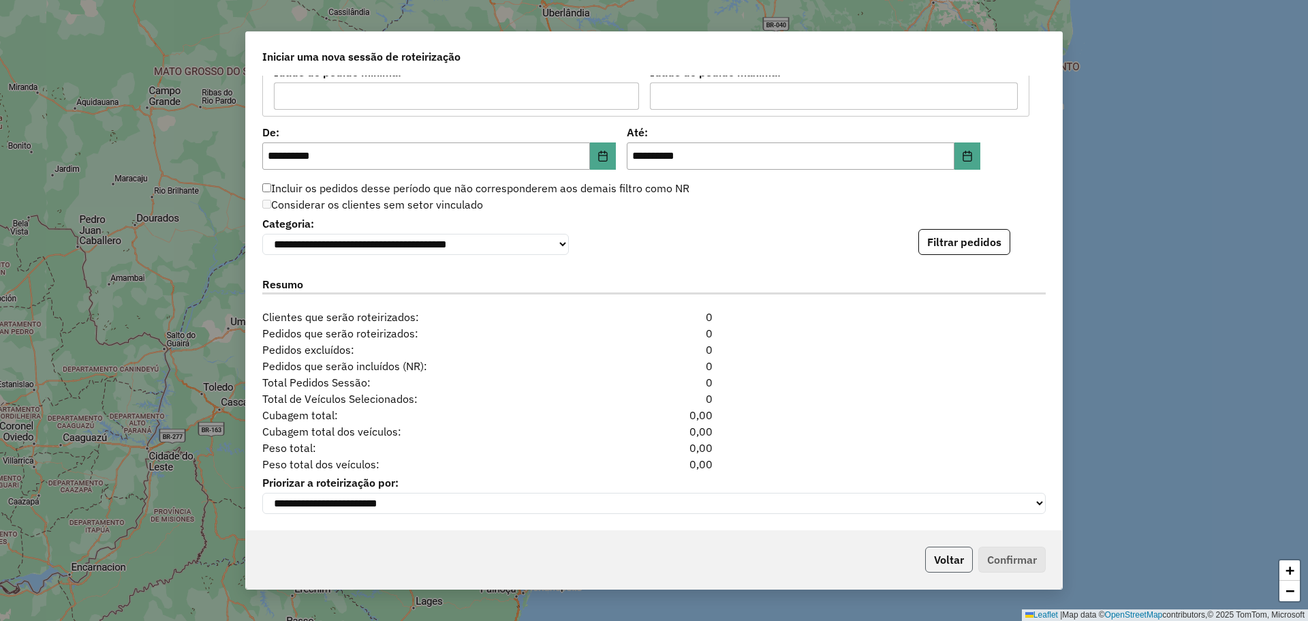
click at [954, 559] on button "Voltar" at bounding box center [949, 559] width 48 height 26
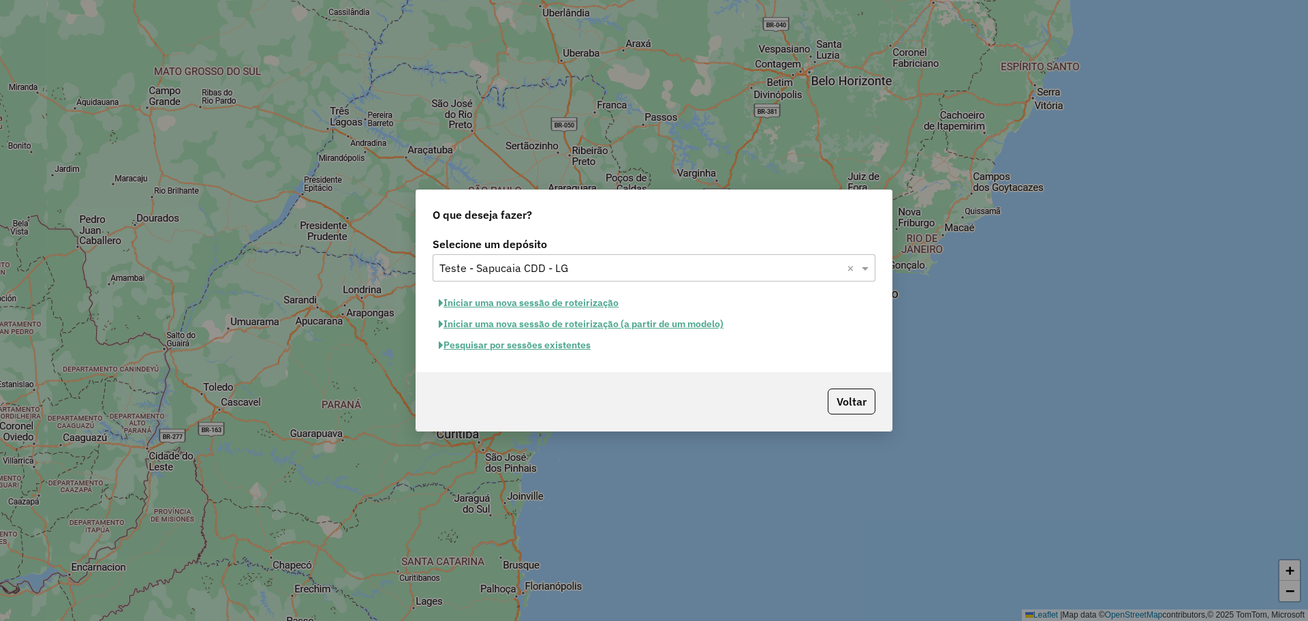
click at [504, 352] on button "Pesquisar por sessões existentes" at bounding box center [515, 345] width 164 height 21
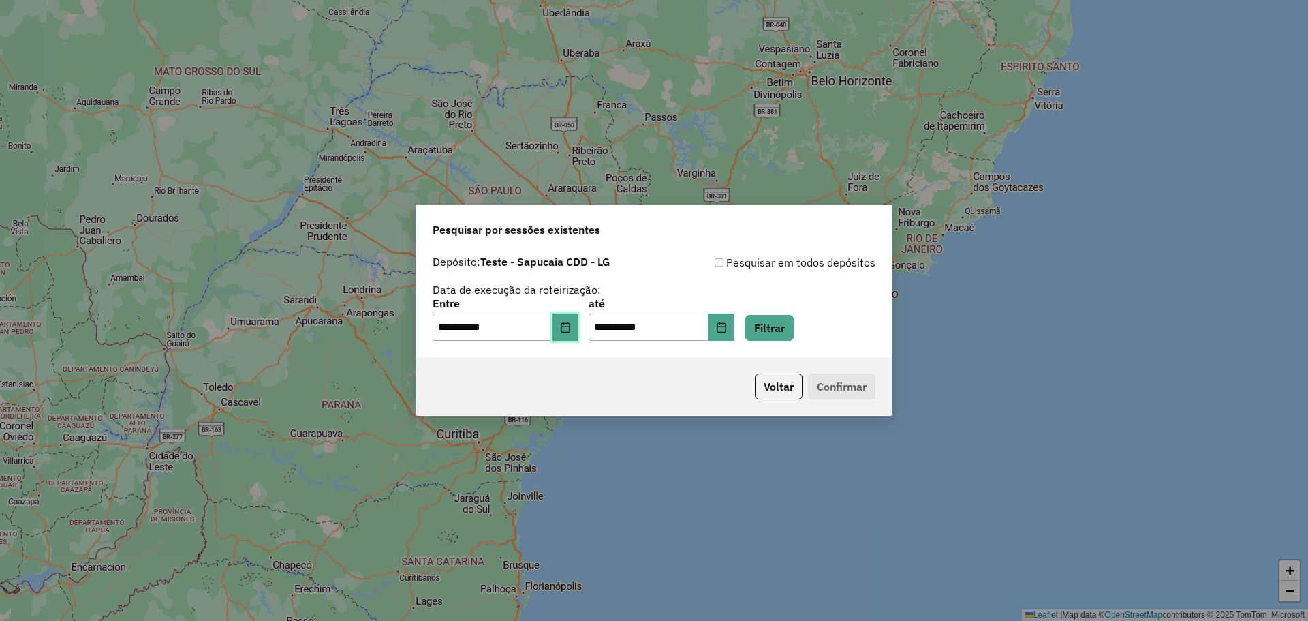
click at [565, 326] on button "Choose Date" at bounding box center [566, 326] width 26 height 27
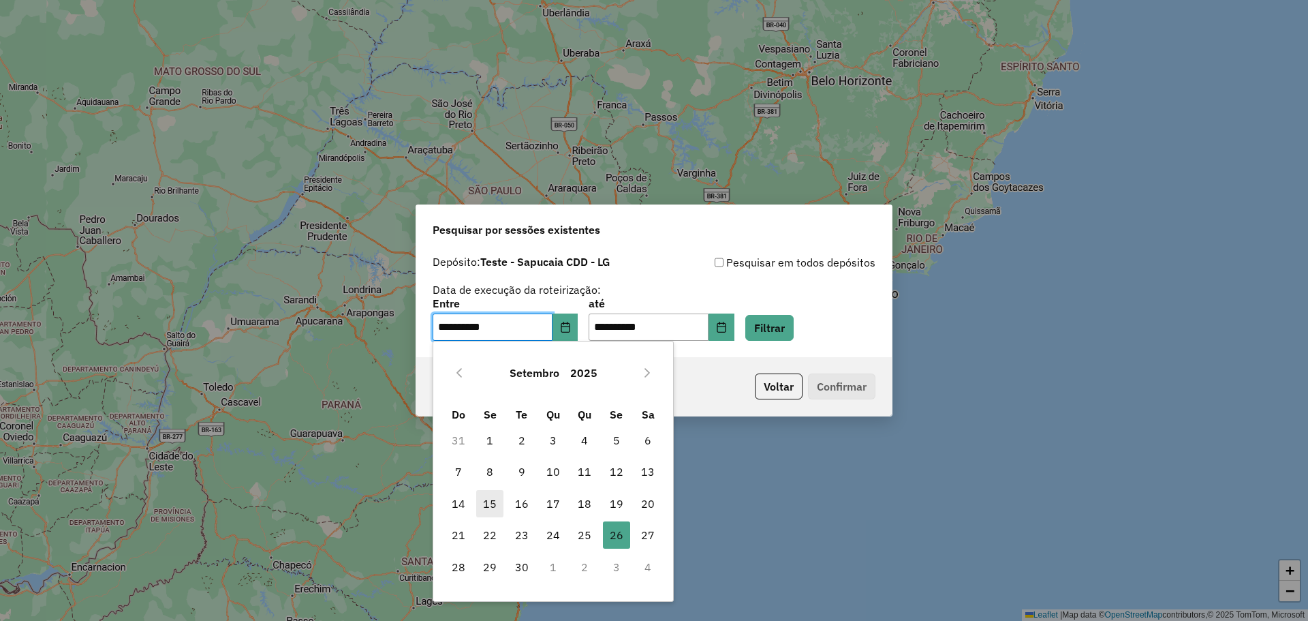
click at [478, 501] on span "15" at bounding box center [489, 503] width 27 height 27
type input "**********"
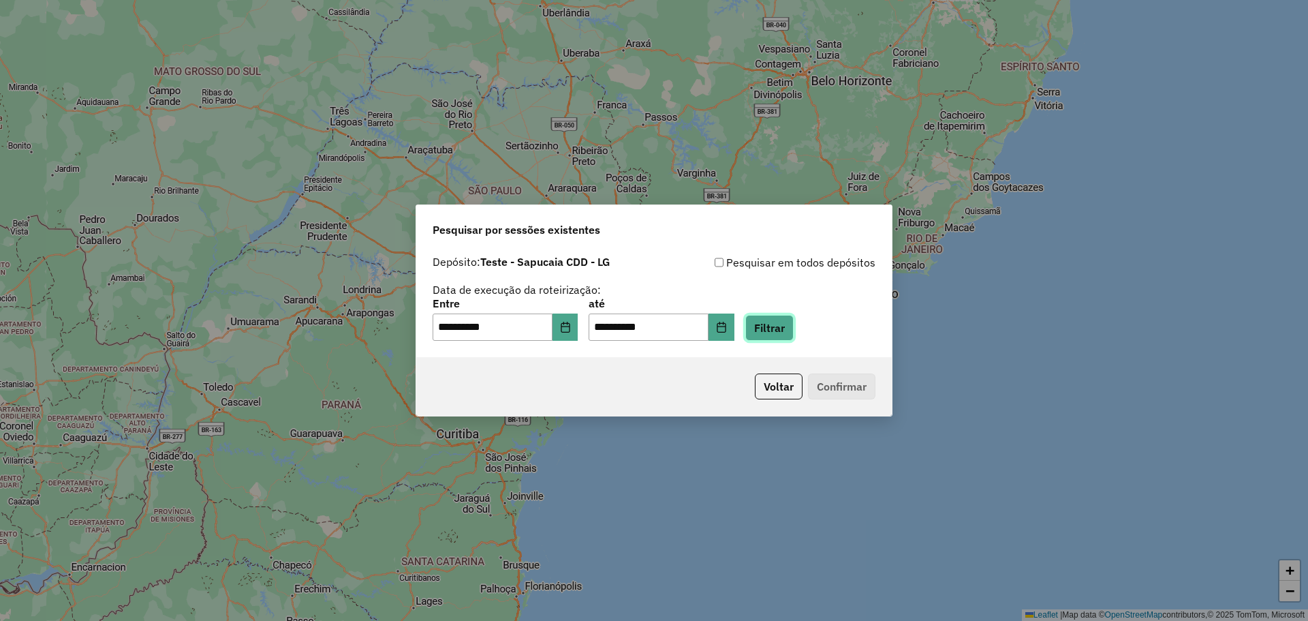
click at [793, 324] on button "Filtrar" at bounding box center [769, 328] width 48 height 26
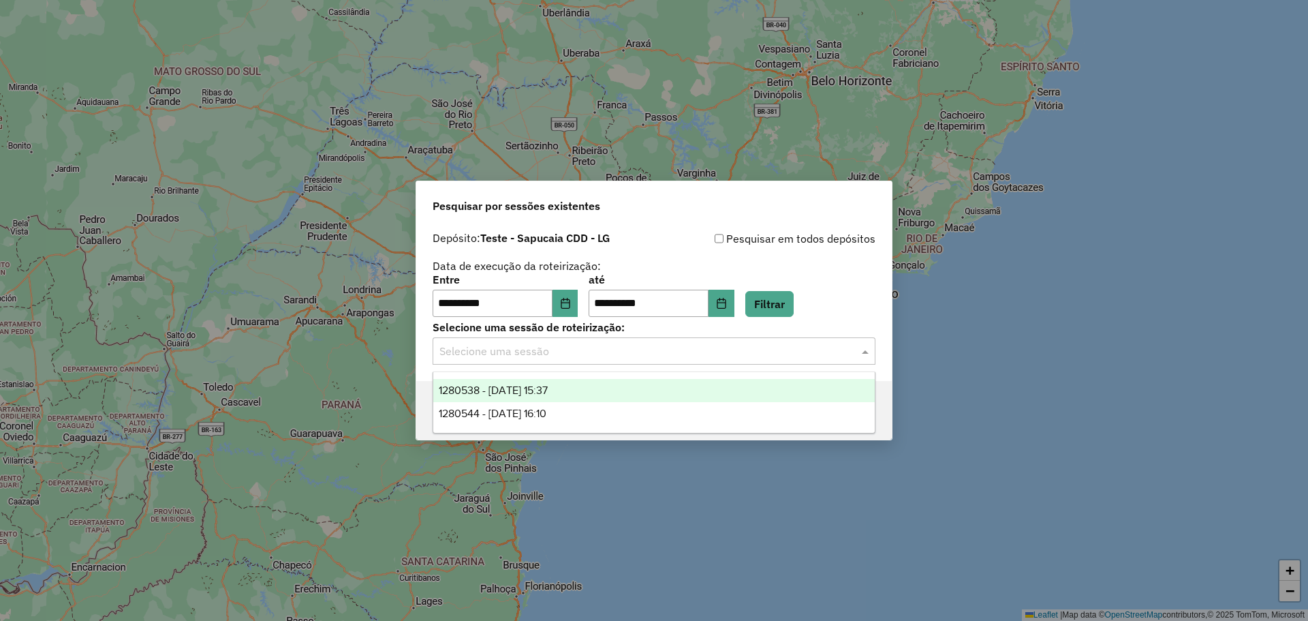
click at [596, 345] on input "text" at bounding box center [640, 351] width 402 height 16
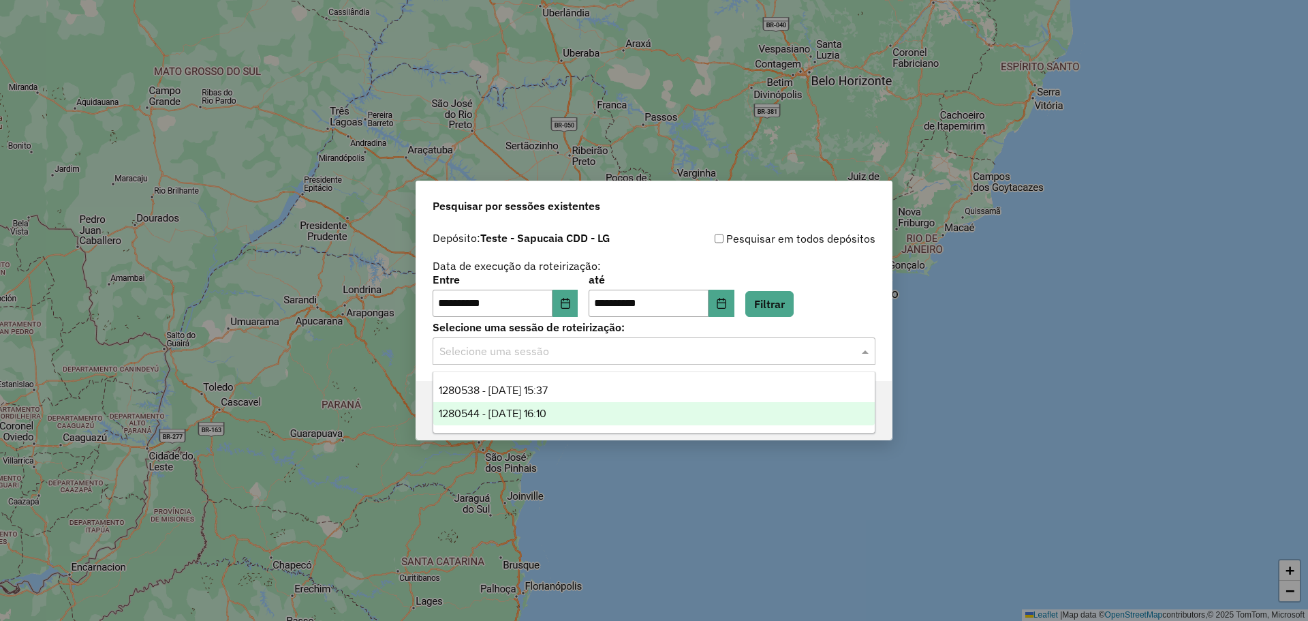
click at [576, 415] on div "1280544 - 23/09/2025 16:10" at bounding box center [654, 413] width 442 height 23
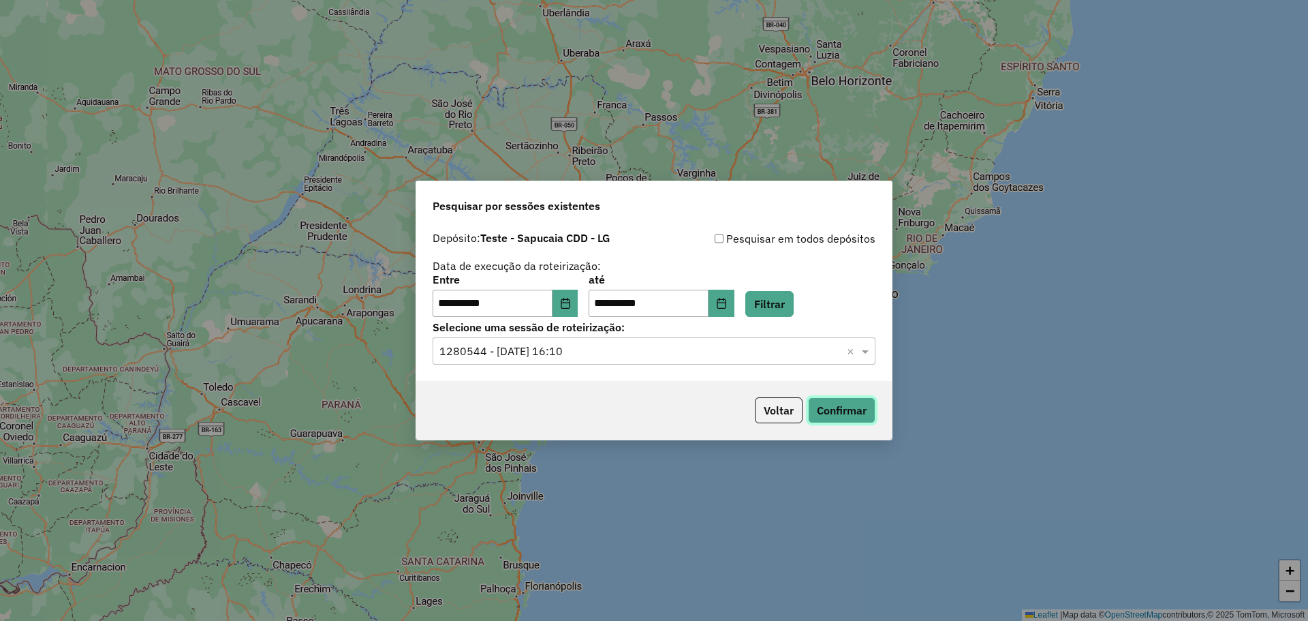
click at [853, 419] on button "Confirmar" at bounding box center [841, 410] width 67 height 26
click at [674, 356] on input "text" at bounding box center [640, 351] width 402 height 16
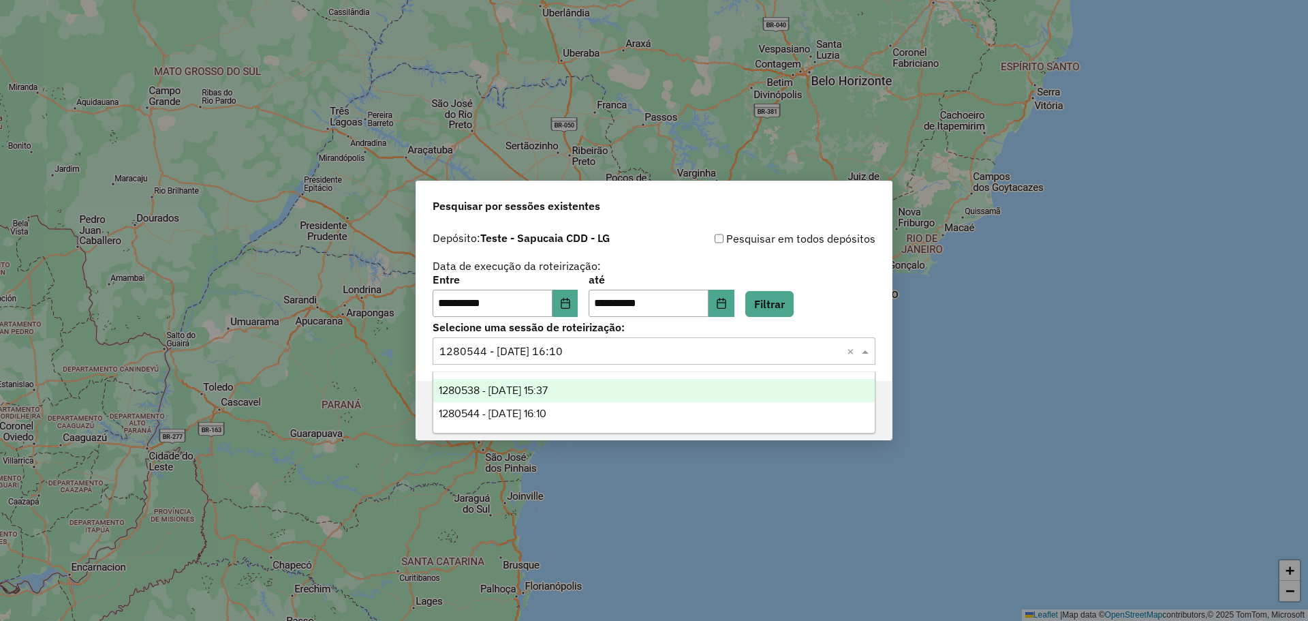
click at [611, 394] on div "1280538 - 23/09/2025 15:37" at bounding box center [654, 390] width 442 height 23
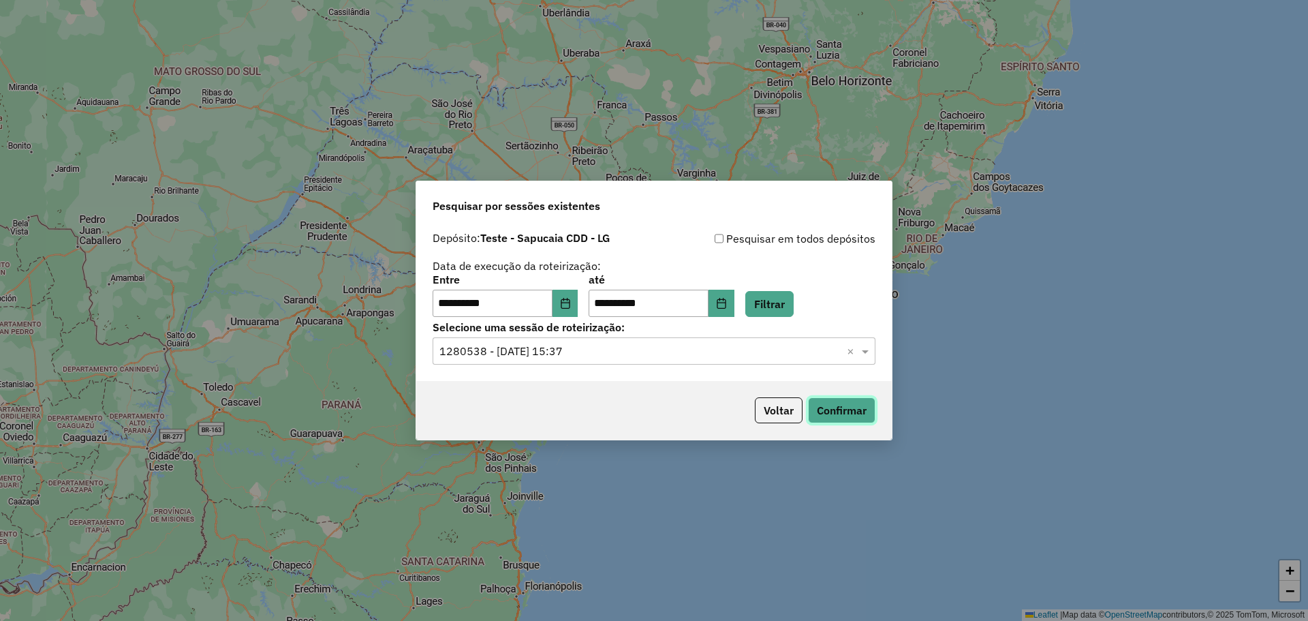
click at [847, 417] on button "Confirmar" at bounding box center [841, 410] width 67 height 26
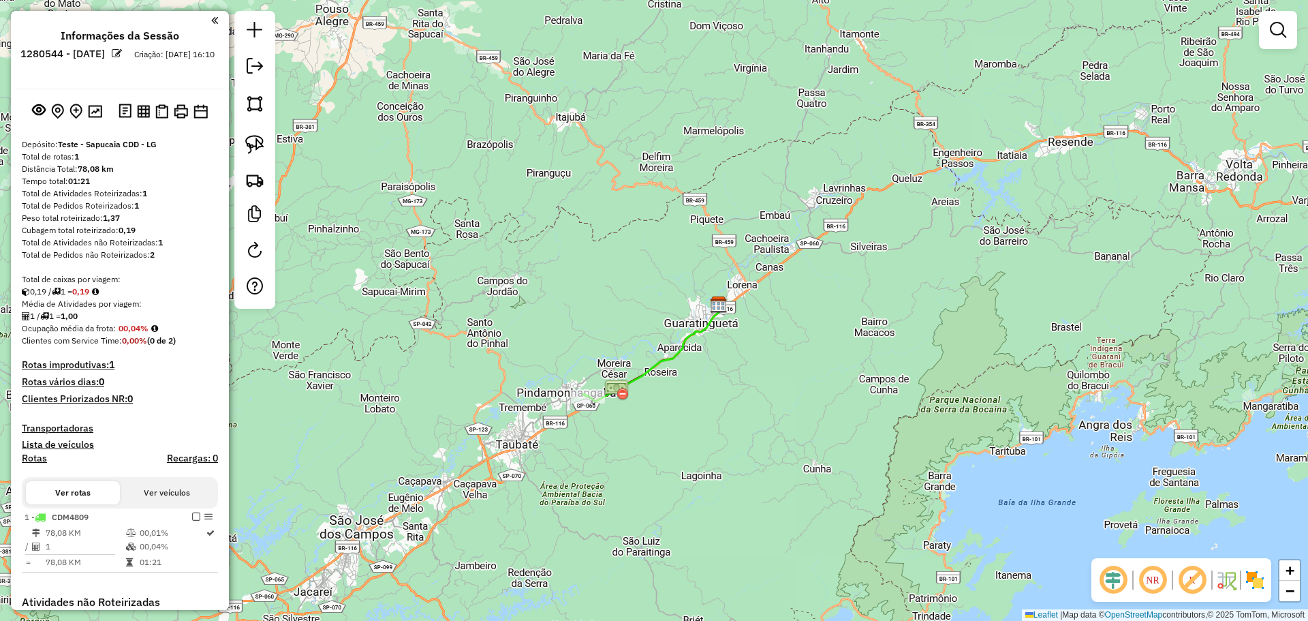
drag, startPoint x: 790, startPoint y: 334, endPoint x: 991, endPoint y: 238, distance: 222.5
click at [991, 238] on div "Janela de atendimento Grade de atendimento Capacidade Transportadoras Veículos …" at bounding box center [654, 310] width 1308 height 621
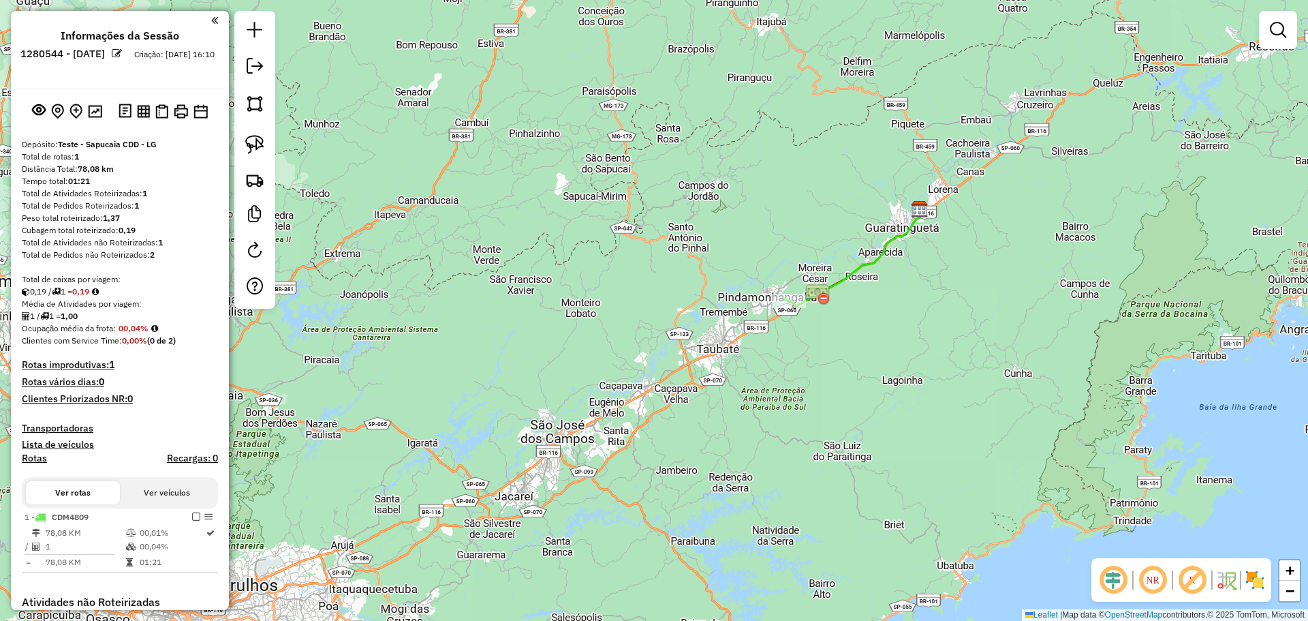
click at [749, 203] on div "Janela de atendimento Grade de atendimento Capacidade Transportadoras Veículos …" at bounding box center [654, 310] width 1308 height 621
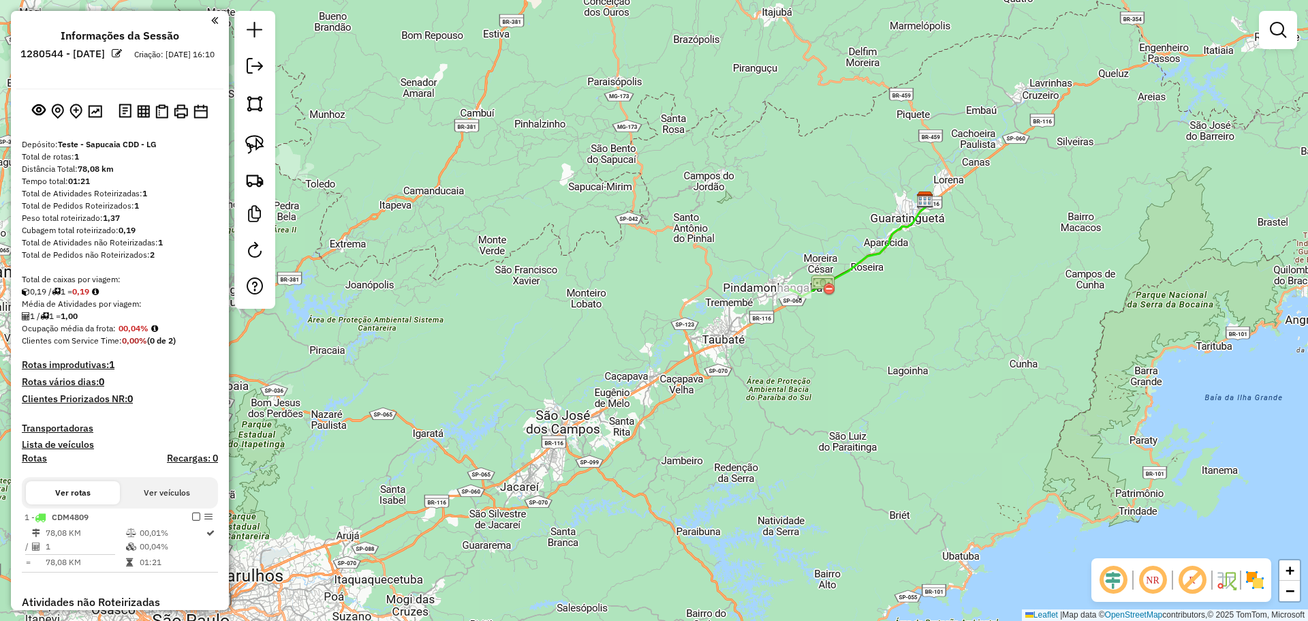
select select "**********"
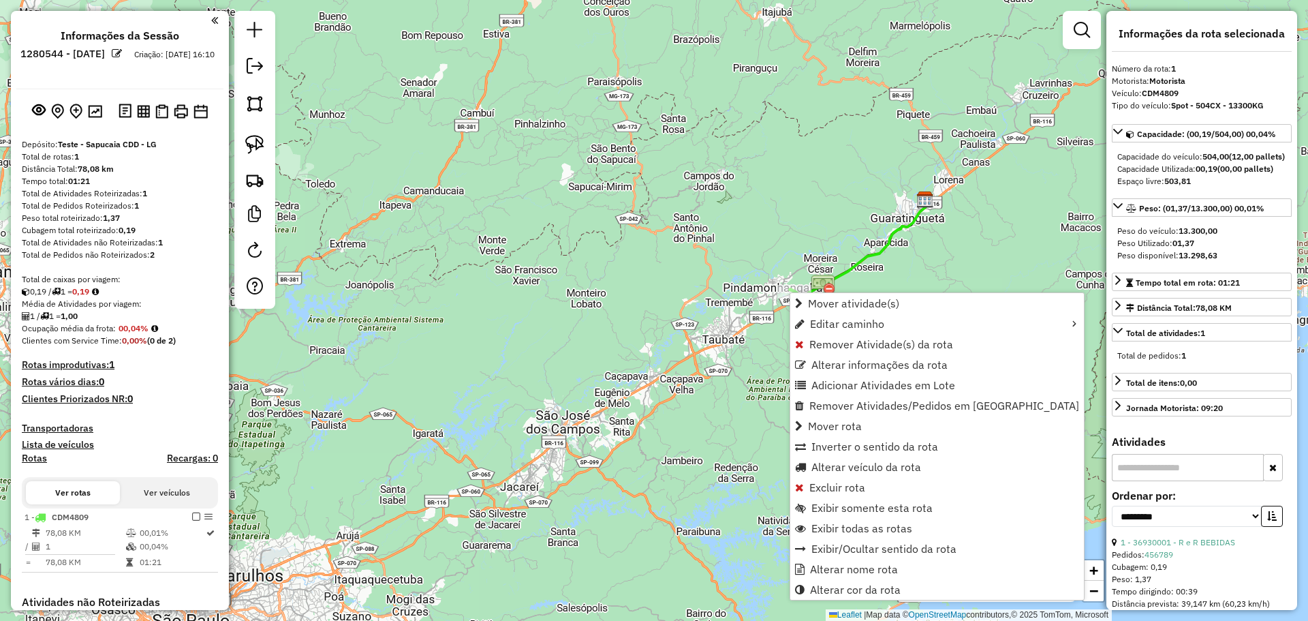
scroll to position [231, 0]
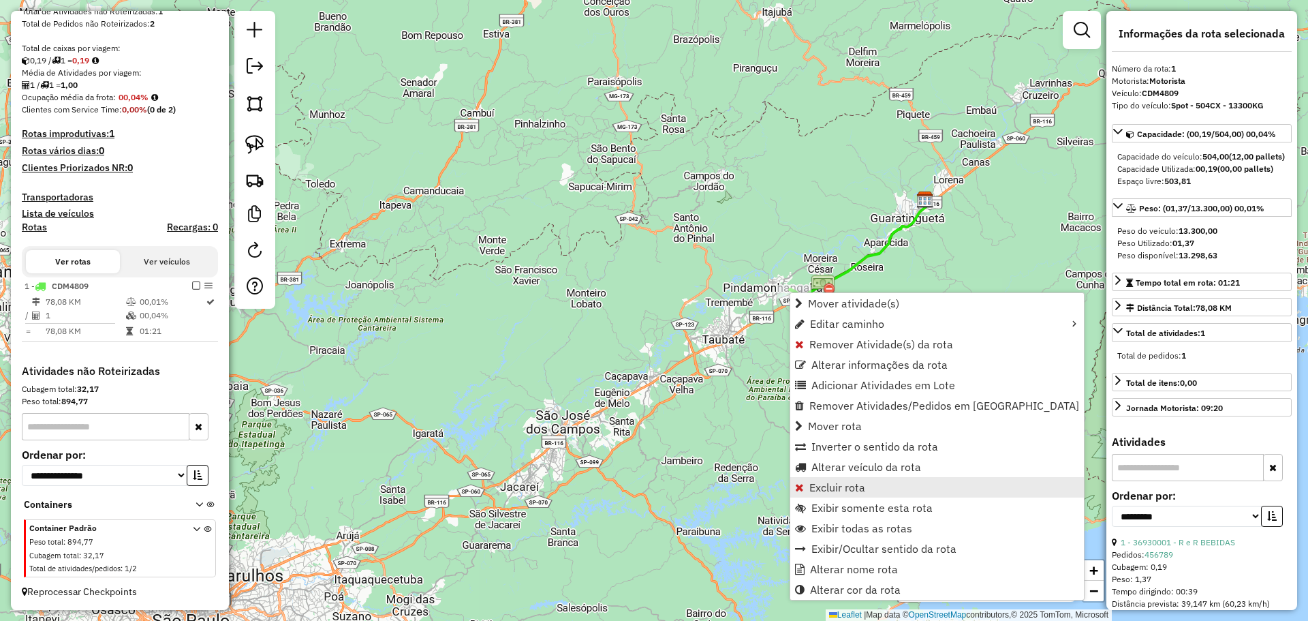
click at [854, 486] on span "Excluir rota" at bounding box center [837, 487] width 56 height 11
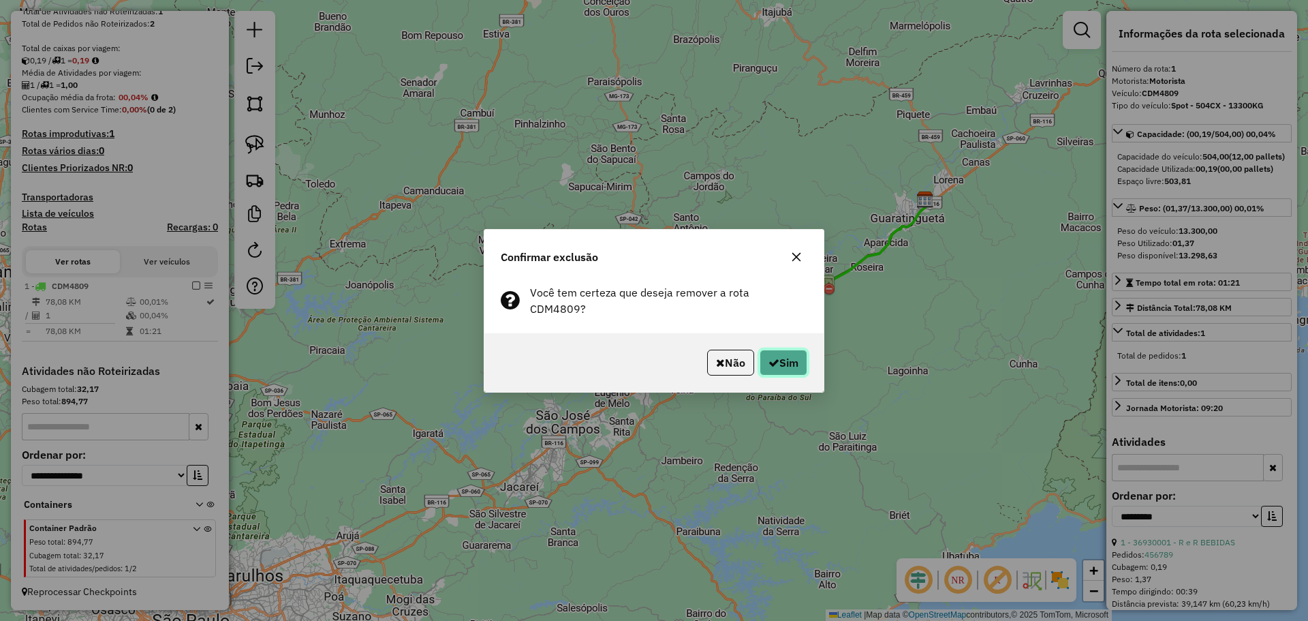
click at [778, 354] on button "Sim" at bounding box center [784, 363] width 48 height 26
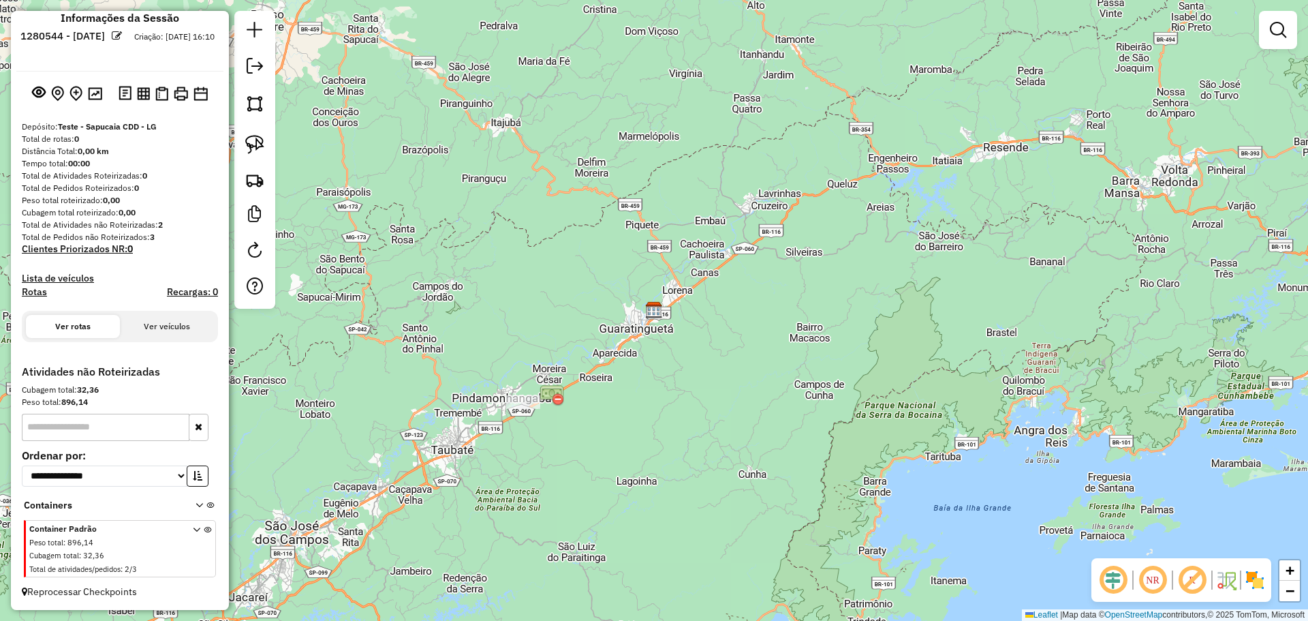
scroll to position [18, 0]
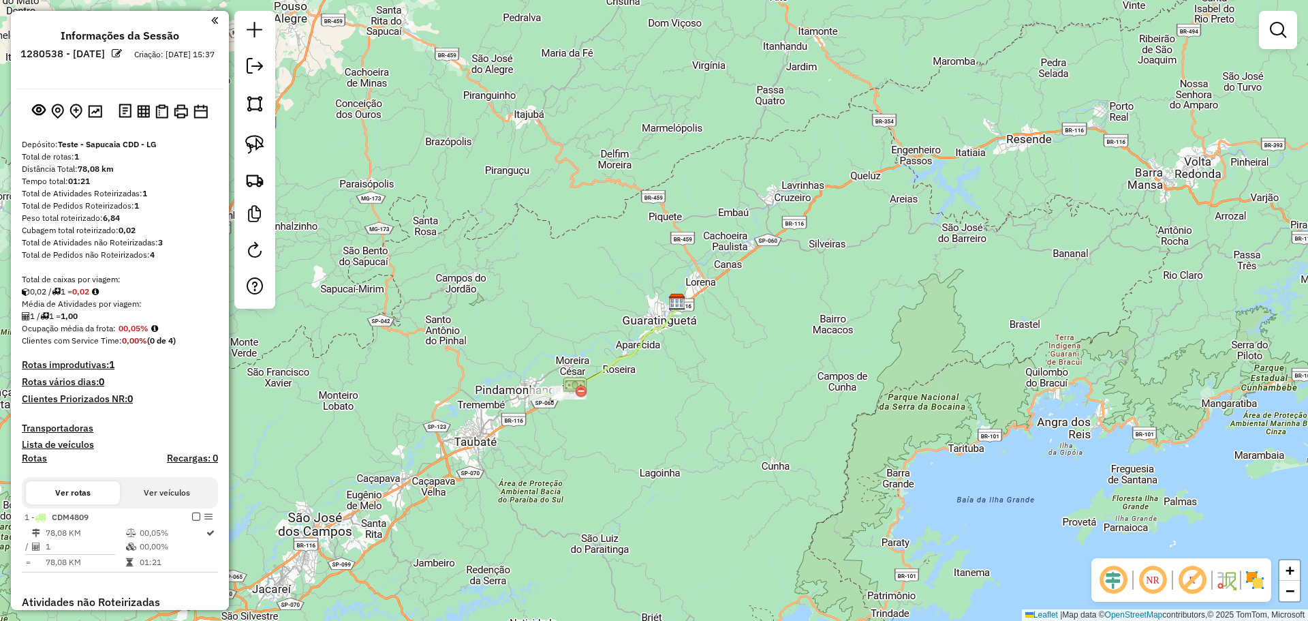
drag, startPoint x: 653, startPoint y: 231, endPoint x: 953, endPoint y: 111, distance: 322.9
click at [839, 165] on div "Janela de atendimento Grade de atendimento Capacidade Transportadoras Veículos …" at bounding box center [654, 310] width 1308 height 621
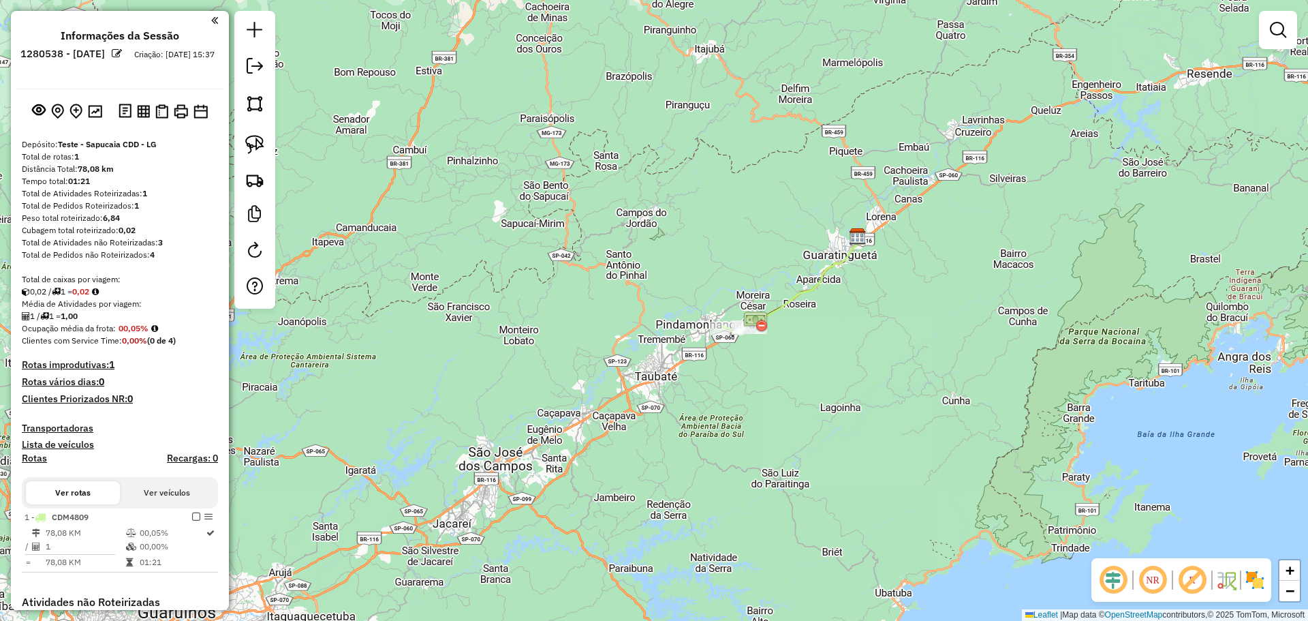
drag, startPoint x: 837, startPoint y: 84, endPoint x: 844, endPoint y: 79, distance: 8.7
click at [844, 79] on div "Janela de atendimento Grade de atendimento Capacidade Transportadoras Veículos …" at bounding box center [654, 310] width 1308 height 621
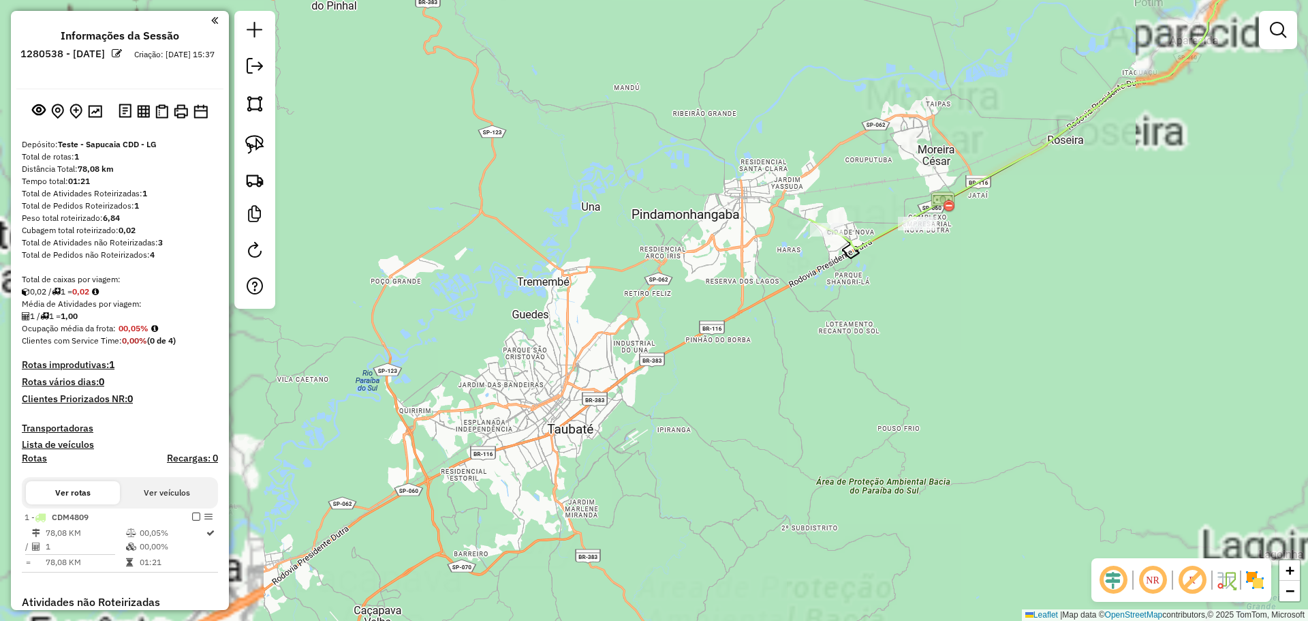
drag, startPoint x: 944, startPoint y: 240, endPoint x: 730, endPoint y: 149, distance: 232.6
click at [730, 149] on div "Janela de atendimento Grade de atendimento Capacidade Transportadoras Veículos …" at bounding box center [654, 310] width 1308 height 621
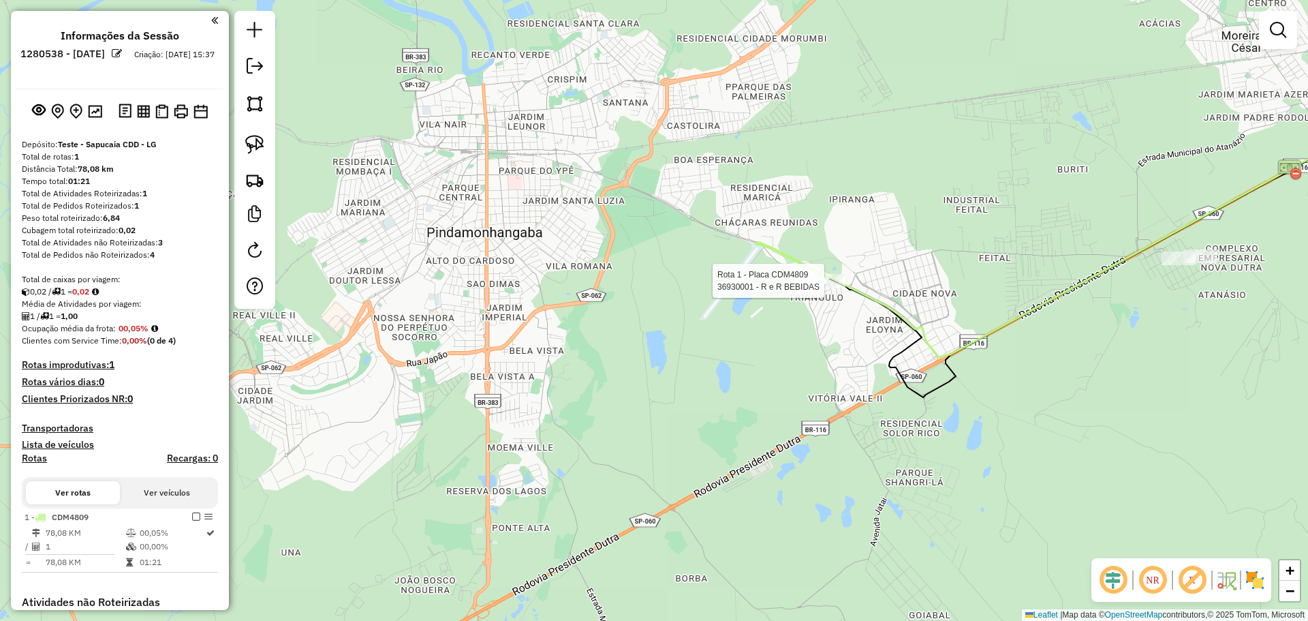
scroll to position [231, 0]
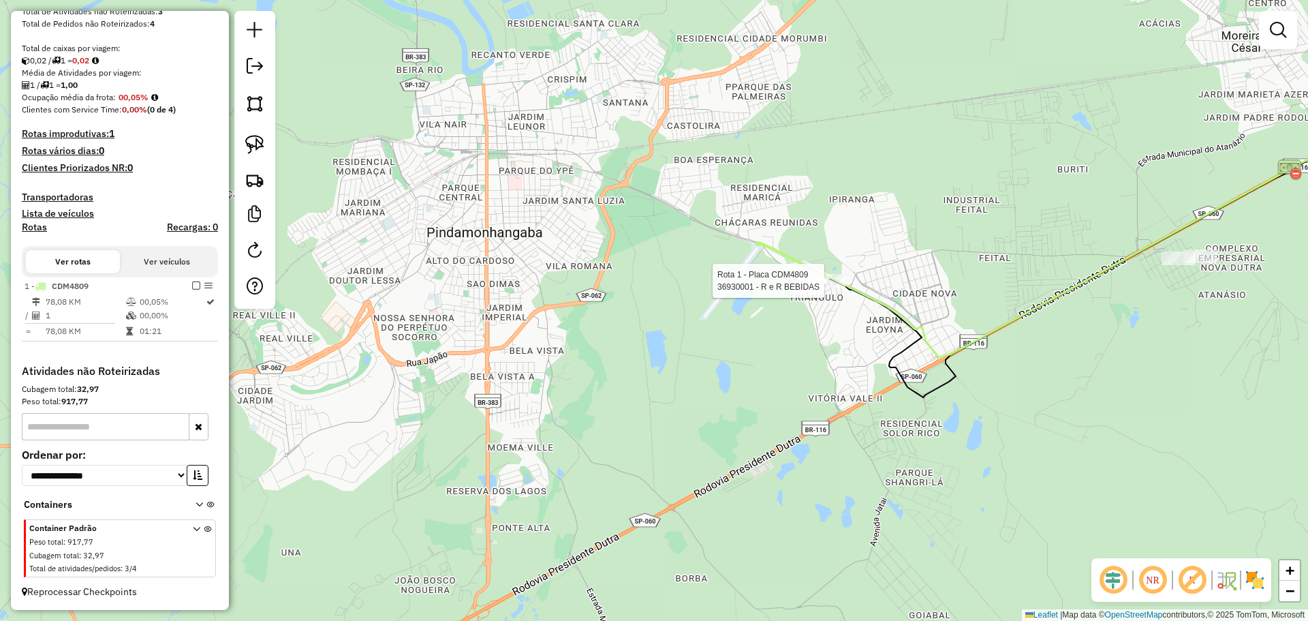
select select "**********"
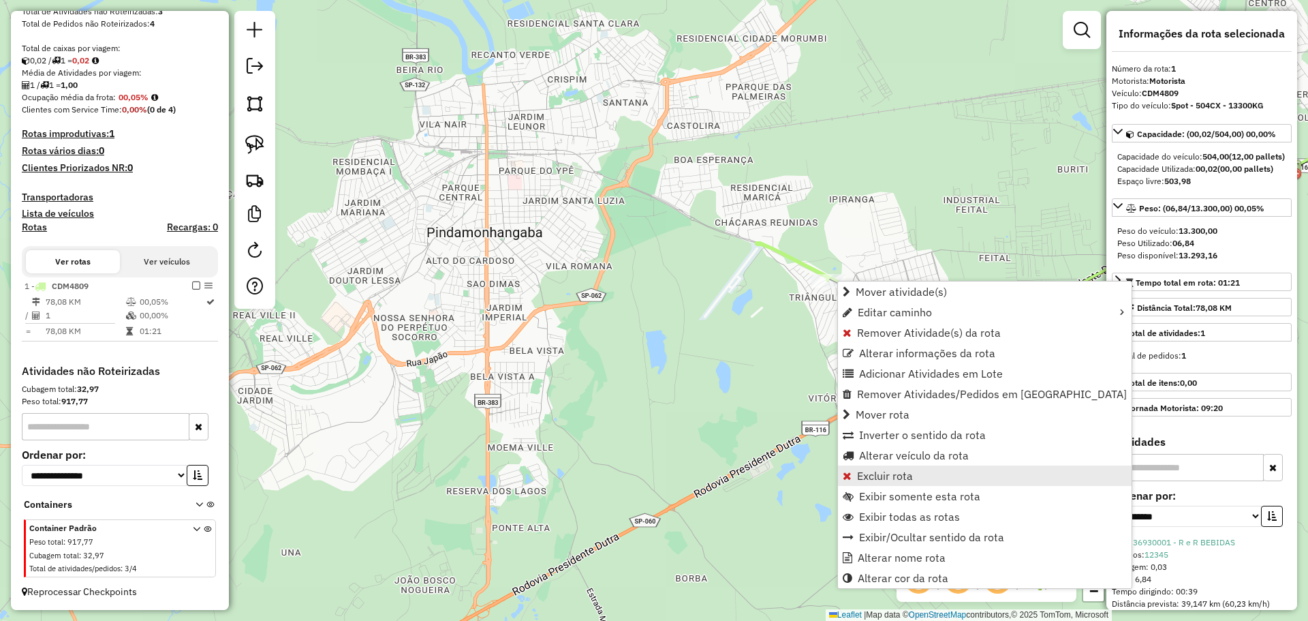
click at [888, 477] on span "Excluir rota" at bounding box center [885, 475] width 56 height 11
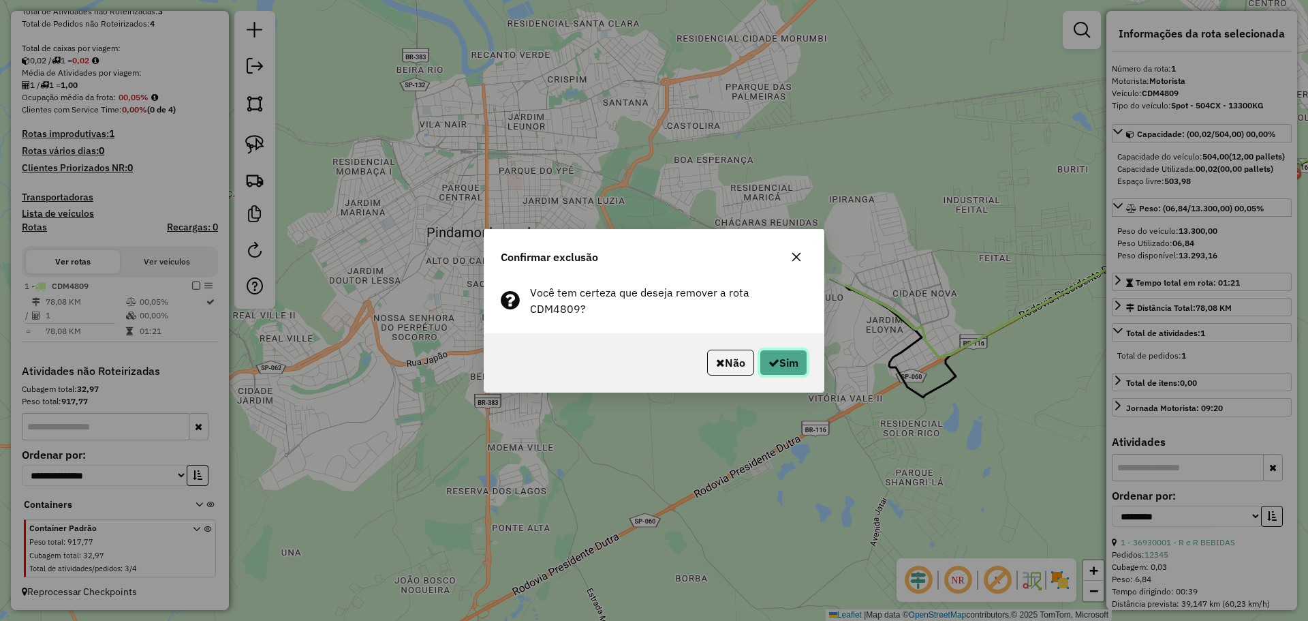
click at [776, 358] on icon "button" at bounding box center [774, 362] width 11 height 11
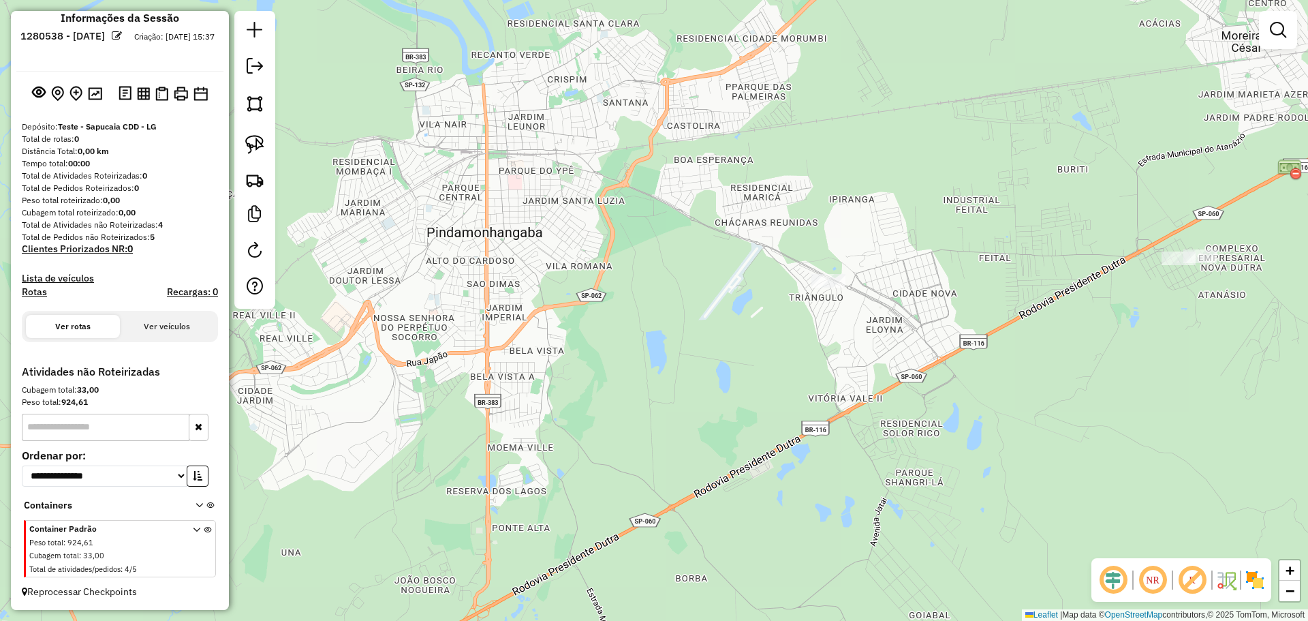
scroll to position [18, 0]
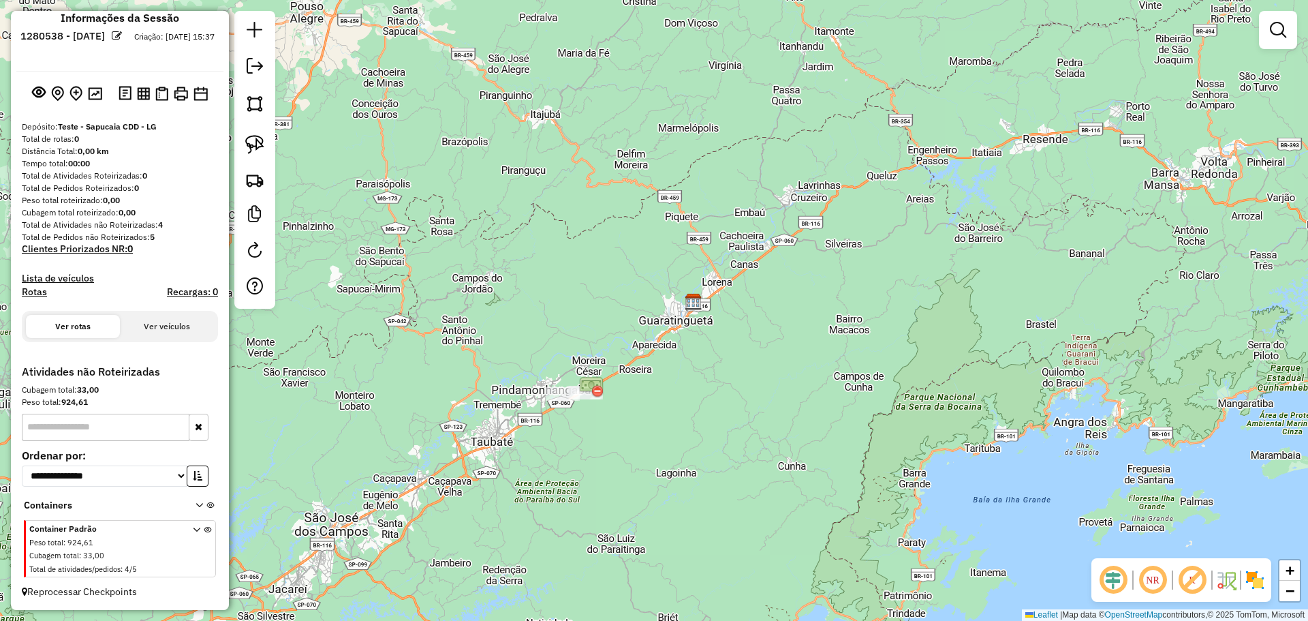
drag, startPoint x: 586, startPoint y: 264, endPoint x: 809, endPoint y: 149, distance: 251.4
click at [806, 146] on div "Janela de atendimento Grade de atendimento Capacidade Transportadoras Veículos …" at bounding box center [654, 310] width 1308 height 621
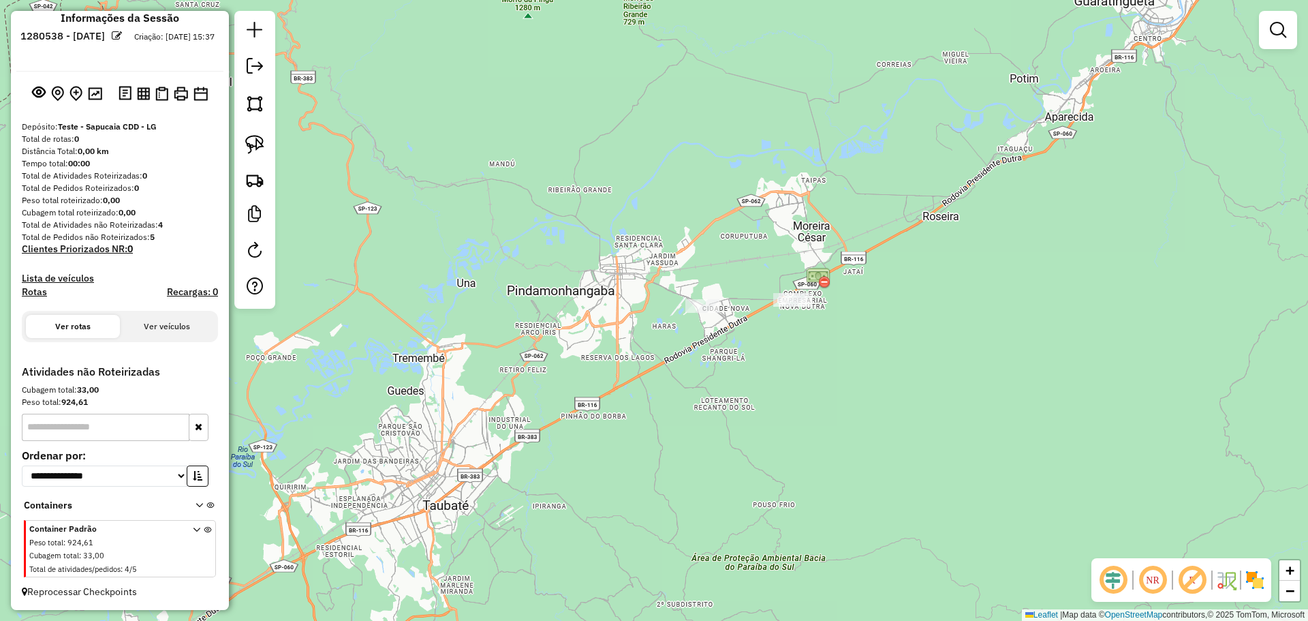
drag, startPoint x: 880, startPoint y: 287, endPoint x: 705, endPoint y: 393, distance: 204.3
click at [705, 393] on div "Janela de atendimento Grade de atendimento Capacidade Transportadoras Veículos …" at bounding box center [654, 310] width 1308 height 621
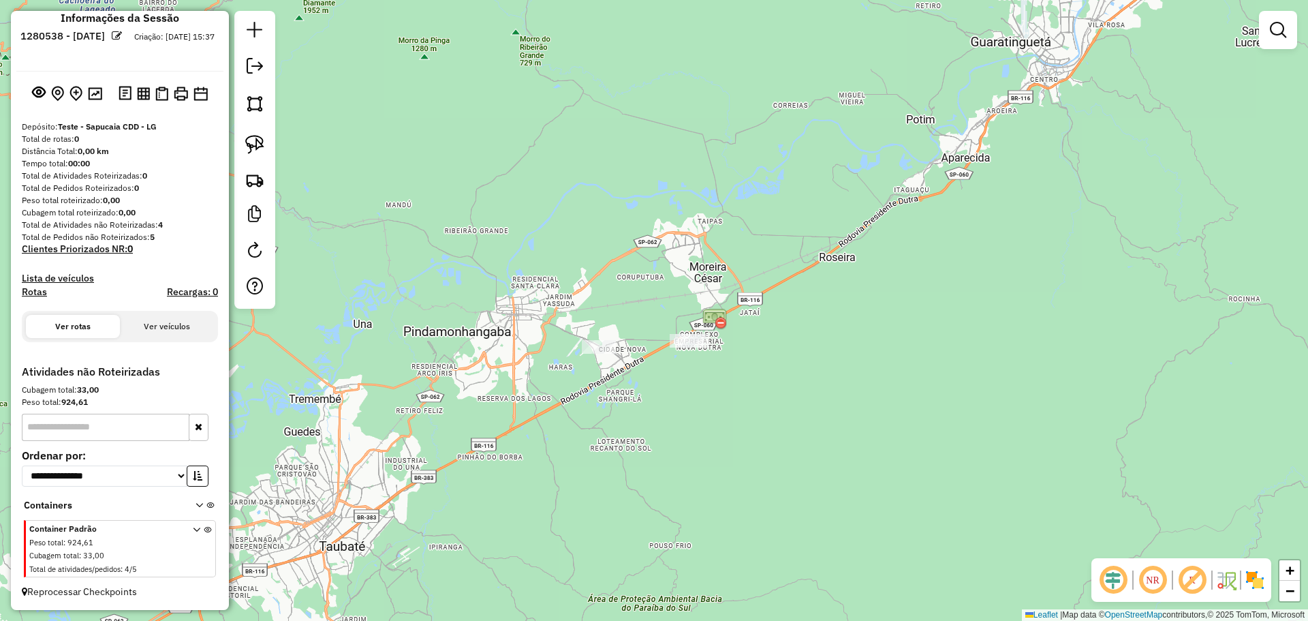
drag, startPoint x: 753, startPoint y: 390, endPoint x: 801, endPoint y: 365, distance: 54.5
click at [782, 378] on div "Janela de atendimento Grade de atendimento Capacidade Transportadoras Veículos …" at bounding box center [654, 310] width 1308 height 621
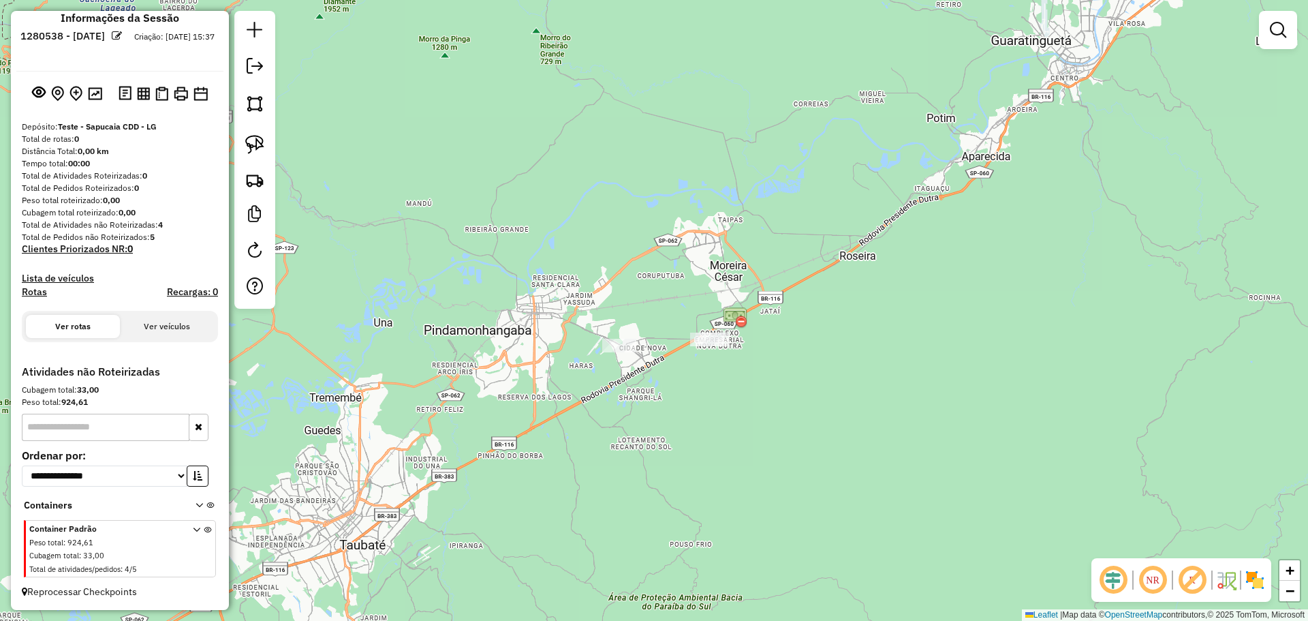
drag, startPoint x: 829, startPoint y: 331, endPoint x: 850, endPoint y: 322, distance: 23.5
click at [848, 326] on div "Janela de atendimento Grade de atendimento Capacidade Transportadoras Veículos …" at bounding box center [654, 310] width 1308 height 621
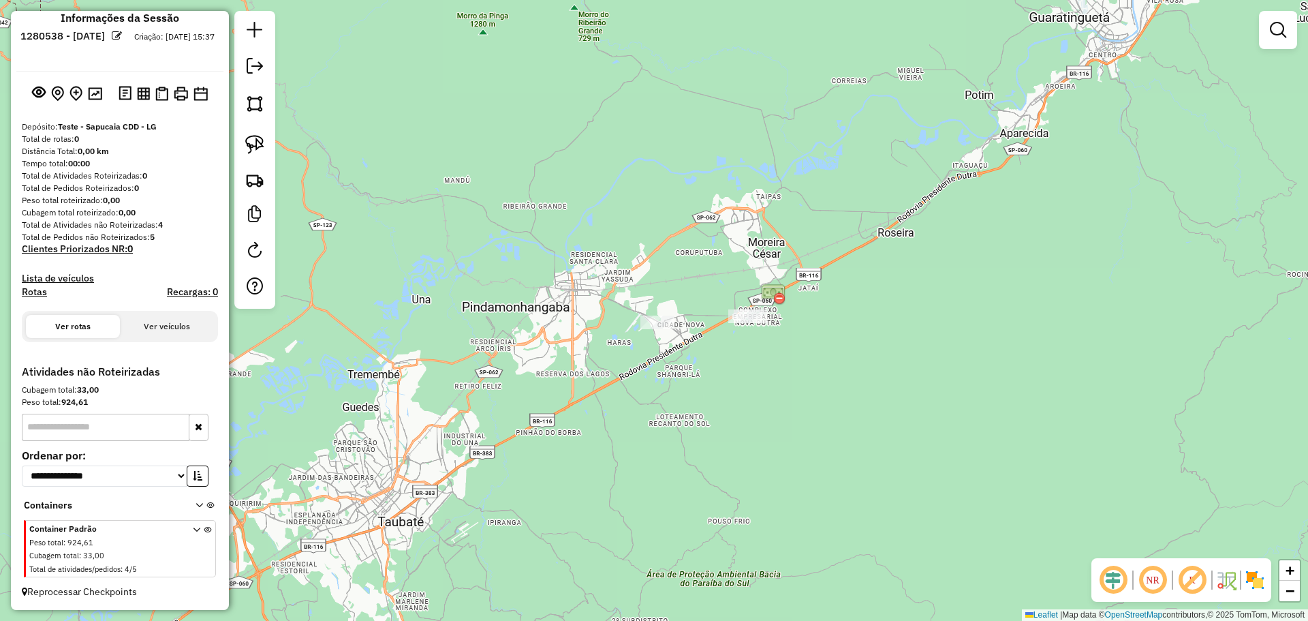
drag, startPoint x: 709, startPoint y: 390, endPoint x: 739, endPoint y: 371, distance: 34.6
click at [739, 372] on div "Janela de atendimento Grade de atendimento Capacidade Transportadoras Veículos …" at bounding box center [654, 310] width 1308 height 621
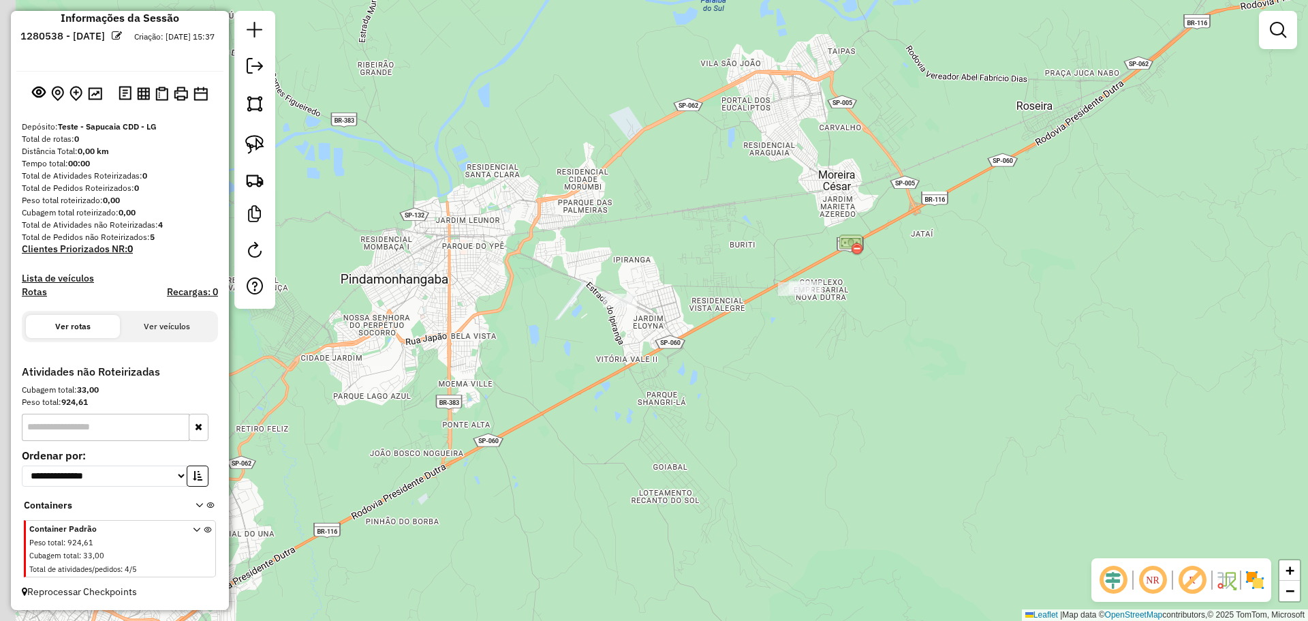
drag, startPoint x: 642, startPoint y: 283, endPoint x: 694, endPoint y: 277, distance: 51.5
click at [710, 267] on div "Janela de atendimento Grade de atendimento Capacidade Transportadoras Veículos …" at bounding box center [654, 310] width 1308 height 621
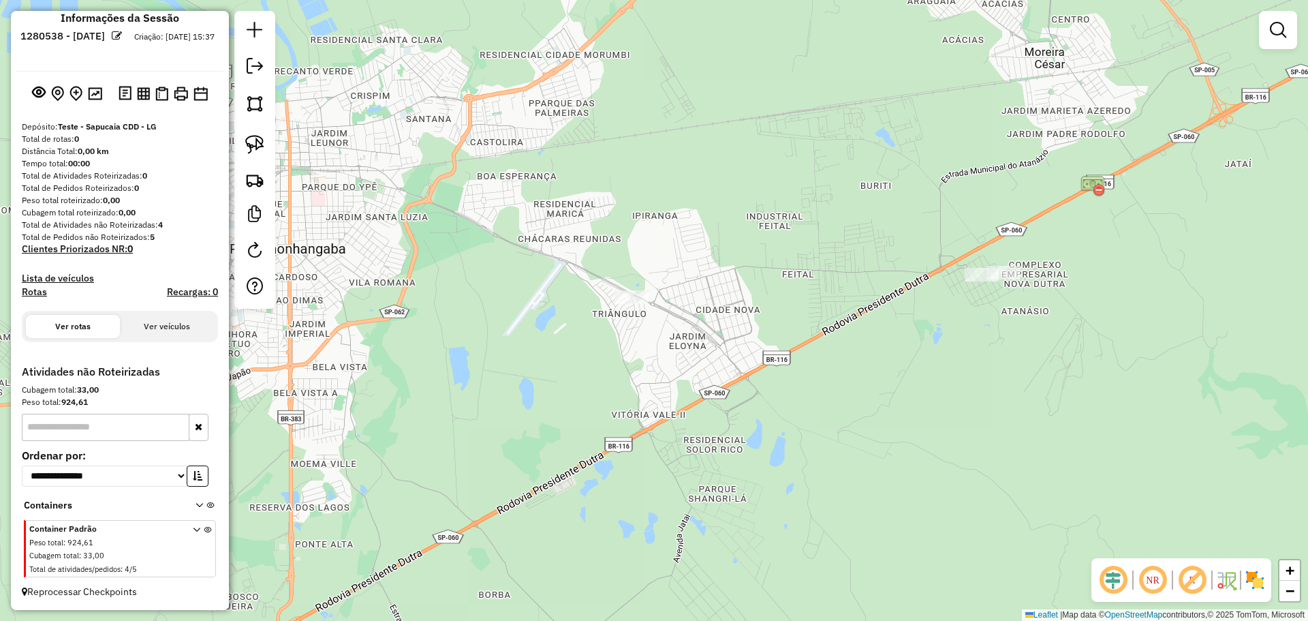
click at [270, 145] on div at bounding box center [254, 160] width 41 height 298
click at [261, 142] on img at bounding box center [254, 144] width 19 height 19
drag, startPoint x: 647, startPoint y: 258, endPoint x: 670, endPoint y: 296, distance: 45.0
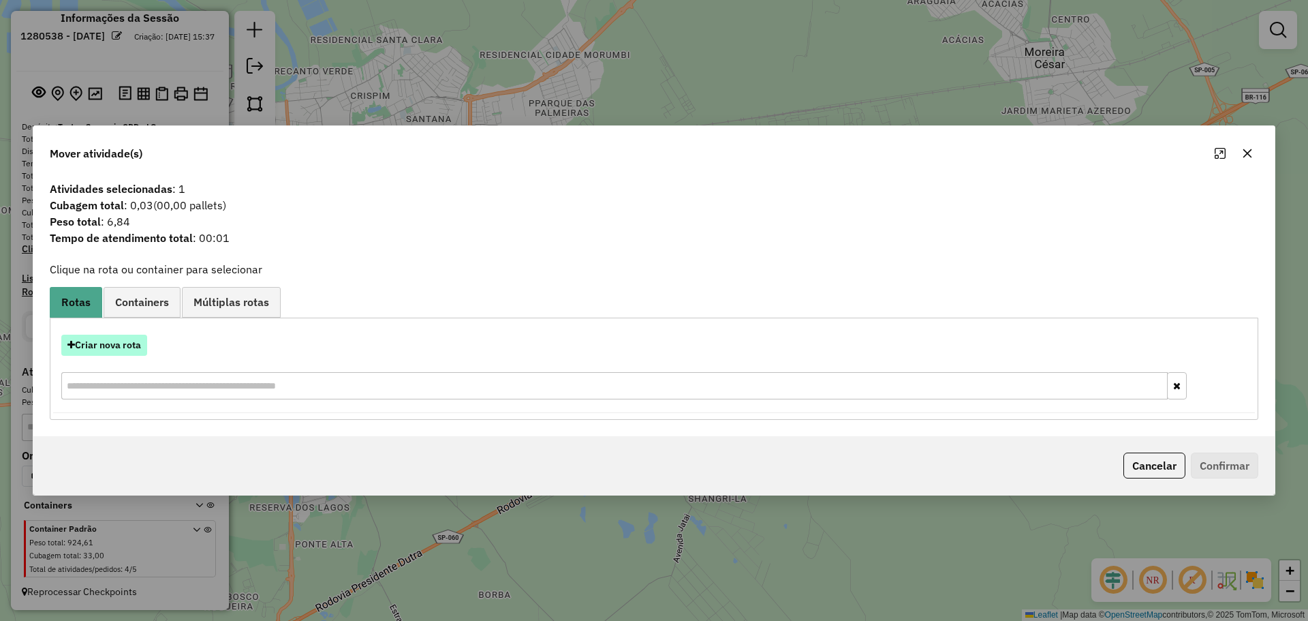
click at [106, 346] on button "Criar nova rota" at bounding box center [104, 345] width 86 height 21
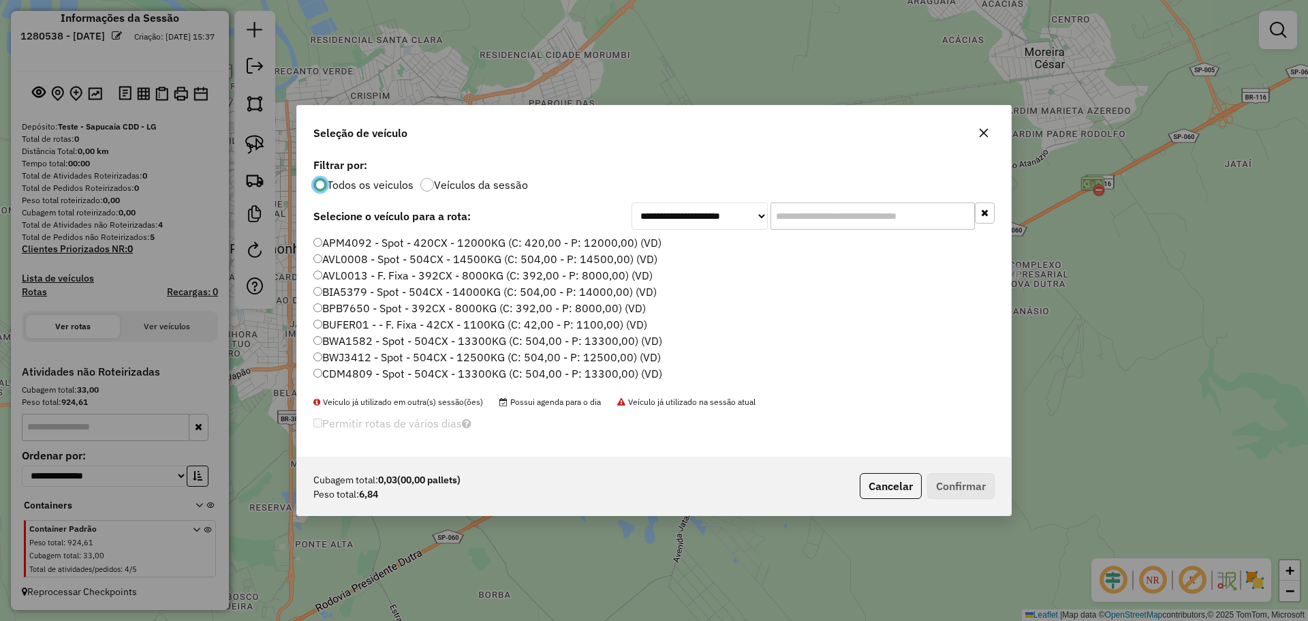
scroll to position [7, 4]
click at [600, 313] on label "BPB7650 - Spot - 392CX - 8000KG (C: 392,00 - P: 8000,00) (VD)" at bounding box center [479, 308] width 332 height 16
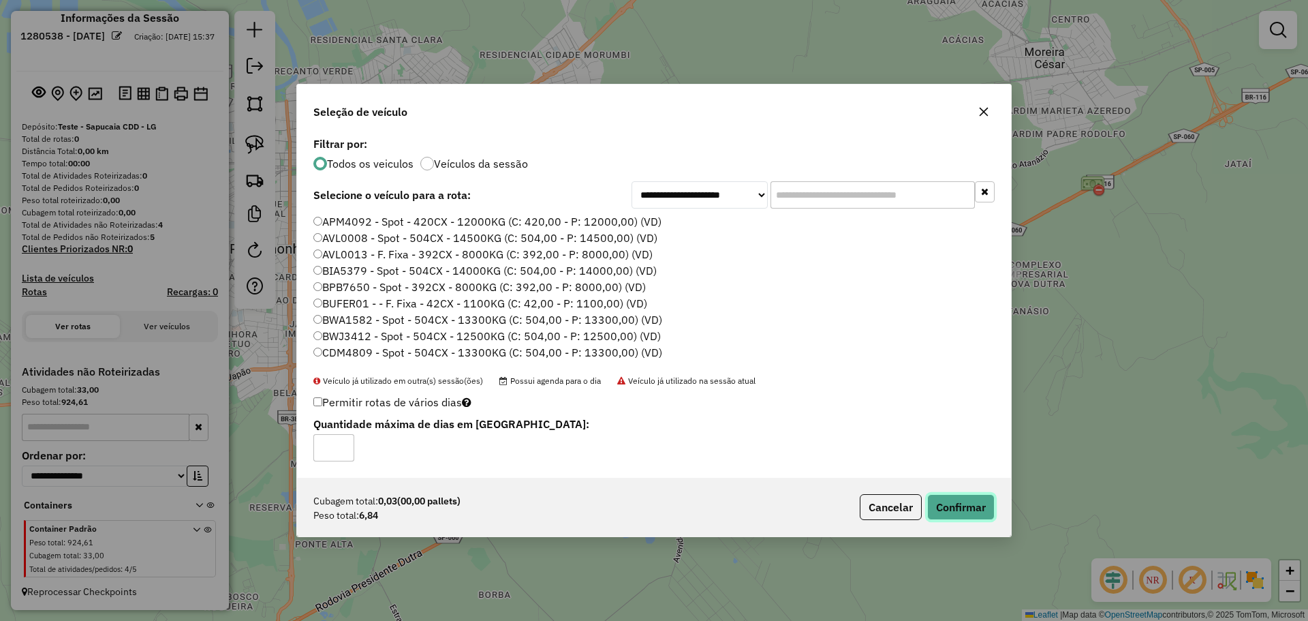
click at [982, 508] on button "Confirmar" at bounding box center [960, 507] width 67 height 26
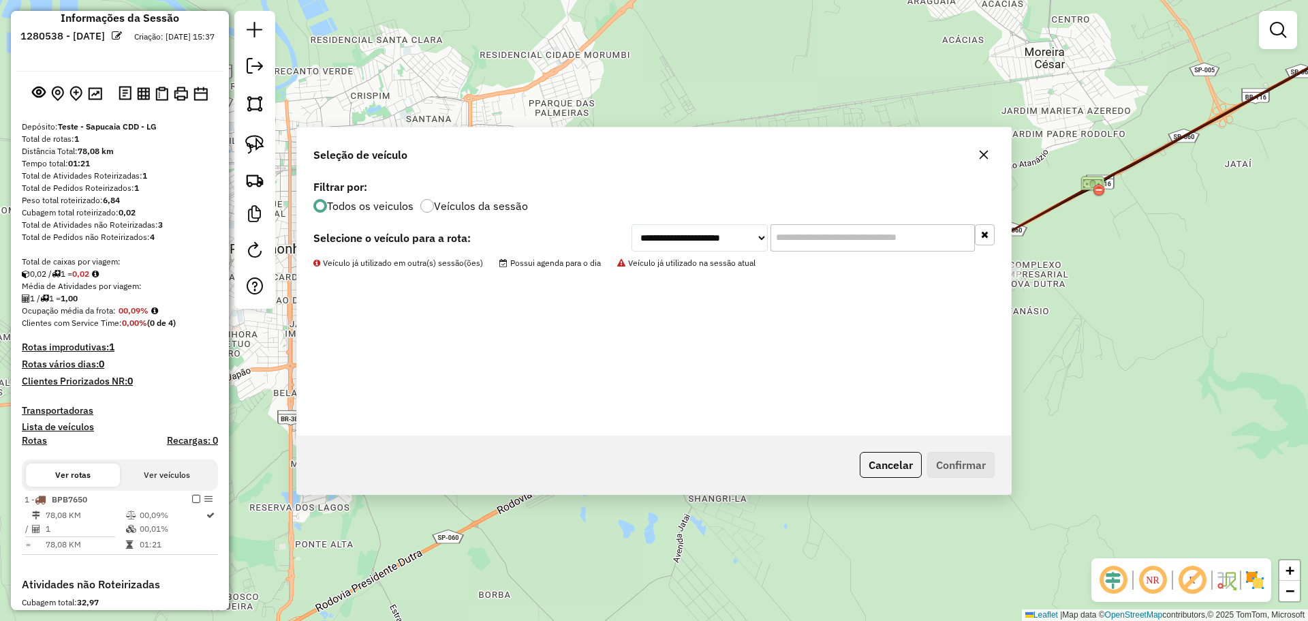
scroll to position [231, 0]
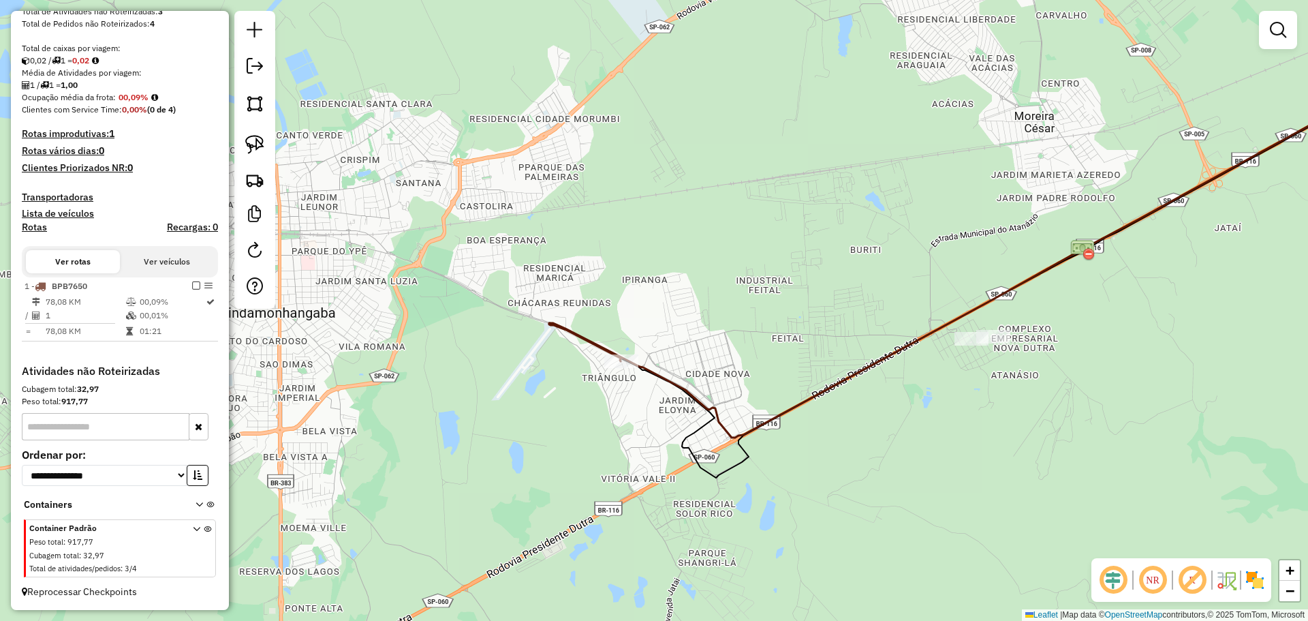
drag, startPoint x: 728, startPoint y: 174, endPoint x: 683, endPoint y: 422, distance: 252.7
click at [688, 427] on div "Janela de atendimento Grade de atendimento Capacidade Transportadoras Veículos …" at bounding box center [654, 310] width 1308 height 621
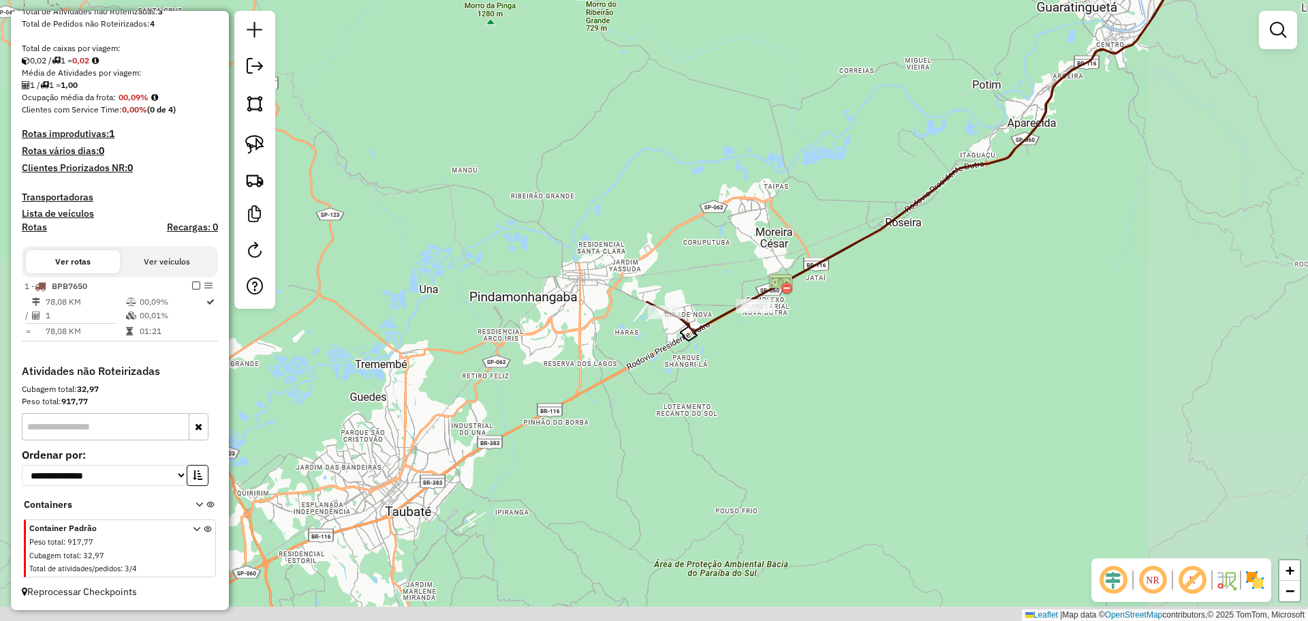
drag, startPoint x: 712, startPoint y: 264, endPoint x: 707, endPoint y: 254, distance: 11.3
click at [707, 254] on div "Janela de atendimento Grade de atendimento Capacidade Transportadoras Veículos …" at bounding box center [654, 310] width 1308 height 621
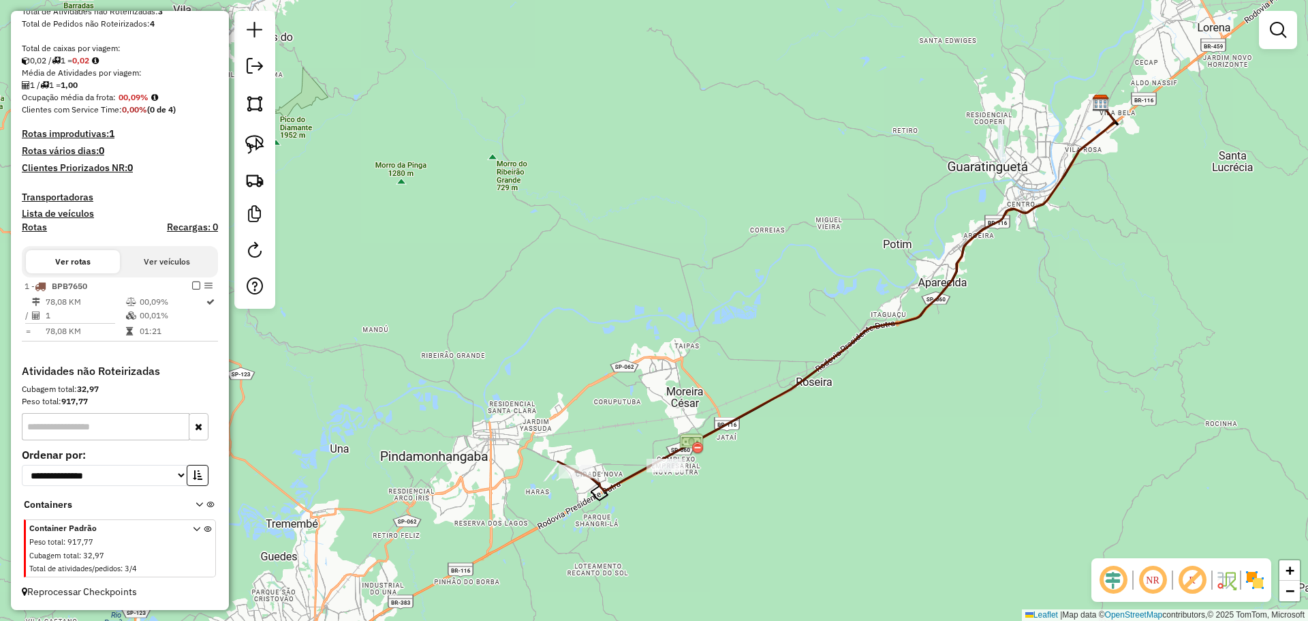
drag, startPoint x: 800, startPoint y: 196, endPoint x: 749, endPoint y: 268, distance: 88.5
click at [749, 268] on div "Janela de atendimento Grade de atendimento Capacidade Transportadoras Veículos …" at bounding box center [654, 310] width 1308 height 621
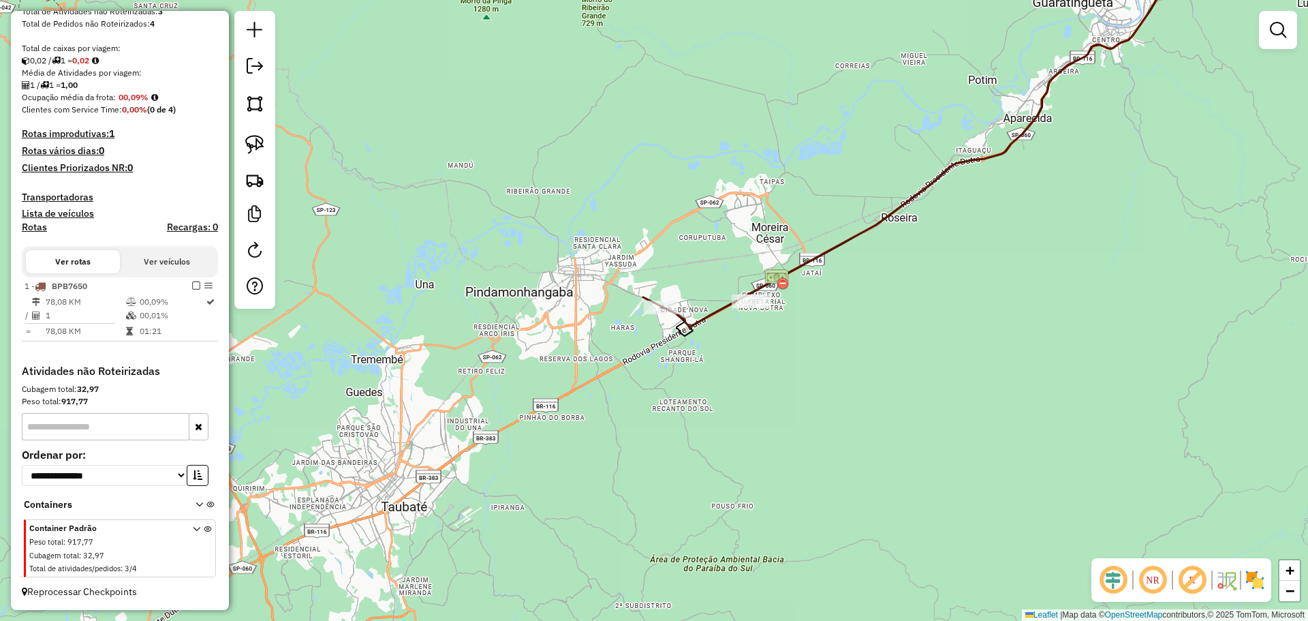
drag, startPoint x: 666, startPoint y: 352, endPoint x: 743, endPoint y: 245, distance: 132.2
click at [742, 245] on div "Janela de atendimento Grade de atendimento Capacidade Transportadoras Veículos …" at bounding box center [654, 310] width 1308 height 621
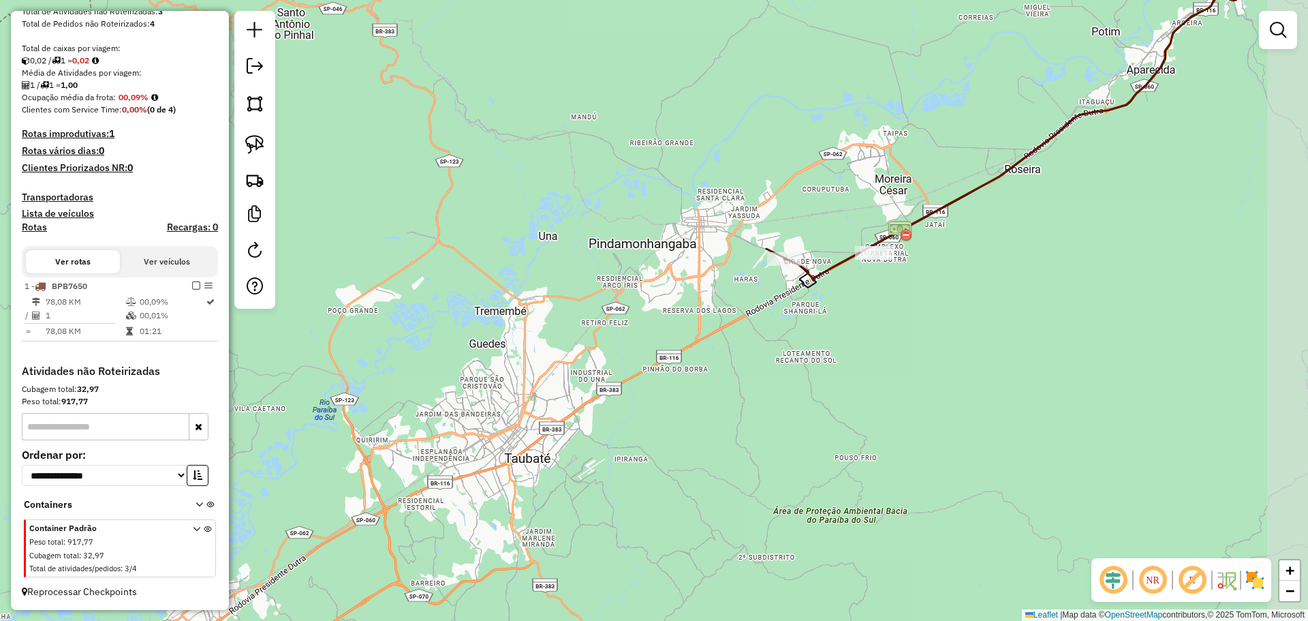
drag, startPoint x: 837, startPoint y: 217, endPoint x: 796, endPoint y: 200, distance: 44.9
click at [796, 200] on div "Janela de atendimento Grade de atendimento Capacidade Transportadoras Veículos …" at bounding box center [654, 310] width 1308 height 621
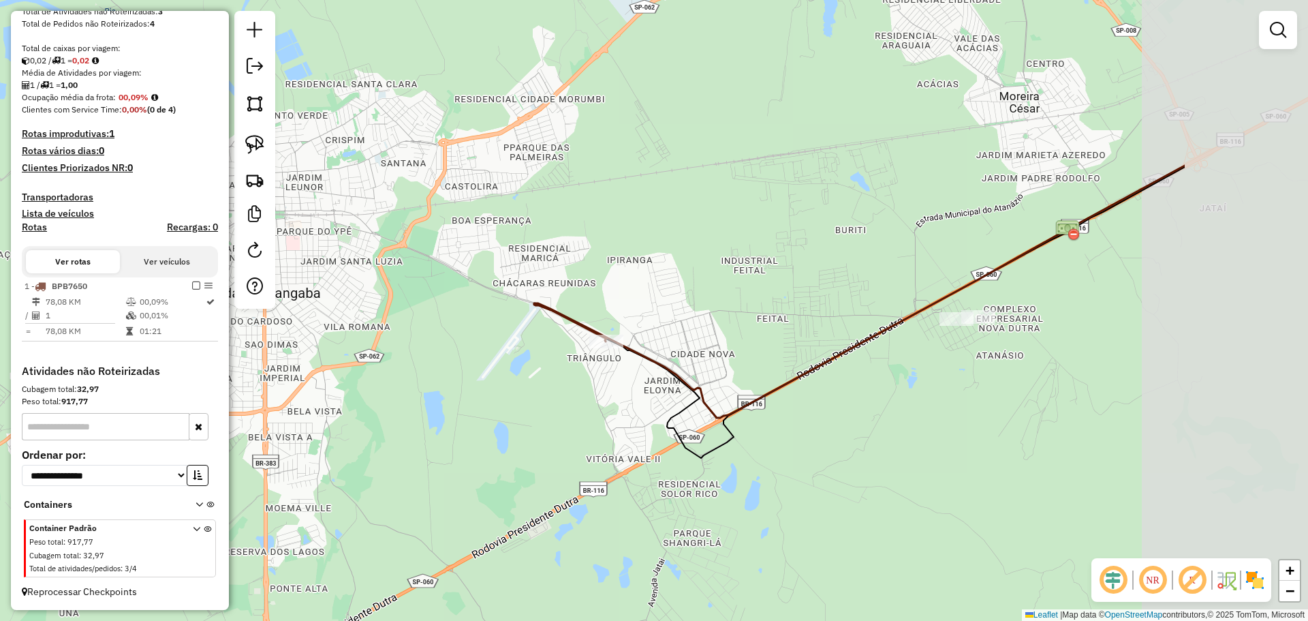
drag, startPoint x: 882, startPoint y: 239, endPoint x: 627, endPoint y: 202, distance: 258.2
click at [627, 202] on div "Janela de atendimento Grade de atendimento Capacidade Transportadoras Veículos …" at bounding box center [654, 310] width 1308 height 621
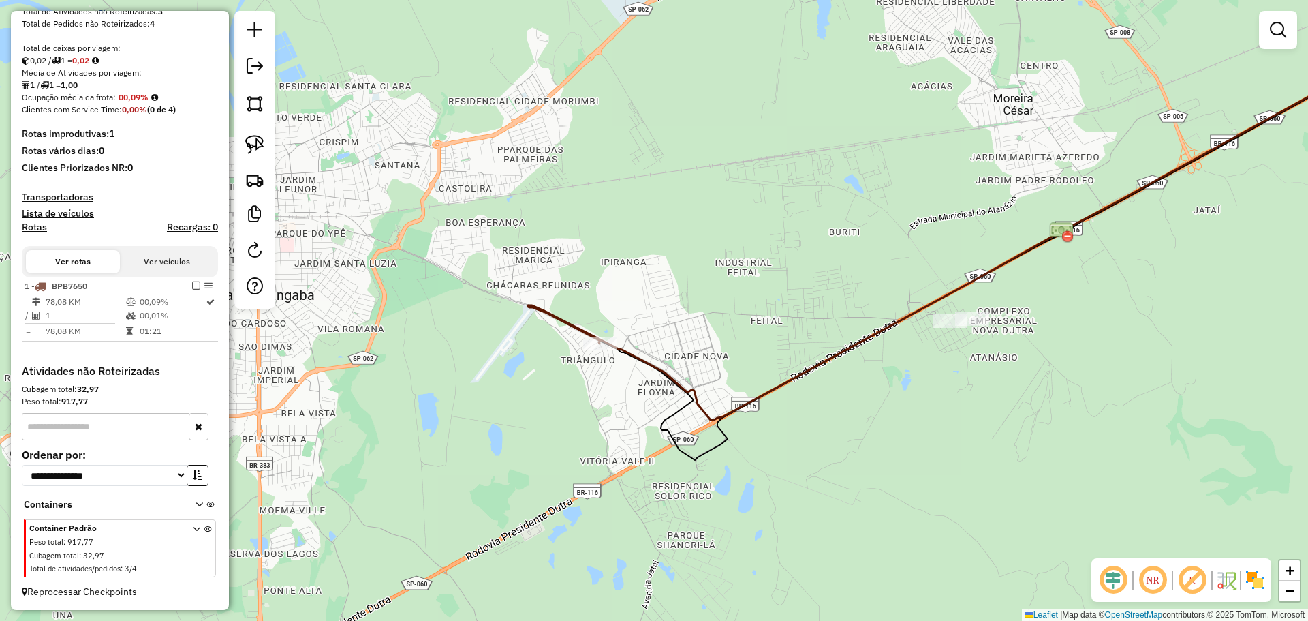
drag, startPoint x: 764, startPoint y: 241, endPoint x: 702, endPoint y: 288, distance: 77.8
click at [702, 288] on div "Janela de atendimento Grade de atendimento Capacidade Transportadoras Veículos …" at bounding box center [654, 310] width 1308 height 621
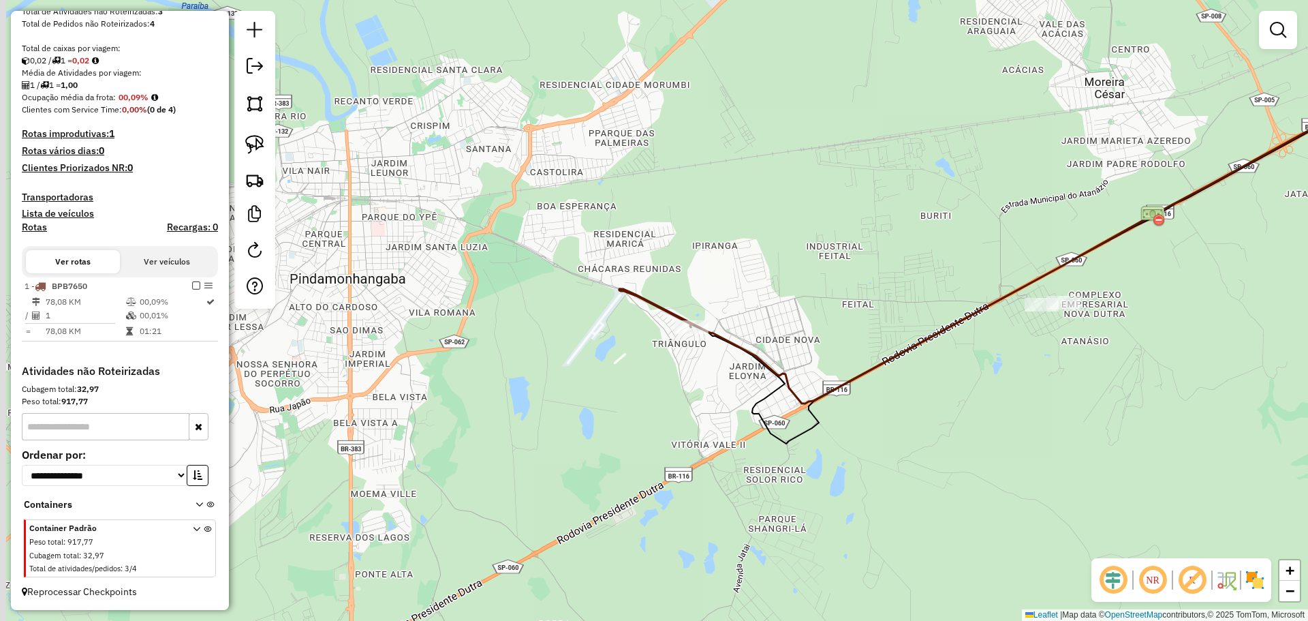
drag, startPoint x: 918, startPoint y: 232, endPoint x: 929, endPoint y: 221, distance: 15.4
click at [929, 221] on div "Janela de atendimento Grade de atendimento Capacidade Transportadoras Veículos …" at bounding box center [654, 310] width 1308 height 621
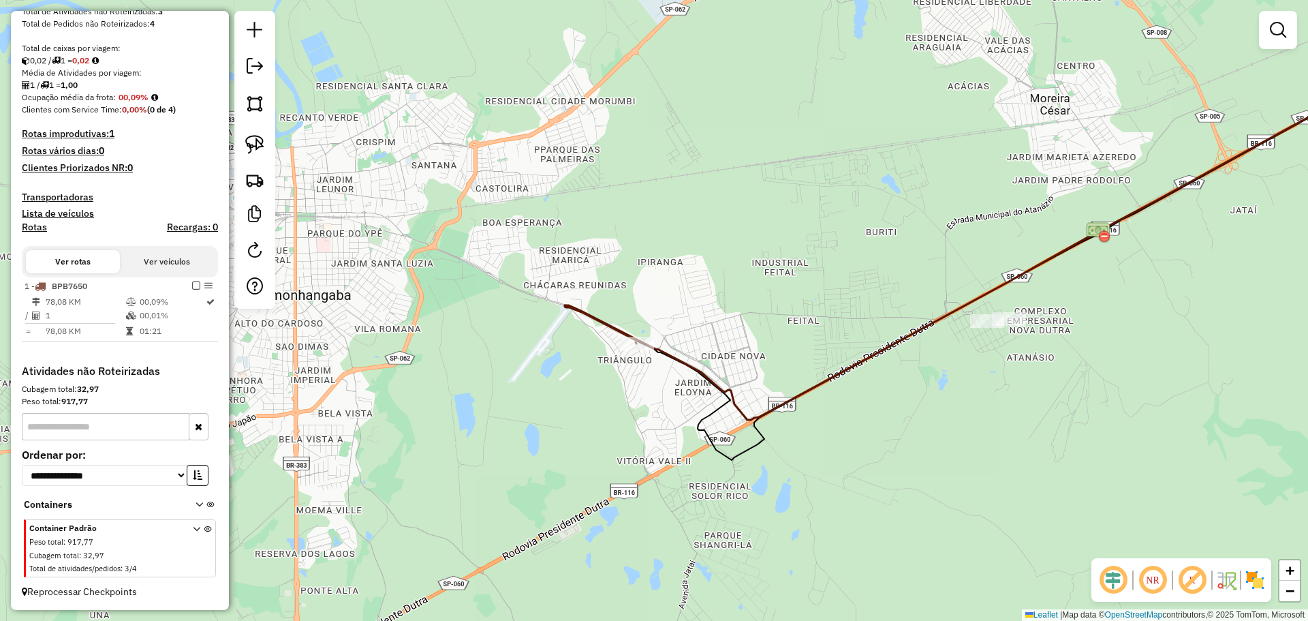
drag, startPoint x: 808, startPoint y: 309, endPoint x: 680, endPoint y: 335, distance: 130.7
click at [677, 353] on div "Janela de atendimento Grade de atendimento Capacidade Transportadoras Veículos …" at bounding box center [654, 310] width 1308 height 621
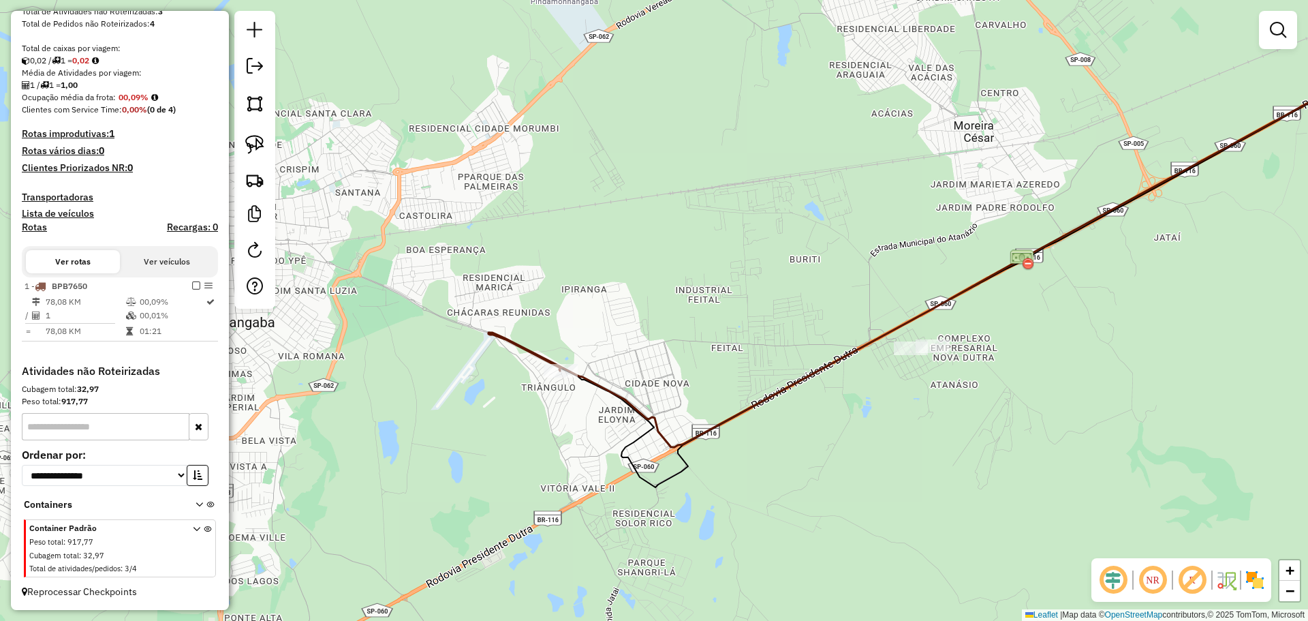
click at [187, 528] on div "Container Padrão Peso total : 917,77 Cubagem total : 32,97 Total de atividades/…" at bounding box center [121, 549] width 184 height 55
click at [193, 531] on icon at bounding box center [196, 550] width 7 height 51
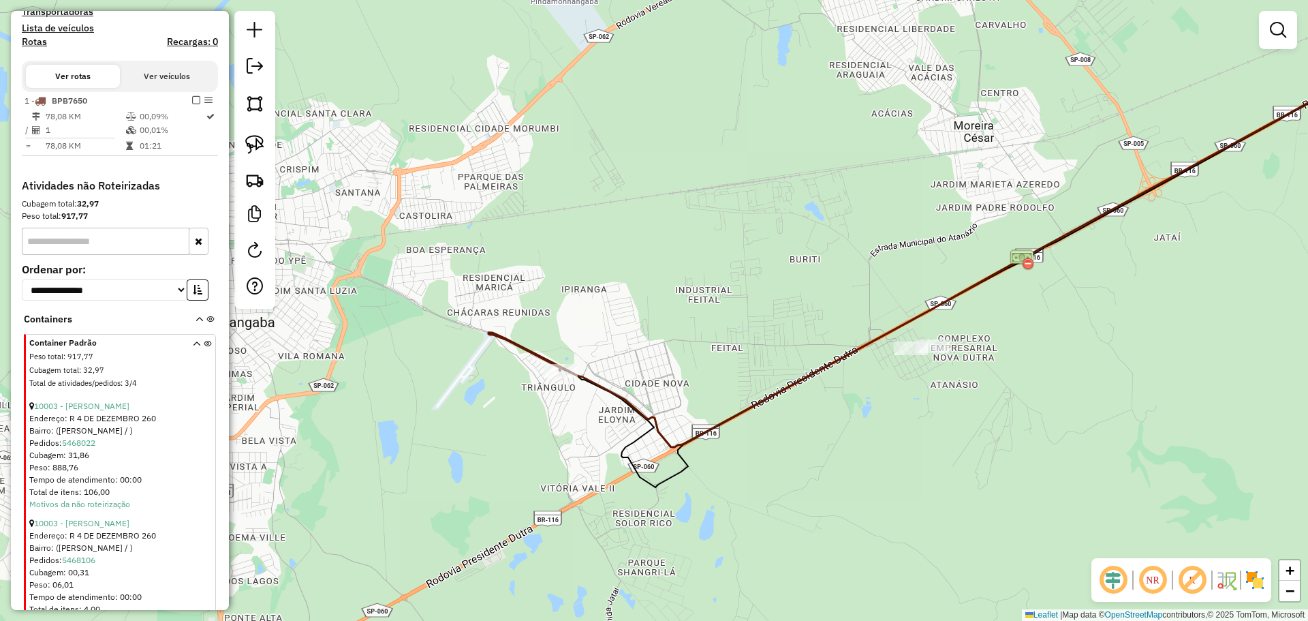
scroll to position [504, 0]
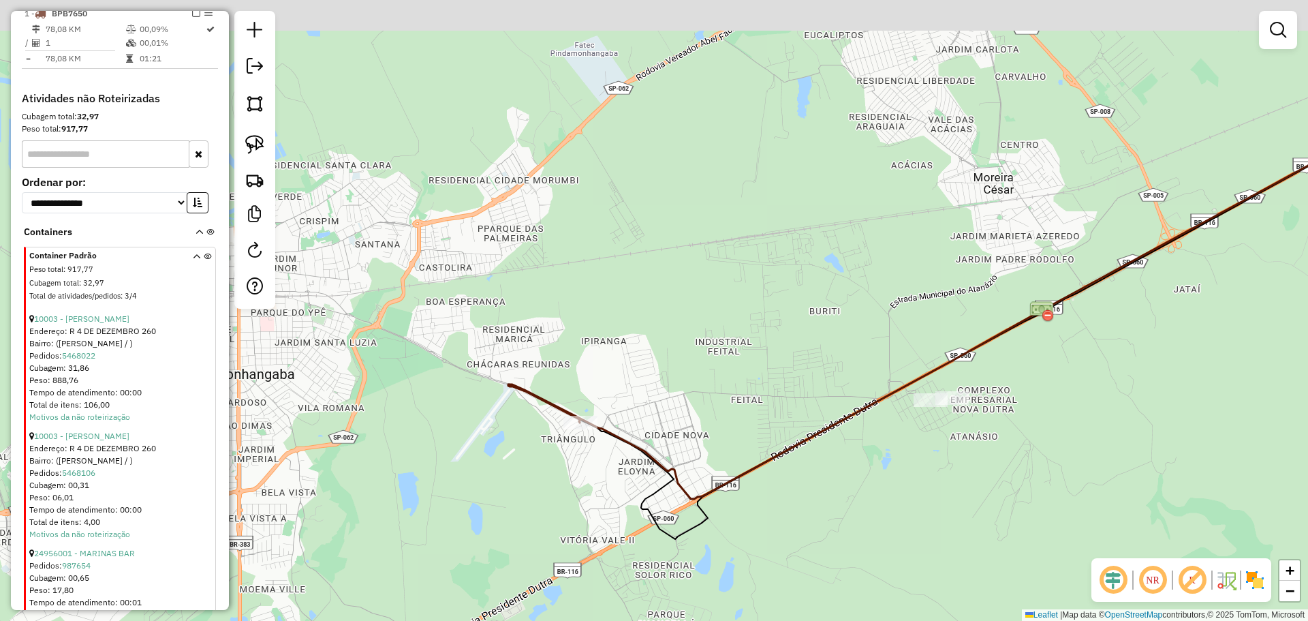
drag, startPoint x: 740, startPoint y: 316, endPoint x: 754, endPoint y: 358, distance: 44.4
click at [754, 358] on div "Janela de atendimento Grade de atendimento Capacidade Transportadoras Veículos …" at bounding box center [654, 310] width 1308 height 621
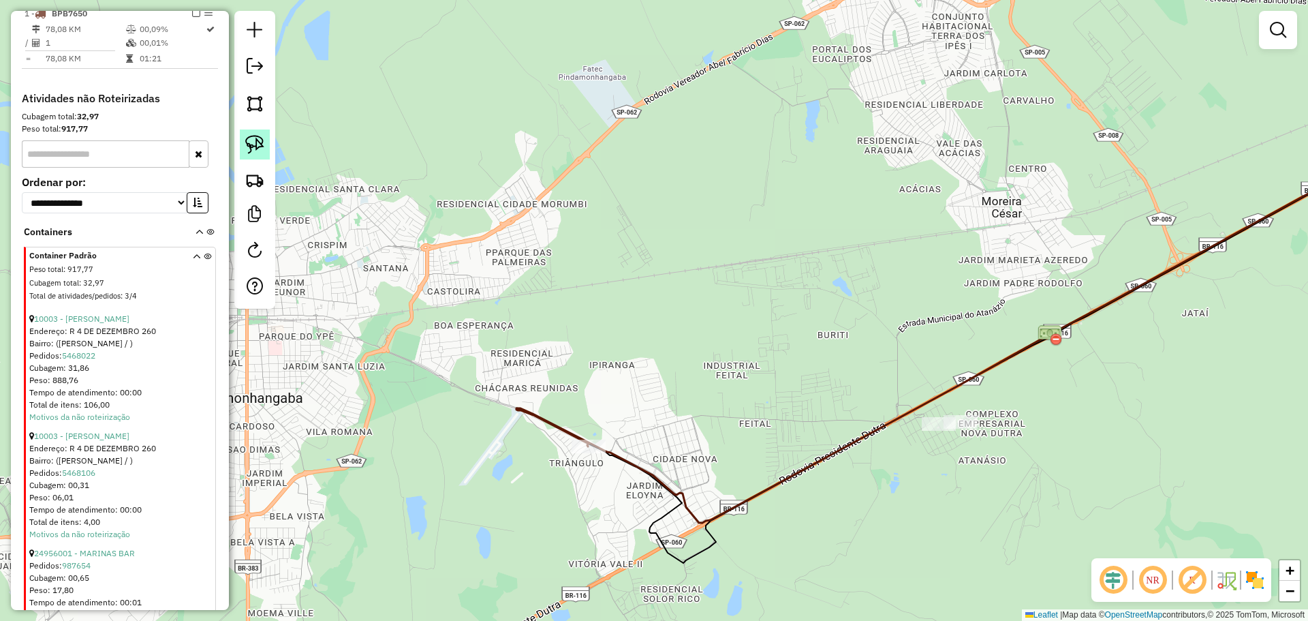
click at [262, 144] on img at bounding box center [254, 144] width 19 height 19
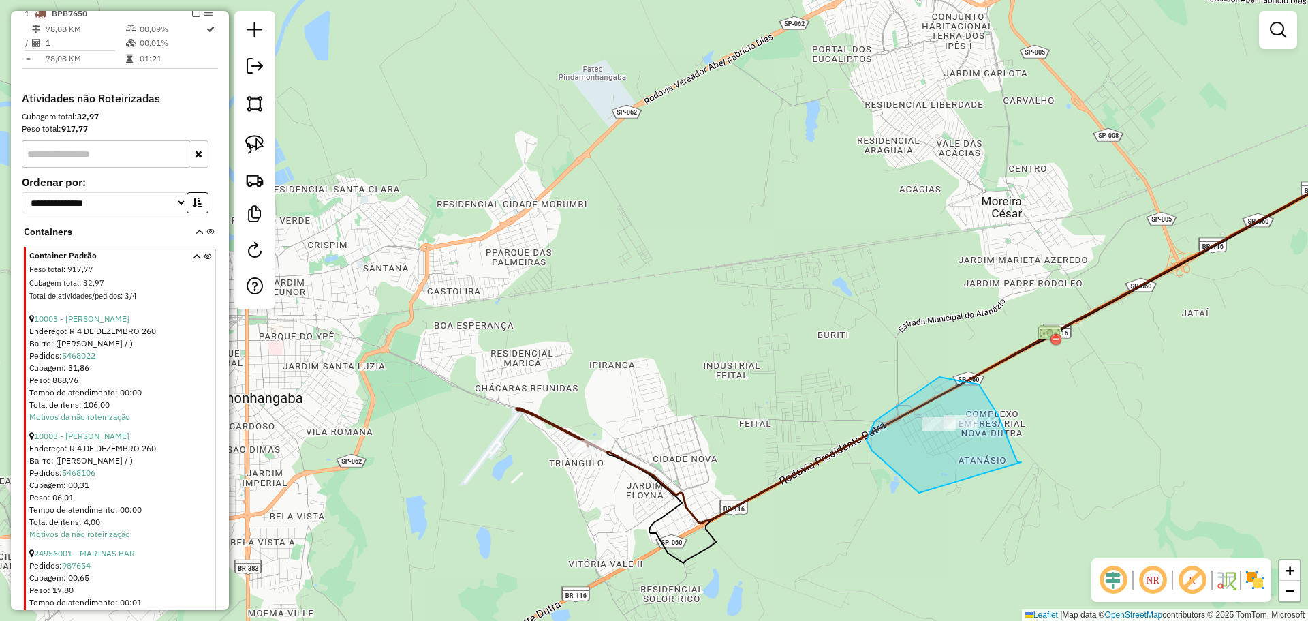
drag, startPoint x: 1013, startPoint y: 453, endPoint x: 1027, endPoint y: 437, distance: 21.3
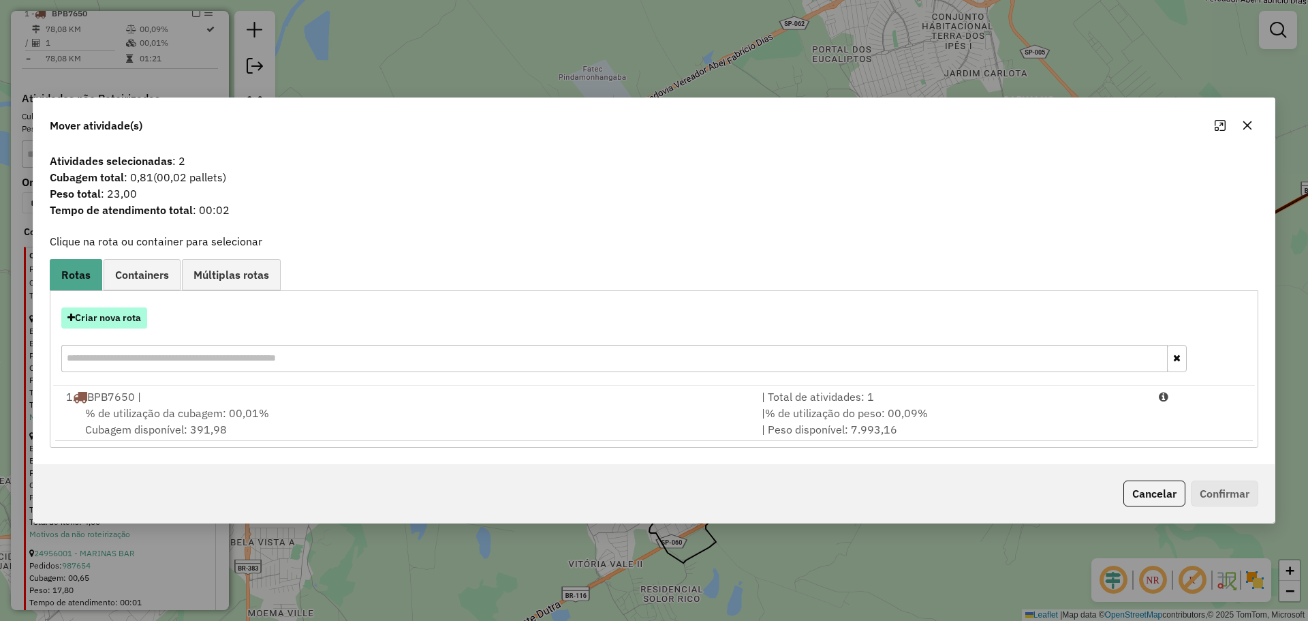
click at [117, 318] on button "Criar nova rota" at bounding box center [104, 317] width 86 height 21
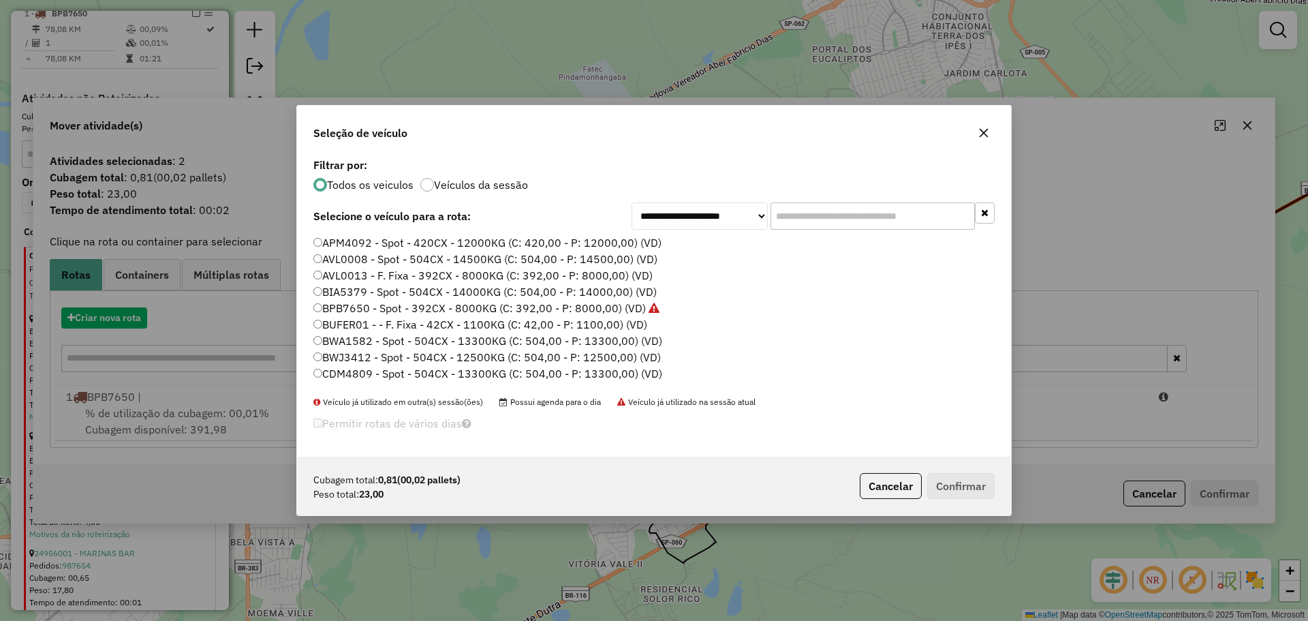
scroll to position [7, 4]
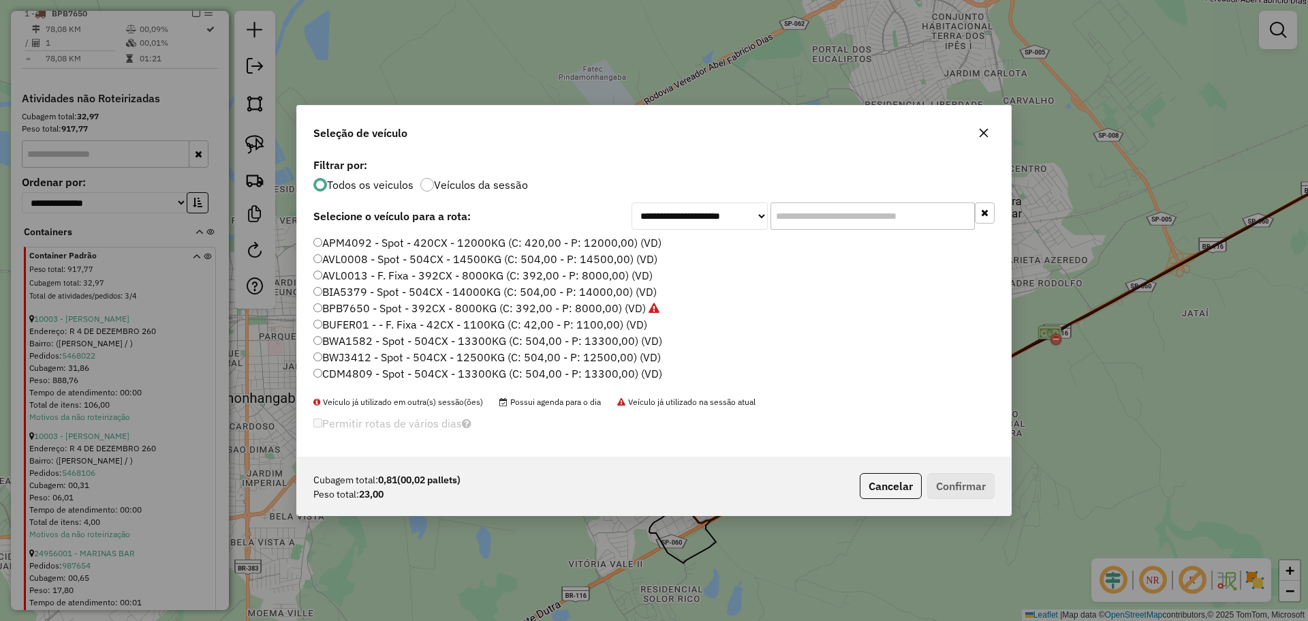
click at [638, 279] on label "AVL0013 - F. Fixa - 392CX - 8000KG (C: 392,00 - P: 8000,00) (VD)" at bounding box center [482, 275] width 339 height 16
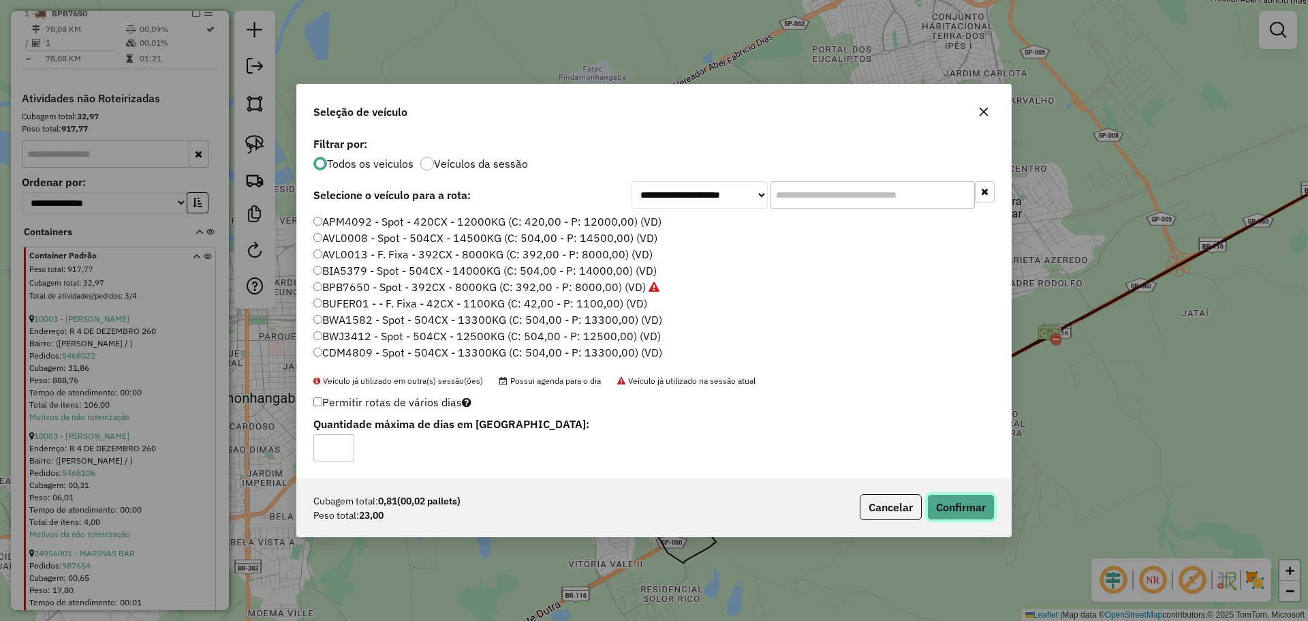
click at [976, 512] on button "Confirmar" at bounding box center [960, 507] width 67 height 26
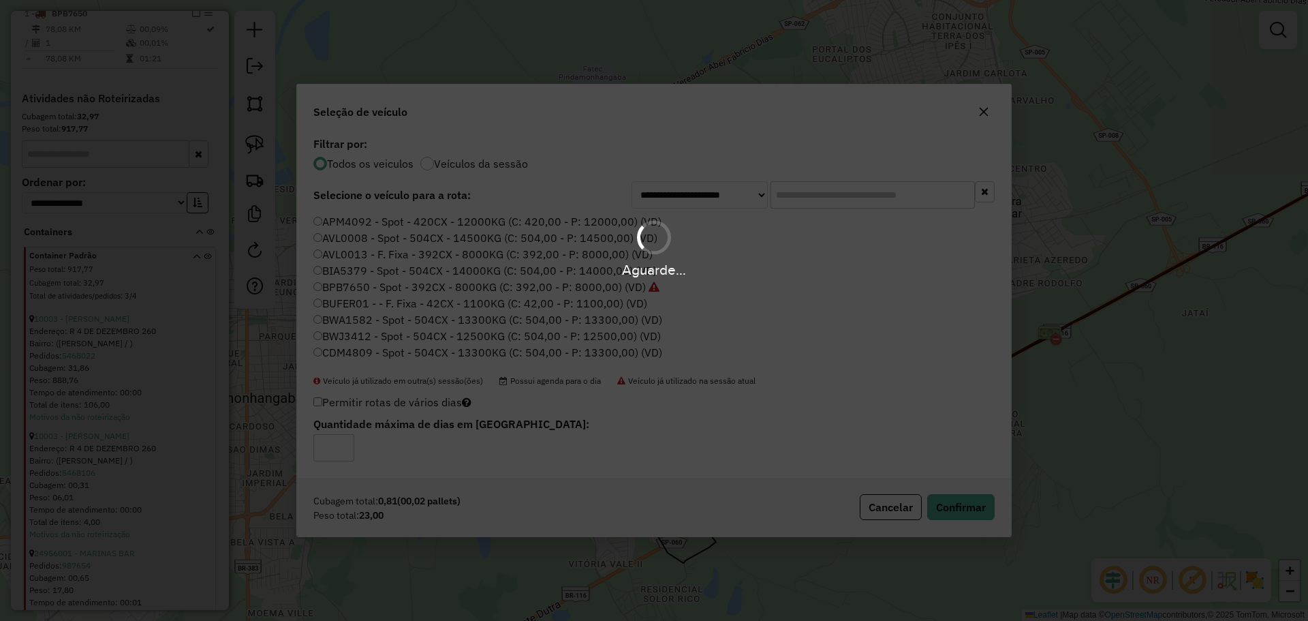
scroll to position [543, 0]
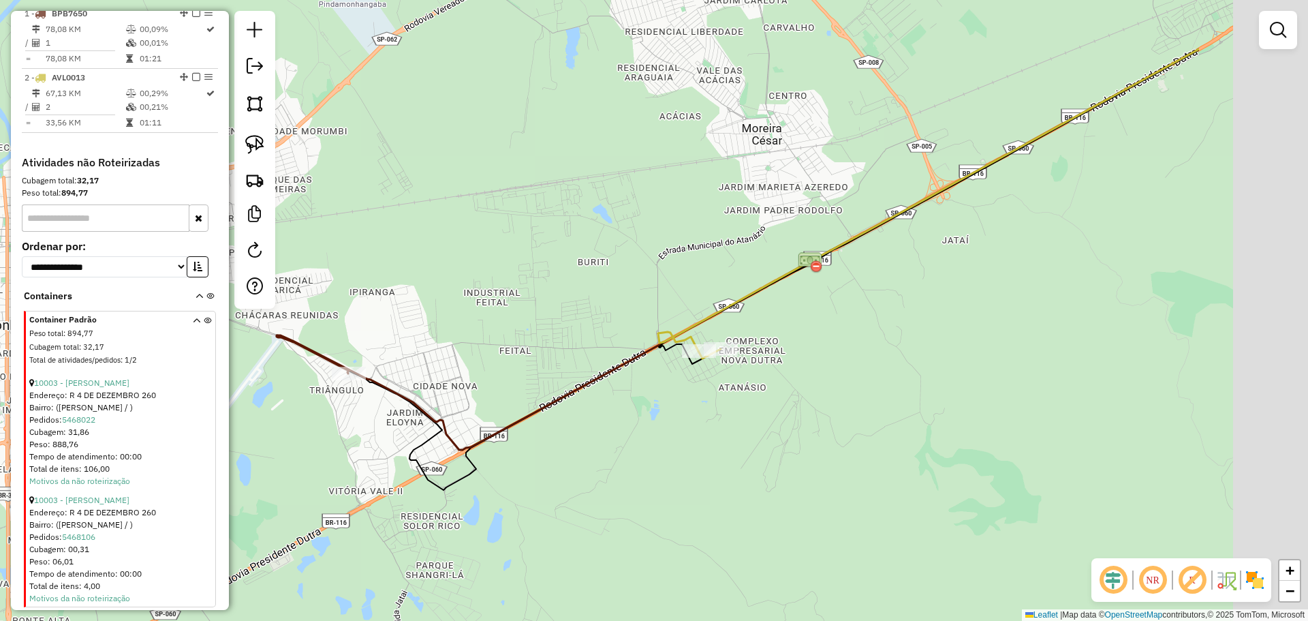
drag, startPoint x: 827, startPoint y: 290, endPoint x: 591, endPoint y: 217, distance: 246.6
click at [591, 217] on div "Janela de atendimento Grade de atendimento Capacidade Transportadoras Veículos …" at bounding box center [654, 310] width 1308 height 621
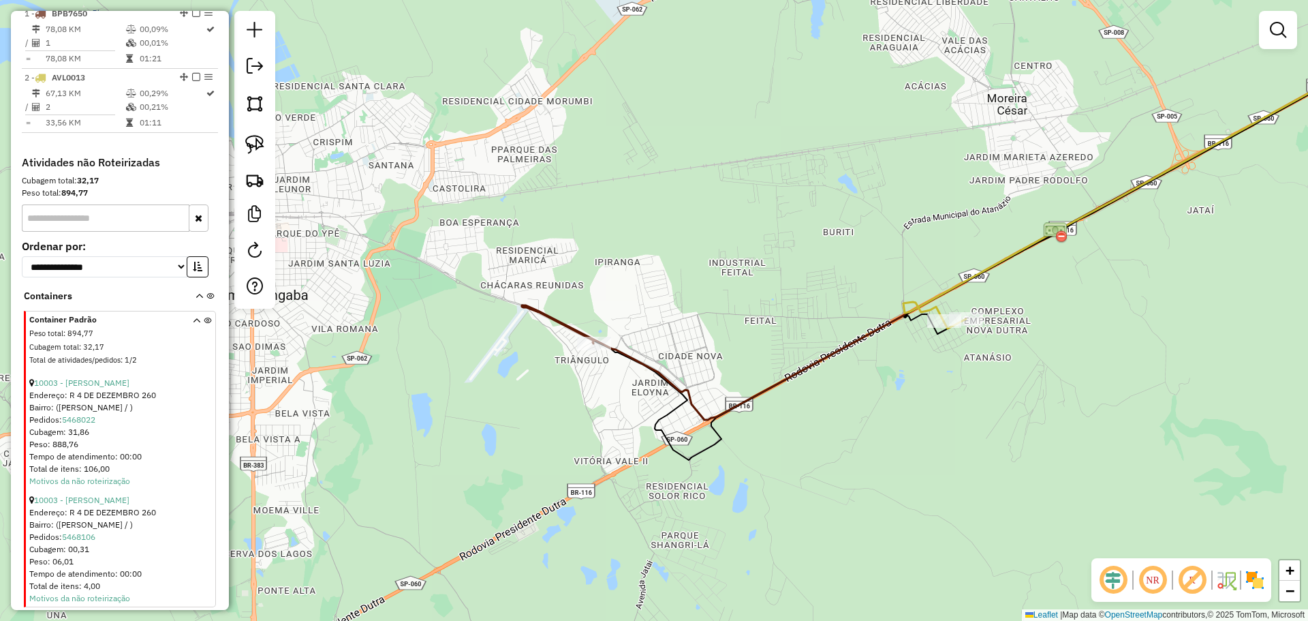
drag, startPoint x: 551, startPoint y: 247, endPoint x: 798, endPoint y: 216, distance: 248.5
click at [798, 216] on div "Janela de atendimento Grade de atendimento Capacidade Transportadoras Veículos …" at bounding box center [654, 310] width 1308 height 621
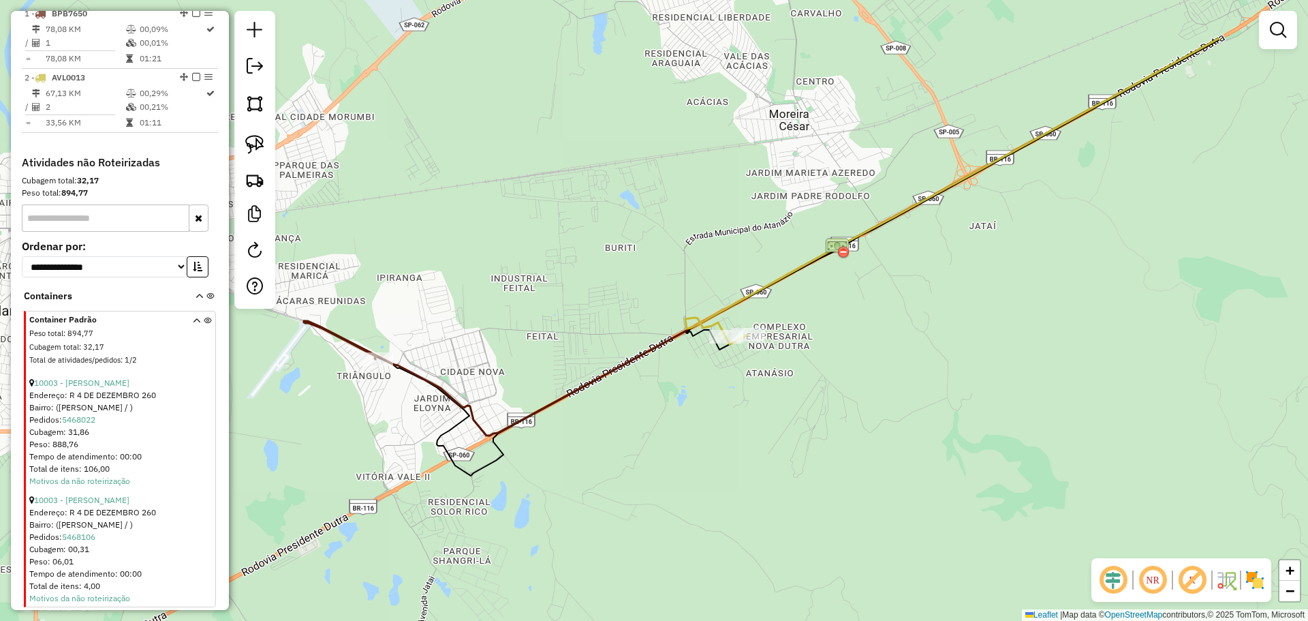
drag, startPoint x: 754, startPoint y: 256, endPoint x: 532, endPoint y: 275, distance: 222.9
click at [532, 275] on div "Janela de atendimento Grade de atendimento Capacidade Transportadoras Veículos …" at bounding box center [654, 310] width 1308 height 621
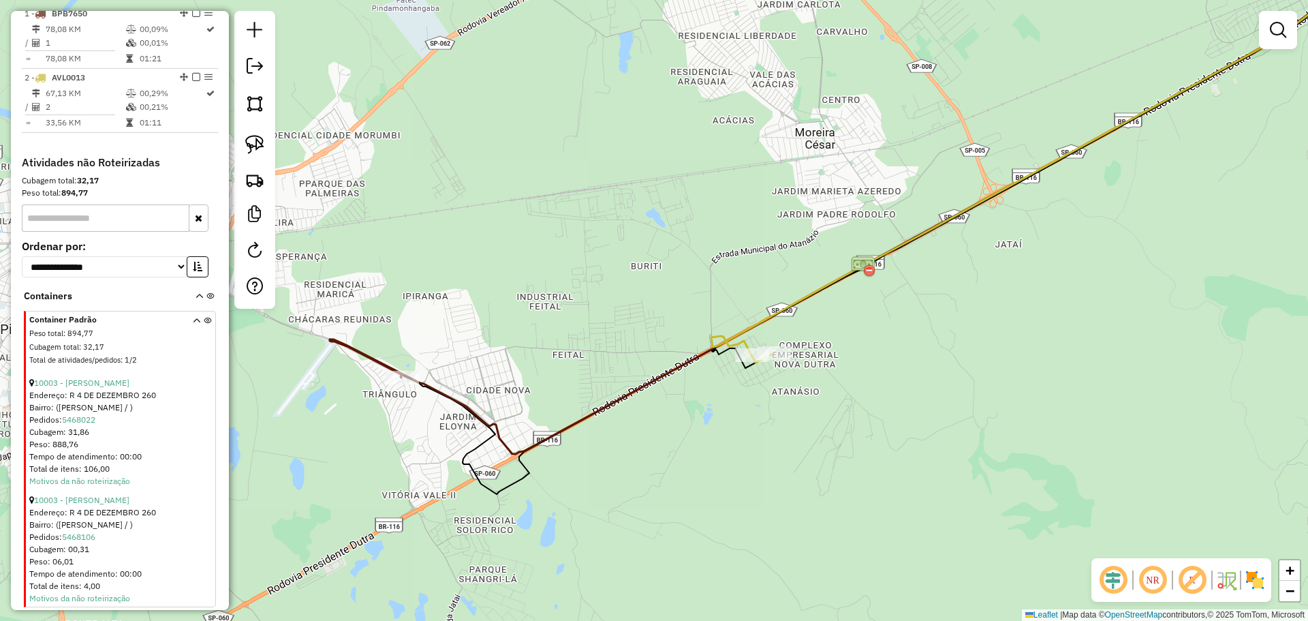
click at [677, 275] on div "Janela de atendimento Grade de atendimento Capacidade Transportadoras Veículos …" at bounding box center [654, 310] width 1308 height 621
click at [266, 142] on link at bounding box center [255, 144] width 30 height 30
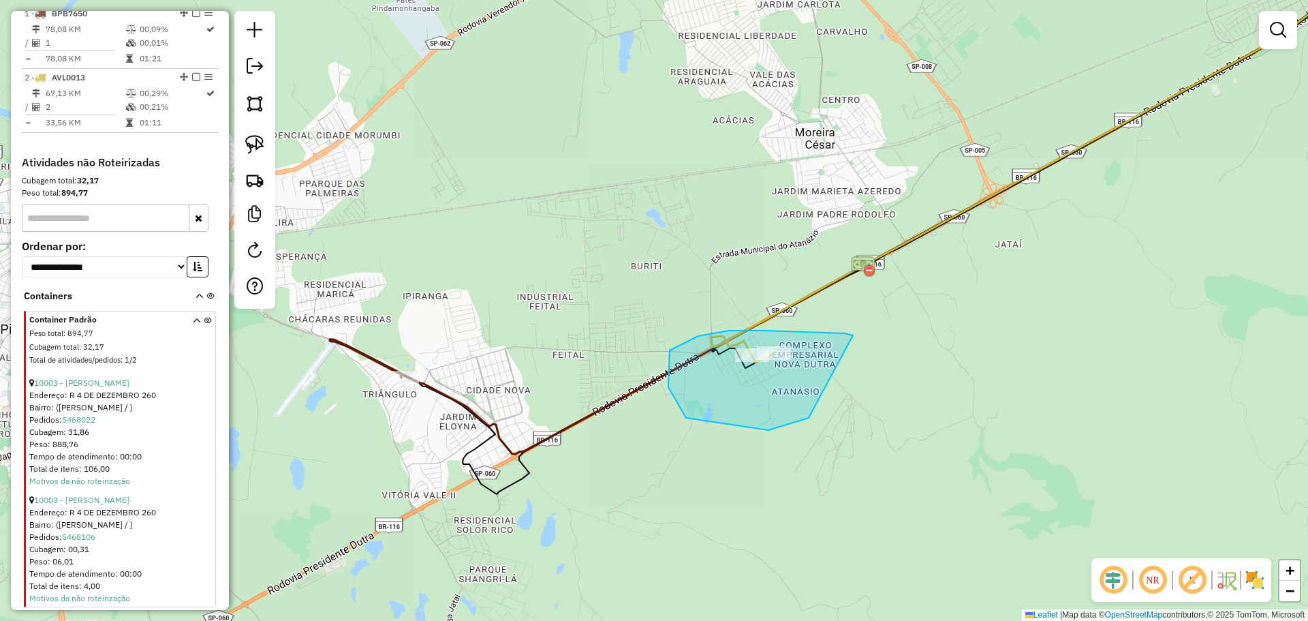
drag, startPoint x: 701, startPoint y: 335, endPoint x: 717, endPoint y: 360, distance: 29.1
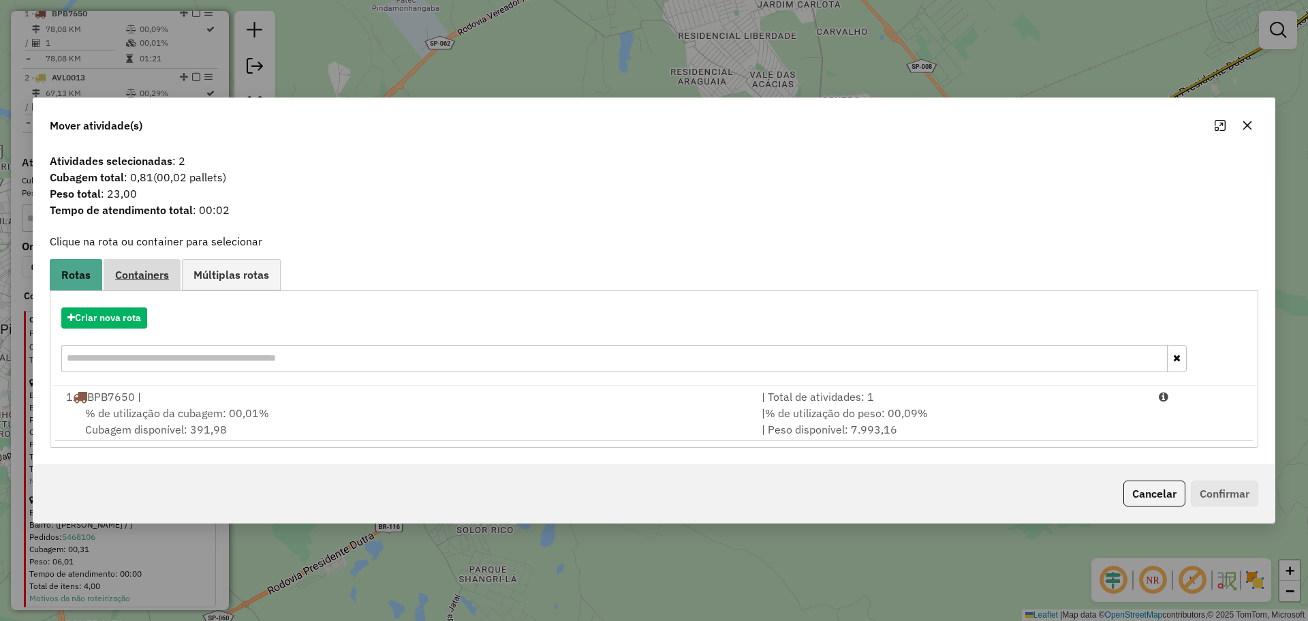
click at [176, 275] on link "Containers" at bounding box center [142, 274] width 77 height 31
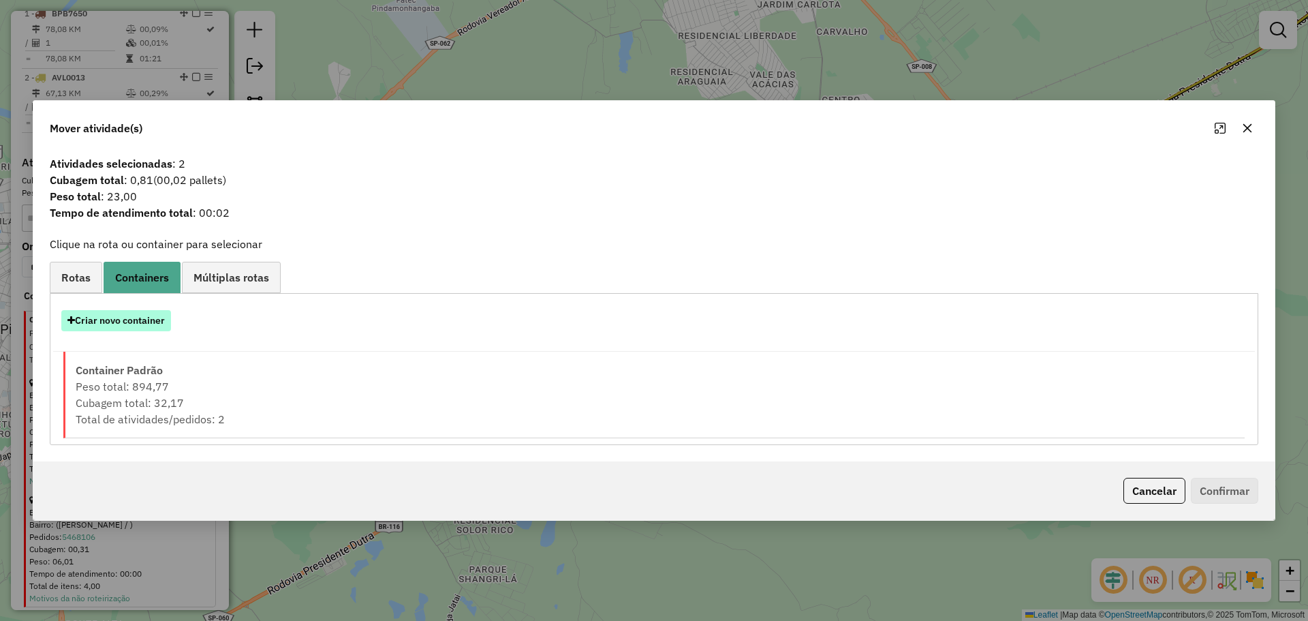
click at [142, 322] on button "Criar novo container" at bounding box center [116, 320] width 110 height 21
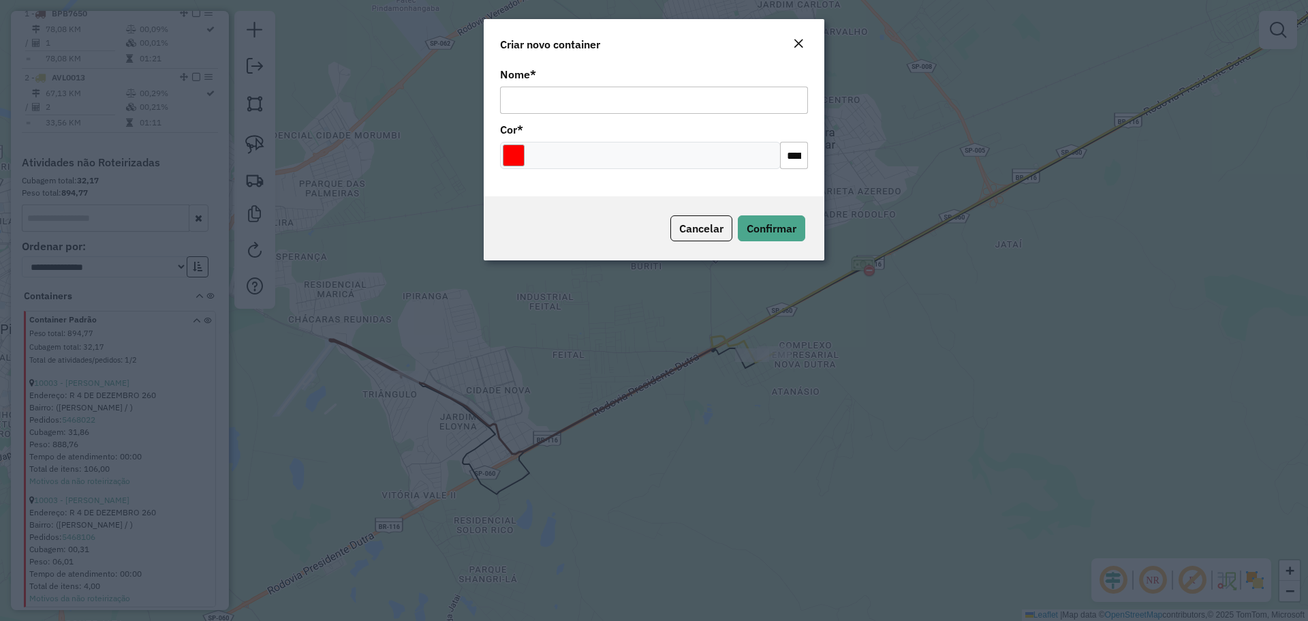
click at [573, 101] on input "Nome *" at bounding box center [654, 100] width 308 height 27
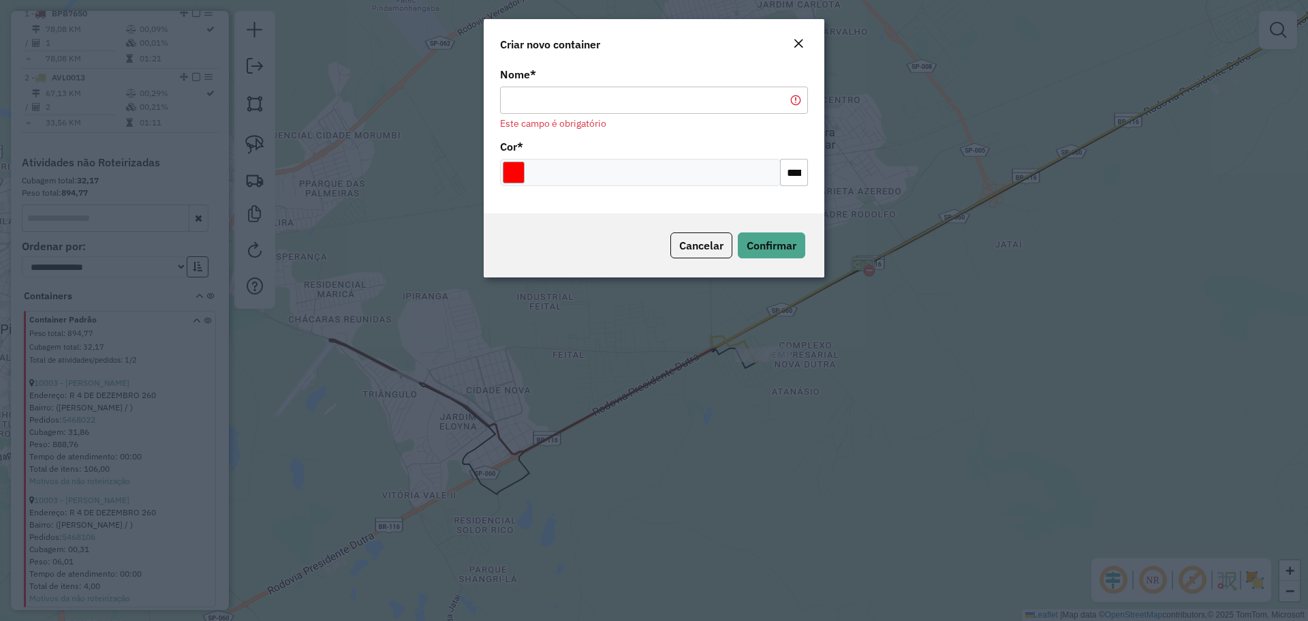
click at [557, 161] on div at bounding box center [640, 172] width 281 height 27
drag, startPoint x: 715, startPoint y: 102, endPoint x: 736, endPoint y: 102, distance: 20.4
click at [716, 102] on input "Nome *" at bounding box center [654, 100] width 308 height 27
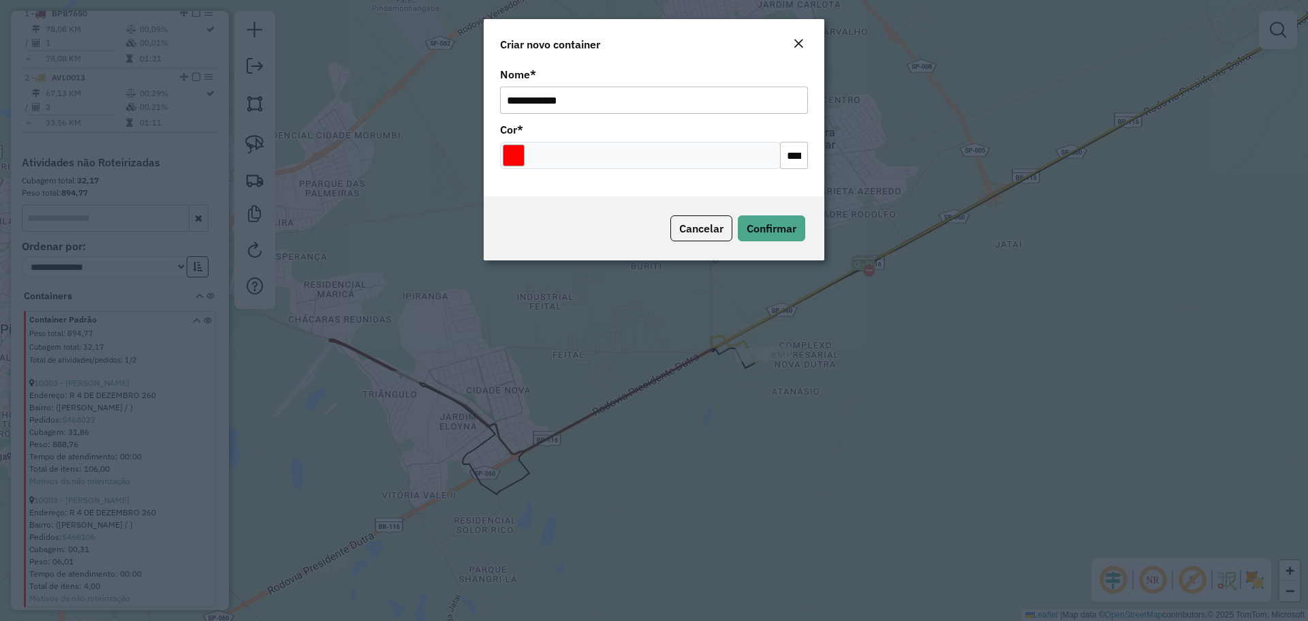
type input "**********"
click at [787, 155] on input "*******" at bounding box center [794, 155] width 28 height 27
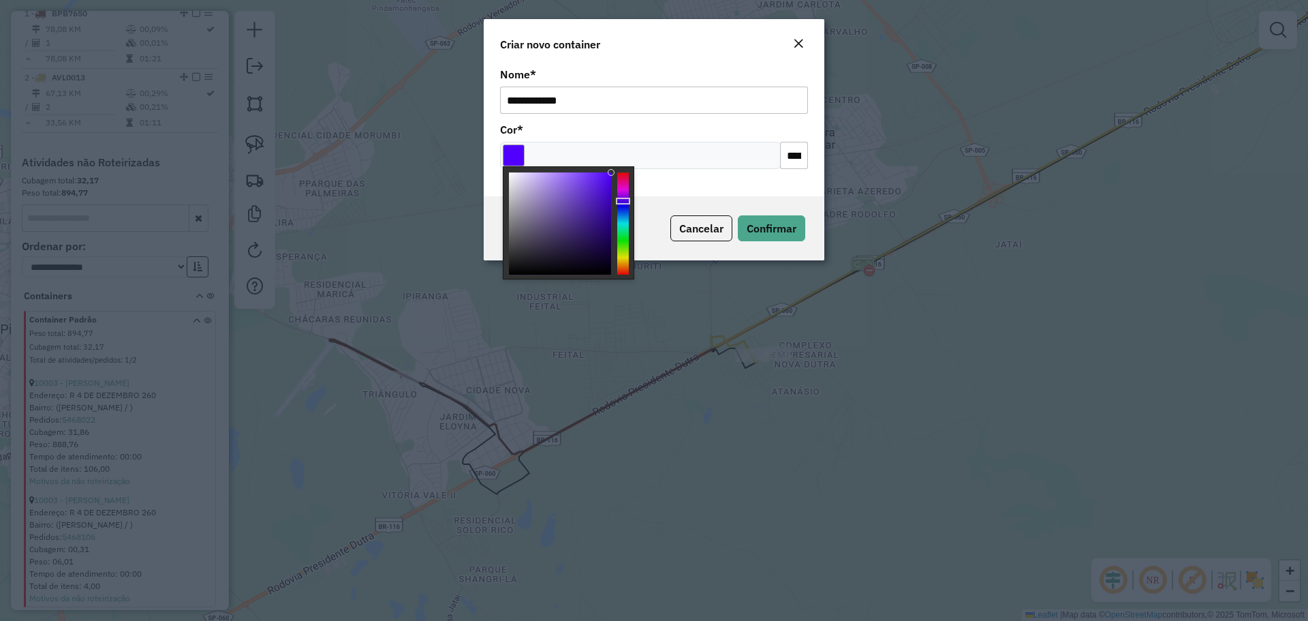
type input "*******"
click at [625, 206] on div at bounding box center [623, 223] width 12 height 102
click at [798, 234] on button "Confirmar" at bounding box center [771, 228] width 67 height 26
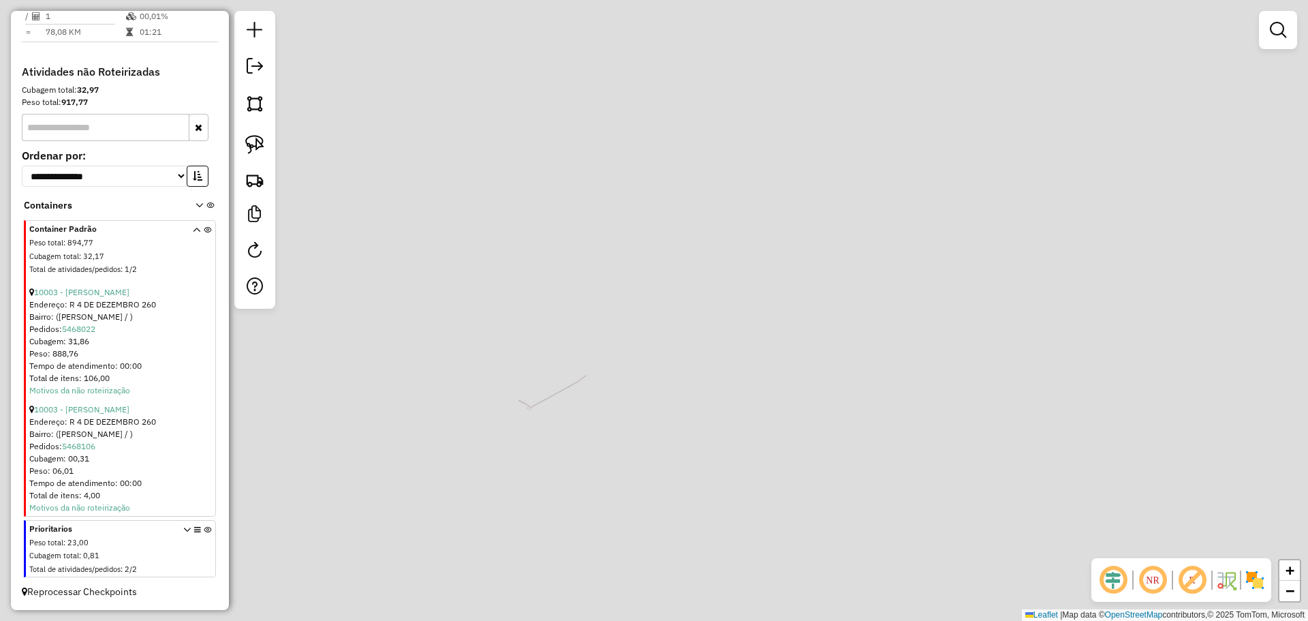
scroll to position [504, 0]
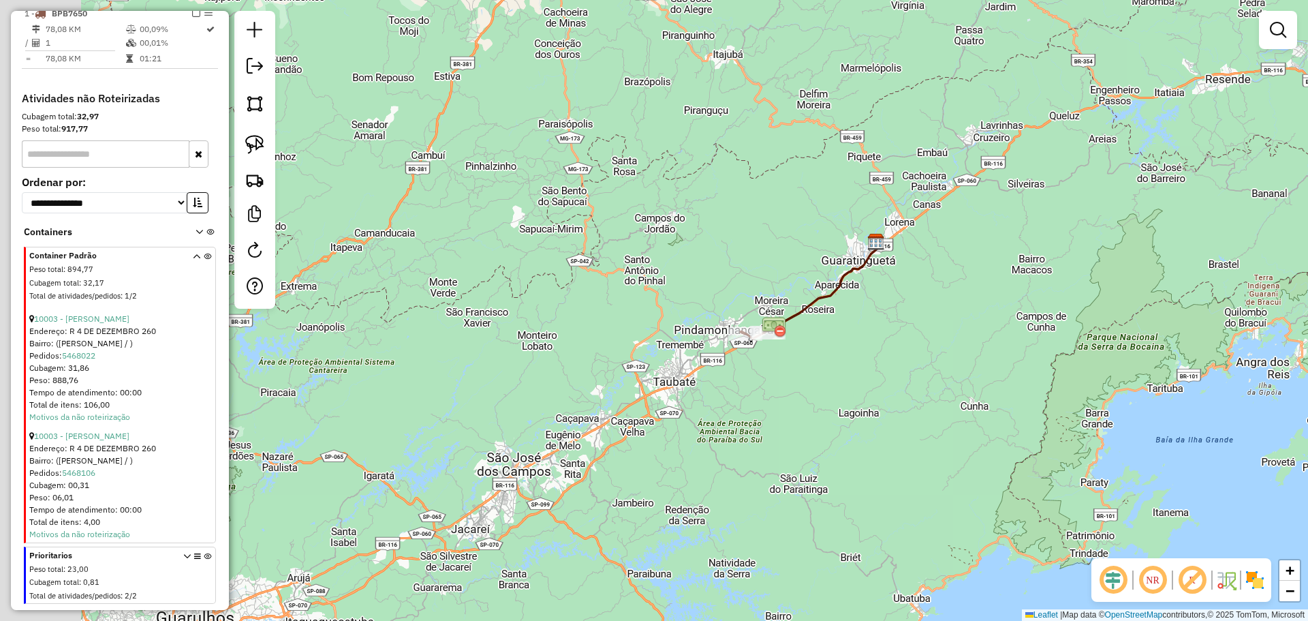
drag, startPoint x: 548, startPoint y: 236, endPoint x: 796, endPoint y: 206, distance: 249.9
click at [775, 166] on div "Janela de atendimento Grade de atendimento Capacidade Transportadoras Veículos …" at bounding box center [654, 310] width 1308 height 621
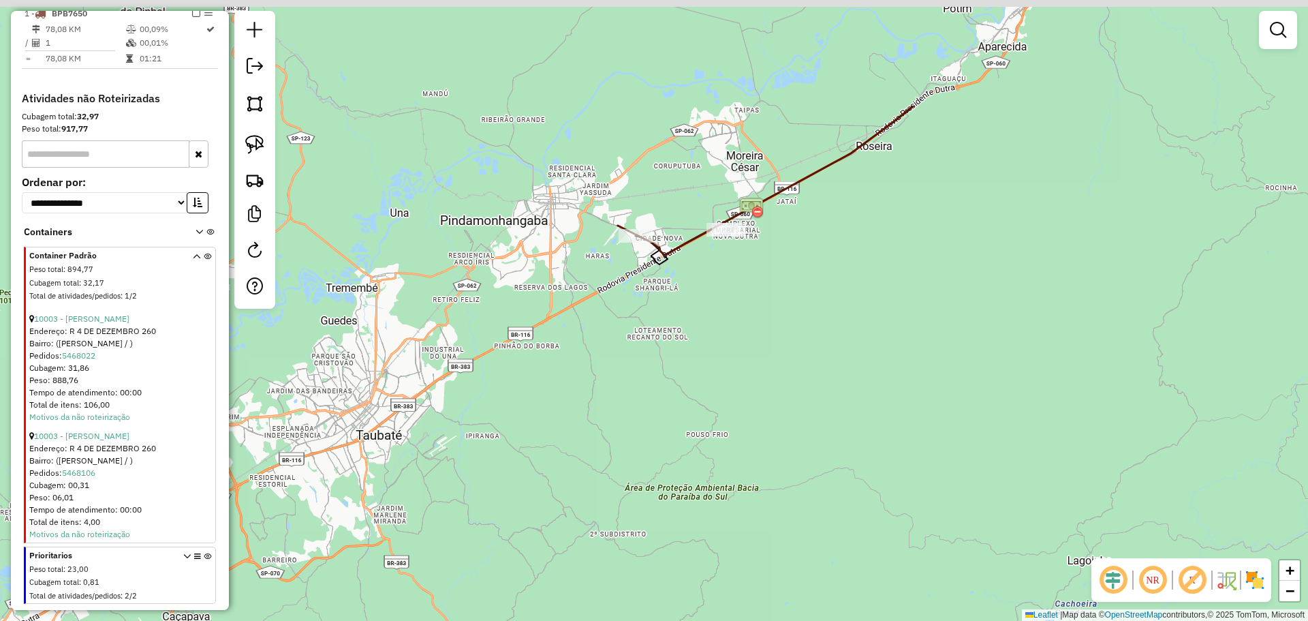
drag, startPoint x: 726, startPoint y: 210, endPoint x: 736, endPoint y: 321, distance: 111.5
click at [780, 397] on div "Janela de atendimento Grade de atendimento Capacidade Transportadoras Veículos …" at bounding box center [654, 310] width 1308 height 621
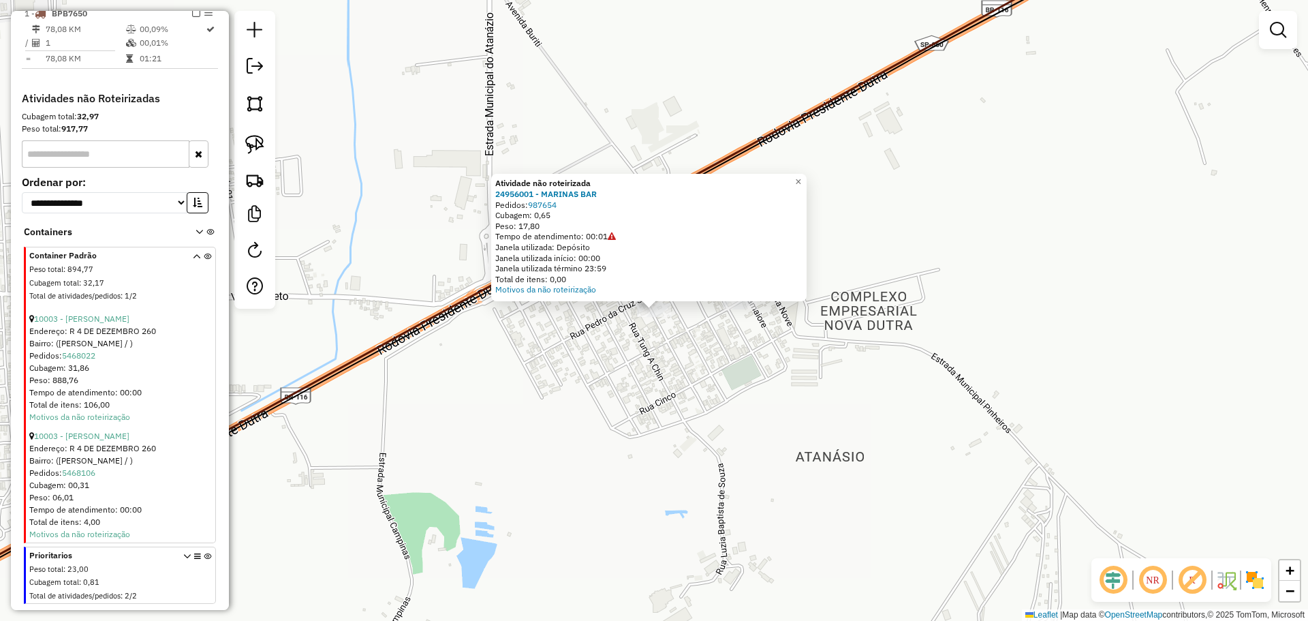
drag, startPoint x: 669, startPoint y: 369, endPoint x: 719, endPoint y: 338, distance: 59.0
click at [670, 369] on div "Atividade não roteirizada 24956001 - MARINAS BAR Pedidos: 987654 Cubagem: 0,65 …" at bounding box center [654, 310] width 1308 height 621
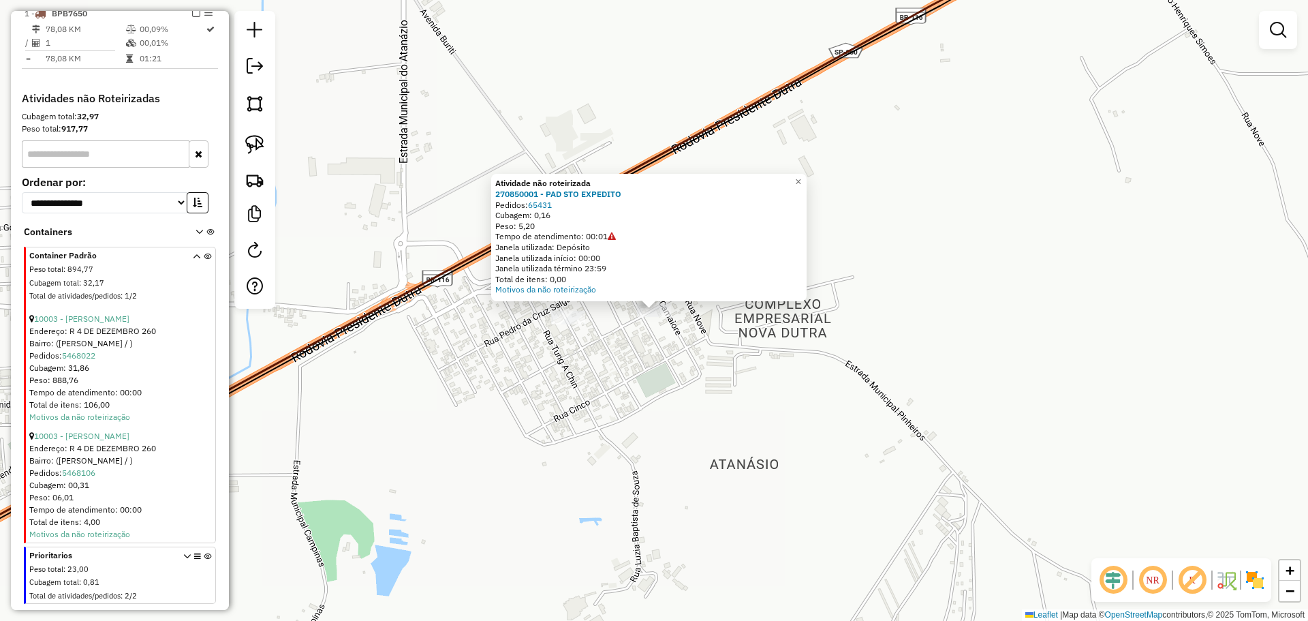
click at [630, 416] on div "Atividade não roteirizada 270850001 - PAD STO EXPEDITO Pedidos: 65431 Cubagem: …" at bounding box center [654, 310] width 1308 height 621
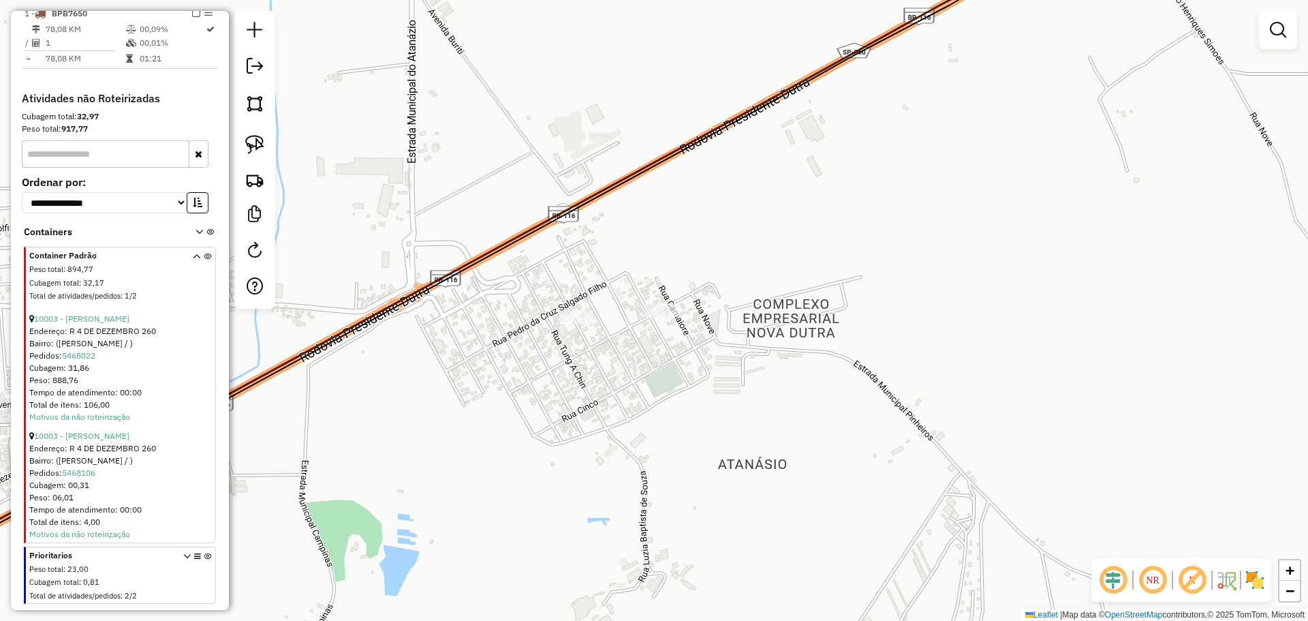
drag, startPoint x: 571, startPoint y: 422, endPoint x: 791, endPoint y: 391, distance: 222.3
click at [789, 392] on div "Janela de atendimento Grade de atendimento Capacidade Transportadoras Veículos …" at bounding box center [654, 310] width 1308 height 621
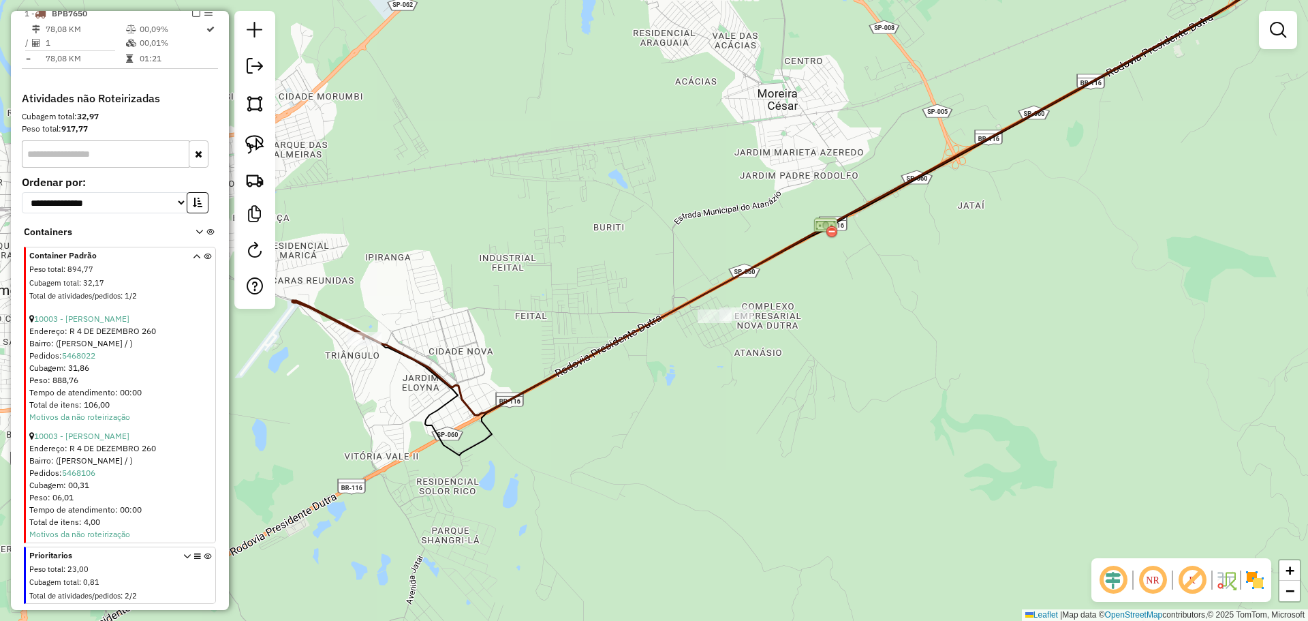
drag, startPoint x: 712, startPoint y: 397, endPoint x: 669, endPoint y: 357, distance: 58.8
click at [669, 357] on div "Janela de atendimento Grade de atendimento Capacidade Transportadoras Veículos …" at bounding box center [654, 310] width 1308 height 621
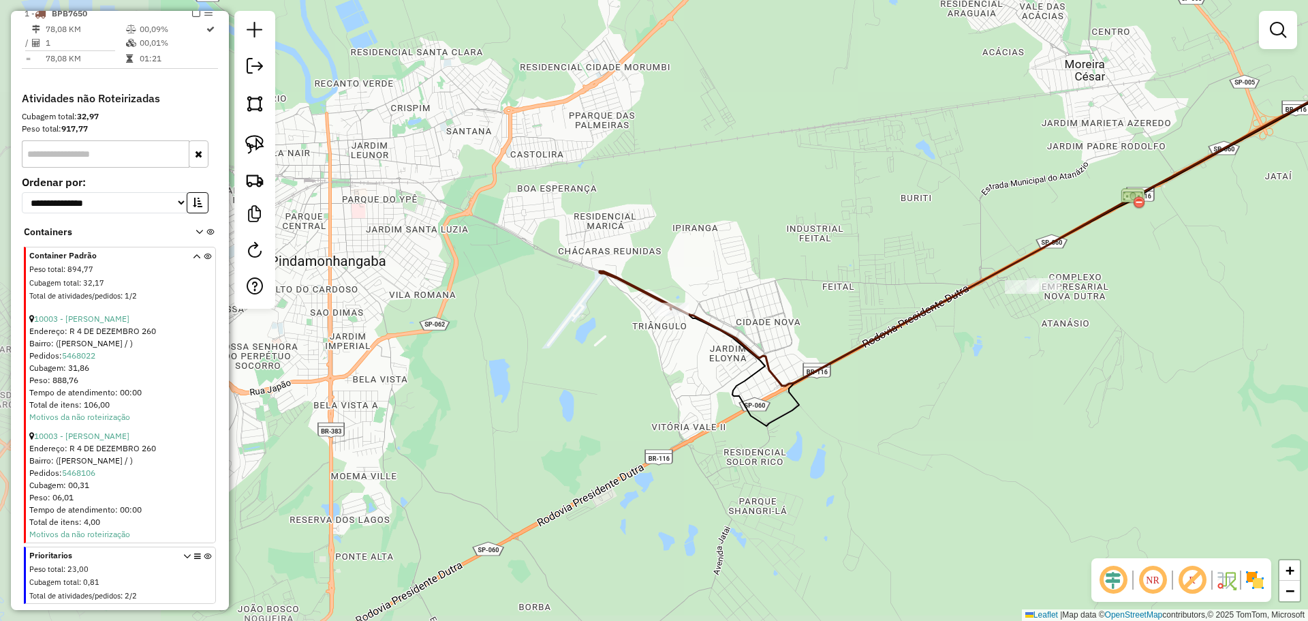
drag, startPoint x: 678, startPoint y: 337, endPoint x: 878, endPoint y: 320, distance: 200.4
click at [878, 320] on div "Janela de atendimento Grade de atendimento Capacidade Transportadoras Veículos …" at bounding box center [654, 310] width 1308 height 621
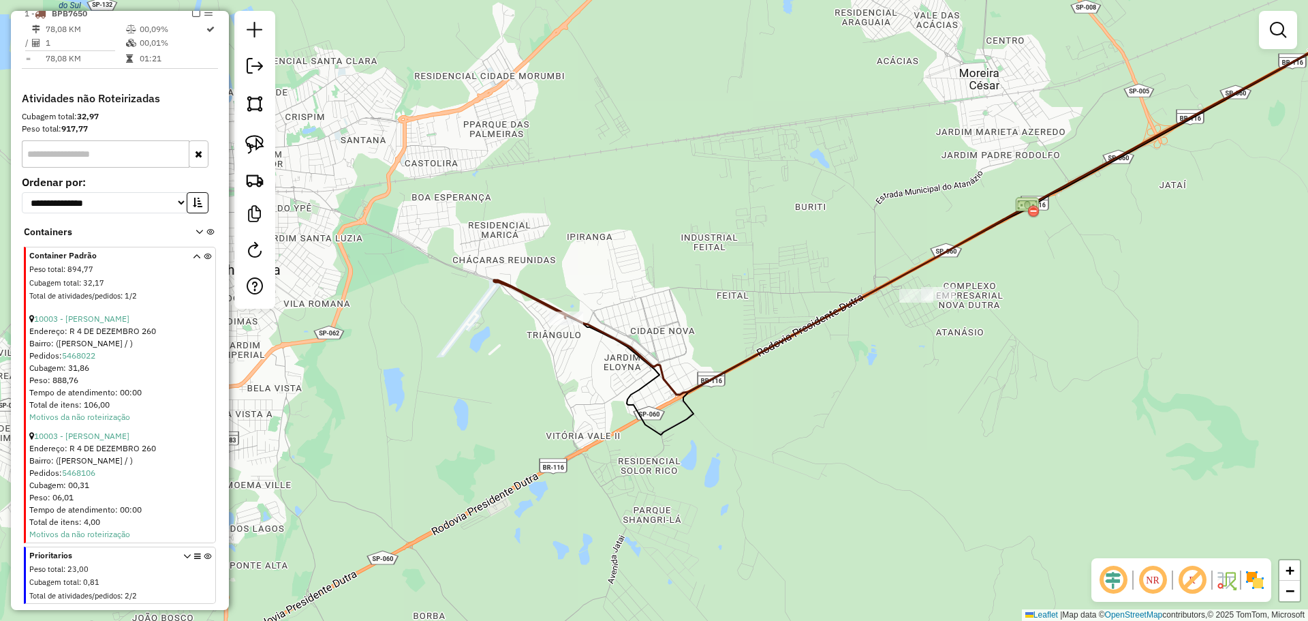
drag, startPoint x: 585, startPoint y: 298, endPoint x: 741, endPoint y: 234, distance: 167.8
click at [741, 234] on div "Janela de atendimento Grade de atendimento Capacidade Transportadoras Veículos …" at bounding box center [654, 310] width 1308 height 621
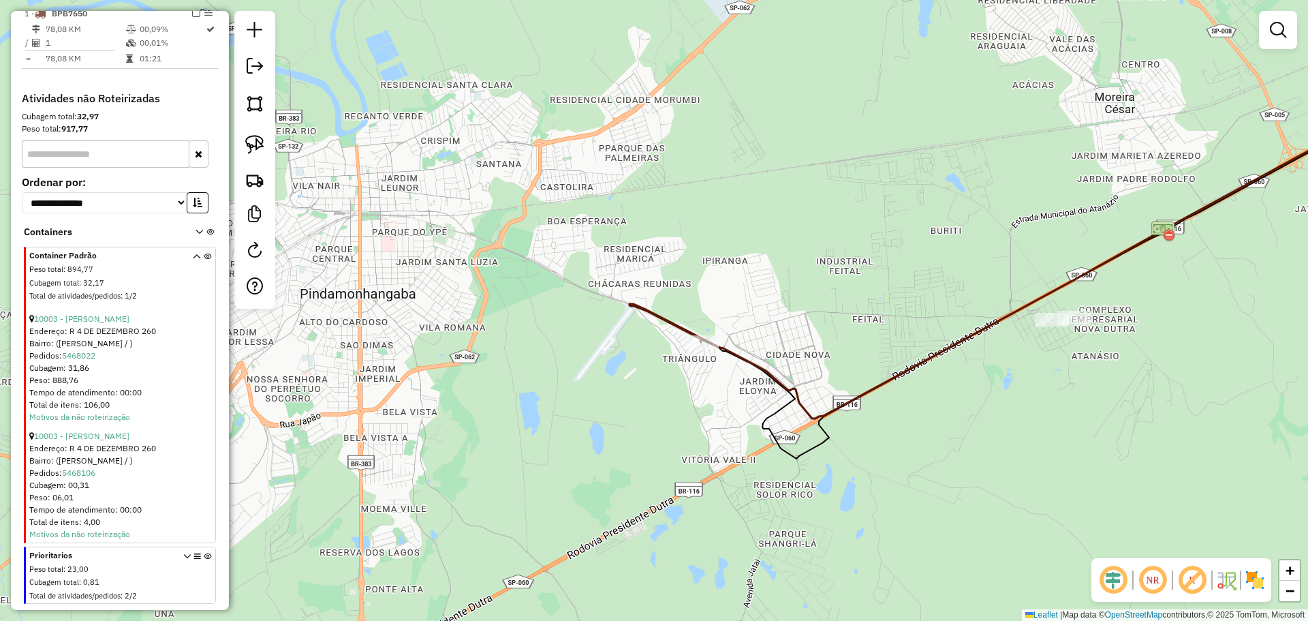
drag, startPoint x: 561, startPoint y: 230, endPoint x: 540, endPoint y: 318, distance: 89.6
click at [540, 317] on div "Janela de atendimento Grade de atendimento Capacidade Transportadoras Veículos …" at bounding box center [654, 310] width 1308 height 621
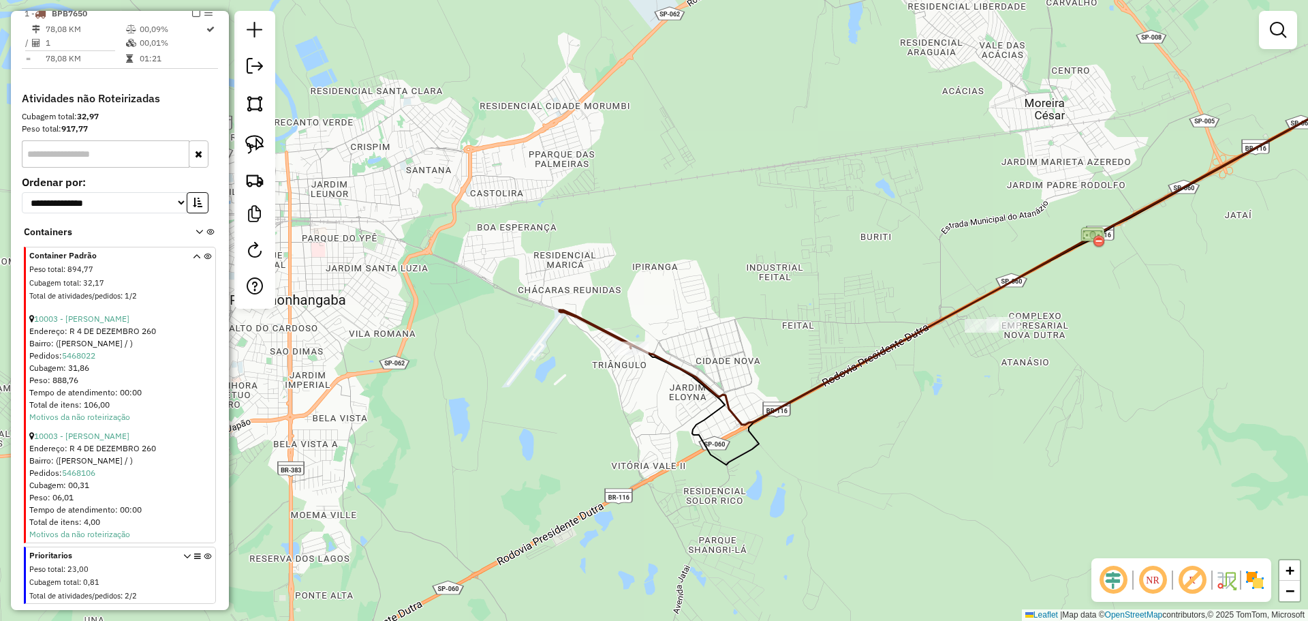
drag, startPoint x: 773, startPoint y: 309, endPoint x: 710, endPoint y: 286, distance: 66.8
click at [710, 286] on div "Janela de atendimento Grade de atendimento Capacidade Transportadoras Veículos …" at bounding box center [654, 310] width 1308 height 621
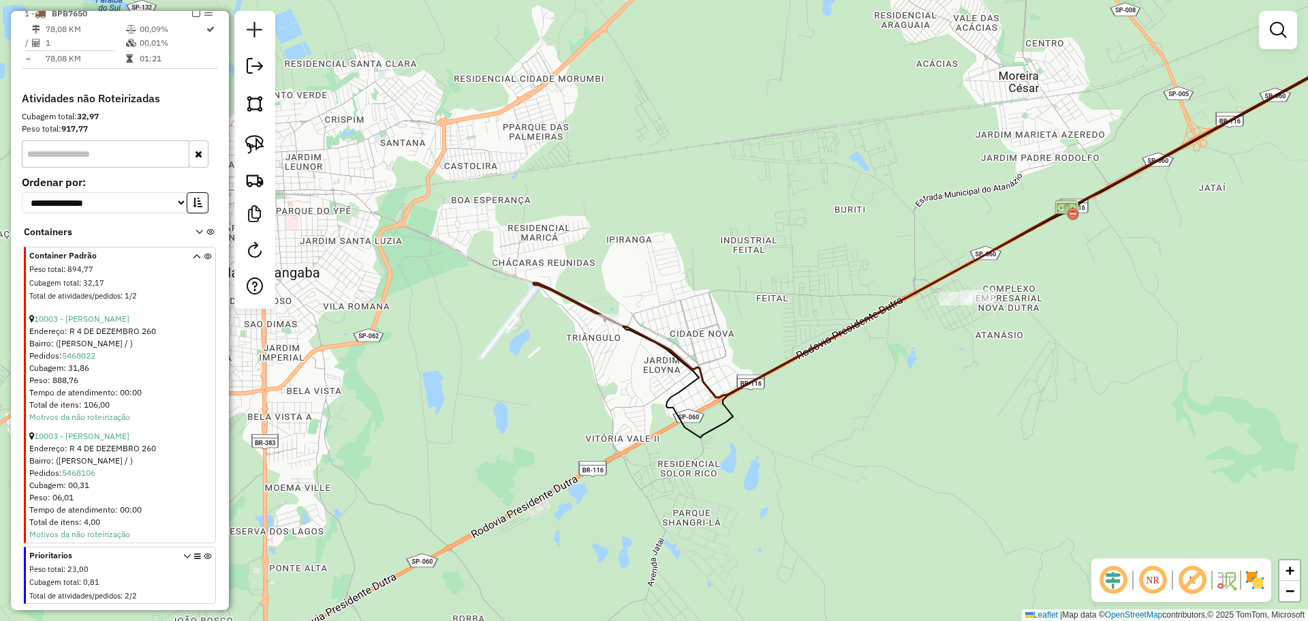
drag, startPoint x: 710, startPoint y: 286, endPoint x: 684, endPoint y: 259, distance: 37.6
click at [684, 259] on div "Janela de atendimento Grade de atendimento Capacidade Transportadoras Veículos …" at bounding box center [654, 310] width 1308 height 621
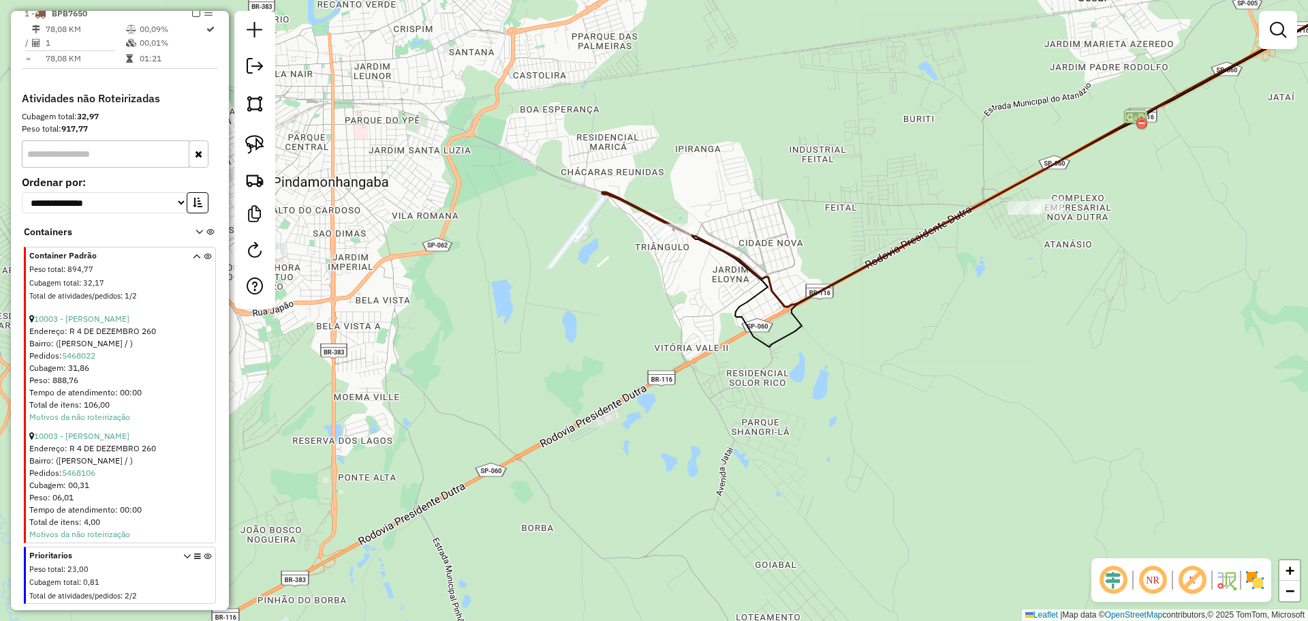
drag, startPoint x: 580, startPoint y: 193, endPoint x: 650, endPoint y: 101, distance: 115.8
click at [650, 101] on div "Janela de atendimento Grade de atendimento Capacidade Transportadoras Veículos …" at bounding box center [654, 310] width 1308 height 621
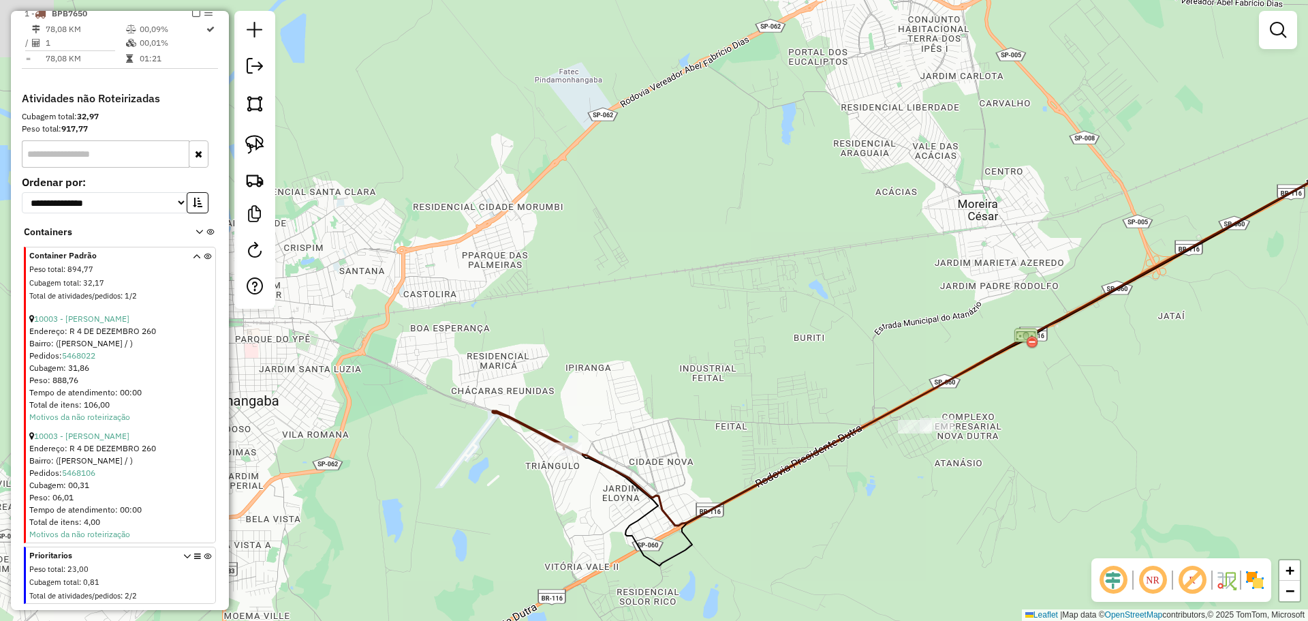
drag, startPoint x: 774, startPoint y: 171, endPoint x: 655, endPoint y: 334, distance: 201.8
click at [642, 347] on div "Janela de atendimento Grade de atendimento Capacidade Transportadoras Veículos …" at bounding box center [654, 310] width 1308 height 621
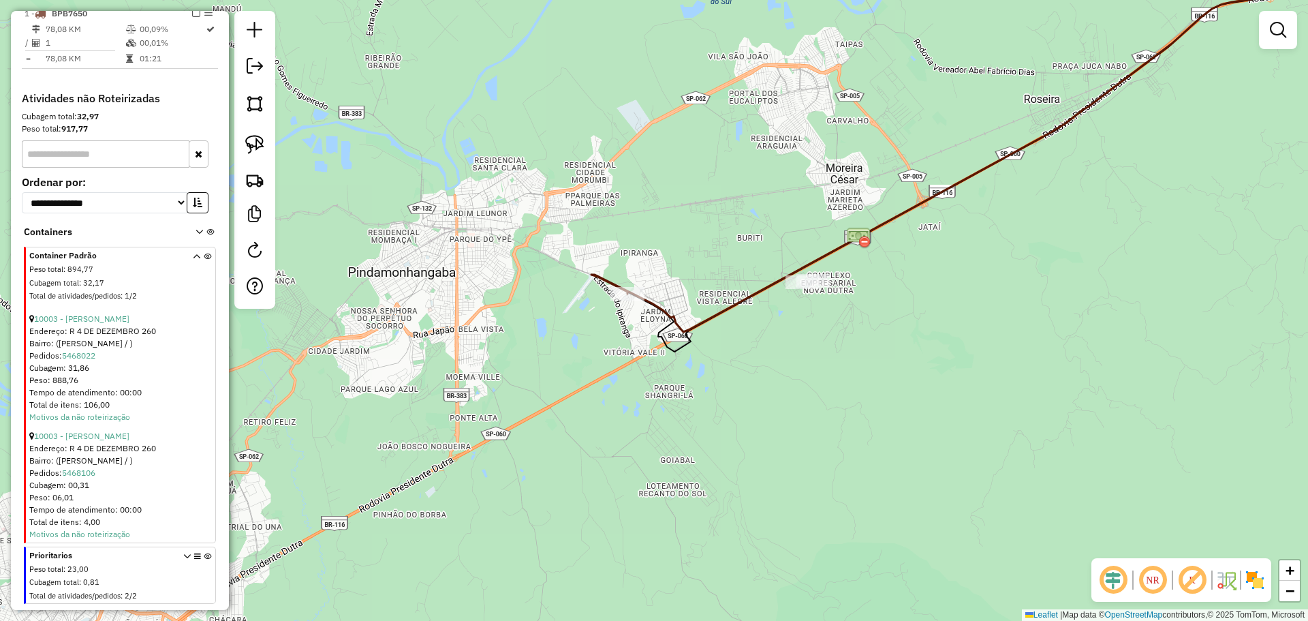
drag, startPoint x: 758, startPoint y: 249, endPoint x: 735, endPoint y: 181, distance: 71.7
click at [735, 181] on div "Janela de atendimento Grade de atendimento Capacidade Transportadoras Veículos …" at bounding box center [654, 310] width 1308 height 621
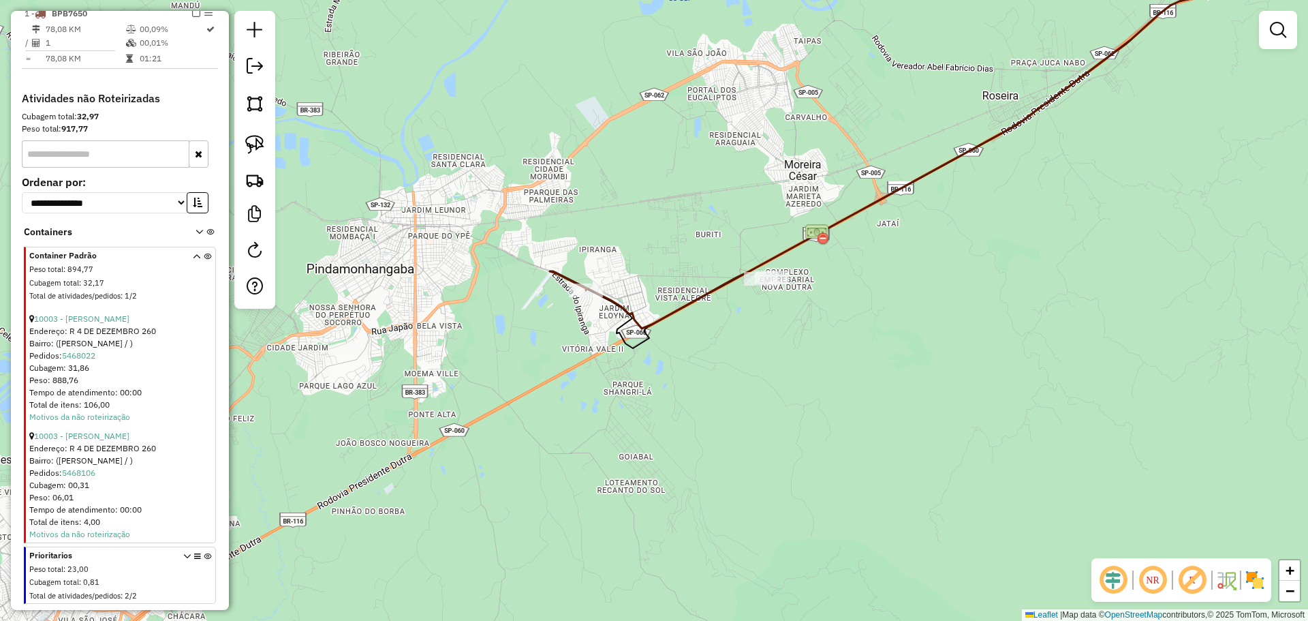
drag, startPoint x: 803, startPoint y: 177, endPoint x: 775, endPoint y: 167, distance: 29.7
click at [775, 167] on div "Janela de atendimento Grade de atendimento Capacidade Transportadoras Veículos …" at bounding box center [654, 310] width 1308 height 621
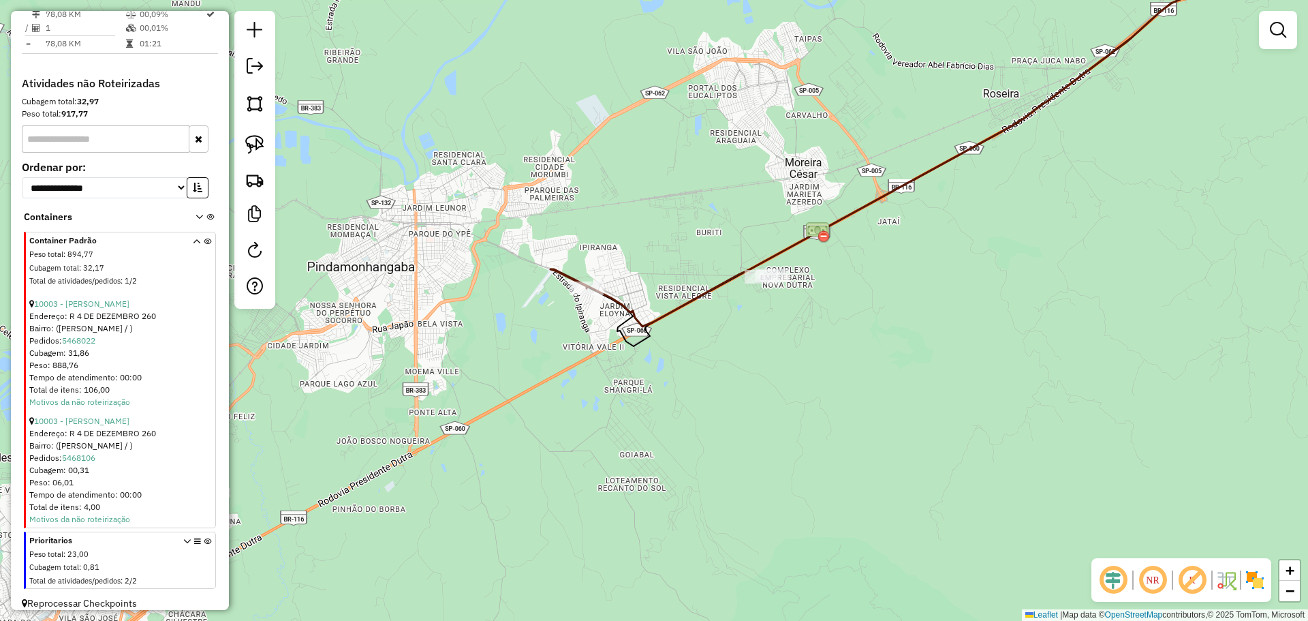
scroll to position [530, 0]
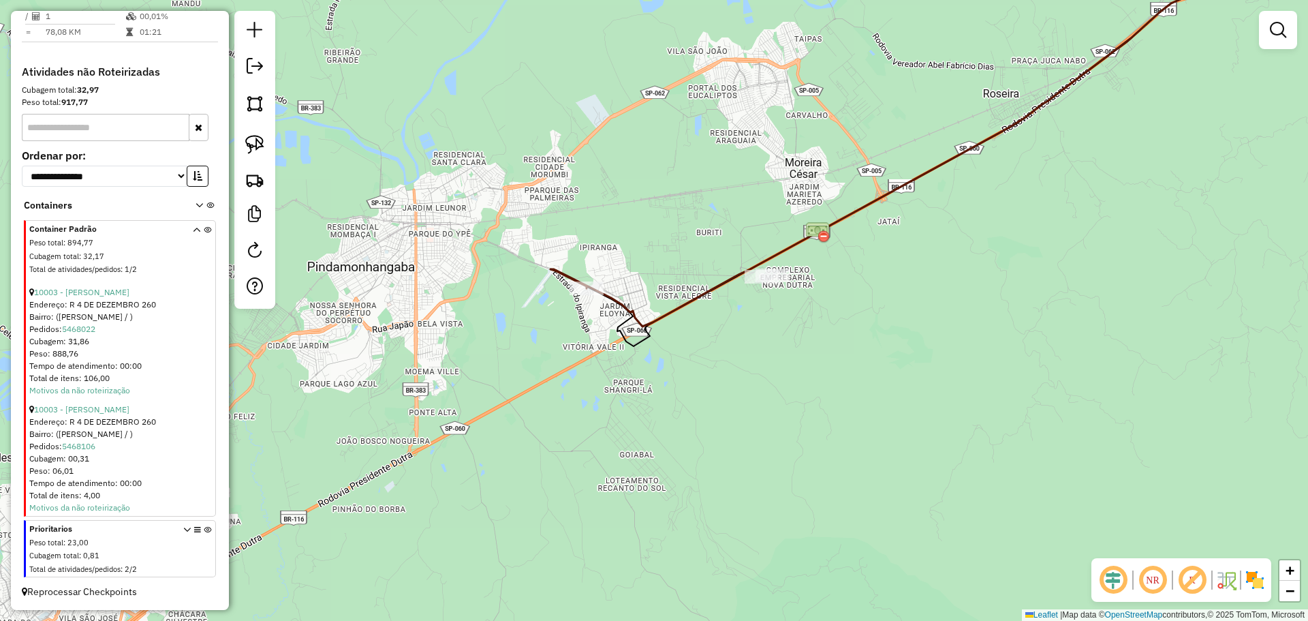
click at [183, 527] on icon at bounding box center [186, 551] width 7 height 51
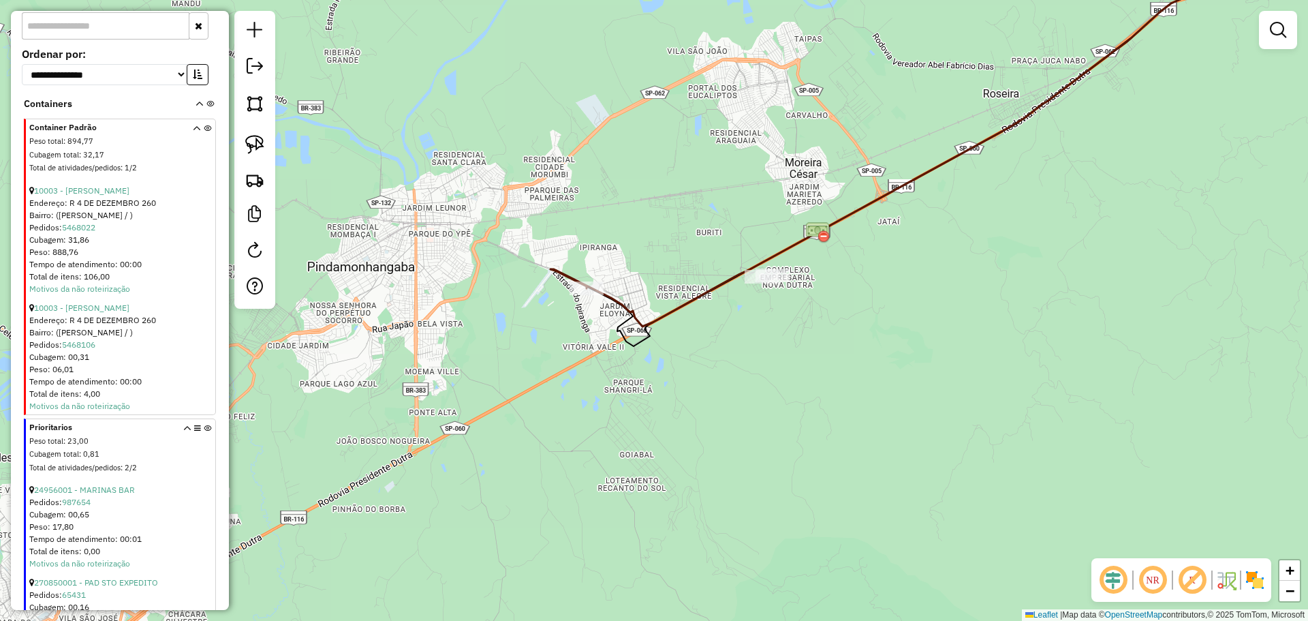
scroll to position [719, 0]
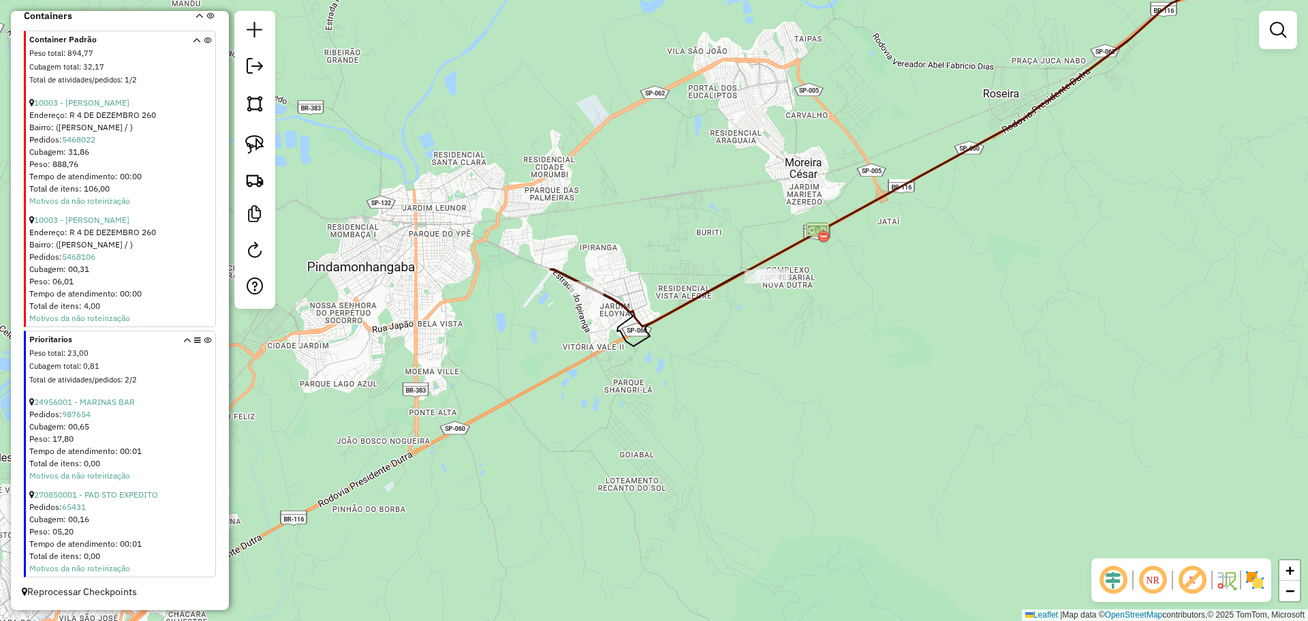
drag, startPoint x: 114, startPoint y: 401, endPoint x: 190, endPoint y: 365, distance: 84.4
click at [187, 369] on span at bounding box center [197, 360] width 28 height 55
click at [204, 341] on icon at bounding box center [207, 362] width 7 height 51
click at [195, 343] on icon at bounding box center [197, 362] width 7 height 51
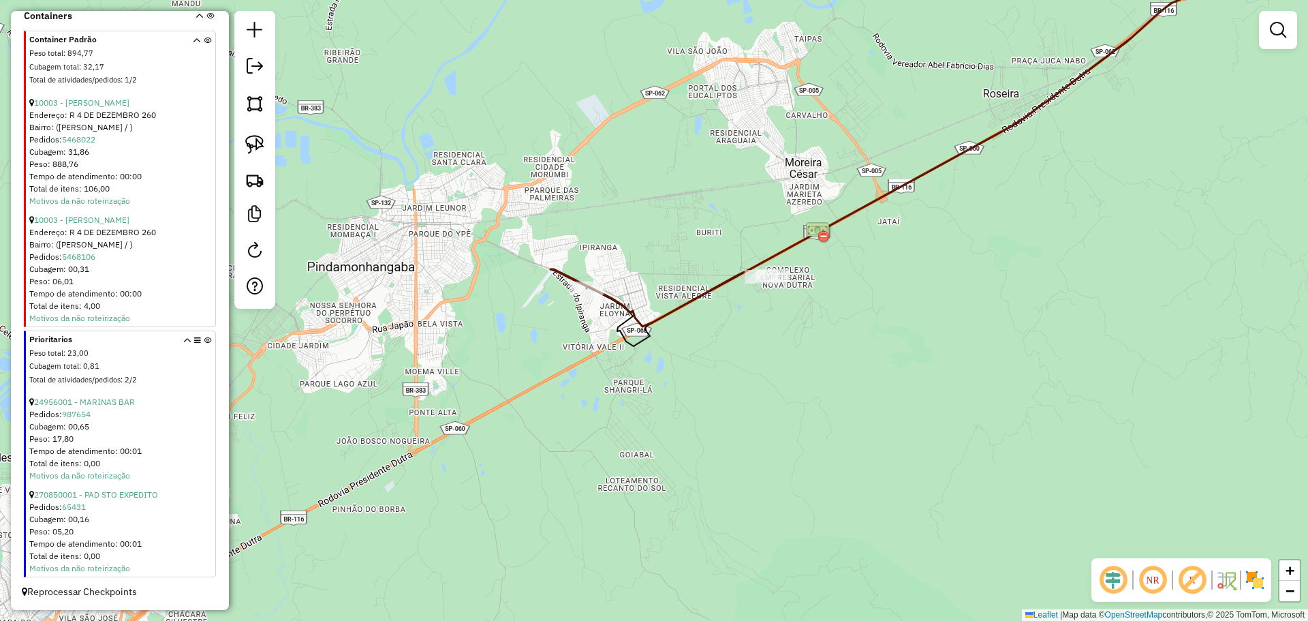
click at [194, 338] on icon at bounding box center [197, 362] width 7 height 51
click at [194, 339] on icon at bounding box center [197, 362] width 7 height 51
drag, startPoint x: 188, startPoint y: 341, endPoint x: 195, endPoint y: 371, distance: 30.7
click at [185, 378] on icon at bounding box center [186, 362] width 7 height 51
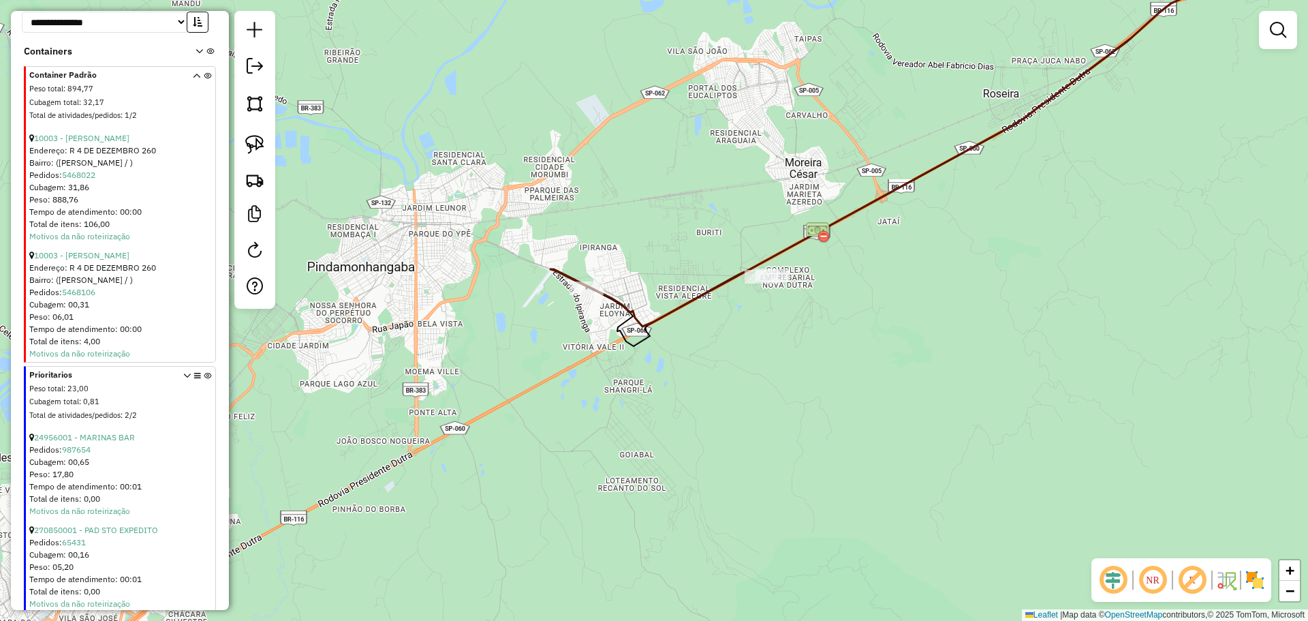
scroll to position [530, 0]
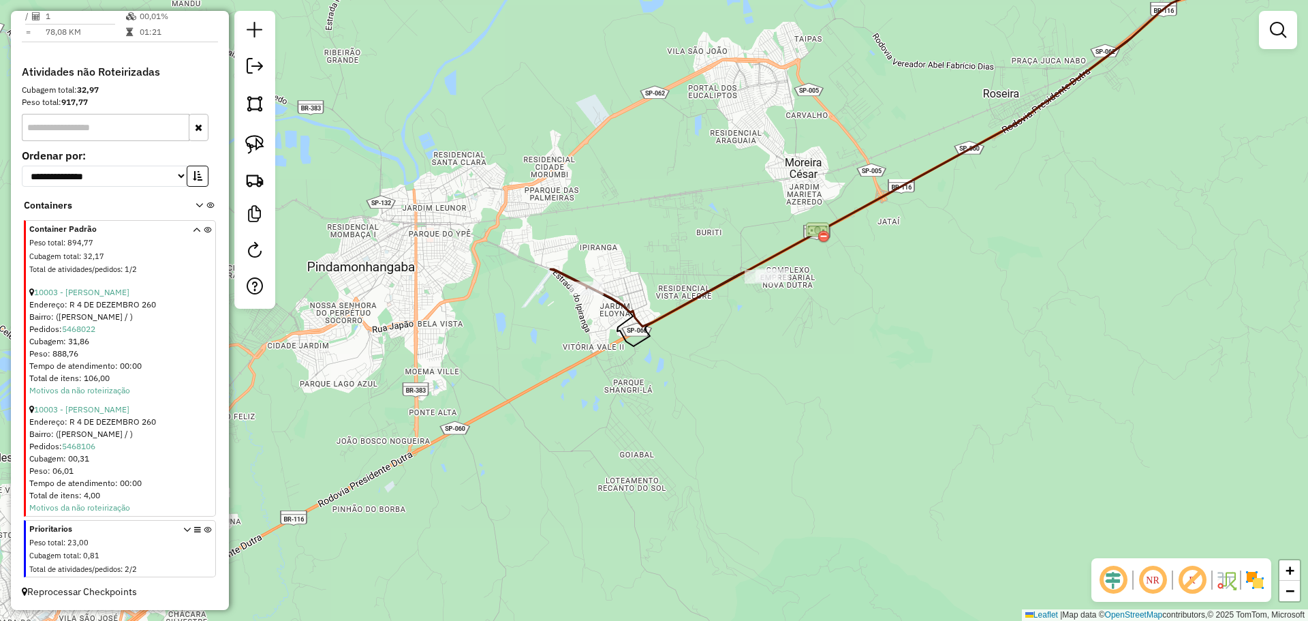
drag, startPoint x: 174, startPoint y: 531, endPoint x: 189, endPoint y: 531, distance: 15.0
click at [176, 531] on div "Prioritarios Peso total : 23,00 Cubagem total : 0,81 Total de atividades/pedido…" at bounding box center [121, 550] width 184 height 55
click at [189, 531] on span at bounding box center [197, 550] width 28 height 55
click at [193, 228] on icon at bounding box center [196, 251] width 7 height 51
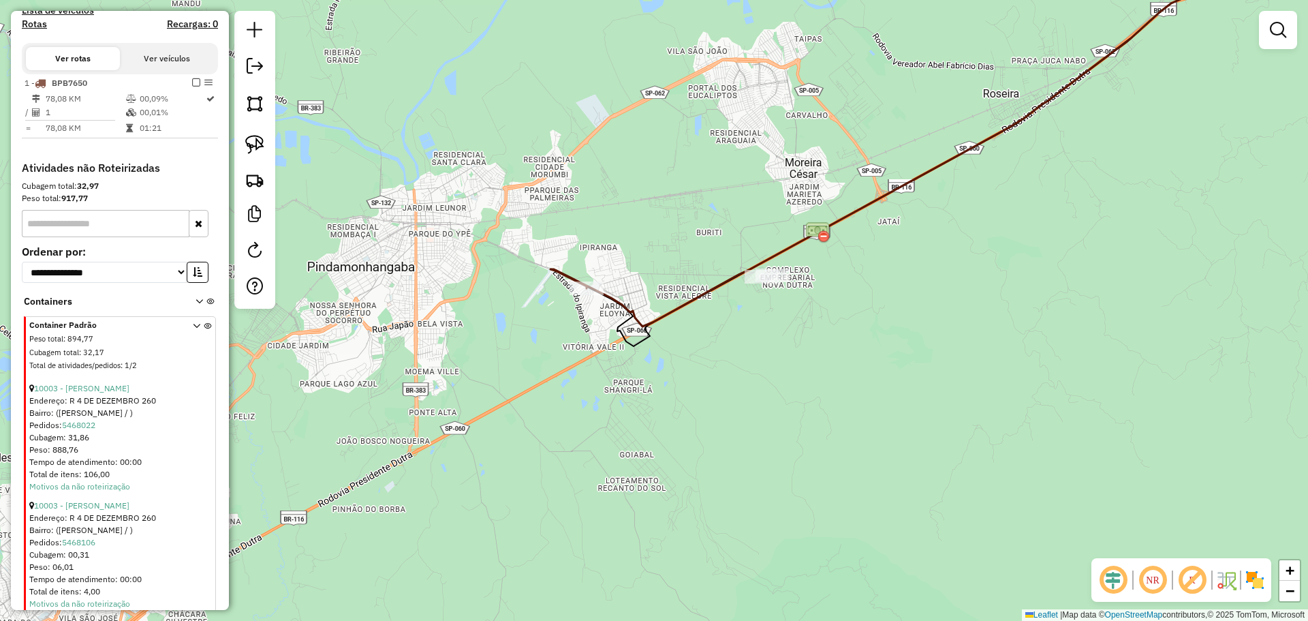
scroll to position [292, 0]
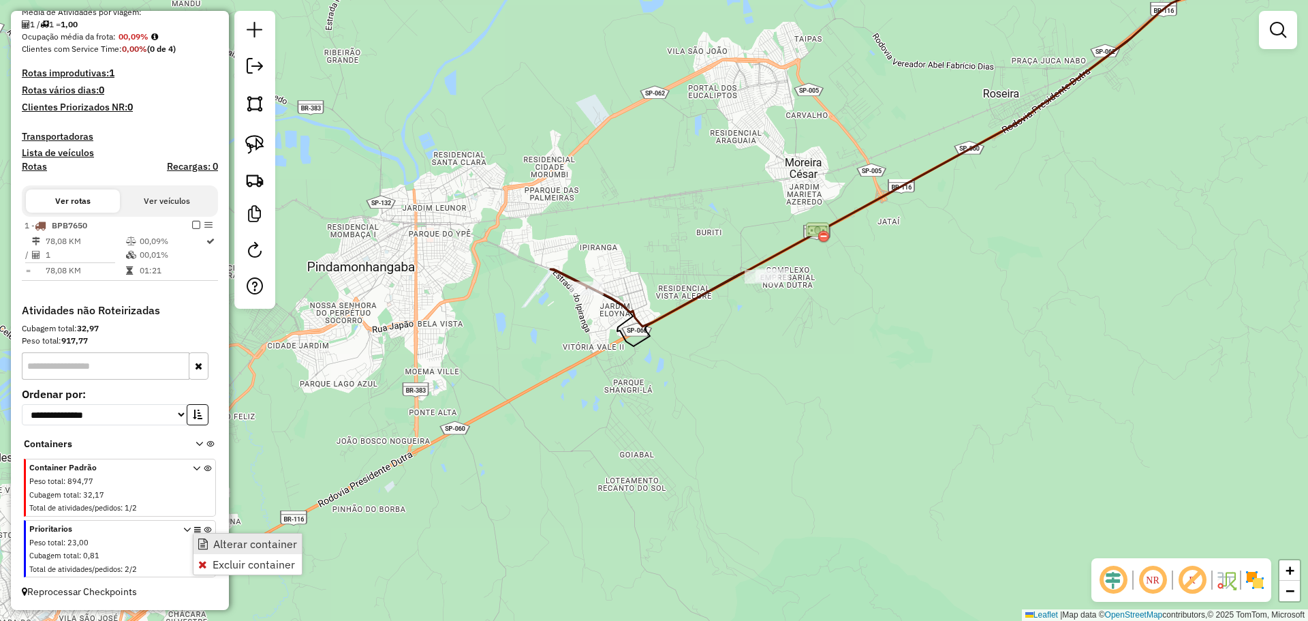
click at [266, 545] on span "Alterar container" at bounding box center [255, 543] width 84 height 11
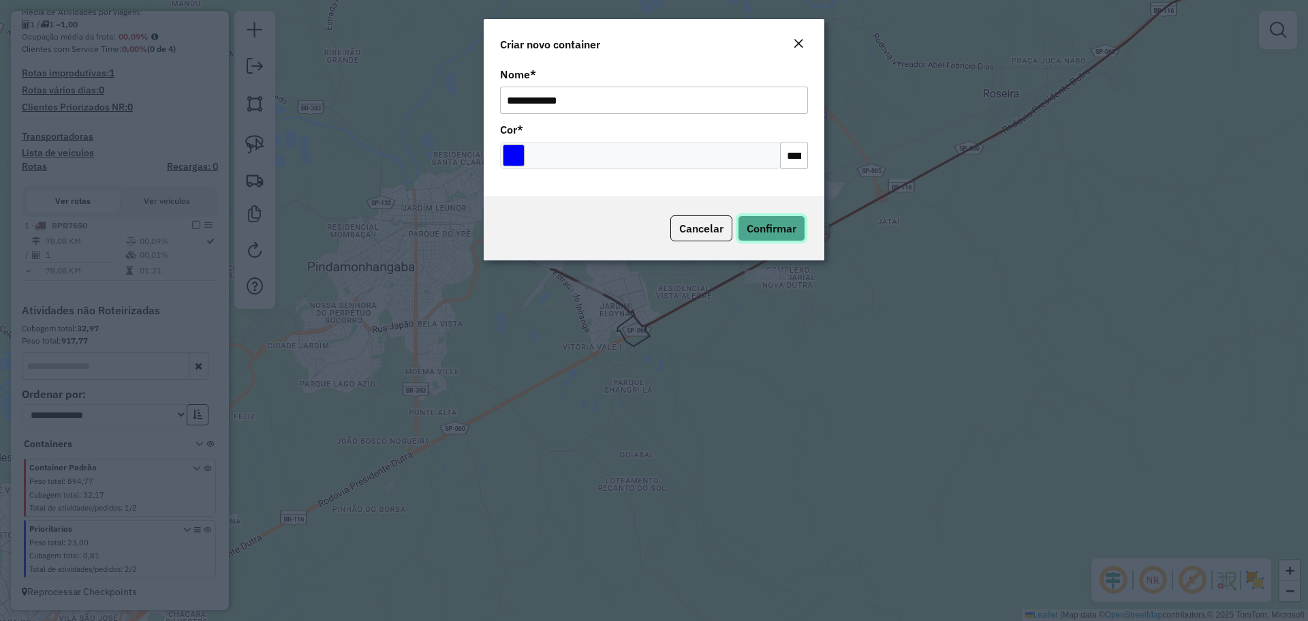
click at [786, 223] on span "Confirmar" at bounding box center [772, 228] width 50 height 14
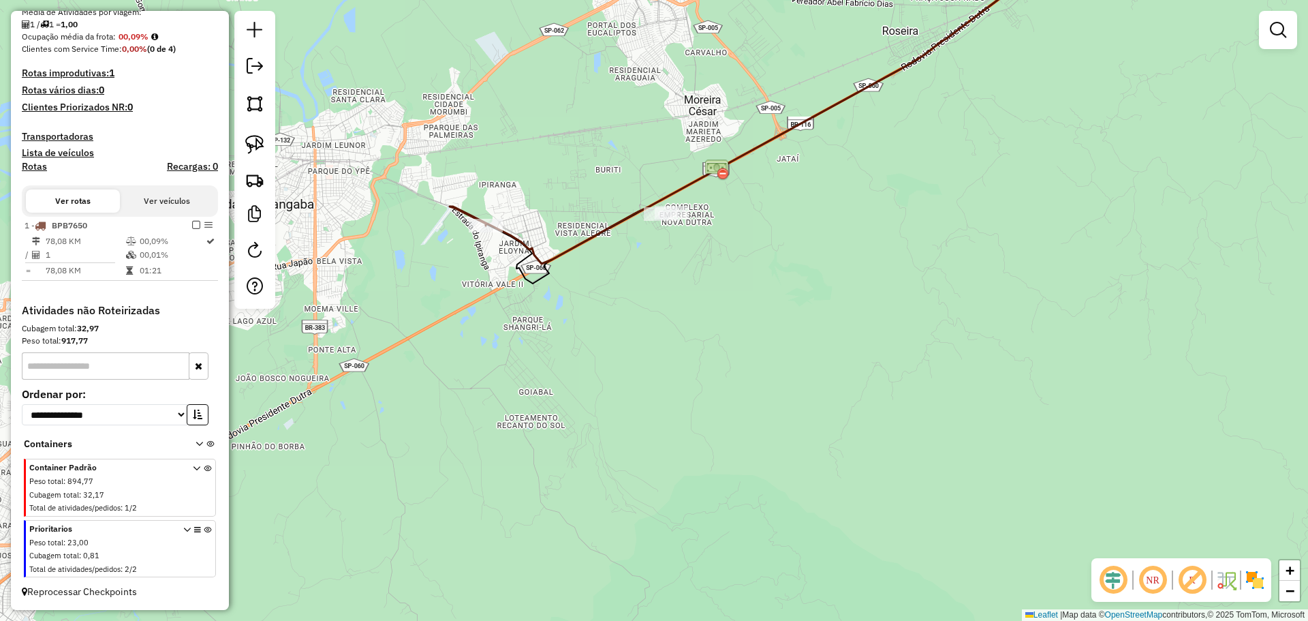
drag, startPoint x: 678, startPoint y: 193, endPoint x: 631, endPoint y: 166, distance: 54.7
click at [631, 166] on div "Janela de atendimento Grade de atendimento Capacidade Transportadoras Veículos …" at bounding box center [654, 310] width 1308 height 621
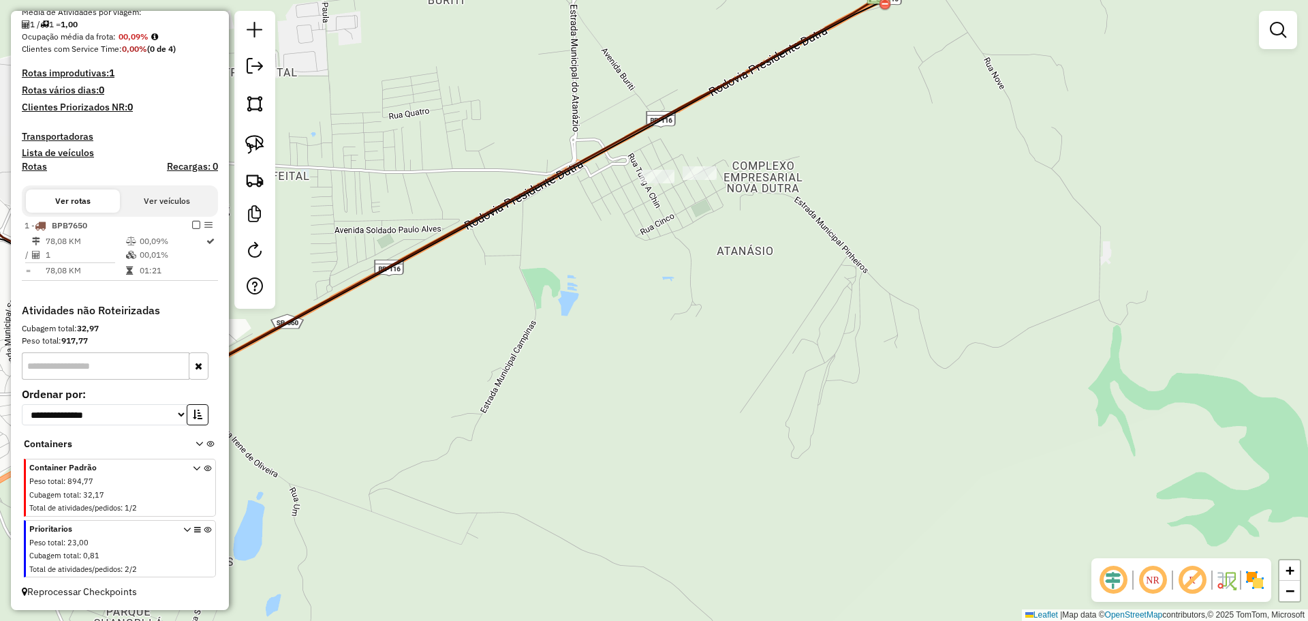
click at [183, 528] on icon at bounding box center [186, 551] width 7 height 51
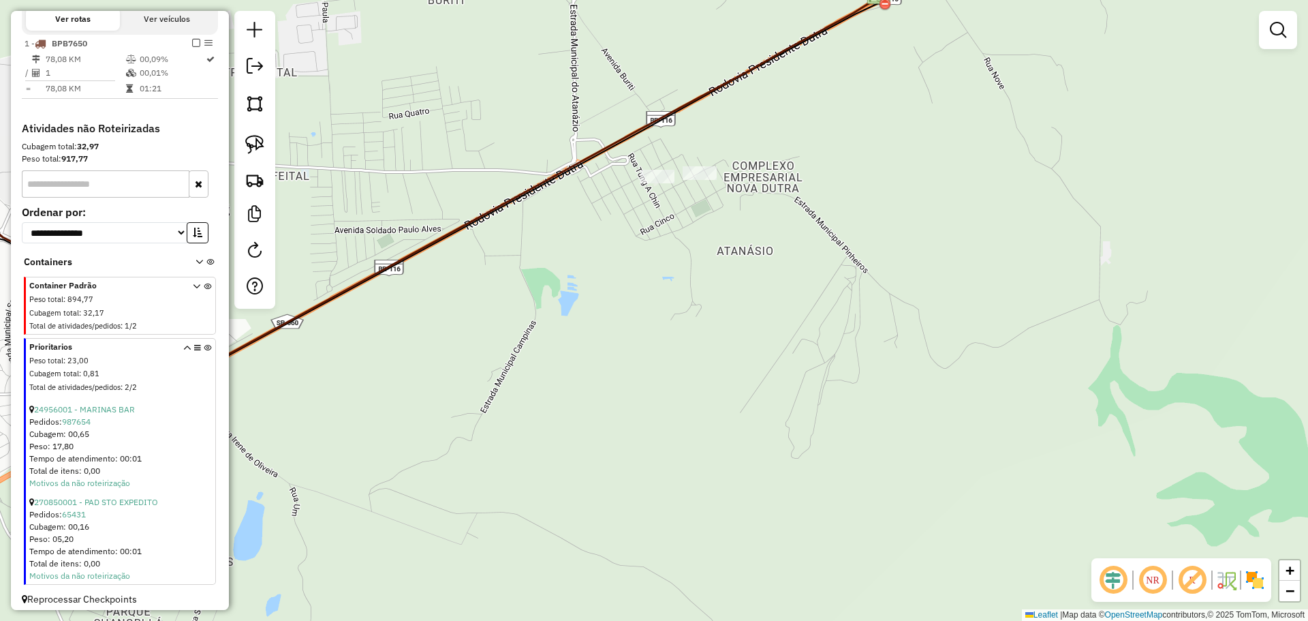
scroll to position [481, 0]
